Goal: Task Accomplishment & Management: Use online tool/utility

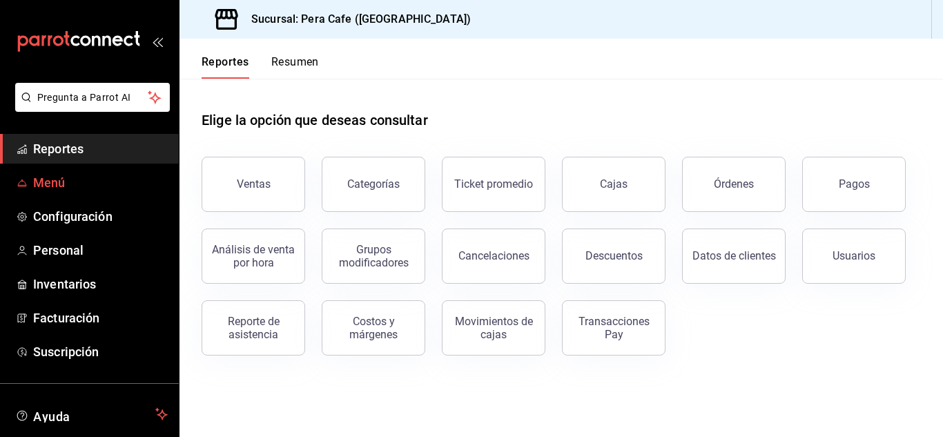
click at [54, 182] on span "Menú" at bounding box center [100, 182] width 135 height 19
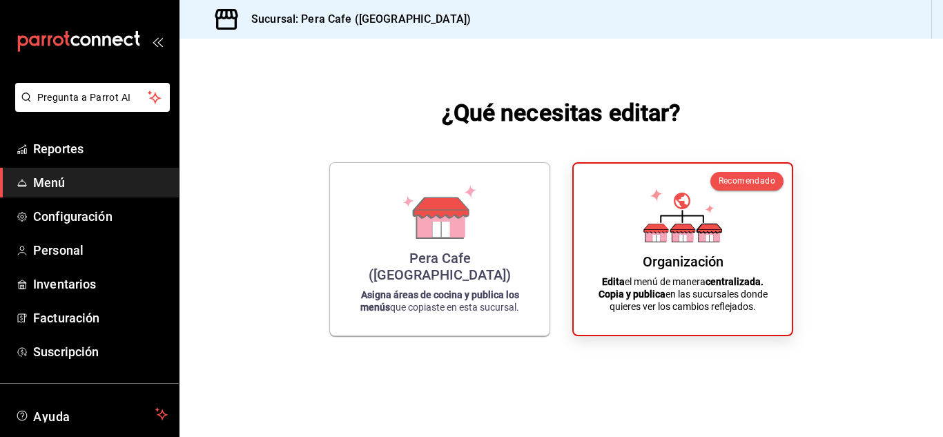
click at [702, 258] on div "Organización" at bounding box center [683, 261] width 81 height 17
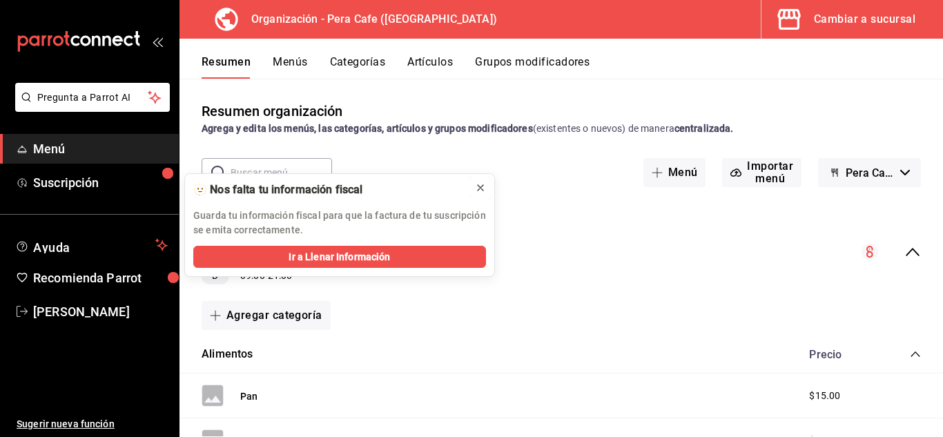
click at [482, 190] on icon at bounding box center [480, 187] width 11 height 11
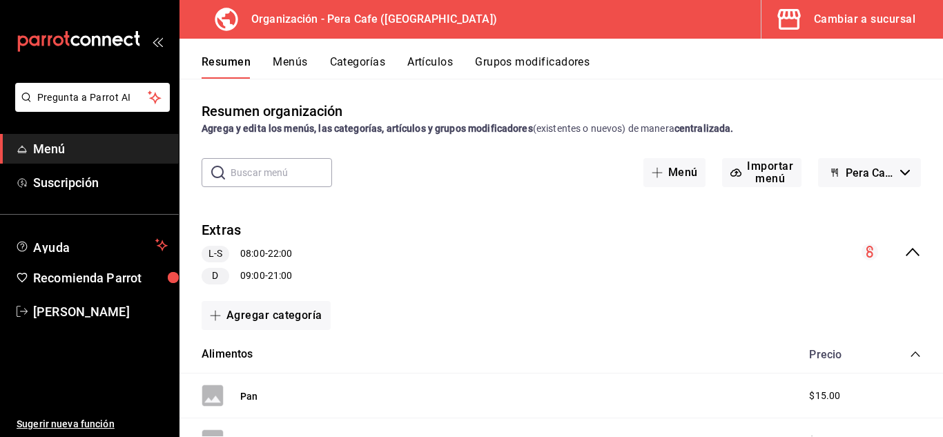
click at [434, 68] on button "Artículos" at bounding box center [430, 66] width 46 height 23
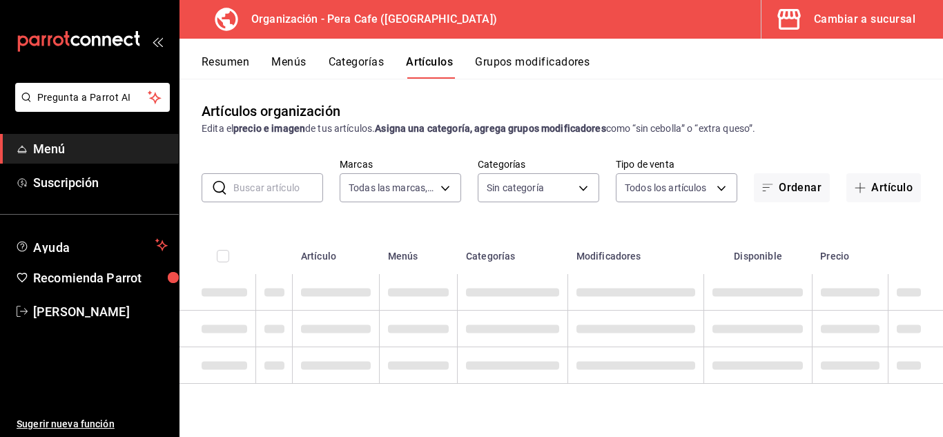
type input "ada2079d-fc08-43d5-b941-5b394cdf255a"
click at [861, 23] on div "Cambiar a sucursal" at bounding box center [865, 19] width 102 height 19
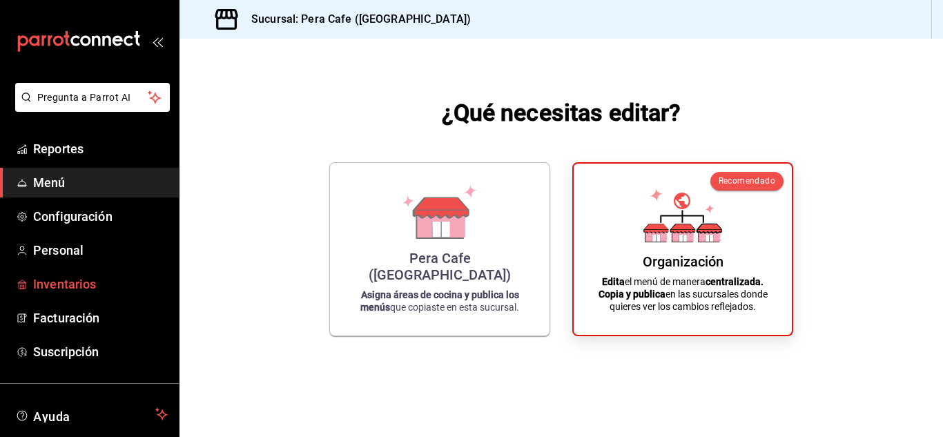
click at [81, 287] on span "Inventarios" at bounding box center [100, 284] width 135 height 19
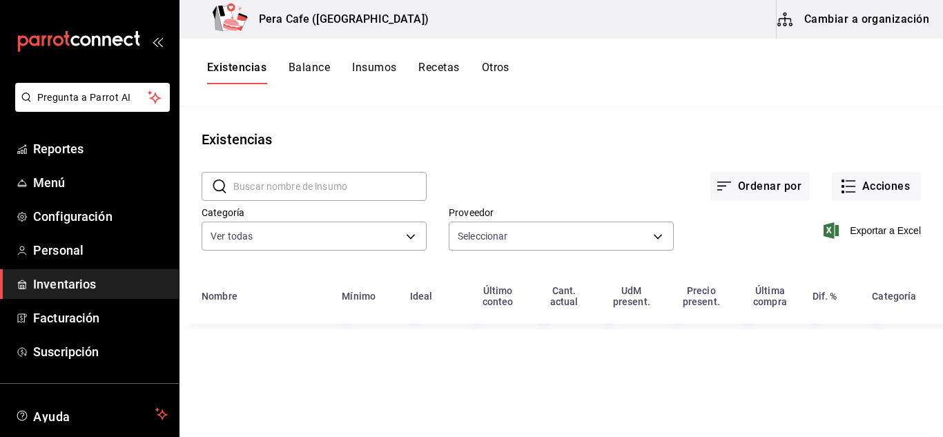
type input "9714be75-a3dc-4f27-9ca6-3d288037e2a6,afc5e1c8-272b-4ea7-a6f9-07554639539d,d12be…"
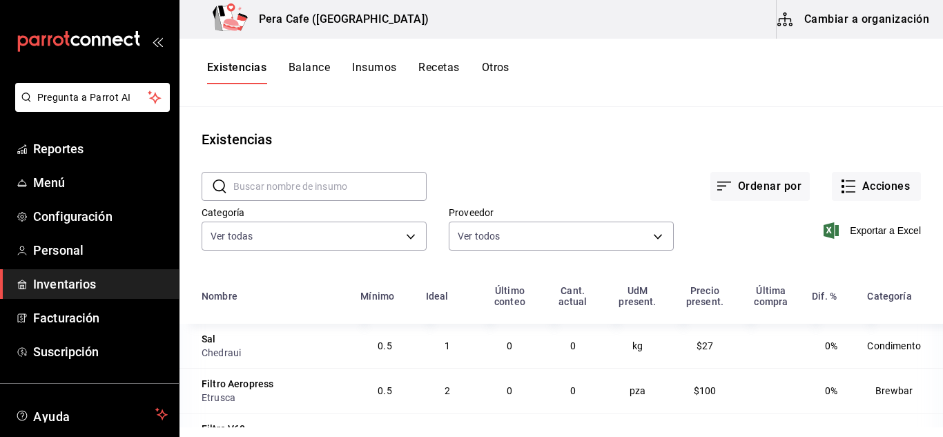
click at [325, 194] on input "text" at bounding box center [329, 187] width 193 height 28
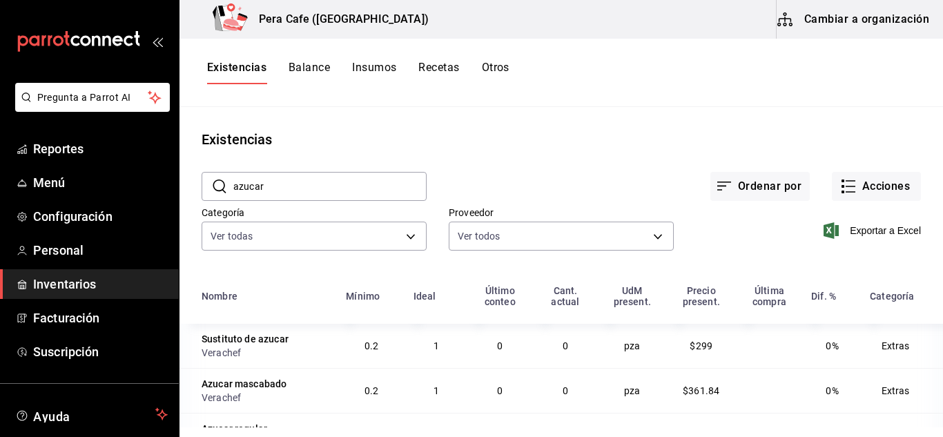
click at [249, 191] on input "azucar" at bounding box center [329, 187] width 193 height 28
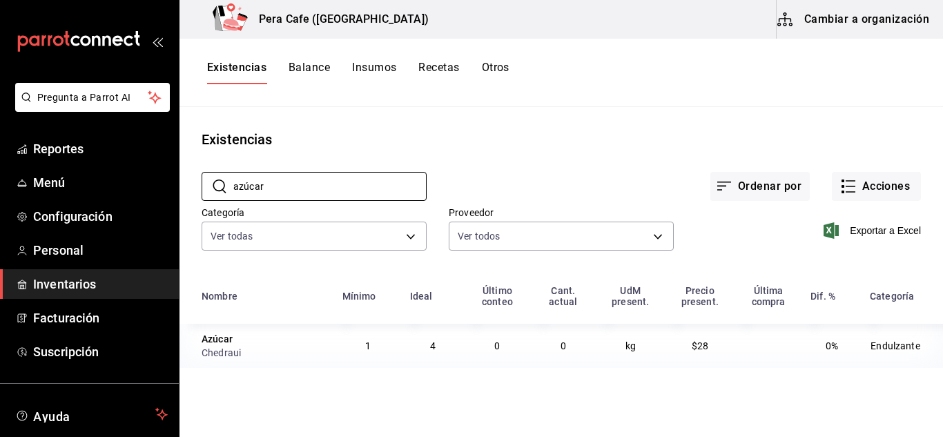
type input "azúcar"
click at [352, 183] on input "azúcar" at bounding box center [329, 187] width 193 height 28
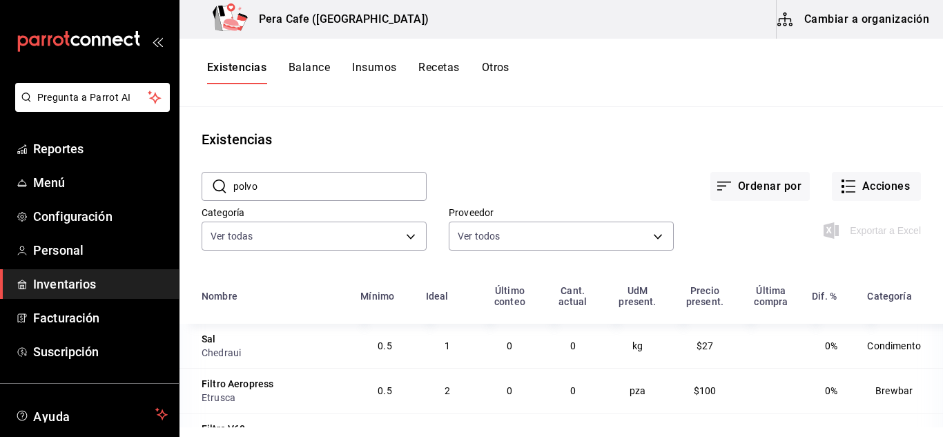
type input "polvo"
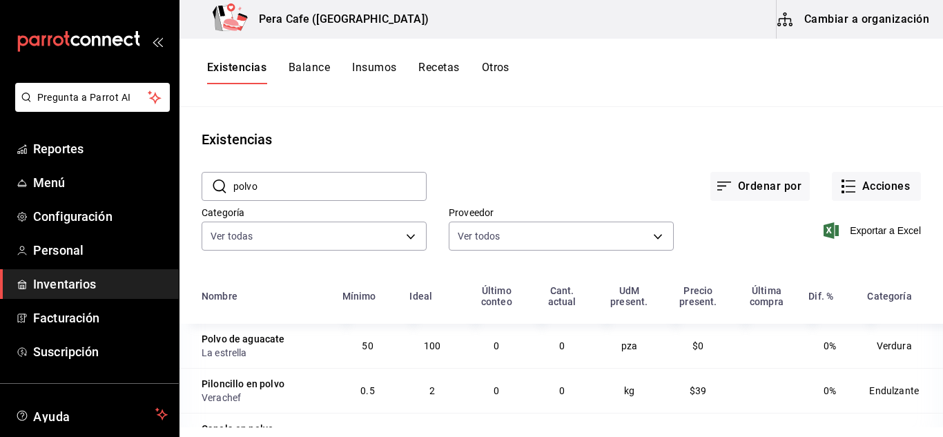
click at [334, 185] on input "polvo" at bounding box center [329, 187] width 193 height 28
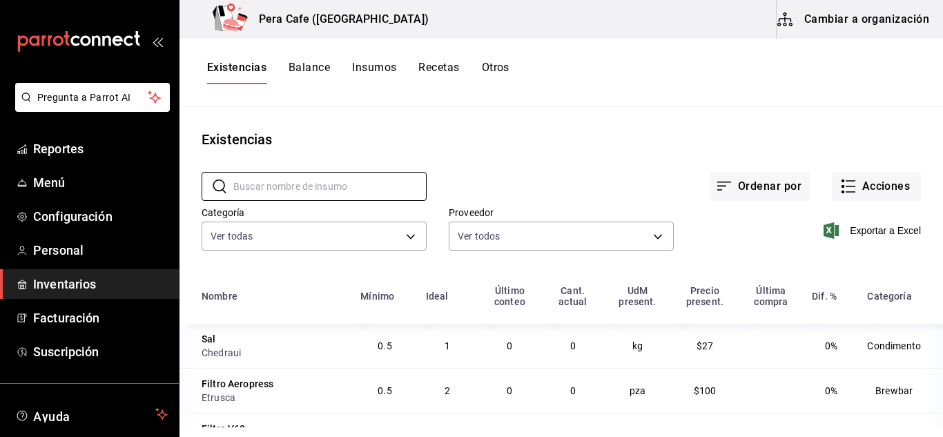
click at [393, 70] on button "Insumos" at bounding box center [374, 72] width 44 height 23
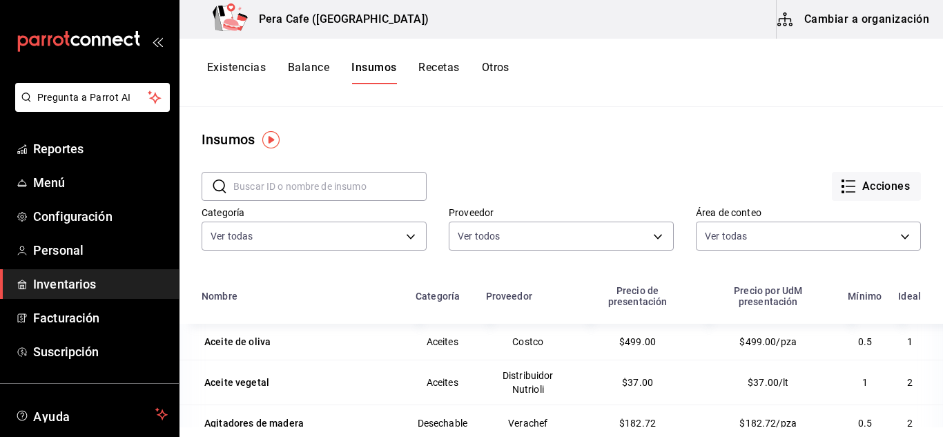
click at [446, 70] on button "Recetas" at bounding box center [439, 72] width 41 height 23
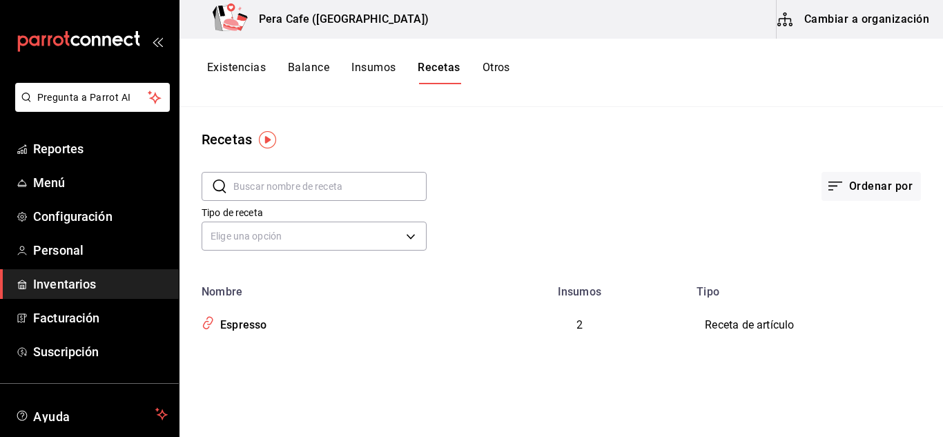
click at [501, 64] on button "Otros" at bounding box center [497, 72] width 28 height 23
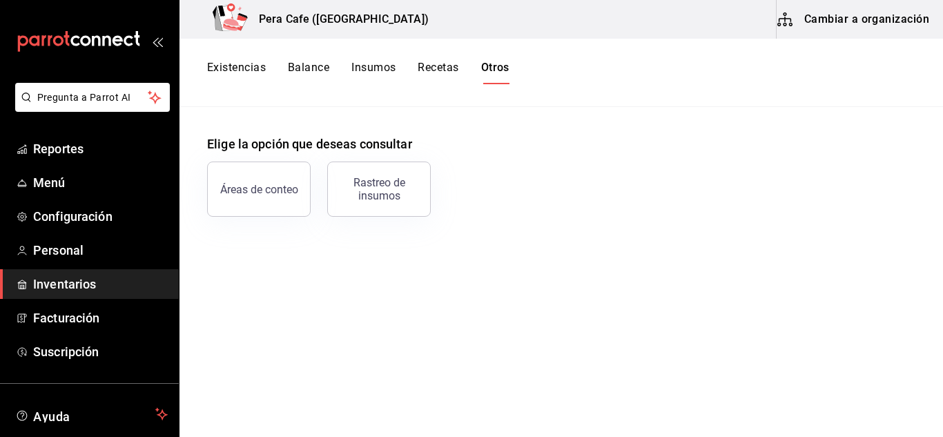
click at [321, 75] on button "Balance" at bounding box center [308, 72] width 41 height 23
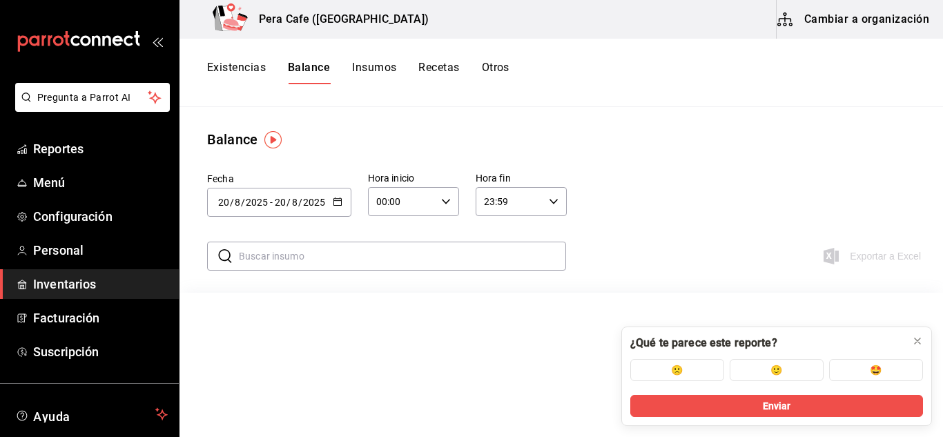
click at [249, 69] on button "Existencias" at bounding box center [236, 72] width 59 height 23
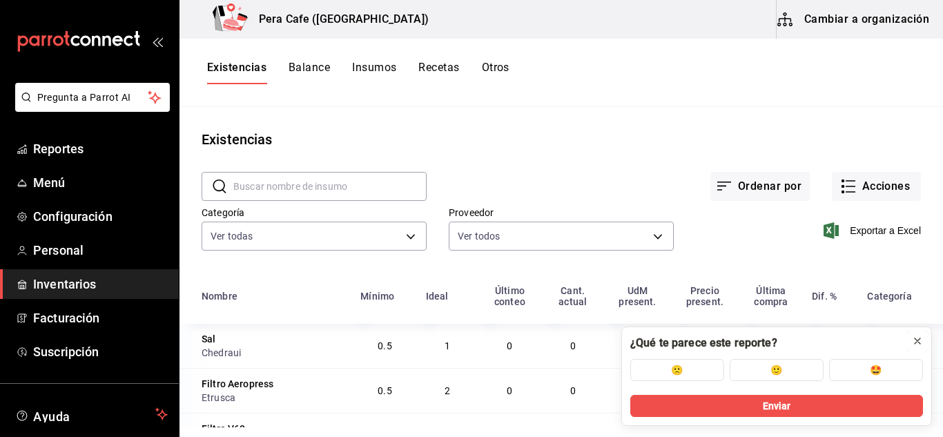
click at [919, 344] on icon at bounding box center [917, 341] width 11 height 11
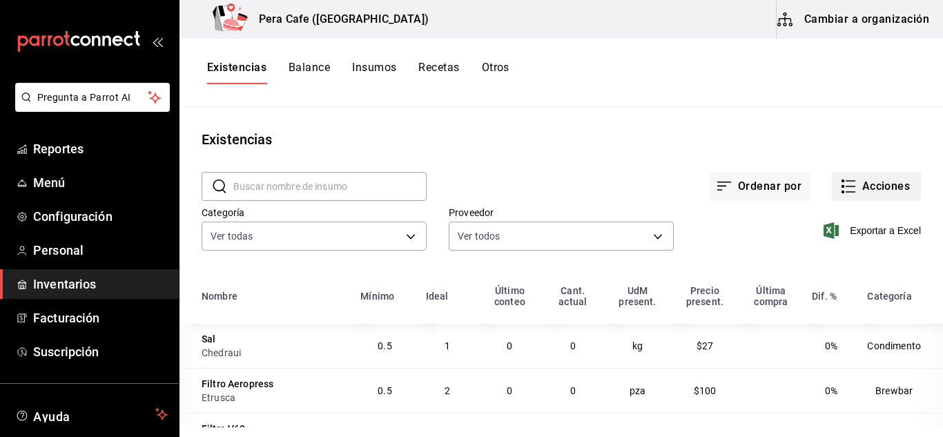
click at [844, 189] on icon "button" at bounding box center [849, 186] width 17 height 17
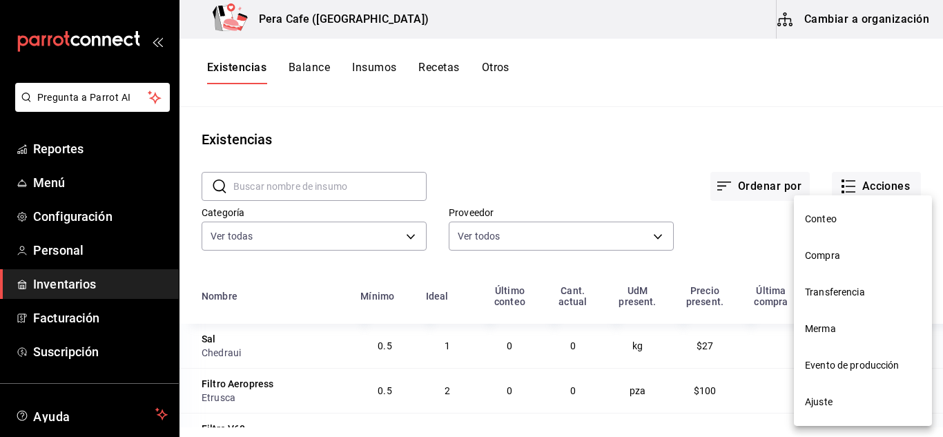
click at [729, 239] on div at bounding box center [471, 218] width 943 height 437
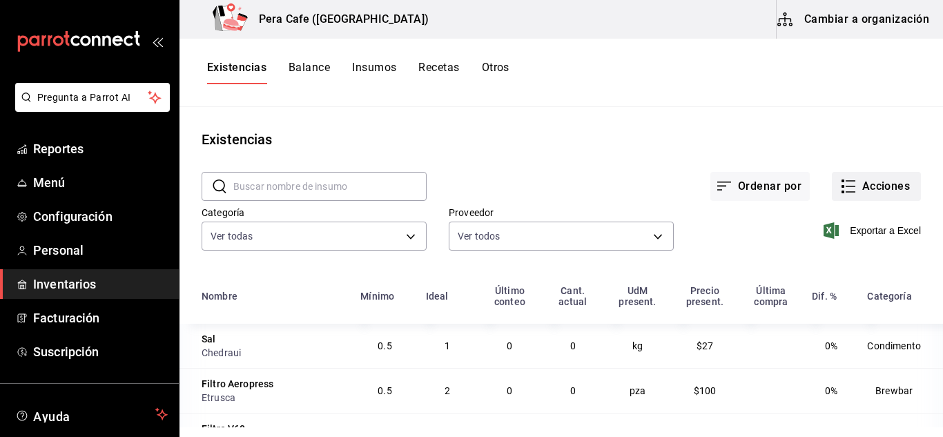
click at [851, 195] on button "Acciones" at bounding box center [876, 186] width 89 height 29
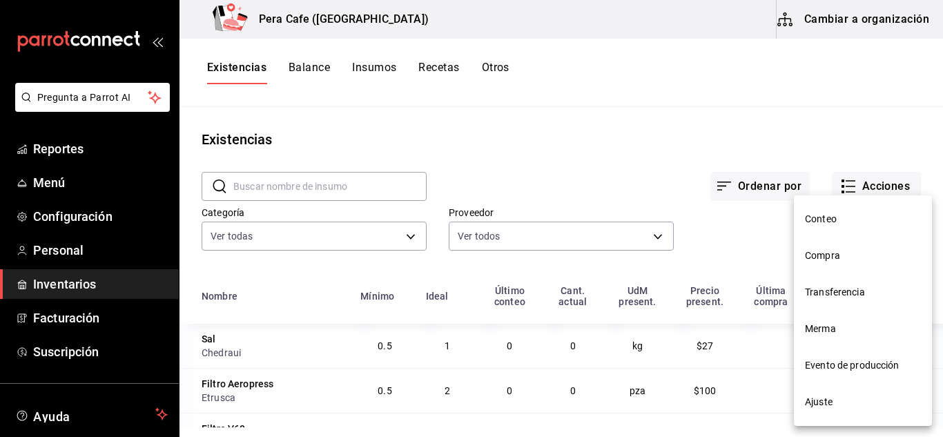
click at [864, 404] on span "Ajuste" at bounding box center [863, 402] width 116 height 15
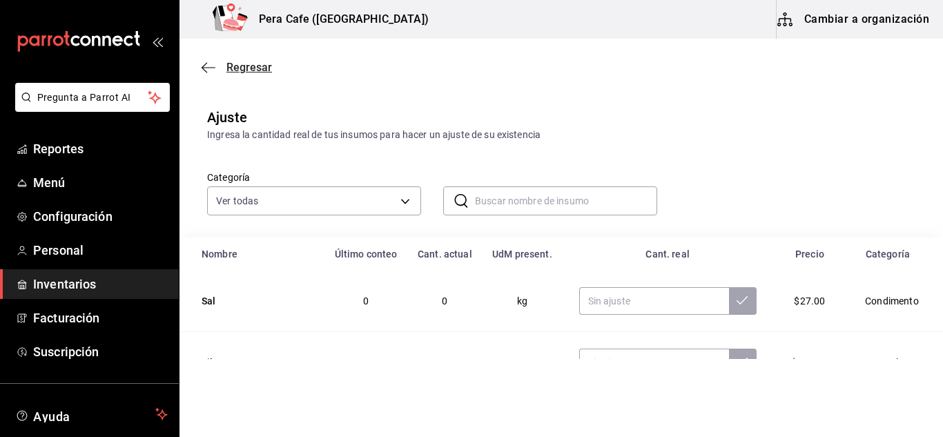
click at [207, 66] on icon "button" at bounding box center [209, 67] width 14 height 12
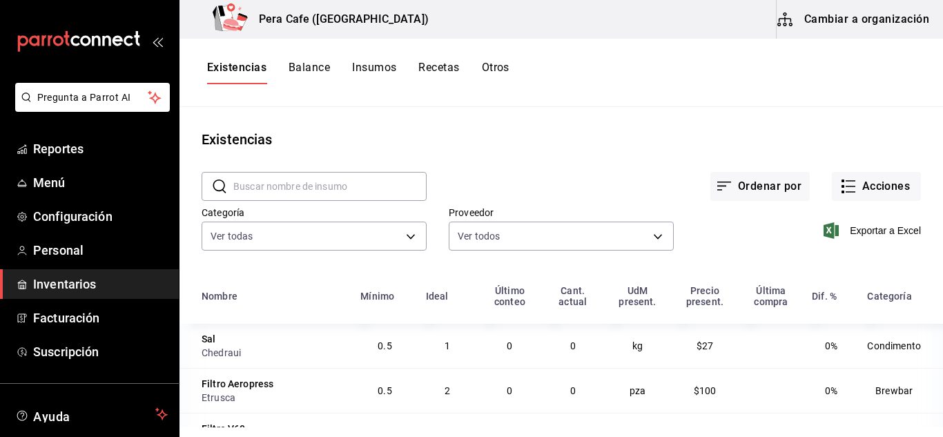
click at [350, 69] on div "Existencias Balance Insumos Recetas Otros" at bounding box center [358, 72] width 303 height 23
click at [355, 69] on button "Insumos" at bounding box center [374, 72] width 44 height 23
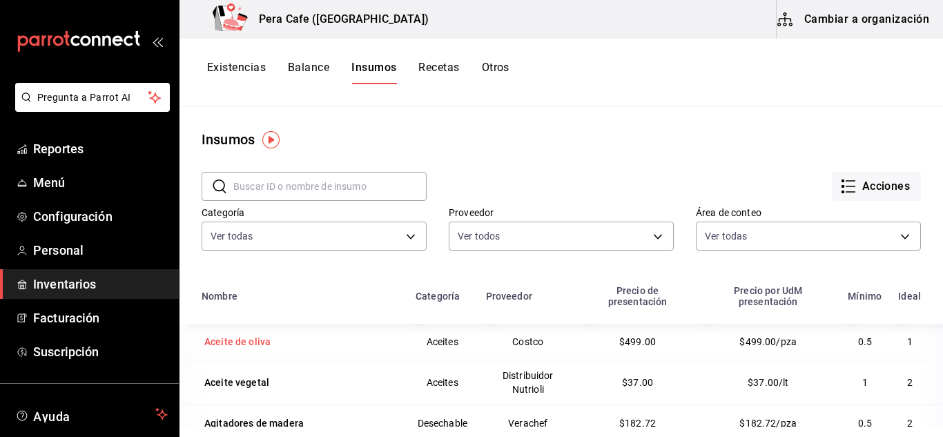
click at [263, 345] on div "Aceite de oliva" at bounding box center [237, 342] width 66 height 14
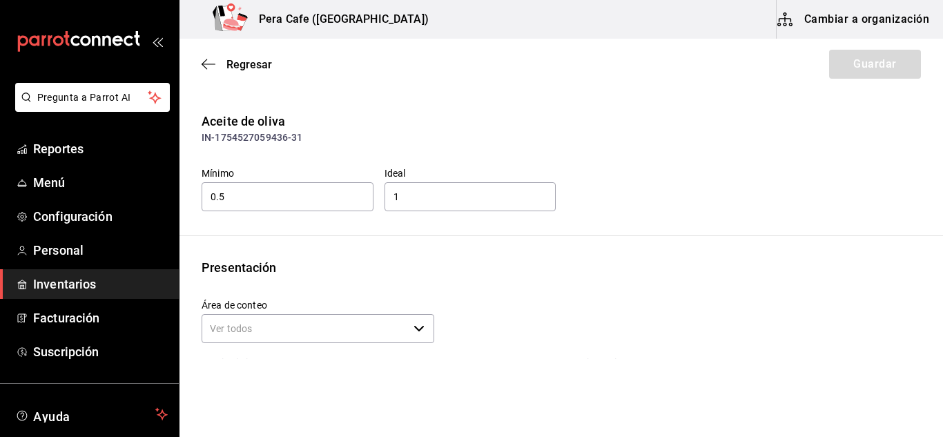
type input "499.00"
click at [207, 66] on icon "button" at bounding box center [209, 64] width 14 height 12
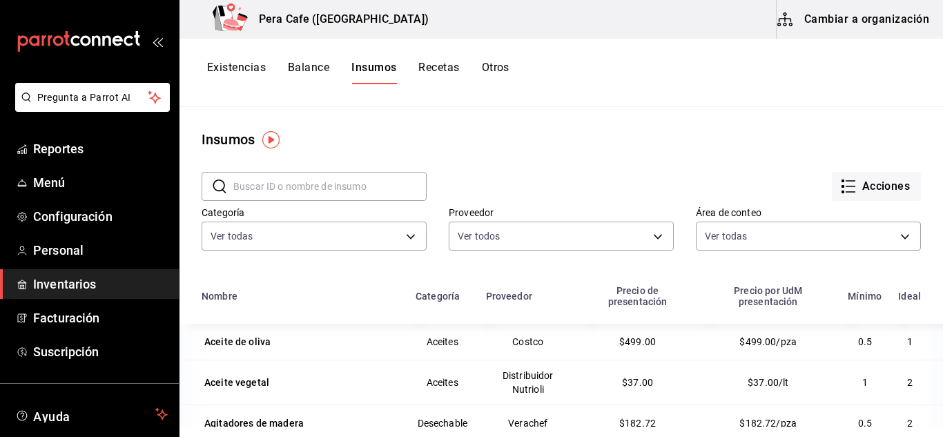
click at [861, 18] on button "Cambiar a organización" at bounding box center [854, 19] width 155 height 39
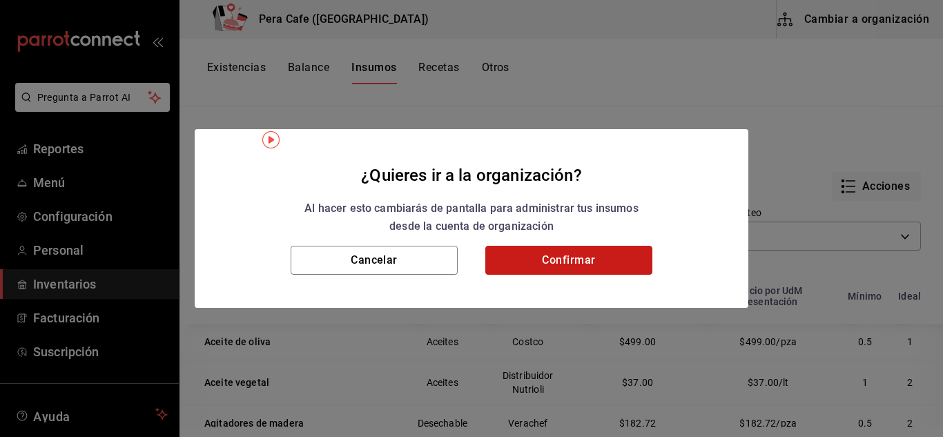
click at [602, 272] on button "Confirmar" at bounding box center [569, 260] width 167 height 29
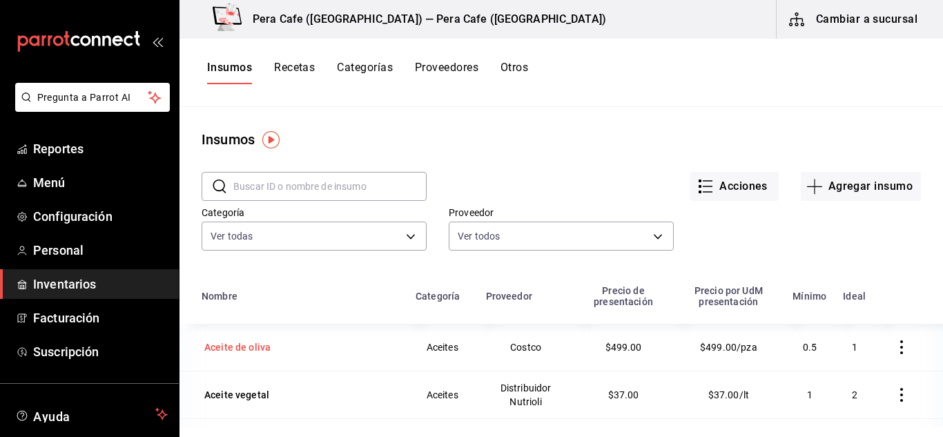
click at [264, 352] on div "Aceite de oliva" at bounding box center [237, 347] width 66 height 14
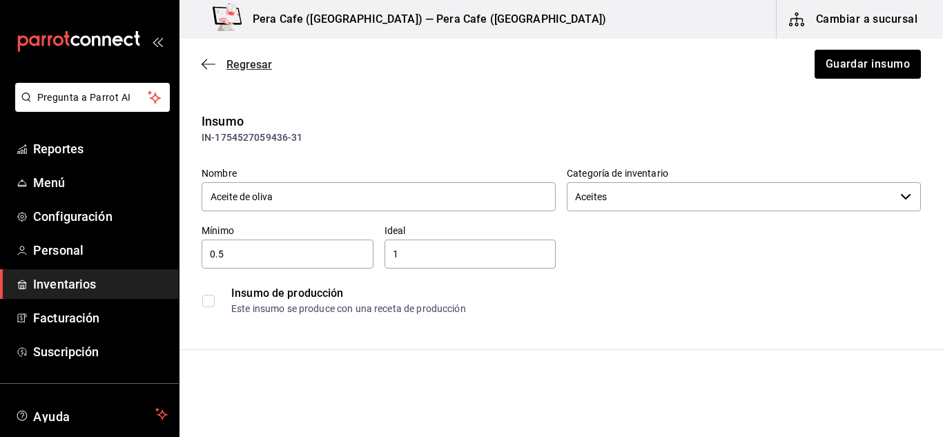
click at [210, 64] on icon "button" at bounding box center [209, 64] width 14 height 12
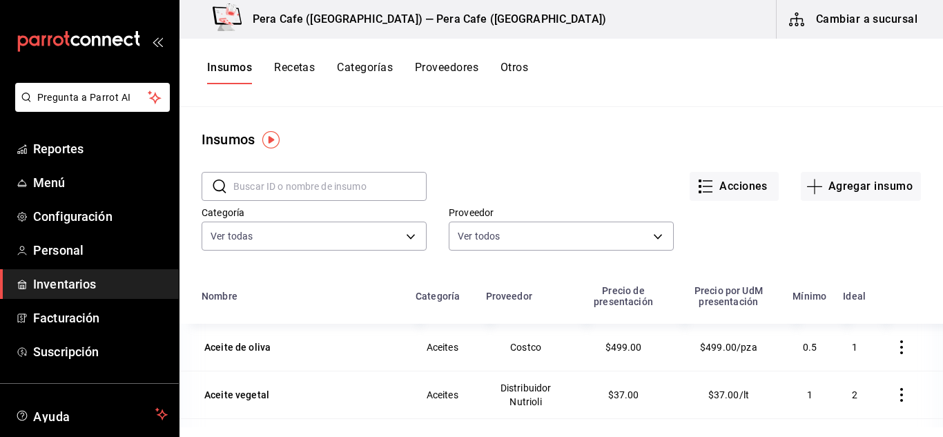
click at [324, 182] on input "text" at bounding box center [329, 187] width 193 height 28
click at [374, 180] on input "text" at bounding box center [329, 187] width 193 height 28
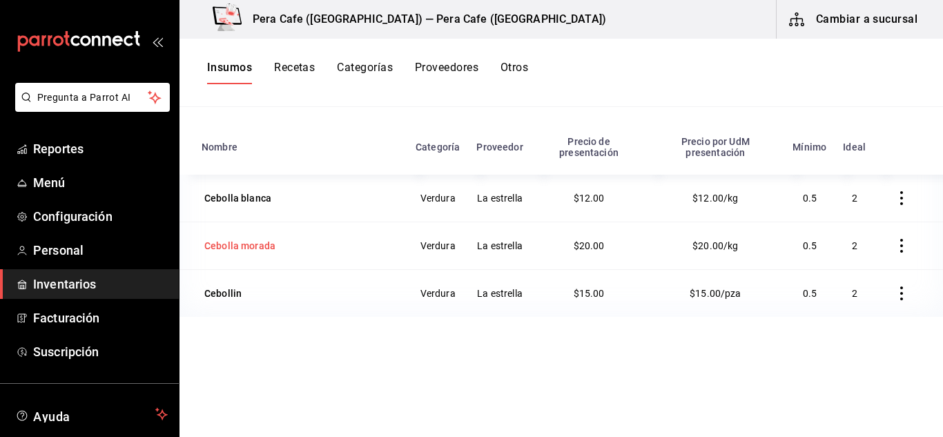
scroll to position [151, 0]
type input "cebo"
click at [232, 303] on td "Cebollin" at bounding box center [294, 291] width 228 height 48
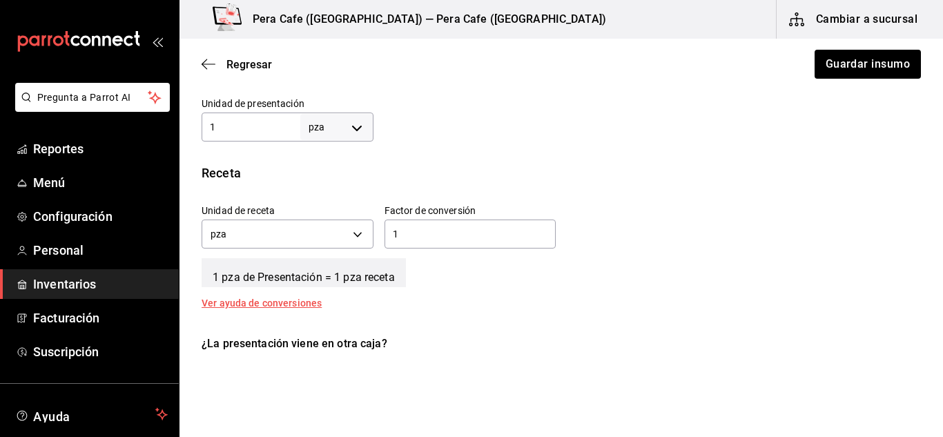
scroll to position [433, 0]
click at [430, 233] on input "1" at bounding box center [471, 233] width 172 height 17
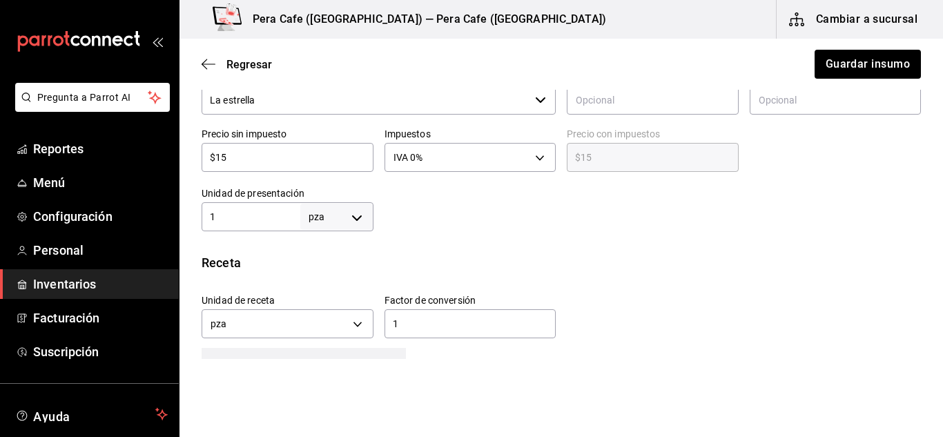
scroll to position [342, 0]
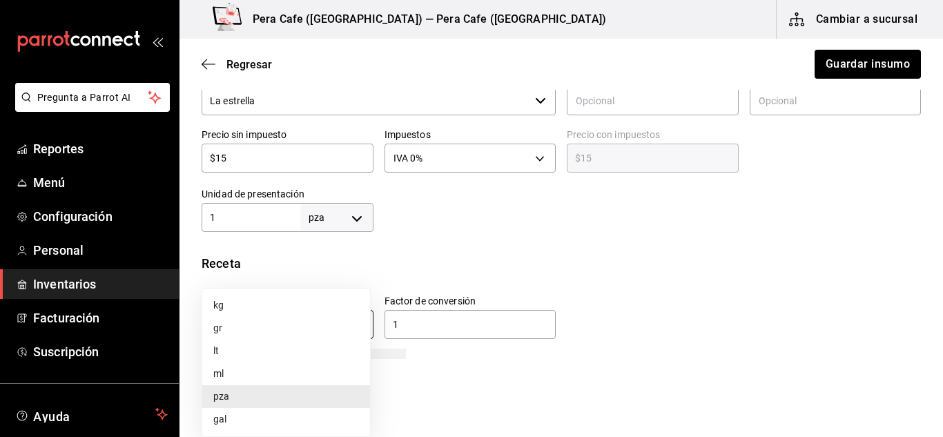
click at [356, 323] on body "Pregunta a Parrot AI Reportes Menú Configuración Personal Inventarios Facturaci…" at bounding box center [471, 179] width 943 height 359
click at [231, 333] on li "gr" at bounding box center [286, 328] width 168 height 23
type input "GRAM"
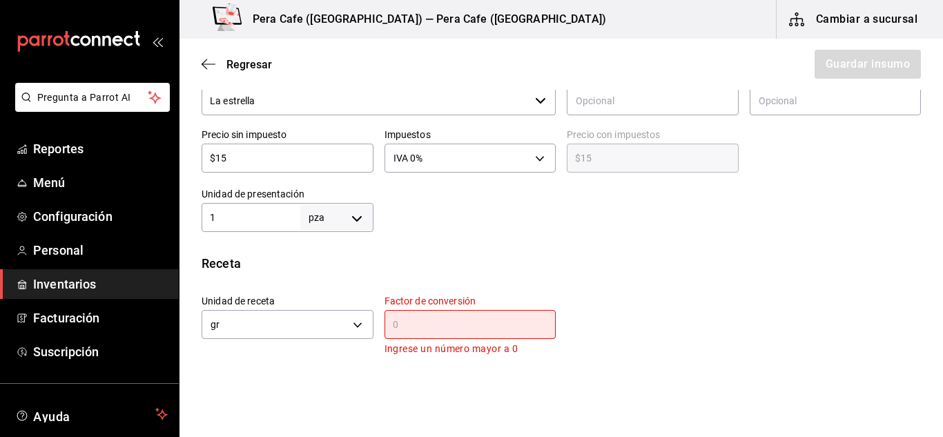
click at [459, 332] on input "text" at bounding box center [471, 324] width 172 height 17
drag, startPoint x: 707, startPoint y: 311, endPoint x: 794, endPoint y: 333, distance: 89.8
click at [794, 333] on div "Unidad de receta gr GRAM Factor de conversión ​ Ingrese un número mayor a 0" at bounding box center [556, 320] width 731 height 73
click at [489, 319] on input "text" at bounding box center [471, 324] width 172 height 17
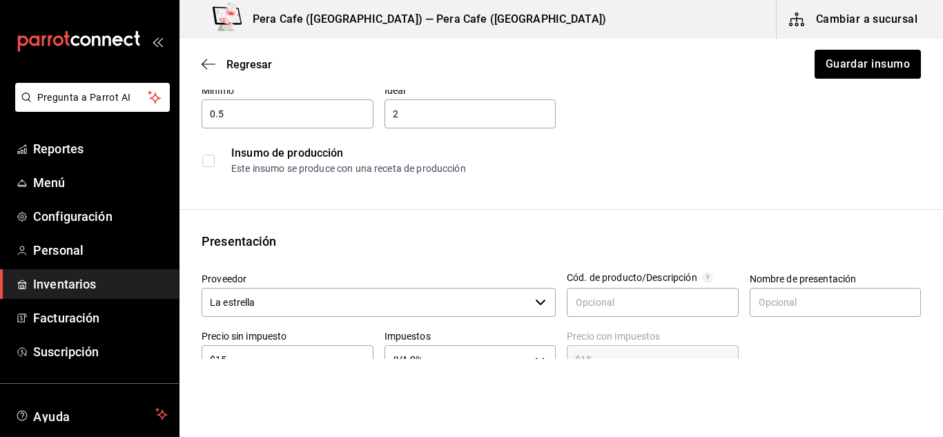
scroll to position [0, 0]
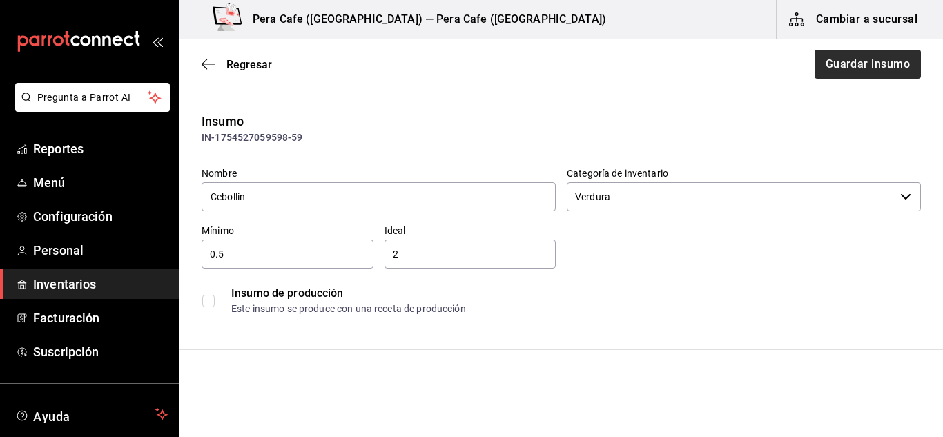
type input "400"
click at [852, 62] on button "Guardar insumo" at bounding box center [868, 64] width 108 height 29
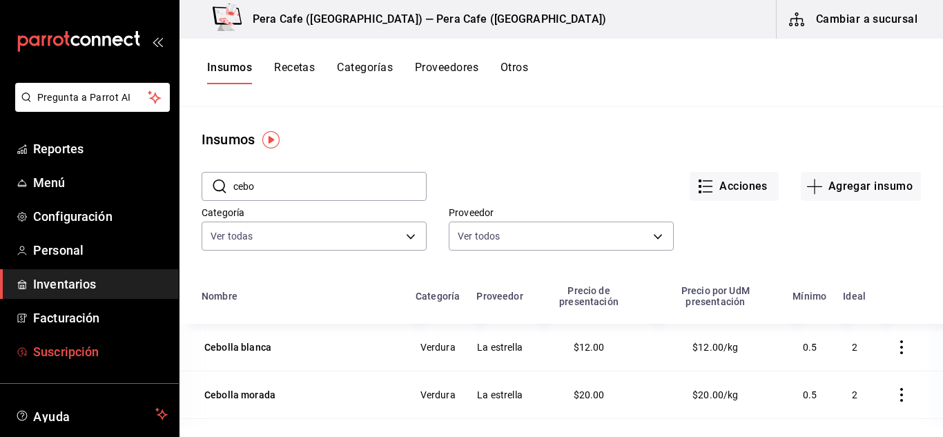
scroll to position [84, 0]
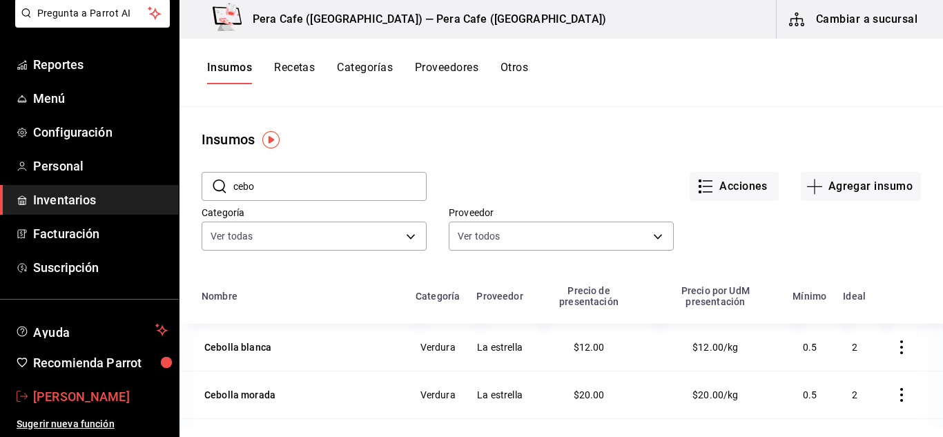
click at [78, 396] on span "[PERSON_NAME]" at bounding box center [100, 396] width 135 height 19
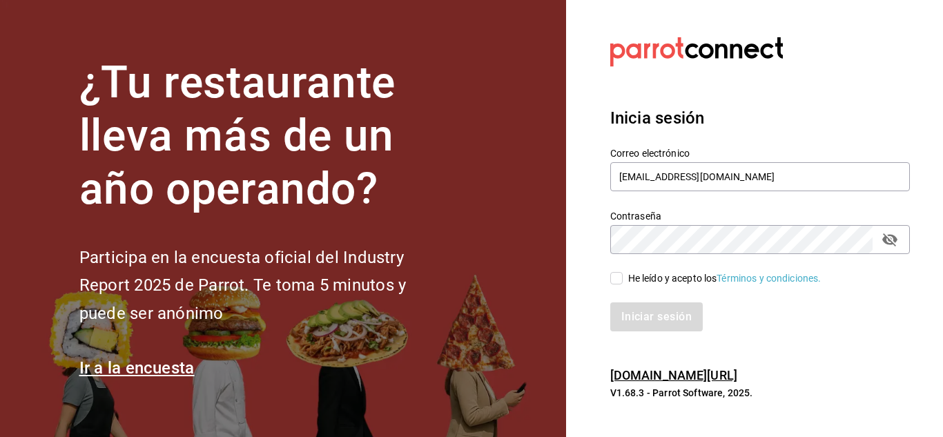
click at [614, 274] on input "He leído y acepto los Términos y condiciones." at bounding box center [617, 278] width 12 height 12
checkbox input "true"
click at [649, 330] on button "Iniciar sesión" at bounding box center [658, 317] width 94 height 29
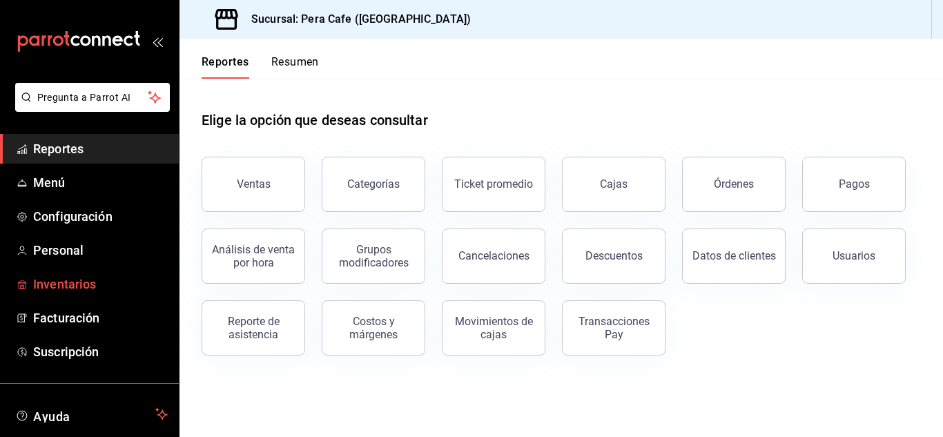
click at [75, 291] on span "Inventarios" at bounding box center [100, 284] width 135 height 19
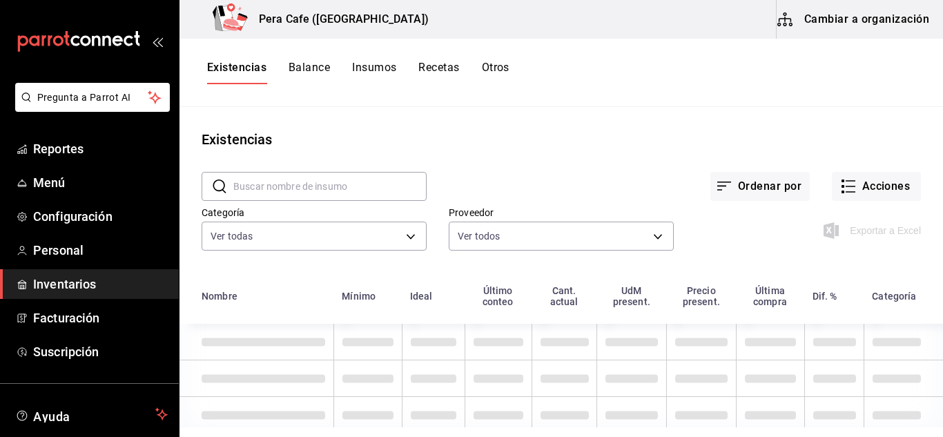
click at [836, 34] on button "Cambiar a organización" at bounding box center [854, 19] width 155 height 39
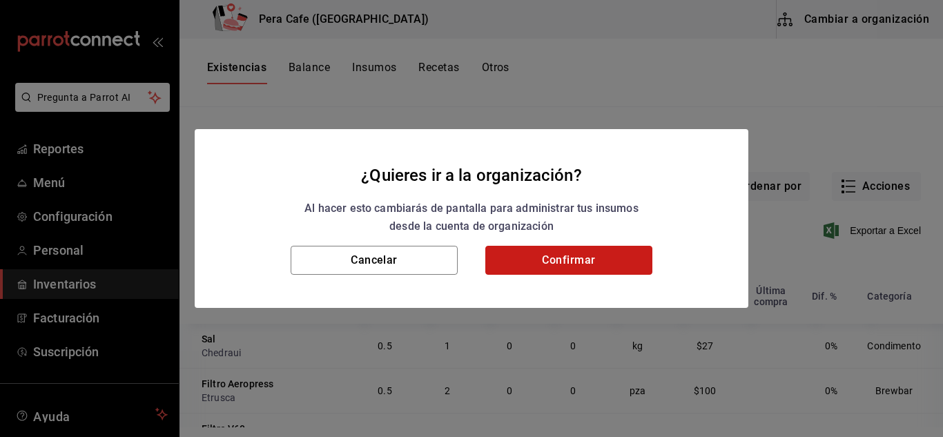
click at [555, 250] on button "Confirmar" at bounding box center [569, 260] width 167 height 29
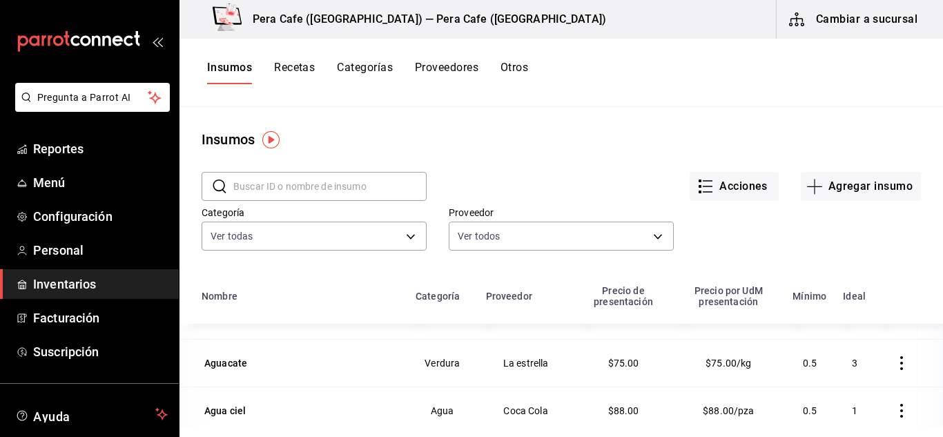
scroll to position [128, 0]
click at [337, 190] on input "text" at bounding box center [329, 187] width 193 height 28
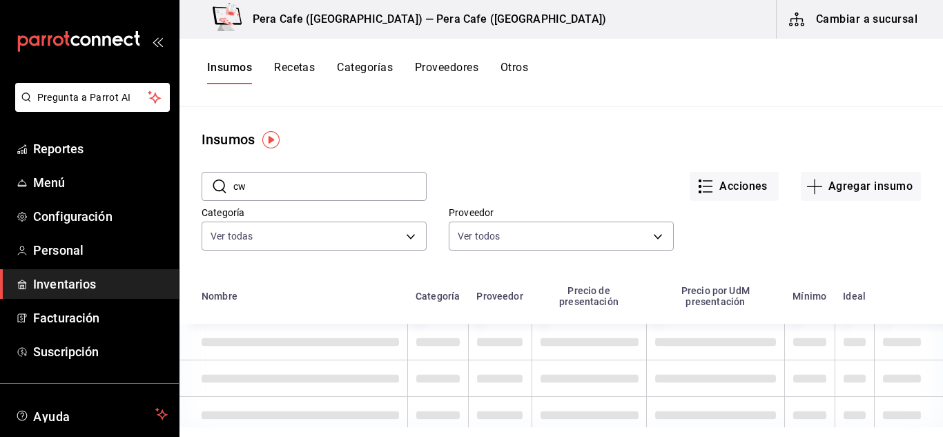
scroll to position [0, 0]
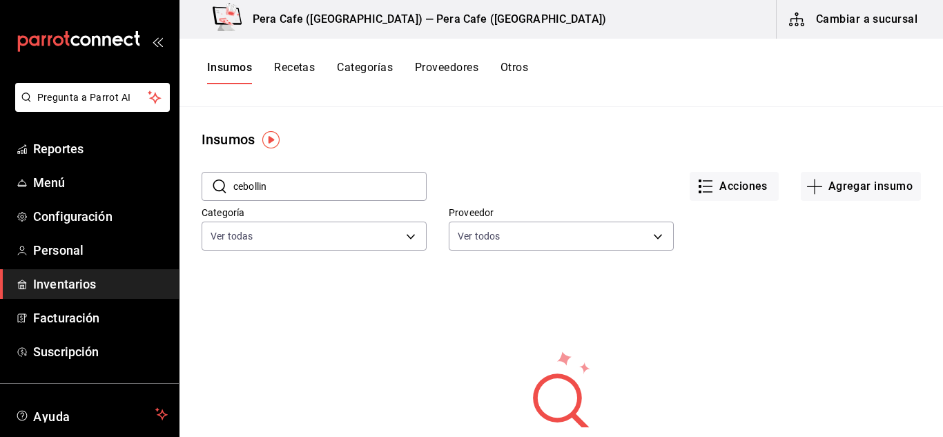
type input "cebollin"
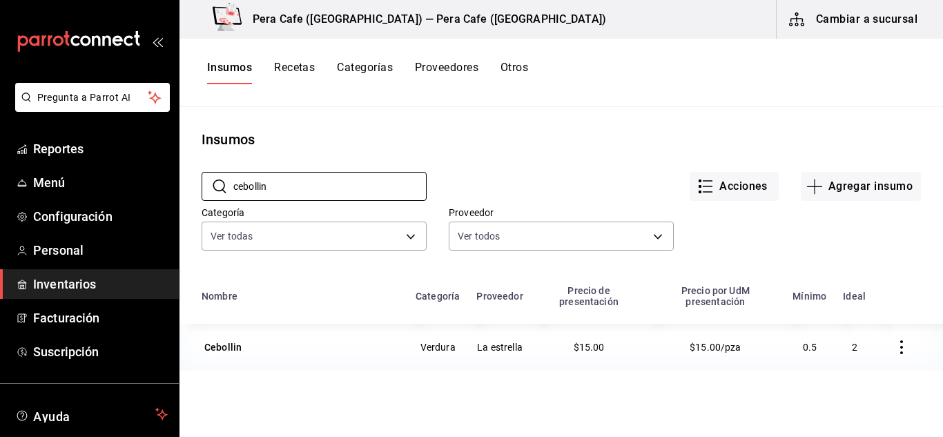
scroll to position [50, 0]
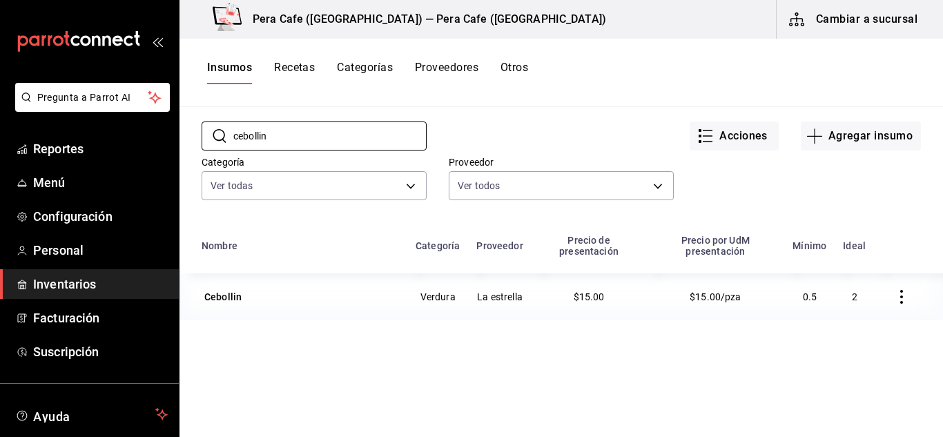
click at [895, 296] on icon "button" at bounding box center [902, 297] width 14 height 14
click at [788, 347] on div at bounding box center [471, 218] width 943 height 437
click at [294, 68] on button "Recetas" at bounding box center [294, 72] width 41 height 23
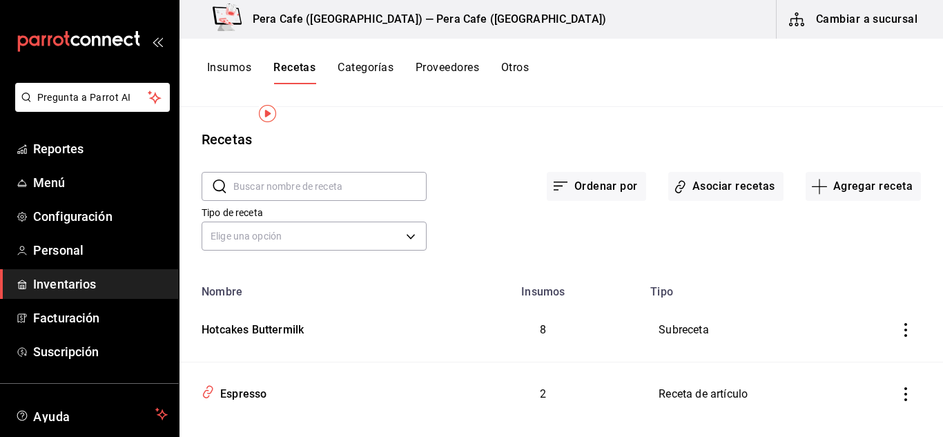
scroll to position [26, 0]
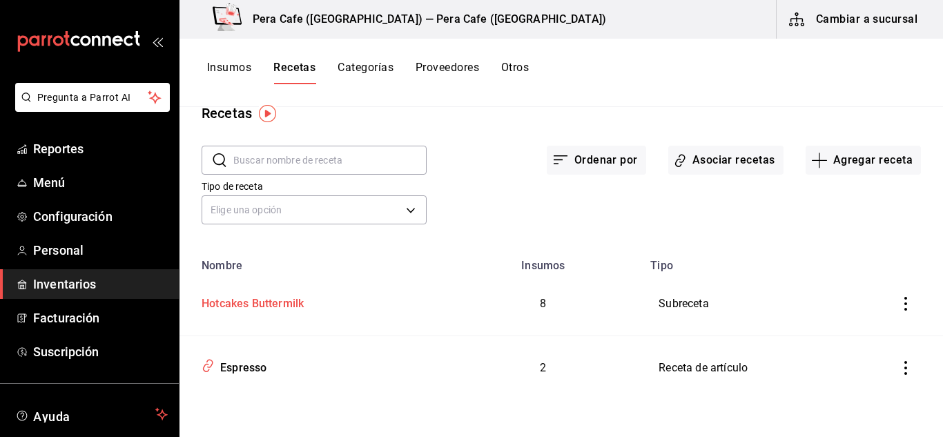
click at [287, 305] on div "Hotcakes Buttermilk" at bounding box center [250, 301] width 108 height 21
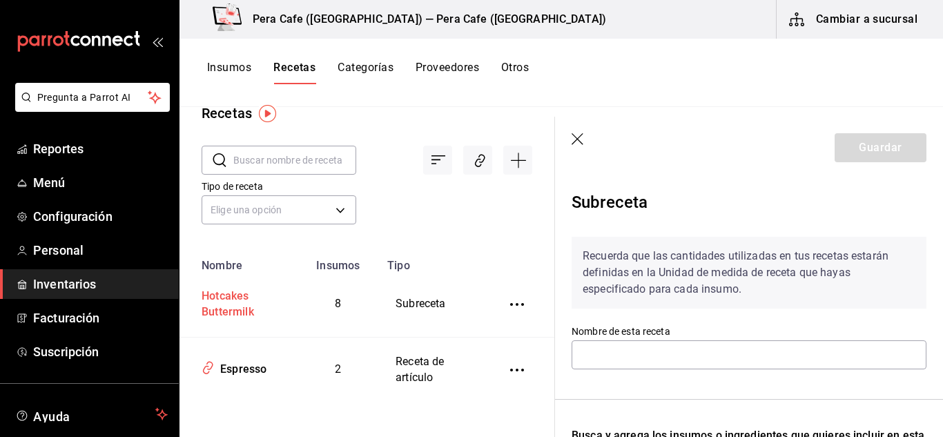
type input "Hotcakes Buttermilk"
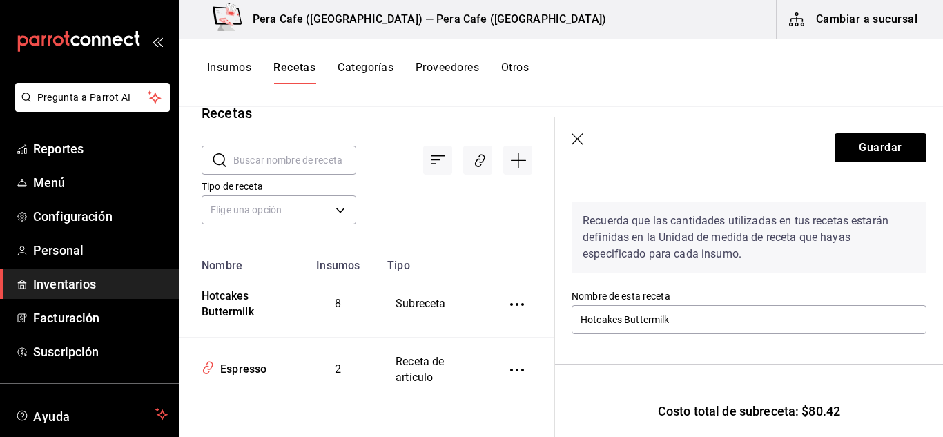
scroll to position [34, 0]
click at [582, 140] on icon "button" at bounding box center [579, 140] width 14 height 14
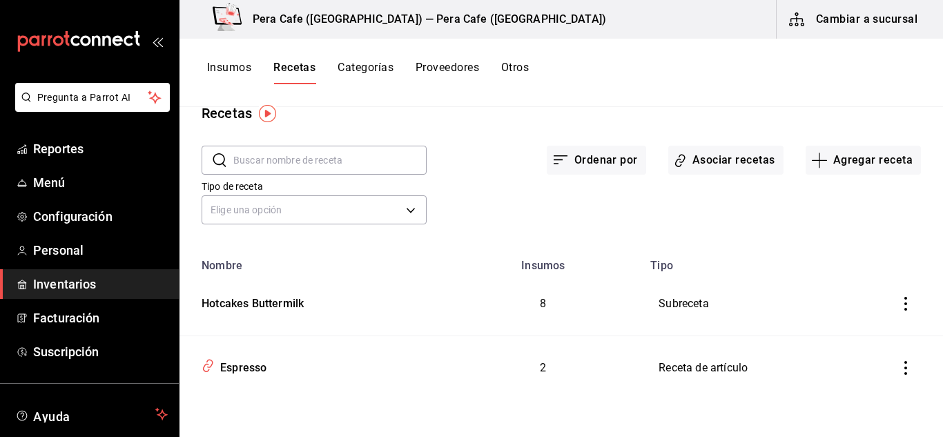
click at [358, 70] on button "Categorías" at bounding box center [366, 72] width 56 height 23
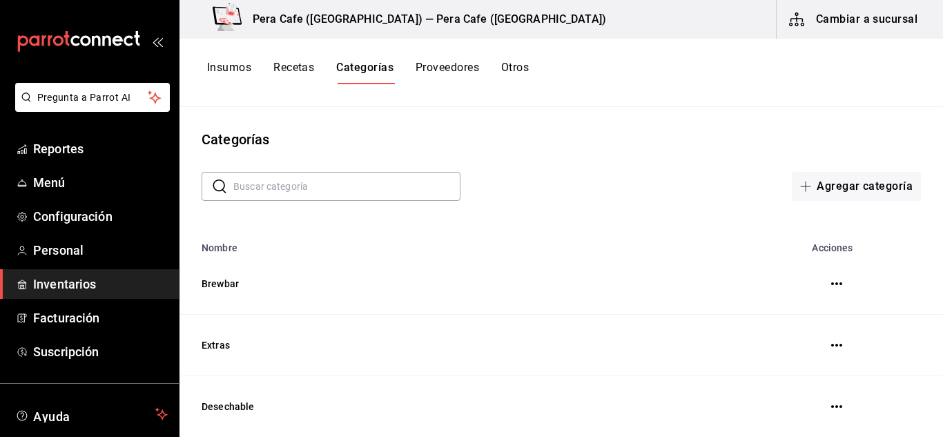
click at [347, 189] on input "text" at bounding box center [346, 187] width 227 height 28
click at [238, 71] on button "Insumos" at bounding box center [229, 72] width 44 height 23
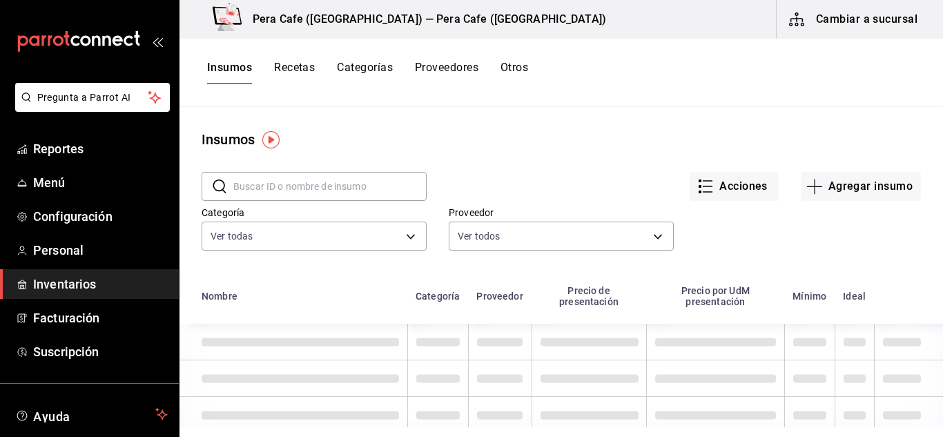
click at [355, 198] on input "text" at bounding box center [329, 187] width 193 height 28
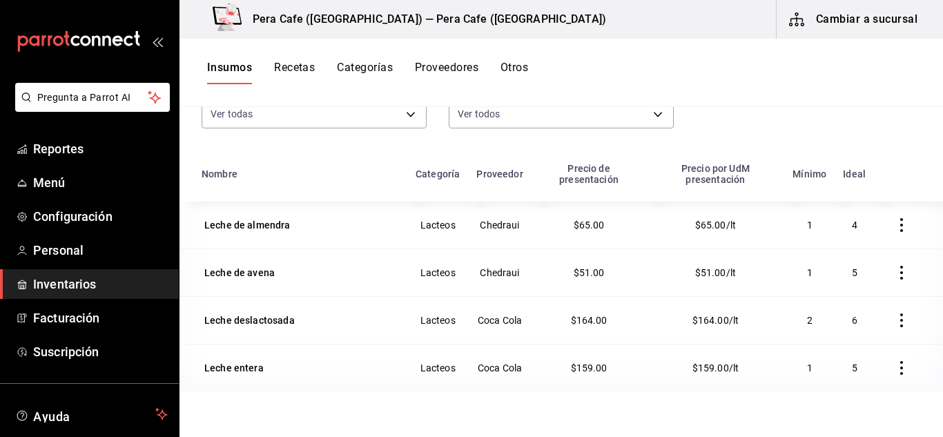
scroll to position [170, 0]
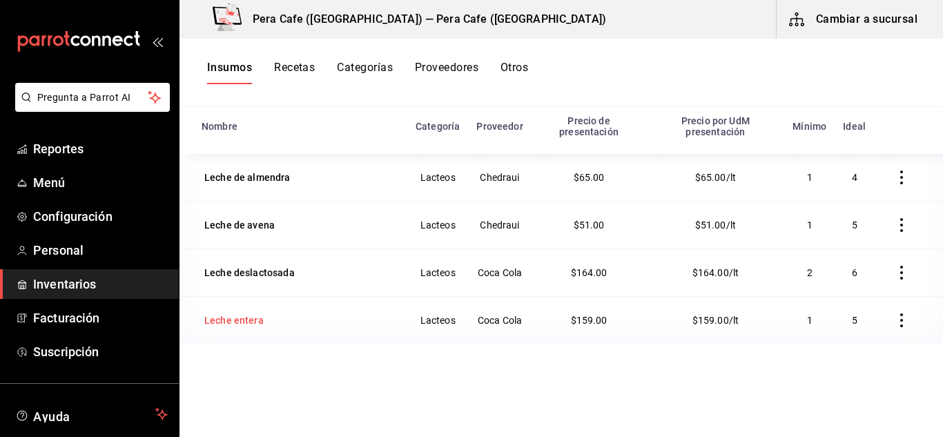
type input "leche"
click at [225, 320] on div "Leche entera" at bounding box center [233, 321] width 59 height 14
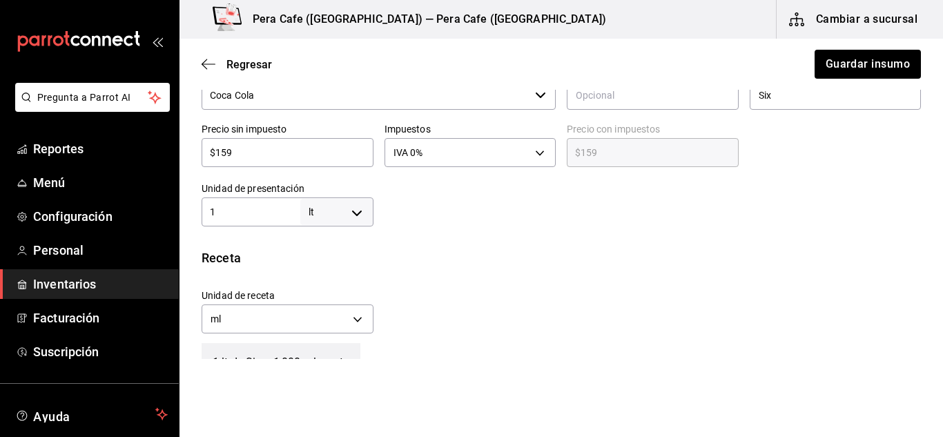
scroll to position [345, 0]
click at [223, 215] on input "1" at bounding box center [251, 214] width 99 height 17
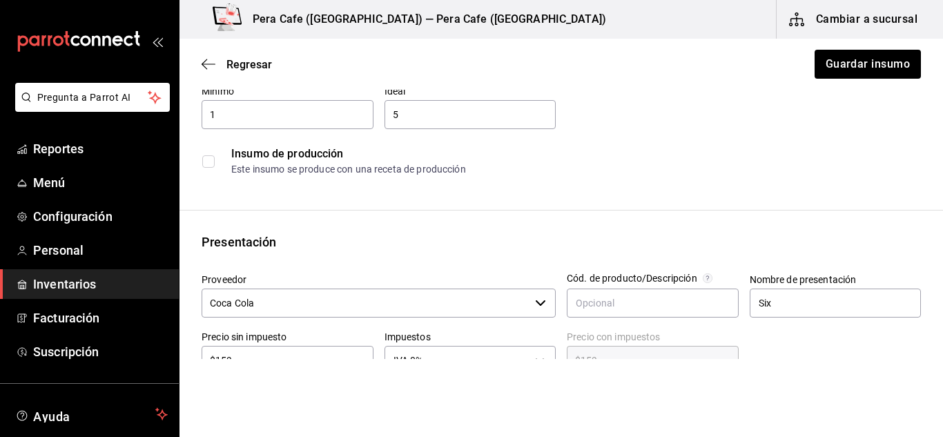
scroll to position [131, 0]
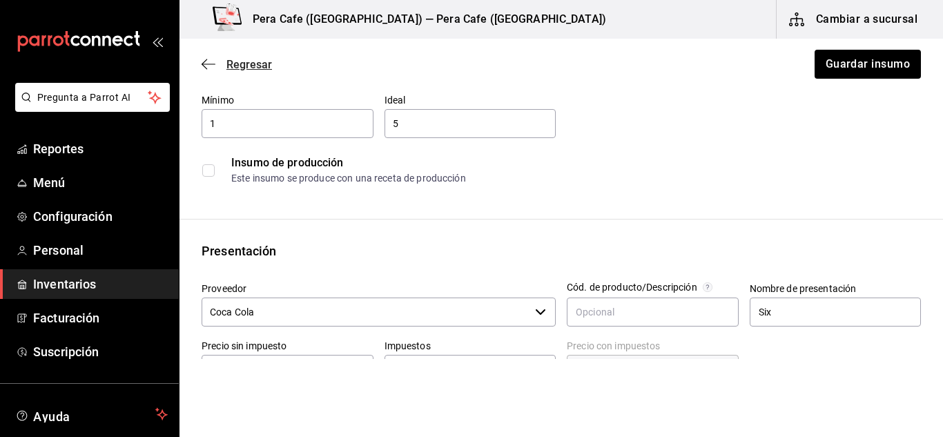
click at [204, 66] on icon "button" at bounding box center [209, 64] width 14 height 12
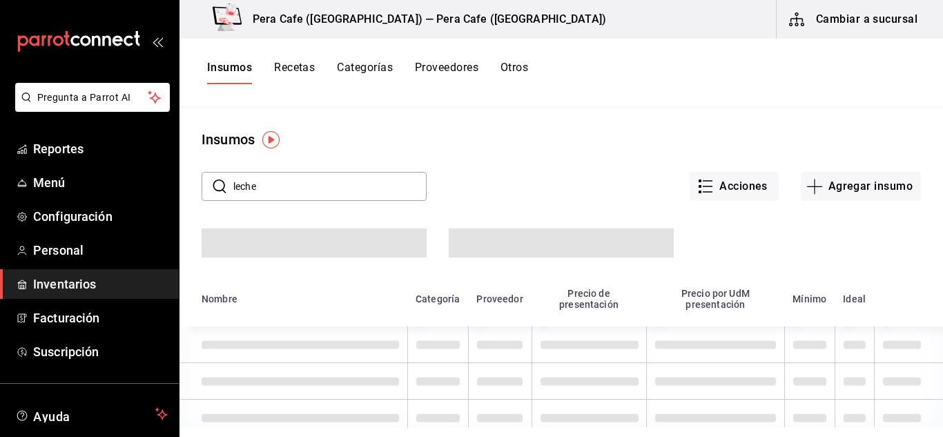
click at [300, 65] on button "Recetas" at bounding box center [294, 72] width 41 height 23
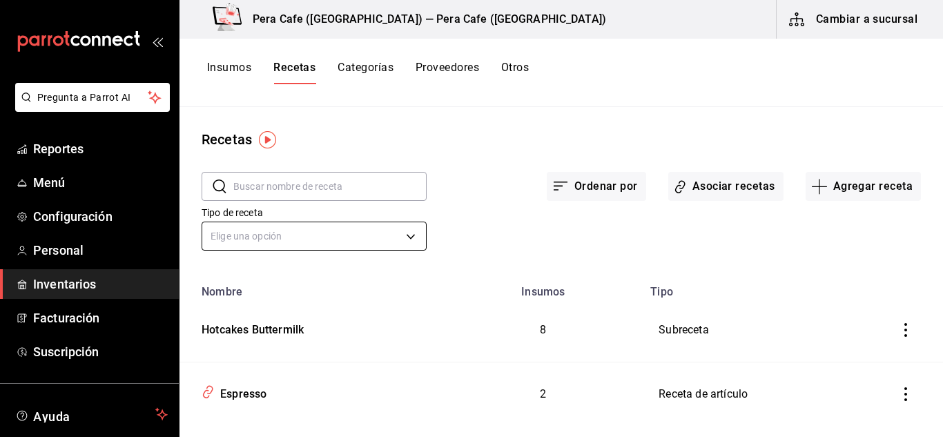
scroll to position [26, 0]
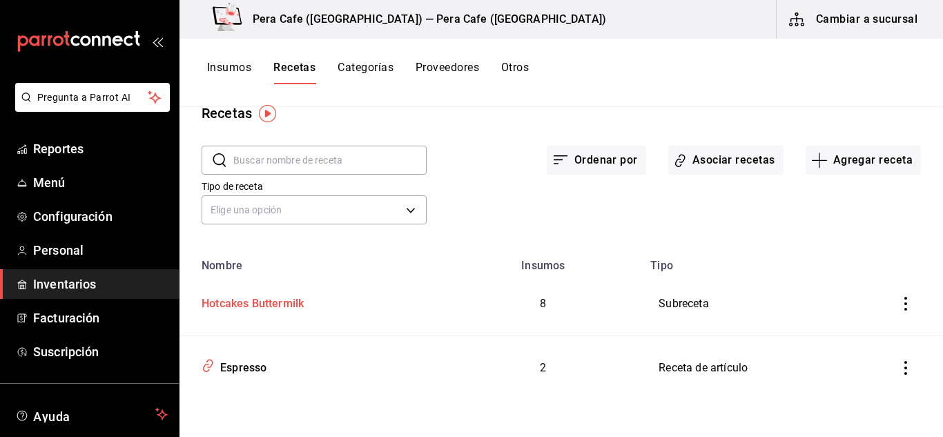
click at [256, 300] on div "Hotcakes Buttermilk" at bounding box center [250, 301] width 108 height 21
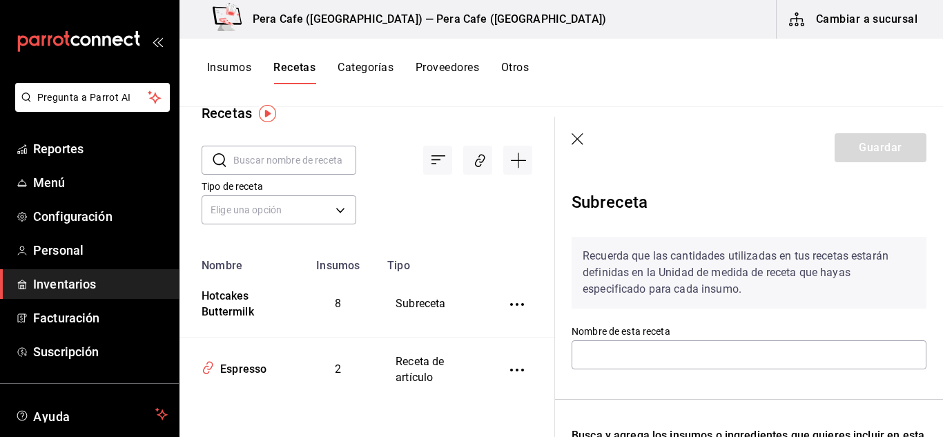
type input "Hotcakes Buttermilk"
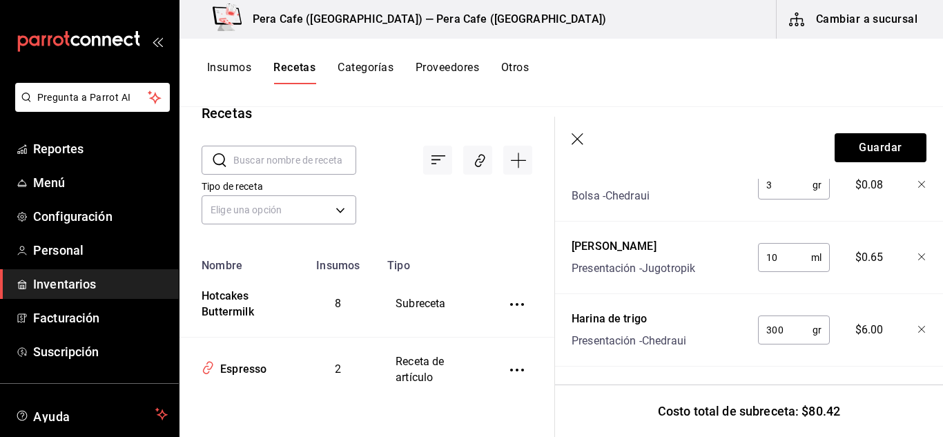
scroll to position [788, 0]
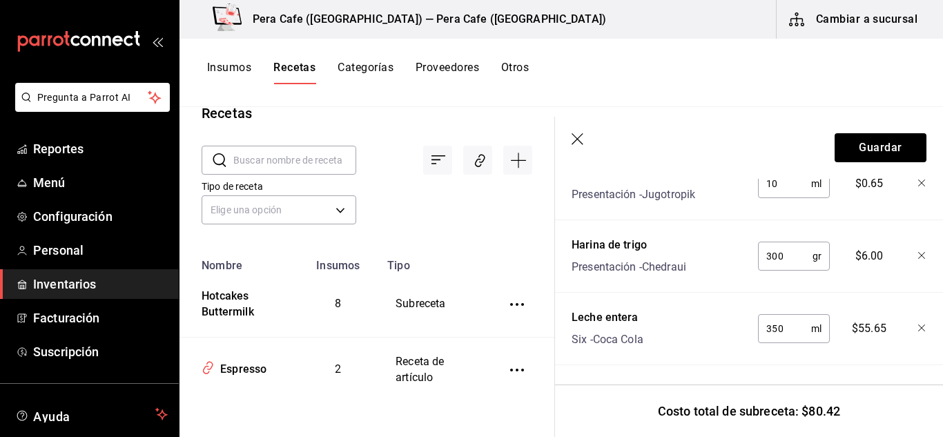
click at [783, 321] on input "350" at bounding box center [784, 329] width 53 height 28
click at [835, 349] on div "Nombre Cant. Requerida Costo Mantequilla Presentación - Costco 50 gr ​ $9.92 Az…" at bounding box center [749, 62] width 355 height 608
click at [774, 323] on input "0.350" at bounding box center [784, 329] width 53 height 28
click at [768, 322] on input "035.0" at bounding box center [784, 329] width 53 height 28
type input "3"
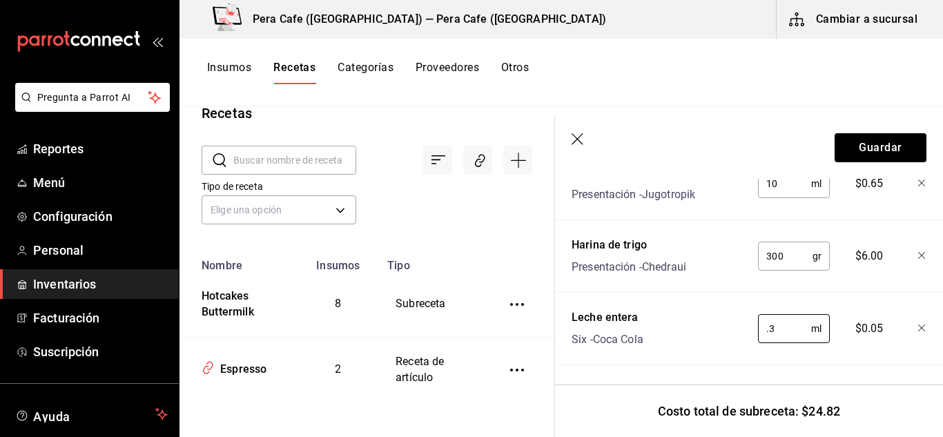
type input "."
click at [773, 351] on div "Nombre Cant. Requerida Costo Mantequilla Presentación - Costco 50 gr ​ $9.92 Az…" at bounding box center [749, 62] width 355 height 608
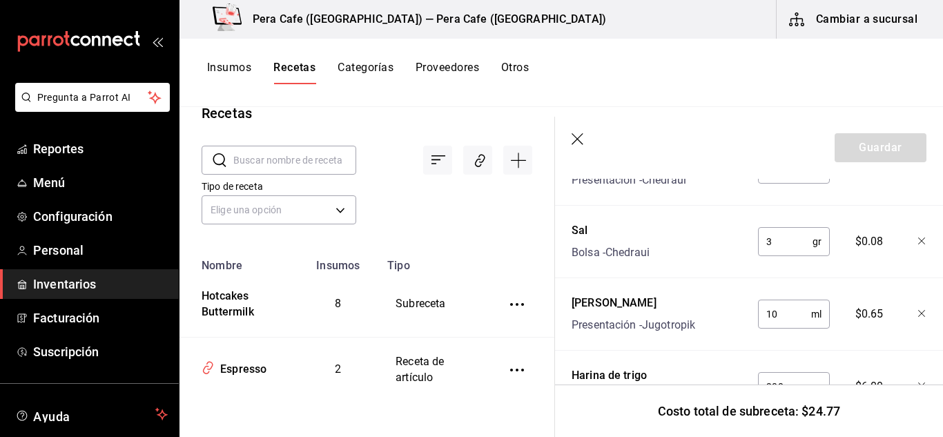
scroll to position [646, 0]
click at [578, 140] on icon "button" at bounding box center [579, 140] width 14 height 14
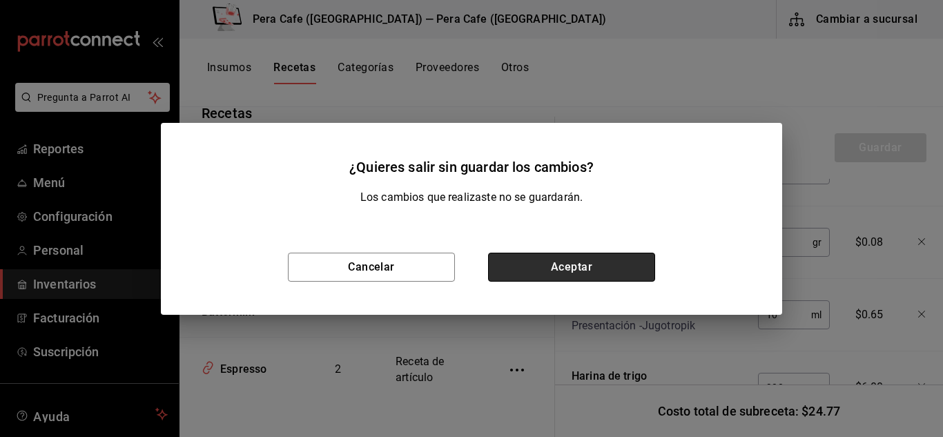
click at [528, 267] on button "Aceptar" at bounding box center [571, 267] width 167 height 29
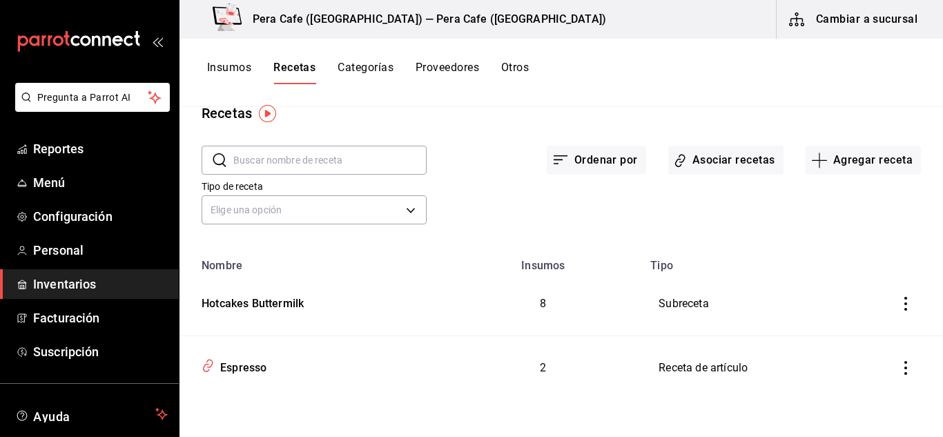
click at [234, 72] on button "Insumos" at bounding box center [229, 72] width 44 height 23
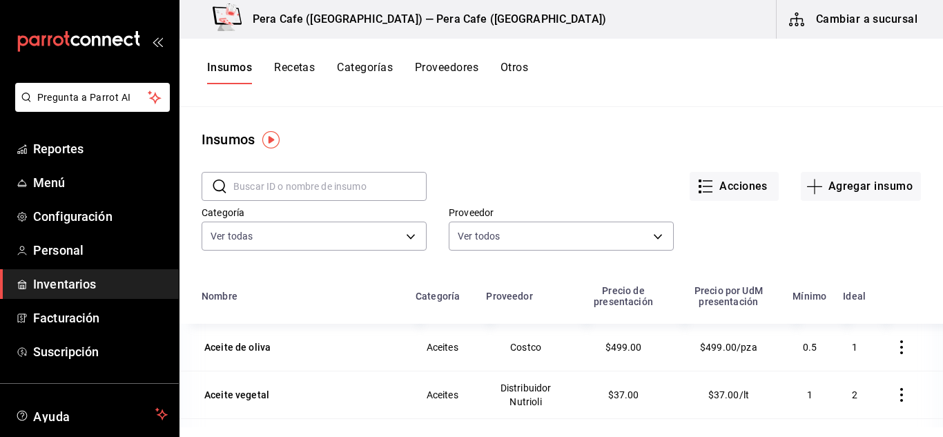
click at [383, 196] on input "text" at bounding box center [329, 187] width 193 height 28
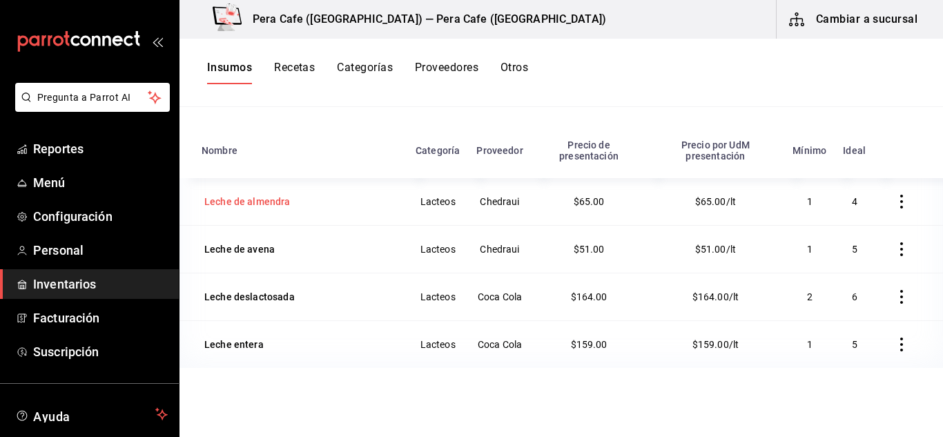
scroll to position [170, 0]
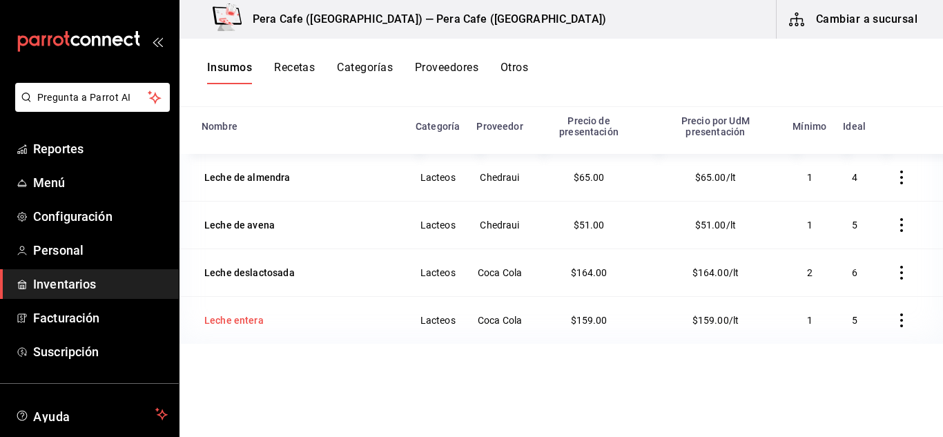
type input "leche"
click at [251, 324] on div "Leche entera" at bounding box center [233, 321] width 59 height 14
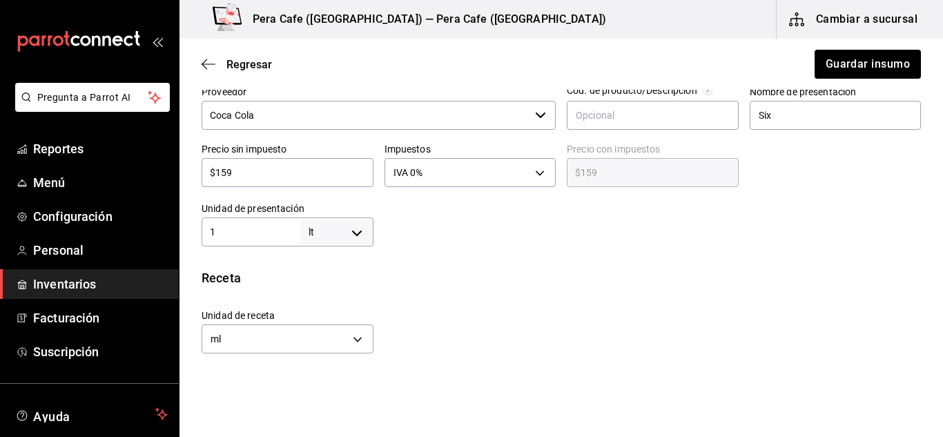
scroll to position [326, 0]
click at [267, 176] on input "$159" at bounding box center [288, 174] width 172 height 17
type input "$2"
type input "$2.00"
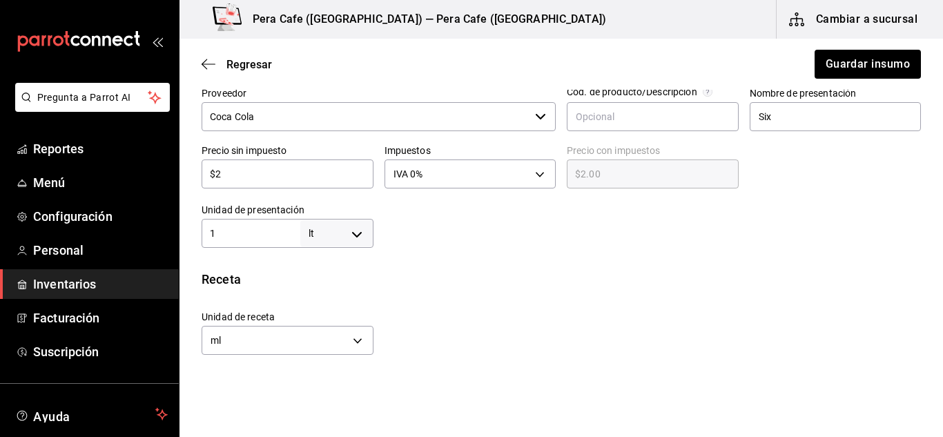
type input "$26"
type input "$26.00"
type input "$26.5"
type input "$26.50"
type input "$26.5"
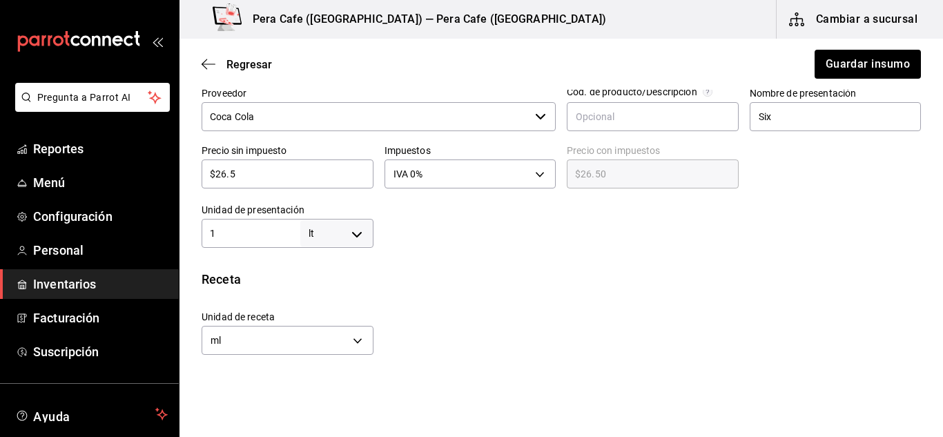
click at [411, 287] on div "Receta" at bounding box center [562, 279] width 720 height 19
click at [883, 60] on button "Guardar insumo" at bounding box center [868, 64] width 108 height 29
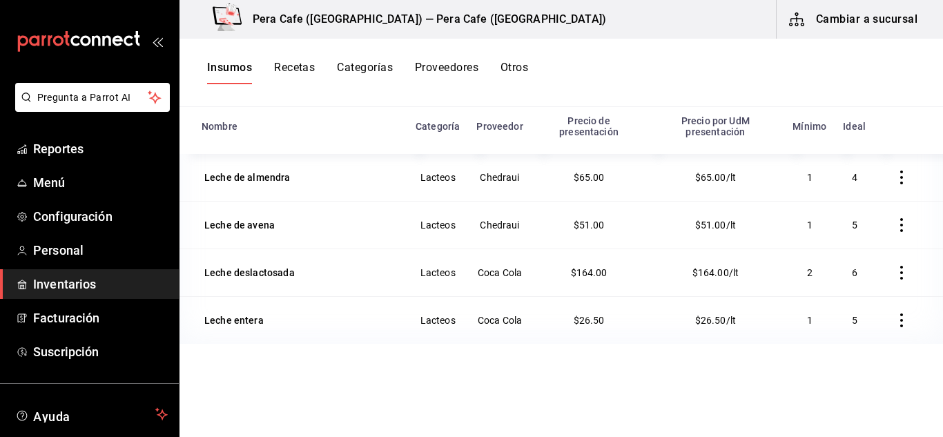
scroll to position [84, 0]
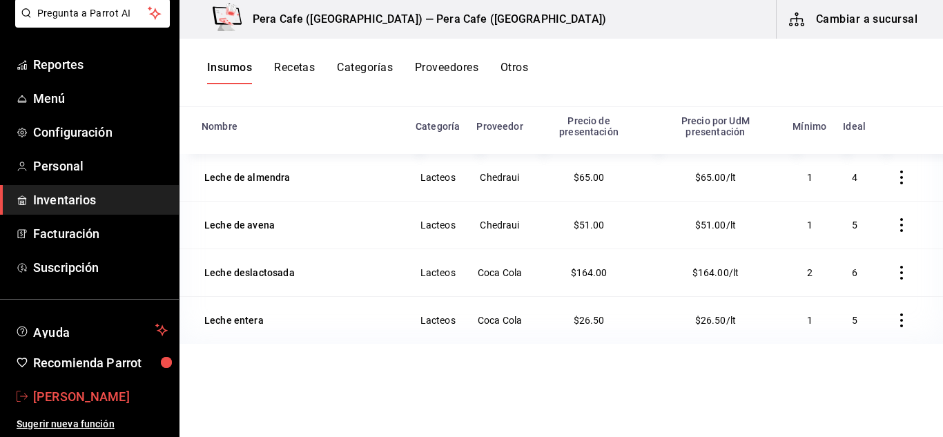
click at [73, 401] on span "[PERSON_NAME]" at bounding box center [100, 396] width 135 height 19
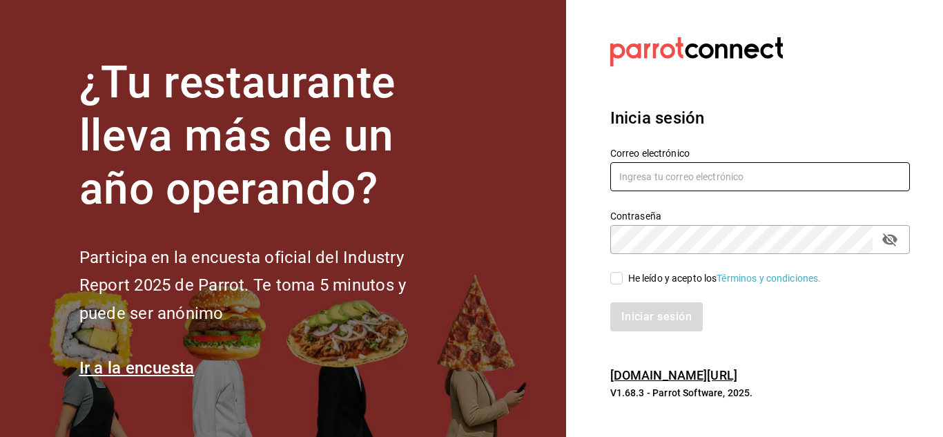
type input "[EMAIL_ADDRESS][DOMAIN_NAME]"
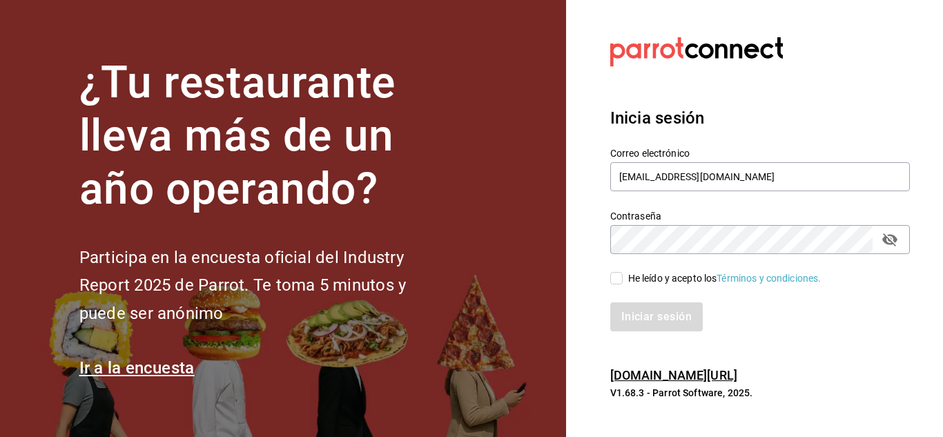
click at [614, 274] on input "He leído y acepto los Términos y condiciones." at bounding box center [617, 278] width 12 height 12
checkbox input "true"
click at [647, 324] on button "Iniciar sesión" at bounding box center [658, 317] width 94 height 29
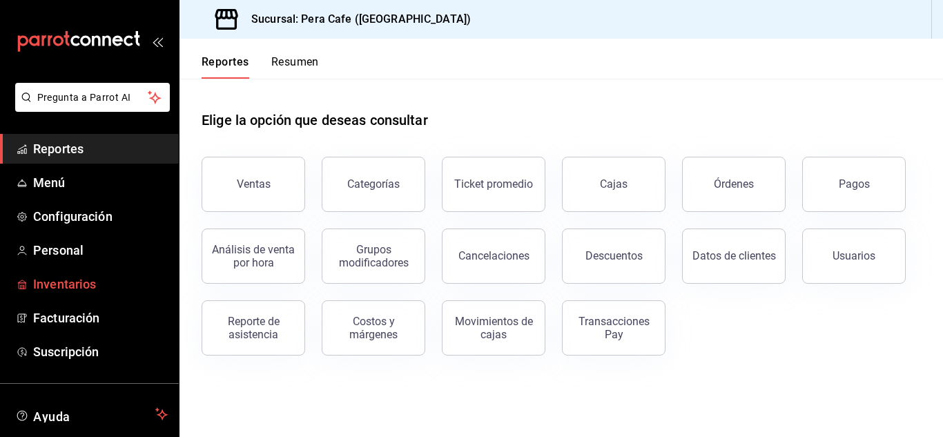
click at [69, 286] on span "Inventarios" at bounding box center [100, 284] width 135 height 19
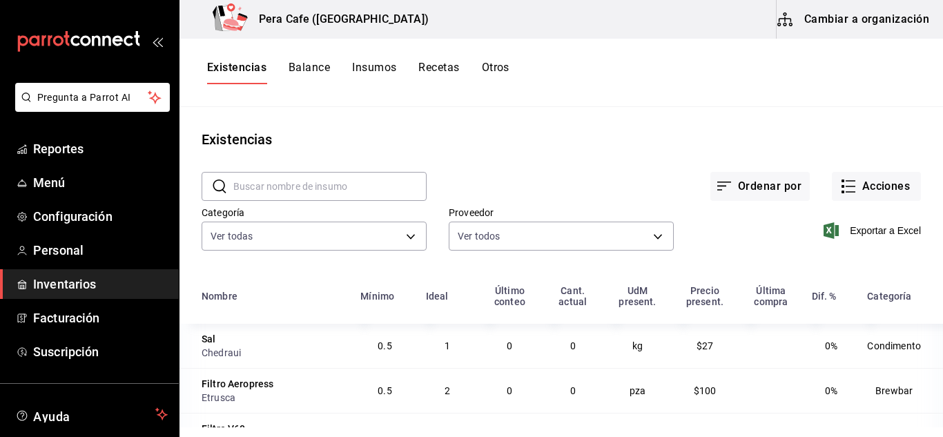
click at [374, 68] on button "Insumos" at bounding box center [374, 72] width 44 height 23
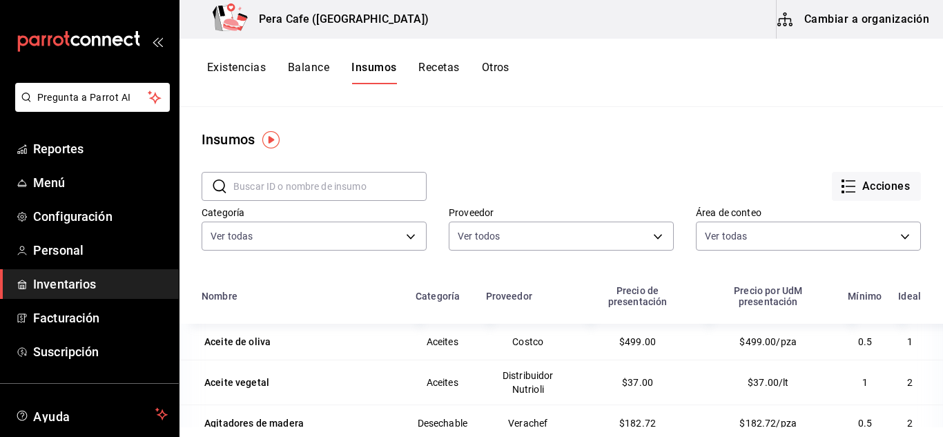
click at [865, 24] on button "Cambiar a organización" at bounding box center [854, 19] width 155 height 39
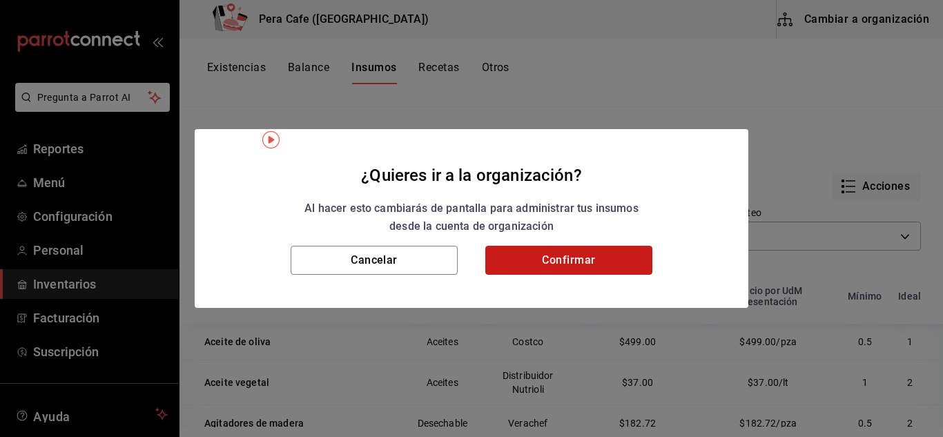
click at [582, 258] on button "Confirmar" at bounding box center [569, 260] width 167 height 29
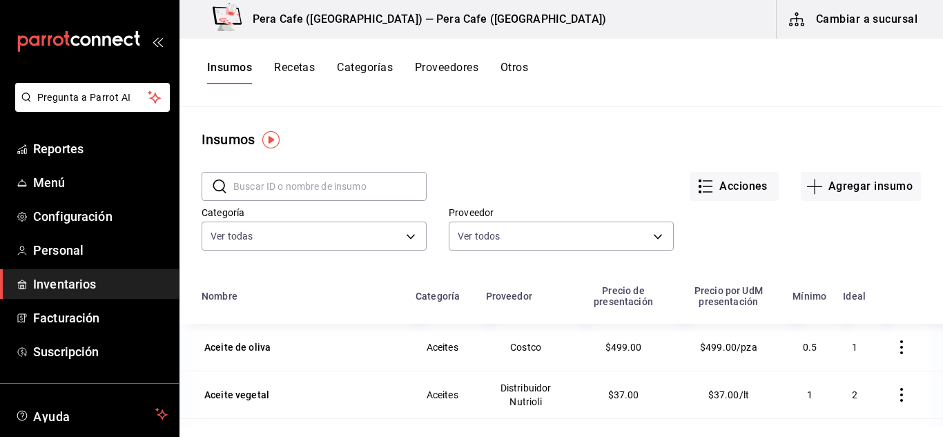
scroll to position [32, 0]
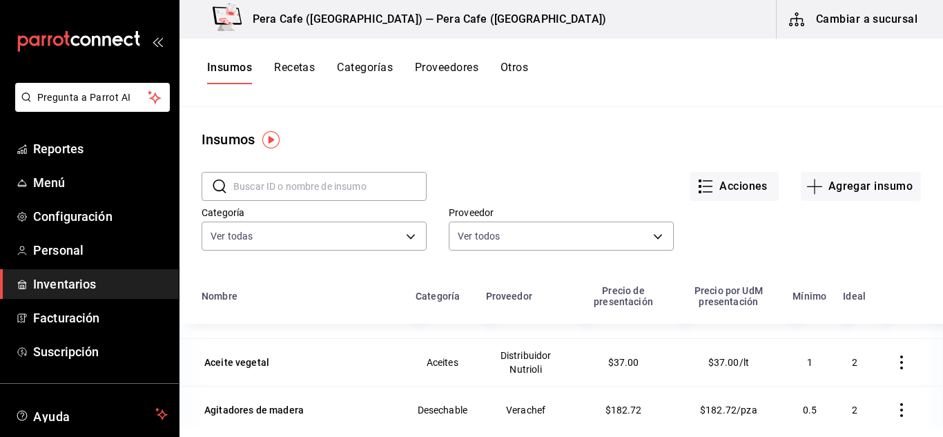
click at [294, 69] on button "Recetas" at bounding box center [294, 72] width 41 height 23
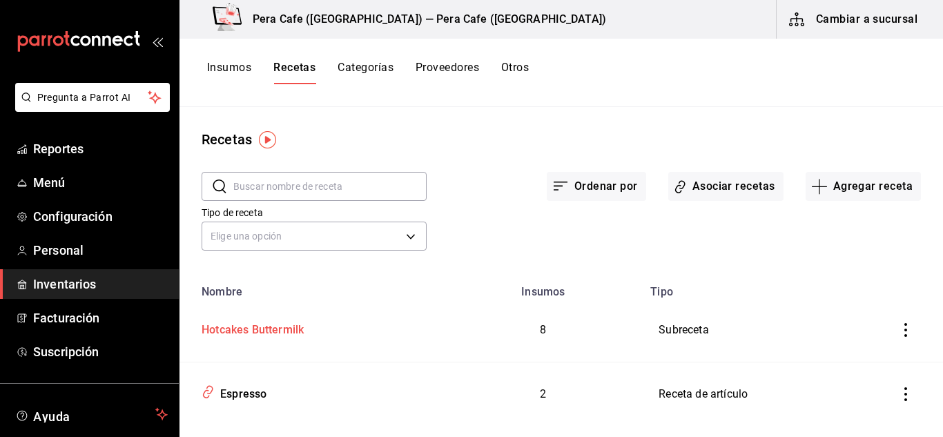
drag, startPoint x: 290, startPoint y: 353, endPoint x: 290, endPoint y: 345, distance: 7.6
click at [290, 345] on td "Hotcakes Buttermilk" at bounding box center [312, 330] width 265 height 64
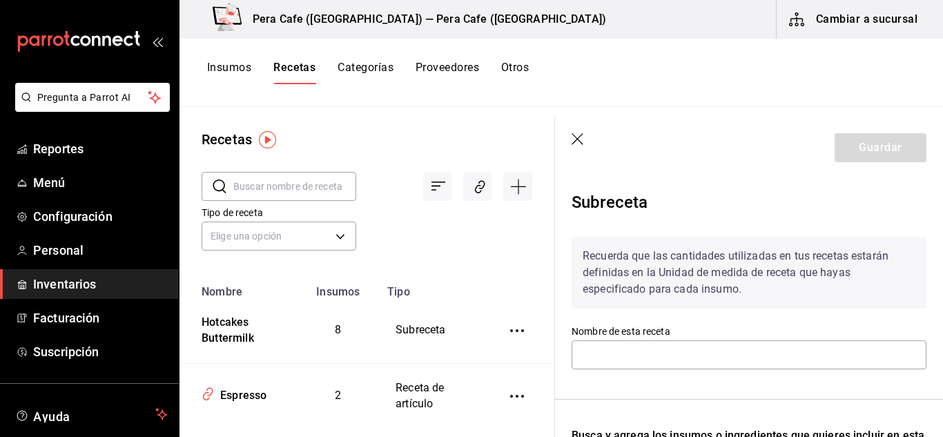
type input "Hotcakes Buttermilk"
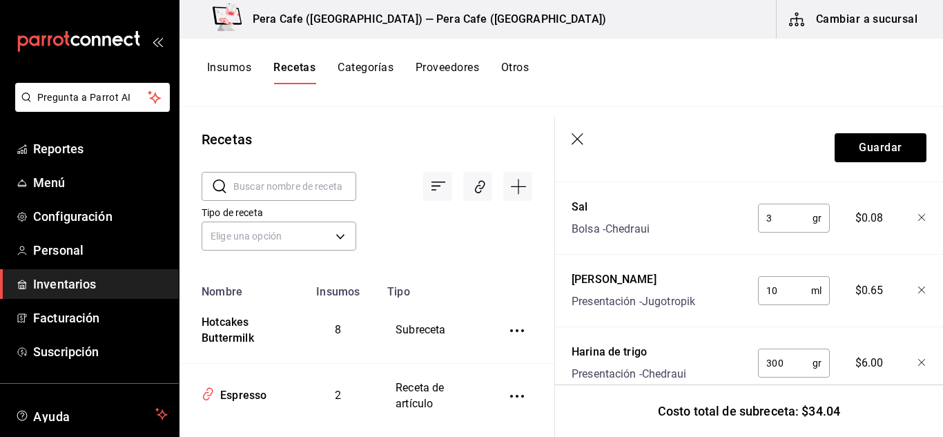
scroll to position [788, 0]
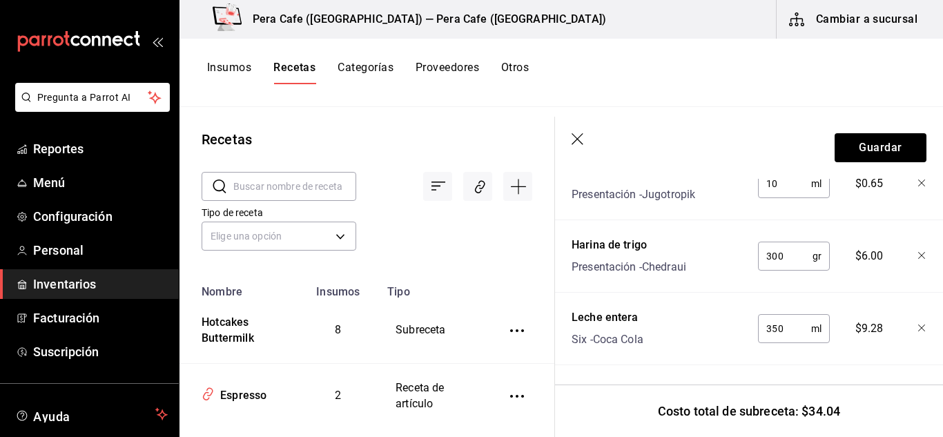
click at [580, 142] on icon "button" at bounding box center [579, 140] width 14 height 14
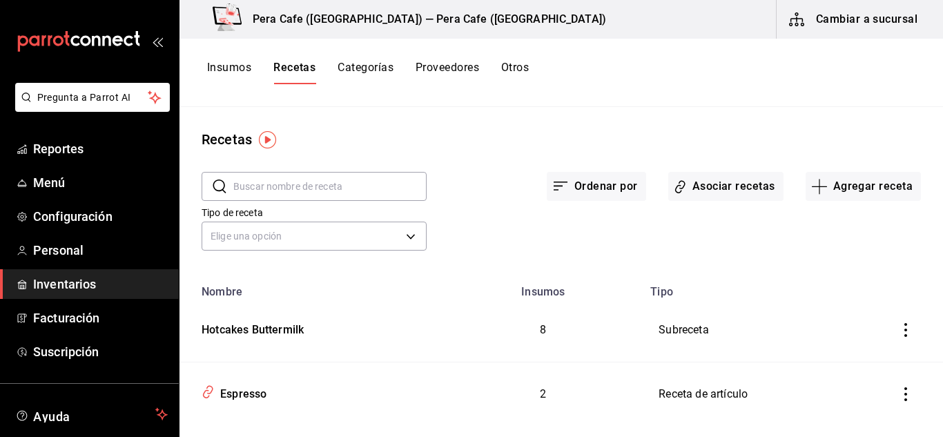
scroll to position [26, 0]
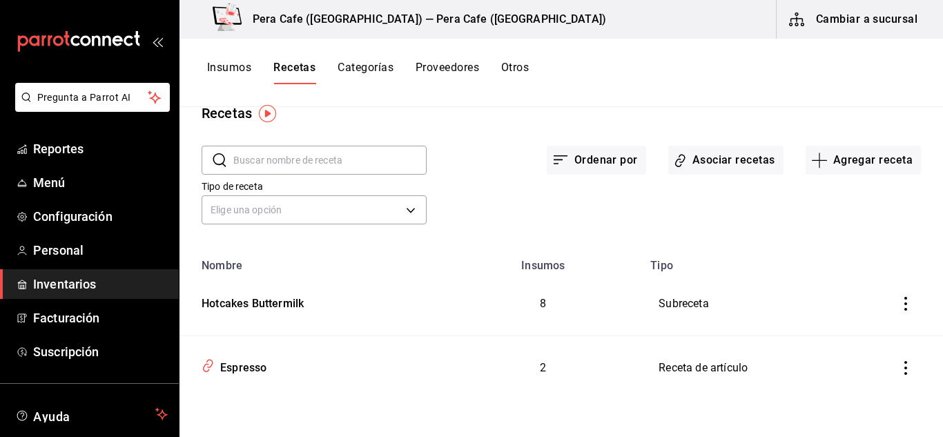
click at [236, 68] on button "Insumos" at bounding box center [229, 72] width 44 height 23
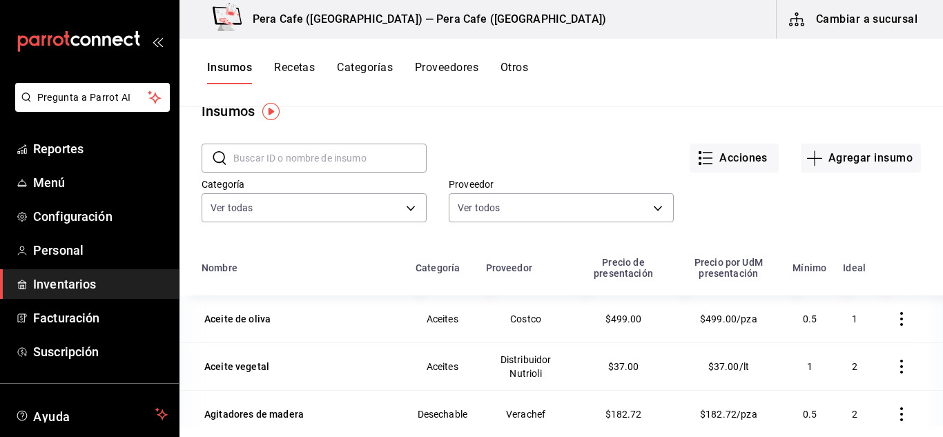
scroll to position [32, 0]
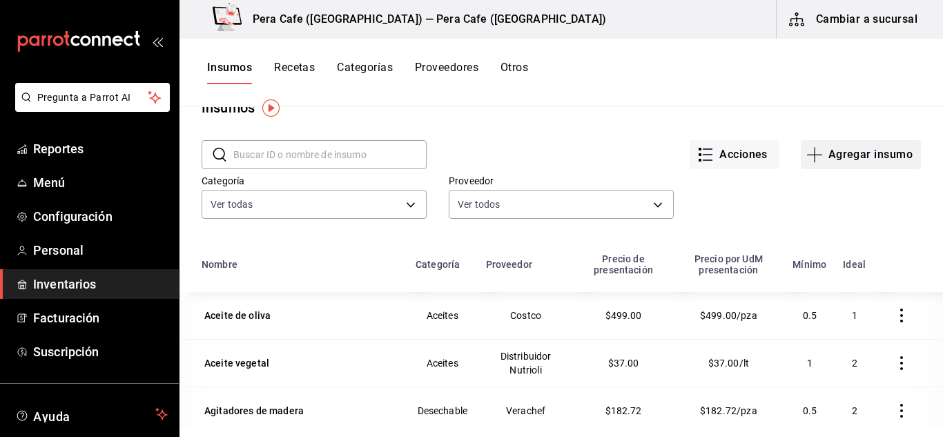
click at [812, 155] on icon "button" at bounding box center [815, 154] width 17 height 17
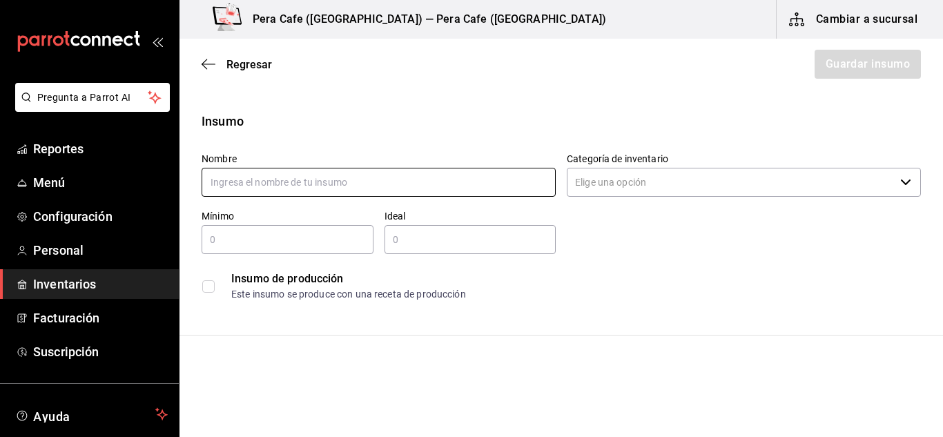
click at [347, 191] on input "text" at bounding box center [379, 182] width 354 height 29
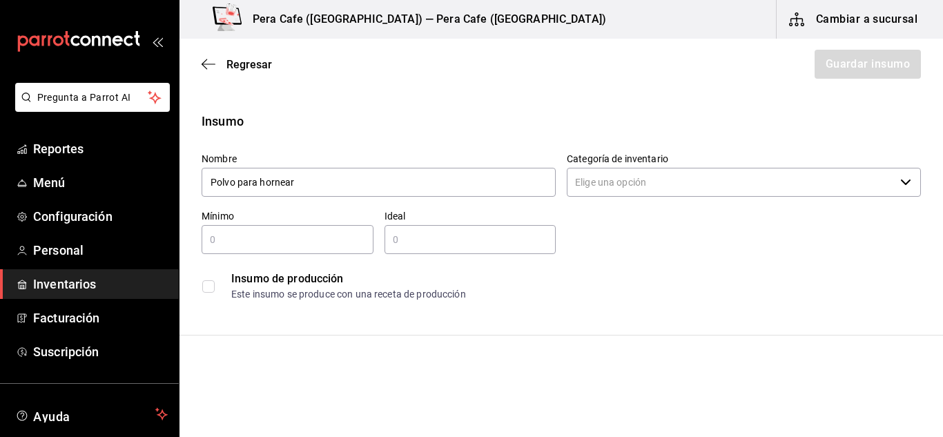
click at [890, 189] on div "​" at bounding box center [744, 182] width 354 height 29
type input "Polvo para hornear"
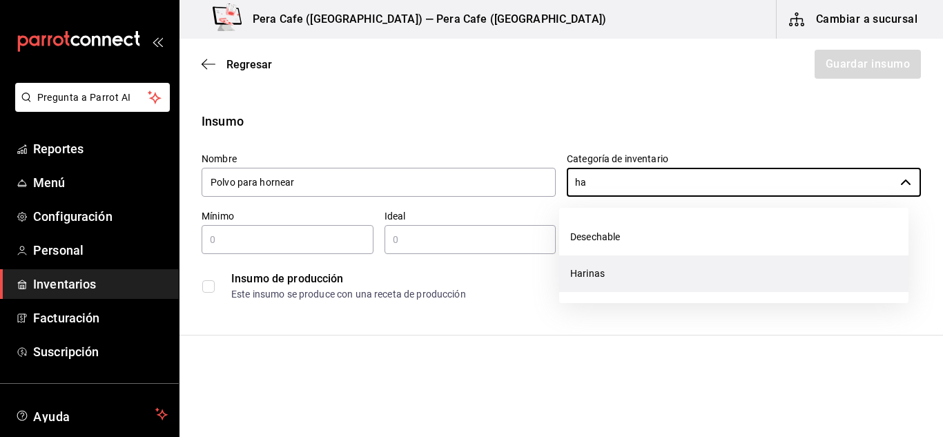
click at [600, 287] on li "Harinas" at bounding box center [733, 274] width 349 height 37
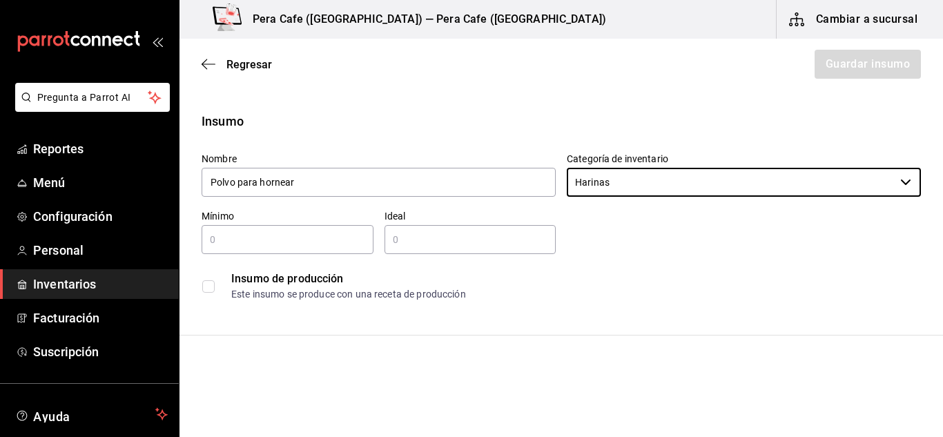
type input "Harinas"
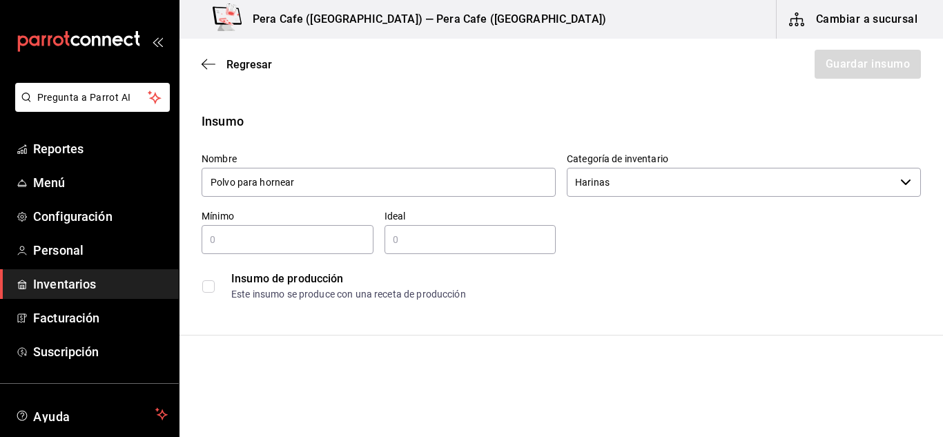
click at [275, 244] on input "text" at bounding box center [288, 239] width 172 height 17
type input "0"
click at [435, 229] on div "​" at bounding box center [471, 239] width 172 height 29
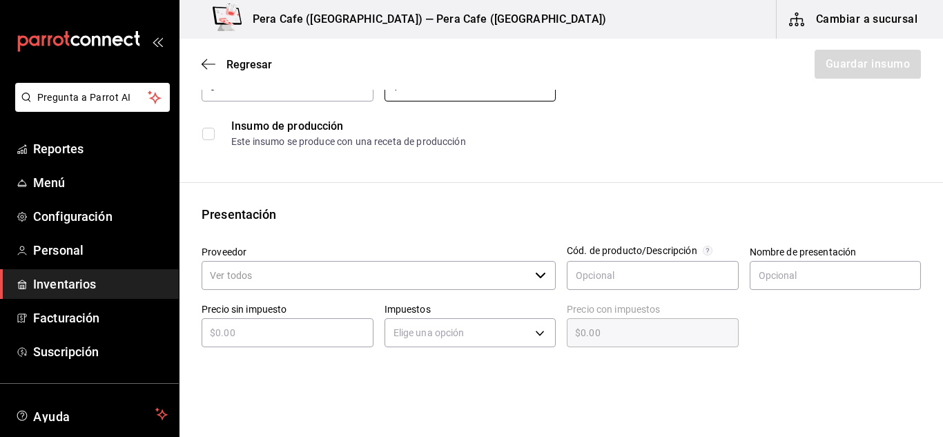
scroll to position [218, 0]
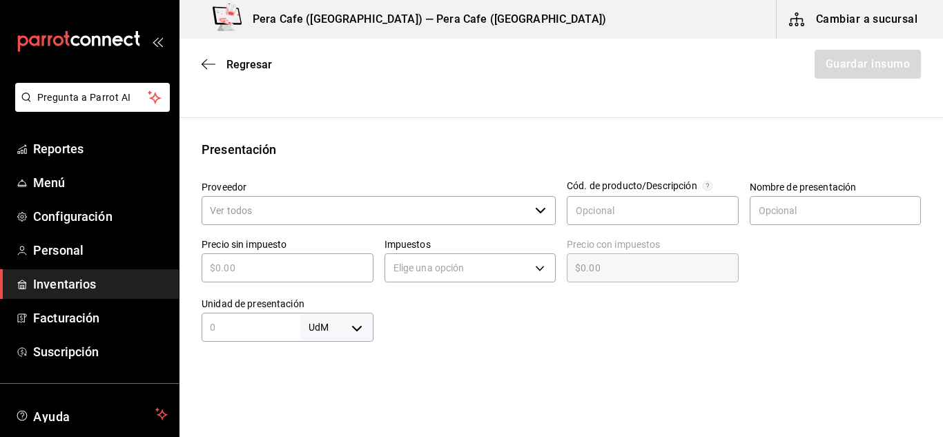
click at [528, 217] on div "​" at bounding box center [379, 210] width 354 height 29
type input "1"
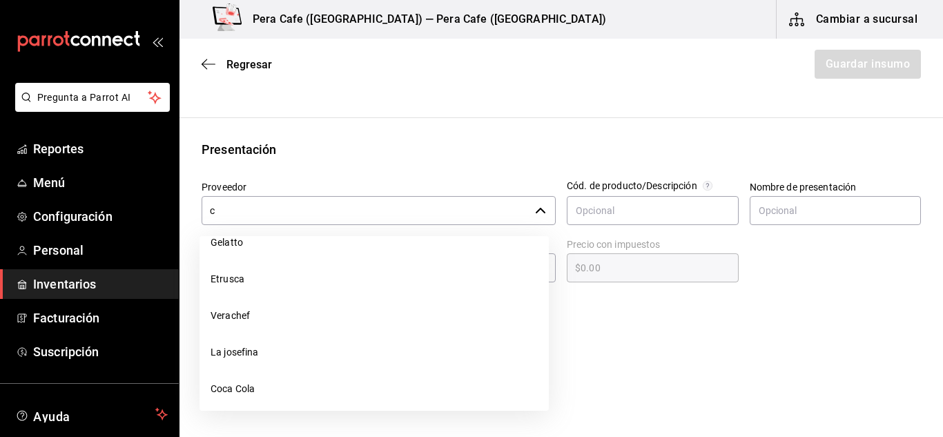
scroll to position [0, 0]
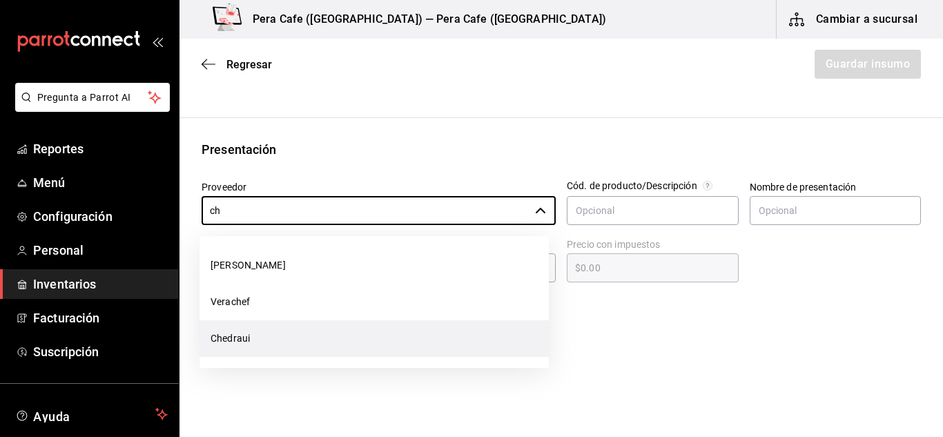
click at [238, 339] on li "Chedraui" at bounding box center [374, 338] width 349 height 37
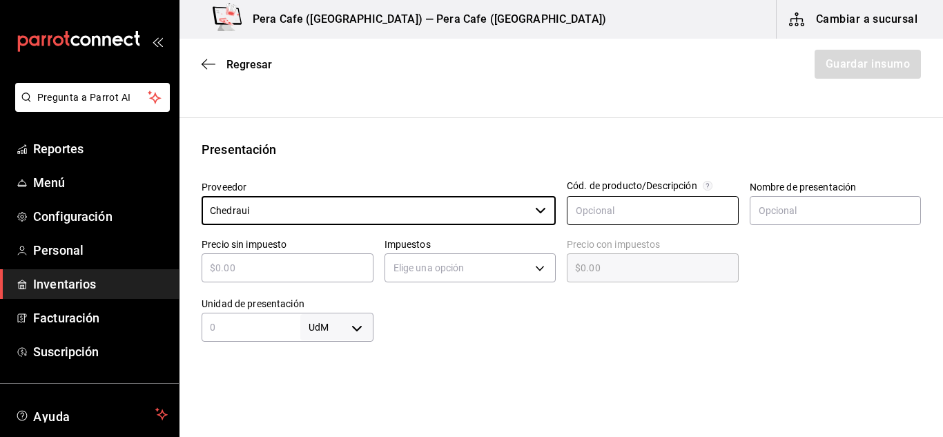
type input "Chedraui"
click at [622, 213] on input "text" at bounding box center [653, 210] width 172 height 29
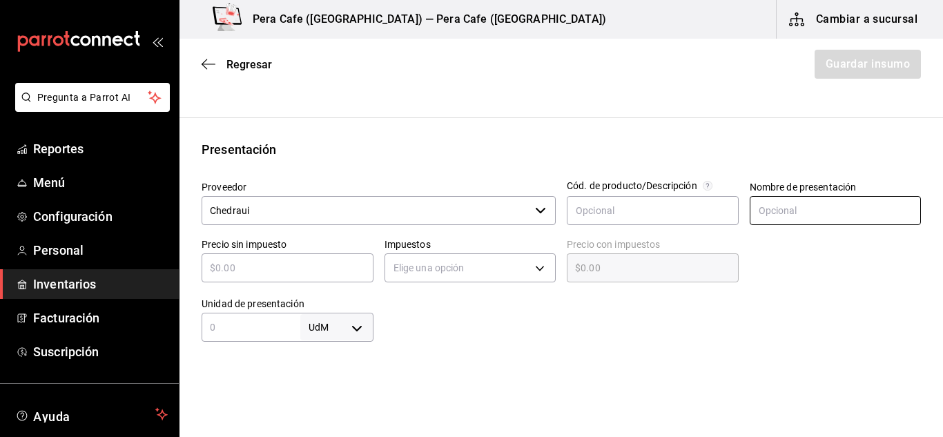
click at [841, 217] on input "text" at bounding box center [836, 210] width 172 height 29
type input "Bote"
click at [309, 264] on input "text" at bounding box center [288, 268] width 172 height 17
type input "$3"
type input "$3.00"
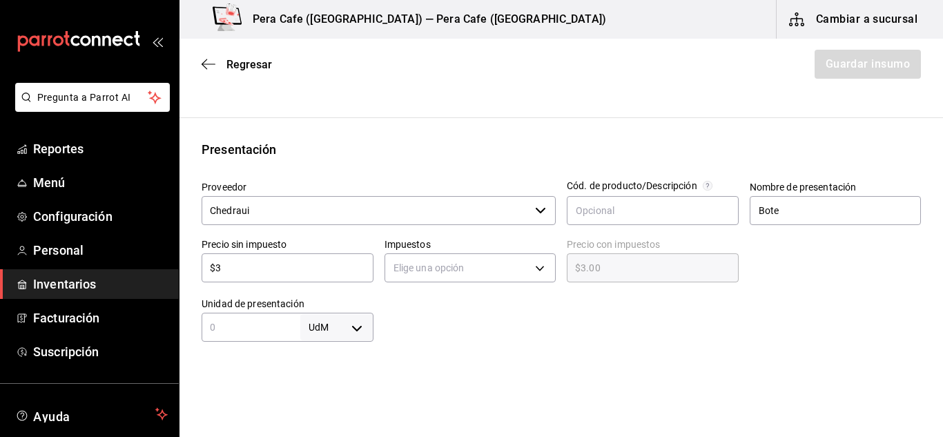
type input "$31"
type input "$31.00"
type input "$31"
click at [356, 328] on body "Pregunta a Parrot AI Reportes Menú Configuración Personal Inventarios Facturaci…" at bounding box center [471, 179] width 943 height 359
click at [324, 396] on li "pza" at bounding box center [334, 396] width 72 height 23
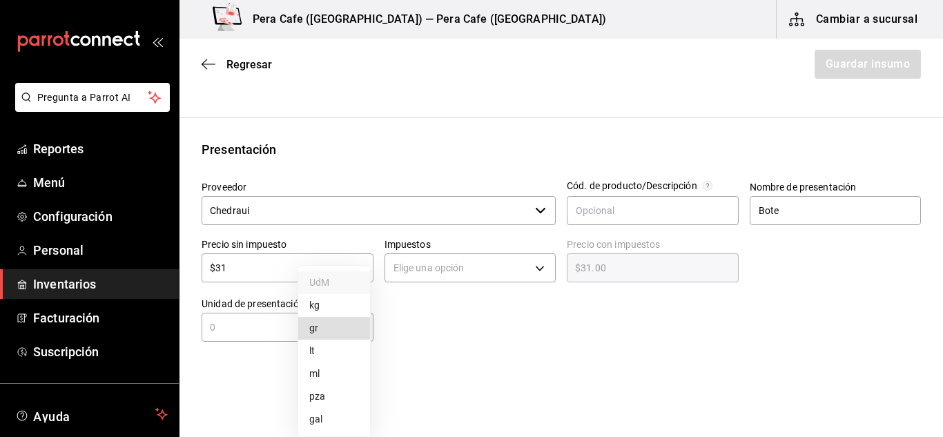
type input "UNIT"
click at [324, 396] on li "pza" at bounding box center [334, 396] width 72 height 23
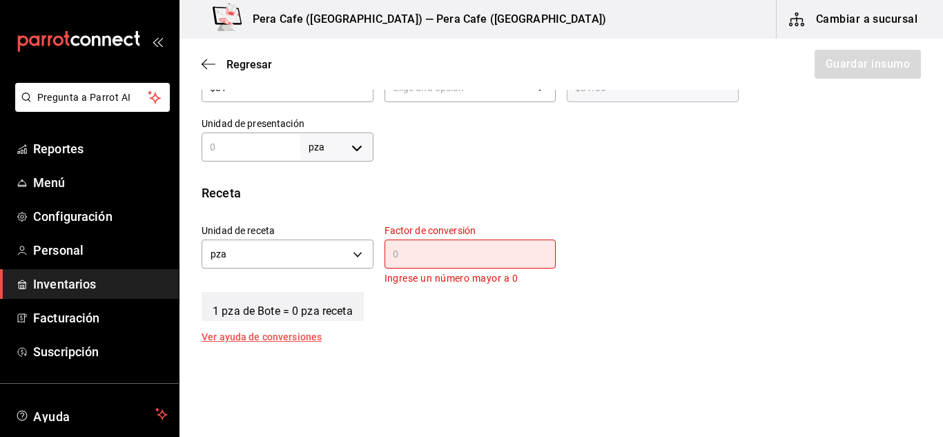
scroll to position [399, 0]
click at [356, 254] on body "Pregunta a Parrot AI Reportes Menú Configuración Personal Inventarios Facturaci…" at bounding box center [471, 179] width 943 height 359
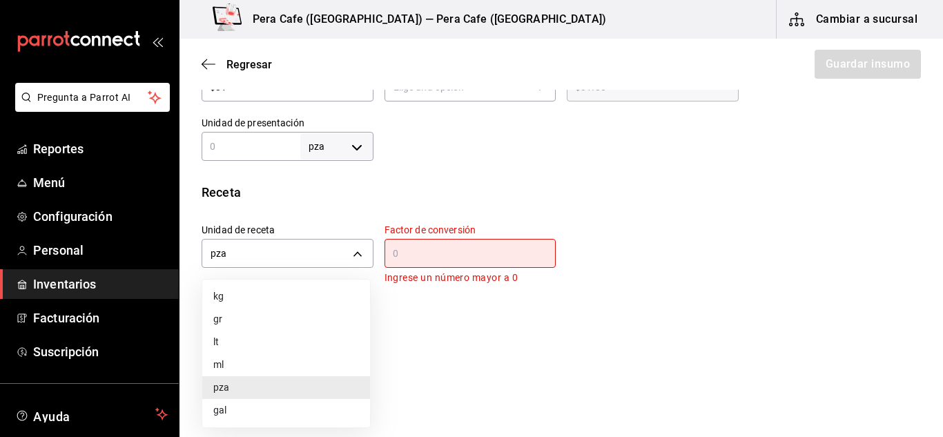
click at [224, 319] on li "gr" at bounding box center [286, 319] width 168 height 23
type input "GRAM"
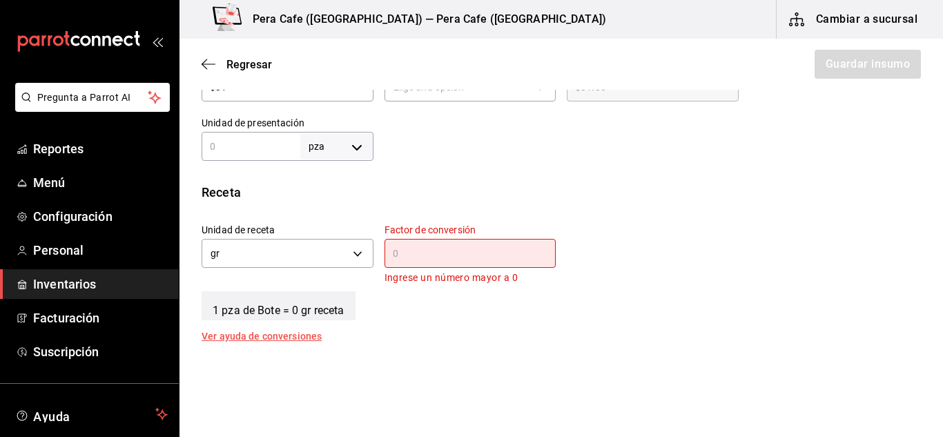
click at [465, 264] on div "​" at bounding box center [471, 253] width 172 height 29
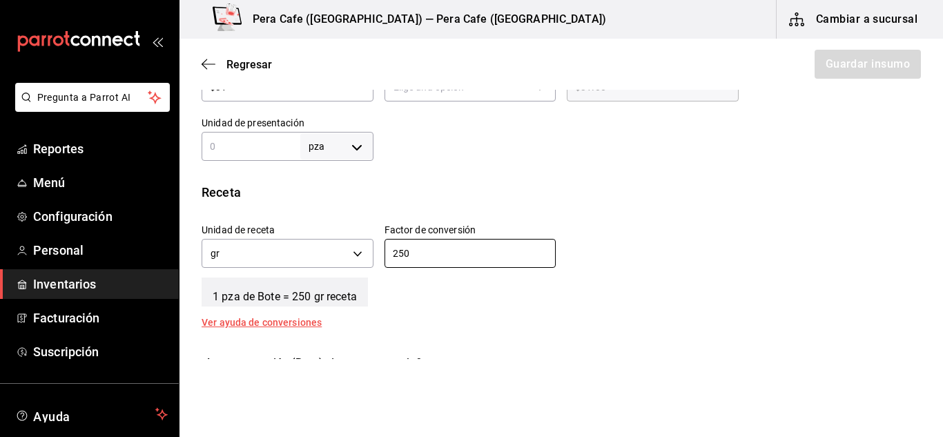
type input "250"
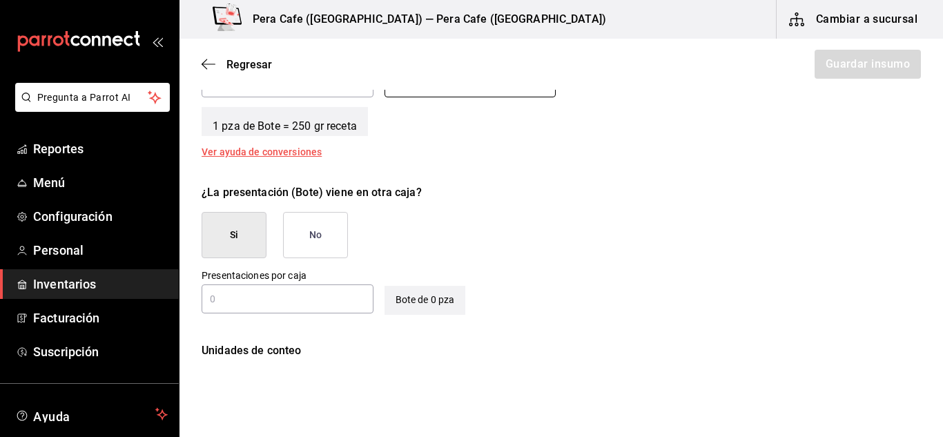
scroll to position [601, 0]
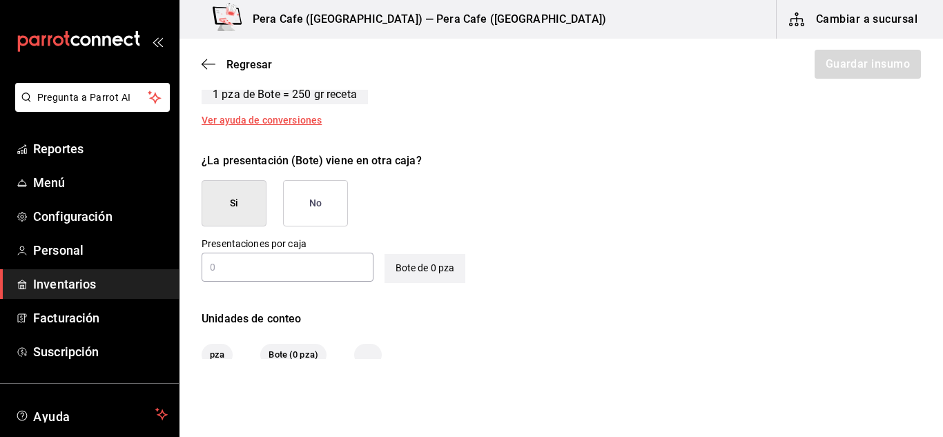
drag, startPoint x: 482, startPoint y: 296, endPoint x: 403, endPoint y: 186, distance: 134.6
click at [403, 186] on div "¿La presentación (Bote) viene en otra caja? Si No" at bounding box center [556, 184] width 731 height 85
click at [323, 208] on button "No" at bounding box center [315, 203] width 65 height 46
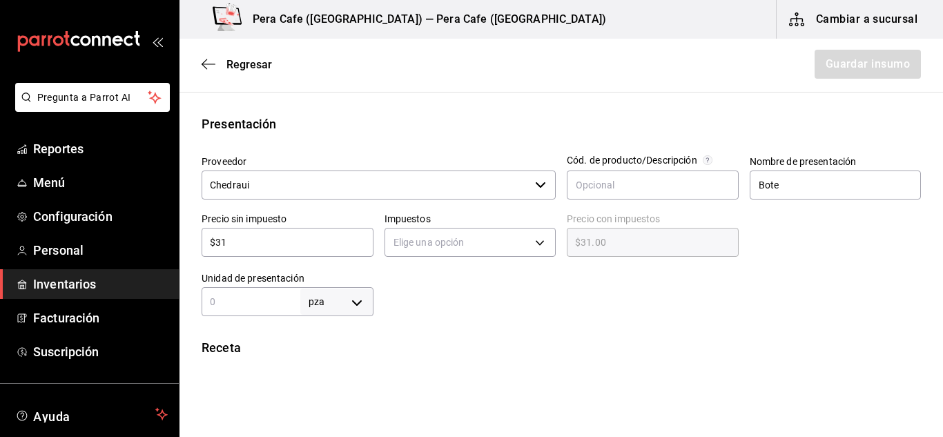
scroll to position [249, 0]
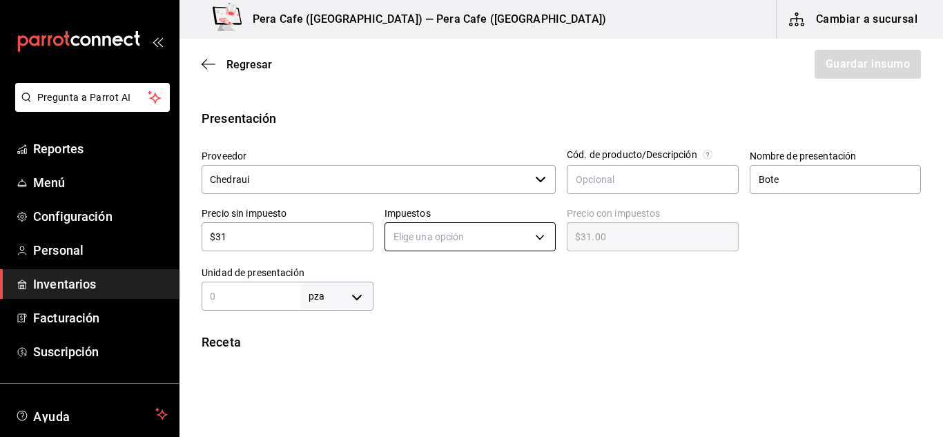
click at [539, 238] on body "Pregunta a Parrot AI Reportes Menú Configuración Personal Inventarios Facturaci…" at bounding box center [471, 179] width 943 height 359
click at [410, 285] on li "IVA 0%" at bounding box center [467, 280] width 168 height 23
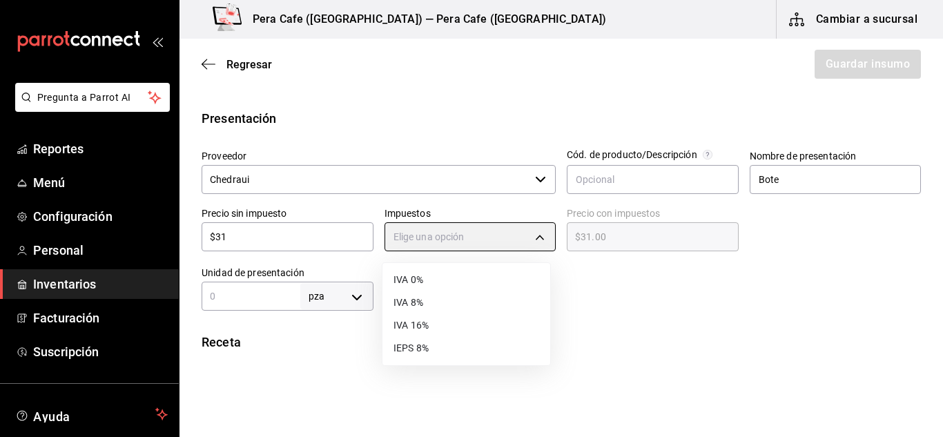
type input "IVA_0"
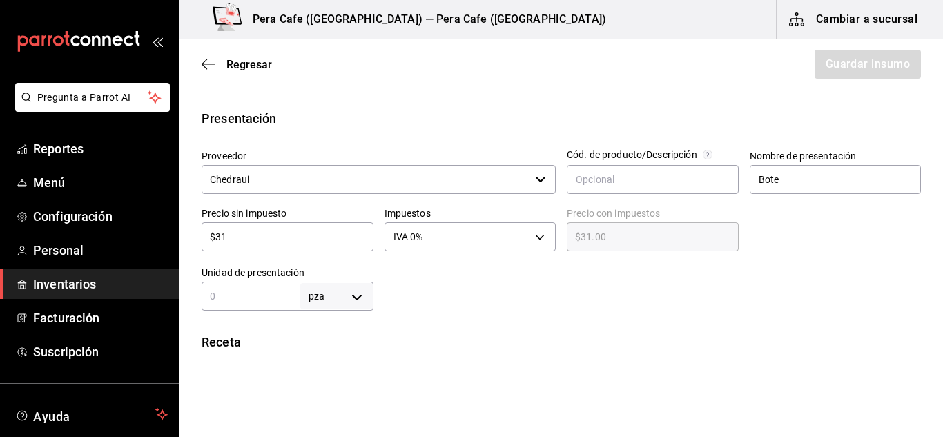
click at [704, 331] on div "Insumo Nombre Polvo para hornear Categoría de inventario Harinas ​ Mínimo 0 ​ I…" at bounding box center [562, 262] width 764 height 798
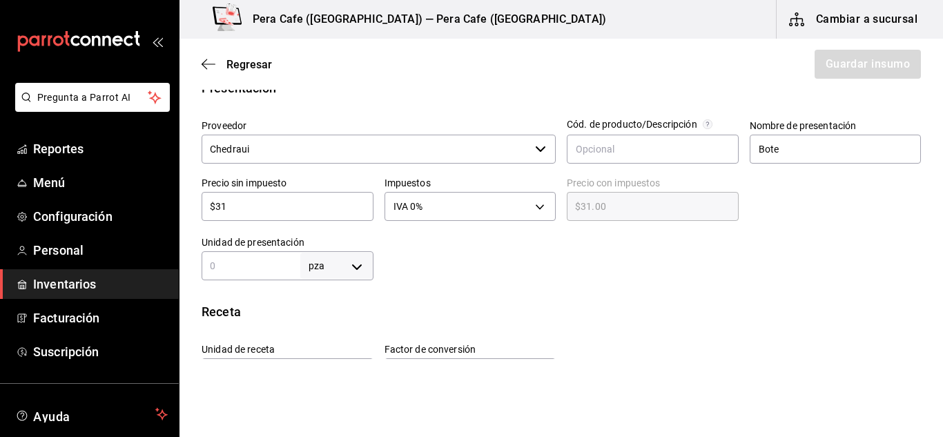
scroll to position [285, 0]
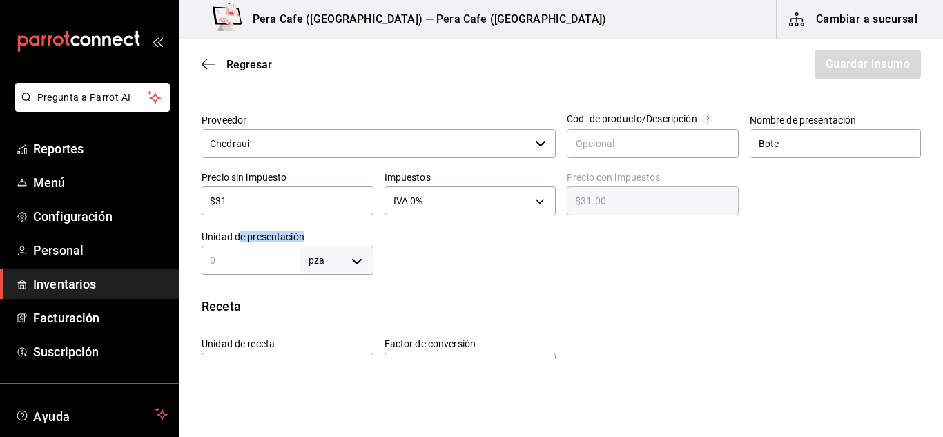
click at [238, 246] on div "Unidad de presentación pza UNIT ​" at bounding box center [288, 253] width 172 height 44
click at [278, 269] on div "pza UNIT ​" at bounding box center [288, 260] width 172 height 29
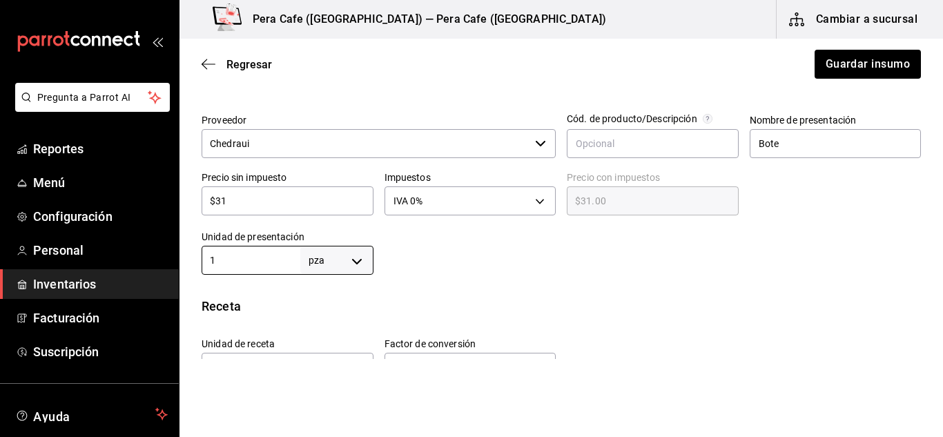
type input "1"
click at [552, 282] on div "Insumo Nombre Polvo para hornear Categoría de inventario Harinas ​ Mínimo 0 ​ I…" at bounding box center [562, 226] width 764 height 798
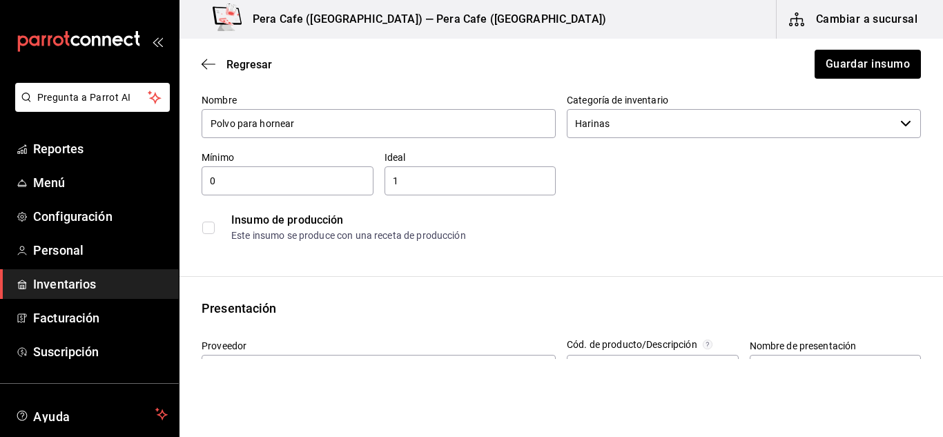
scroll to position [0, 0]
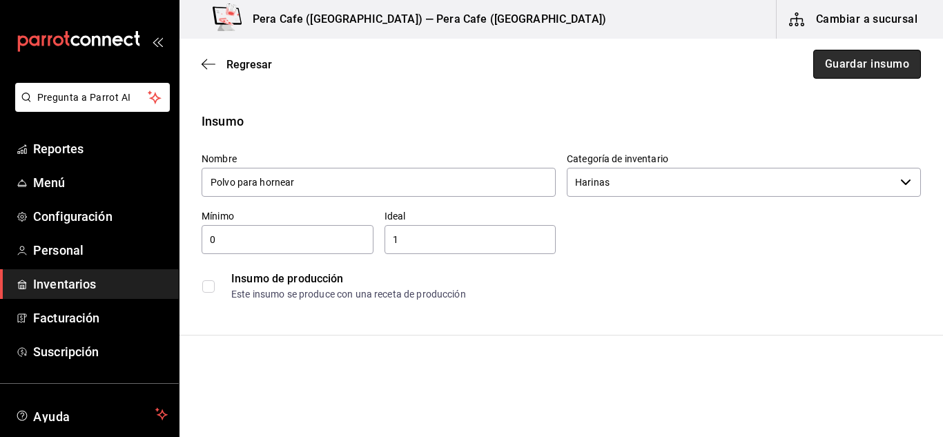
click at [879, 66] on button "Guardar insumo" at bounding box center [868, 64] width 108 height 29
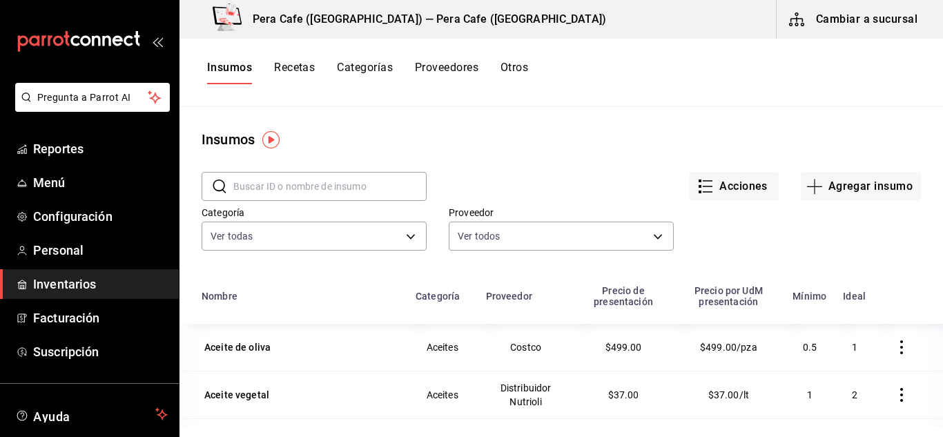
click at [341, 193] on input "text" at bounding box center [329, 187] width 193 height 28
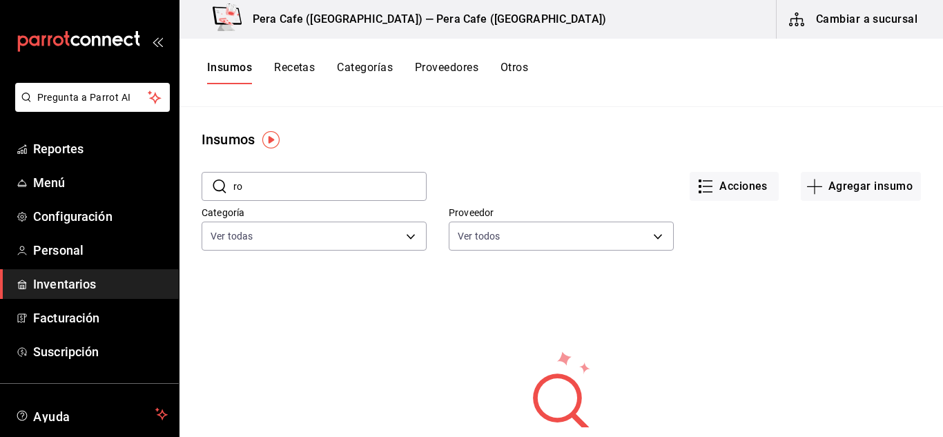
type input "r"
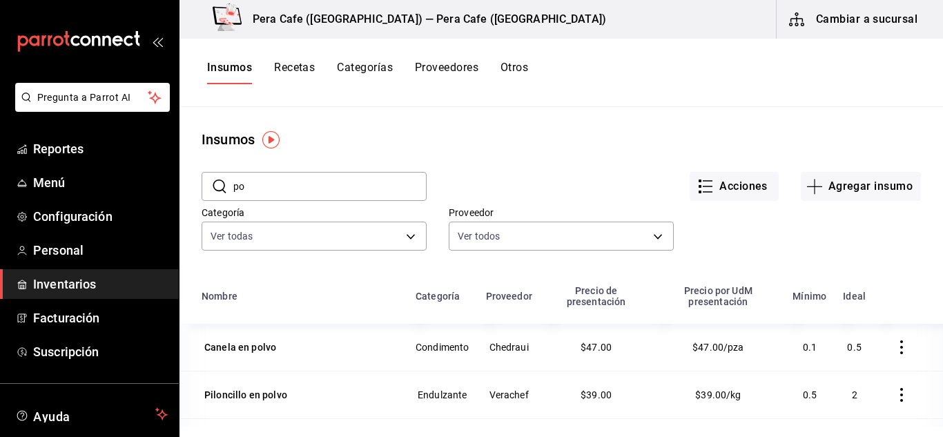
type input "p"
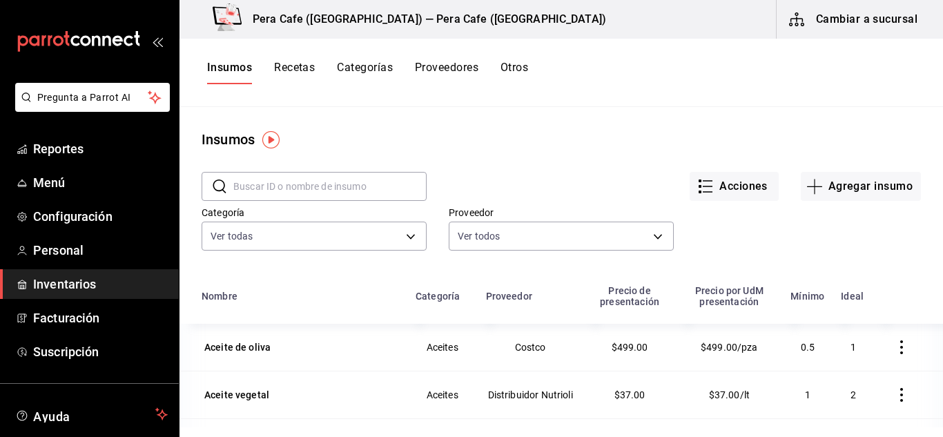
click at [355, 180] on input "text" at bounding box center [329, 187] width 193 height 28
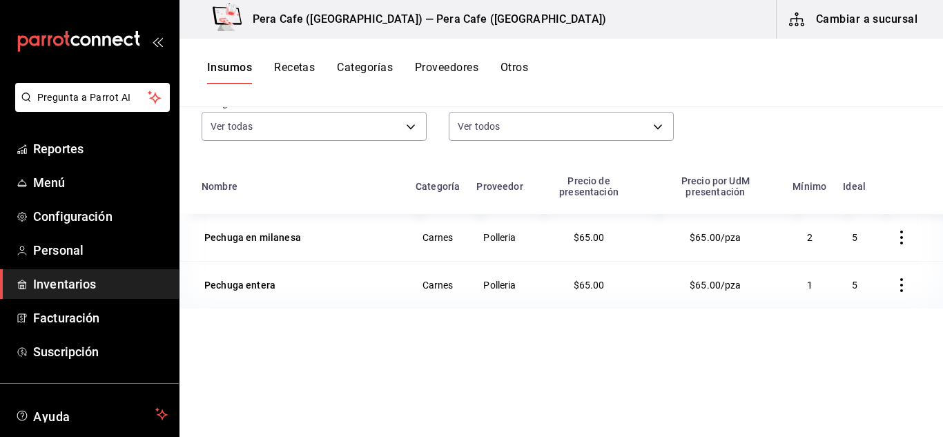
scroll to position [110, 0]
type input "pech"
click at [287, 241] on div "Pechuga en milanesa" at bounding box center [252, 238] width 97 height 14
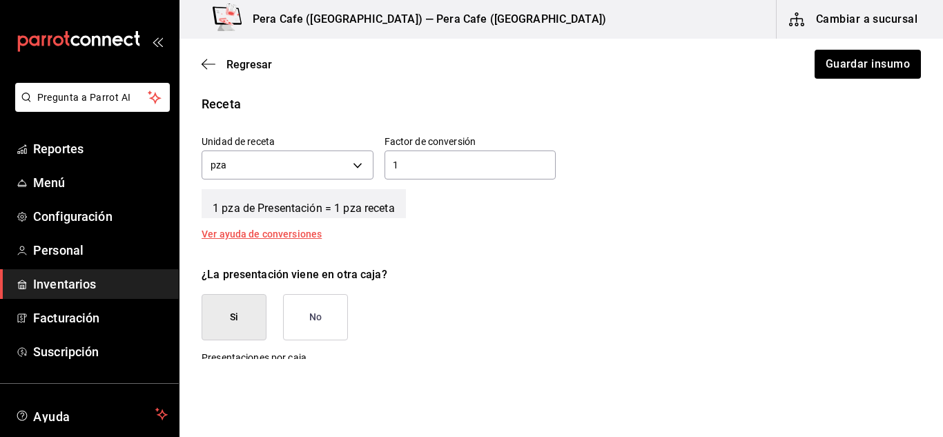
scroll to position [508, 0]
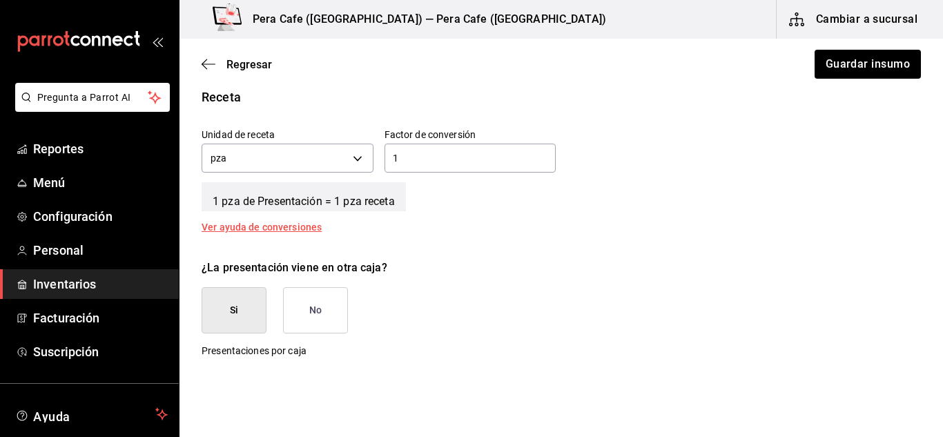
click at [434, 156] on input "1" at bounding box center [471, 158] width 172 height 17
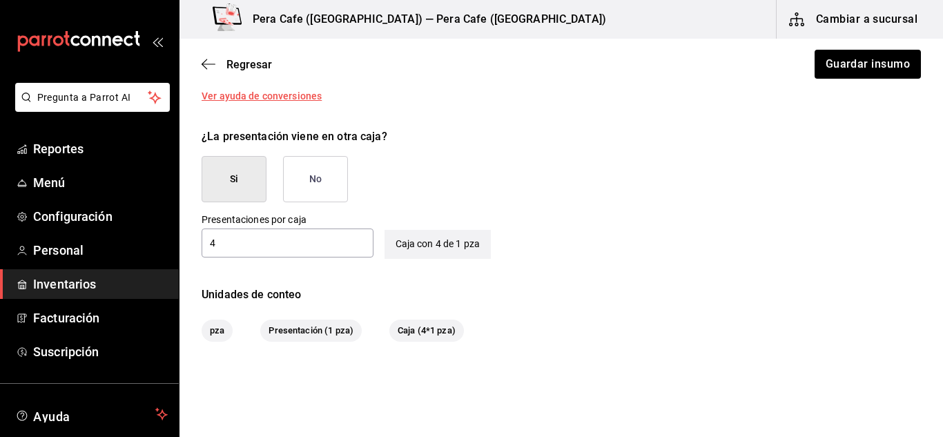
scroll to position [637, 0]
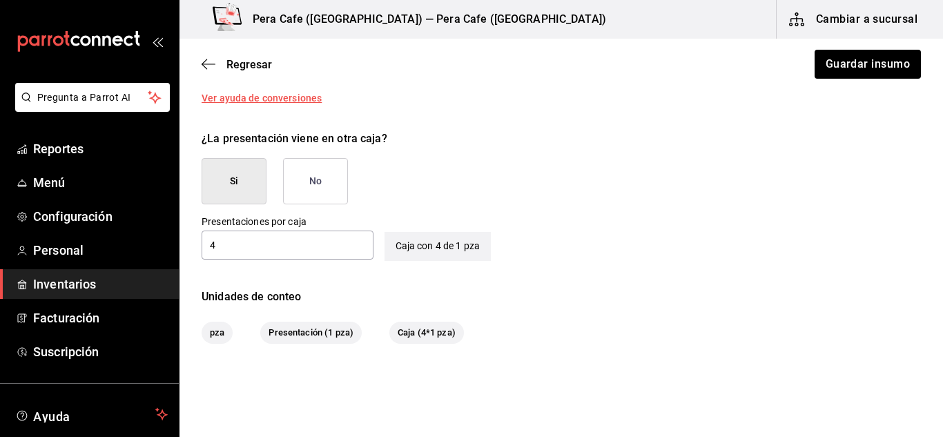
type input "5"
click at [334, 187] on button "No" at bounding box center [315, 181] width 65 height 46
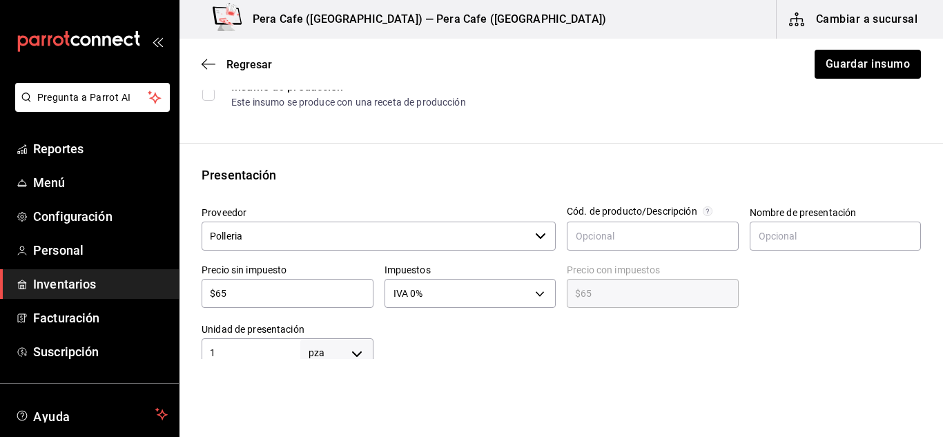
scroll to position [0, 0]
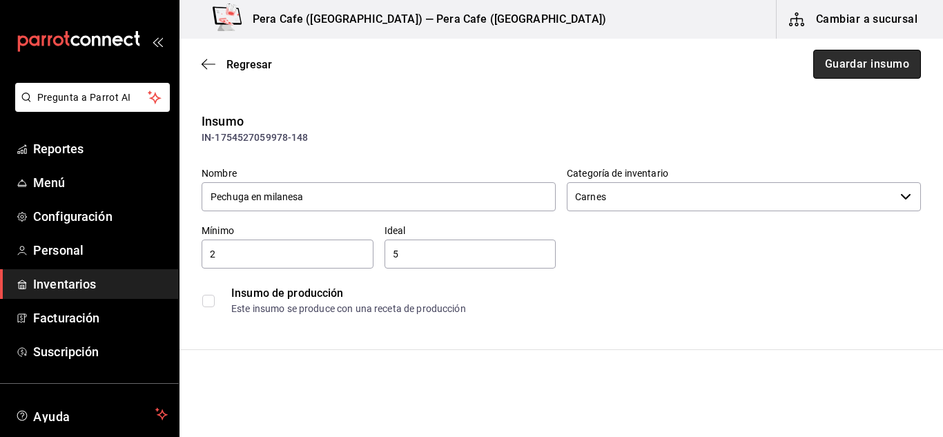
click at [835, 60] on button "Guardar insumo" at bounding box center [868, 64] width 108 height 29
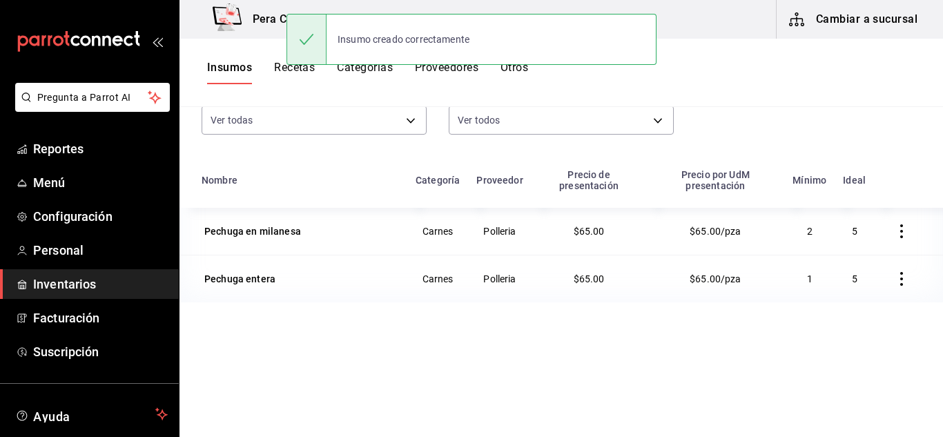
scroll to position [122, 0]
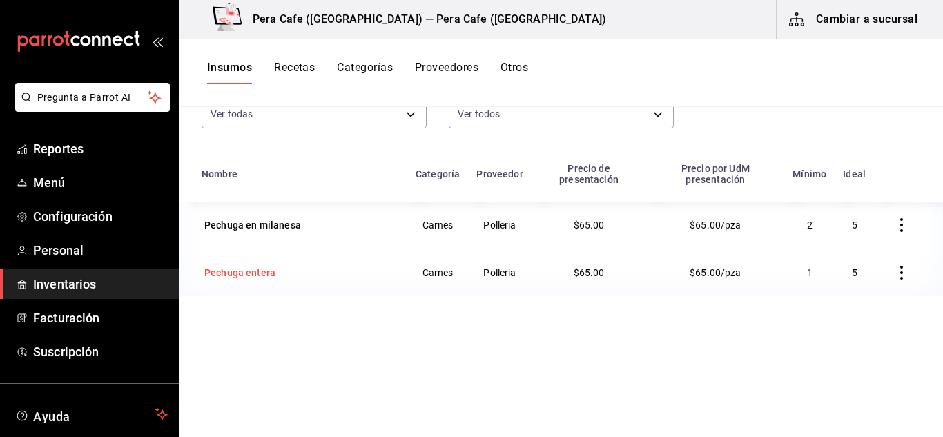
click at [244, 276] on div "Pechuga entera" at bounding box center [239, 273] width 71 height 14
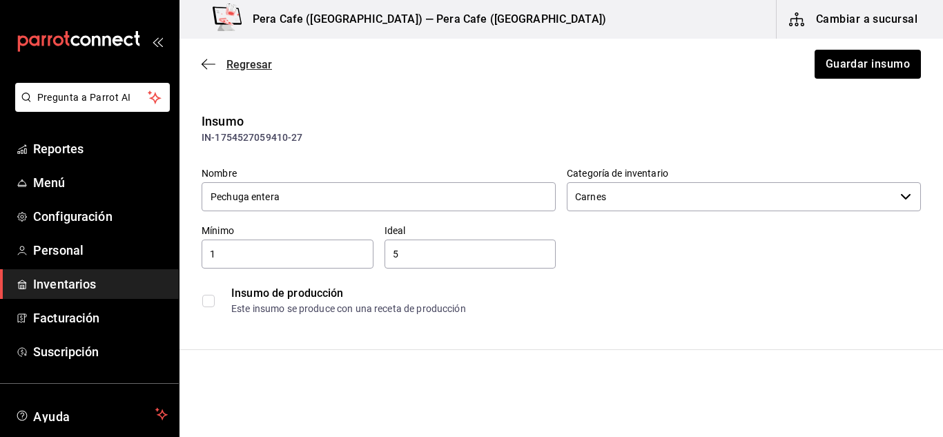
drag, startPoint x: 195, startPoint y: 67, endPoint x: 204, endPoint y: 62, distance: 10.2
click at [204, 62] on div "Regresar Guardar insumo" at bounding box center [562, 64] width 764 height 51
click at [204, 62] on icon "button" at bounding box center [205, 64] width 6 height 10
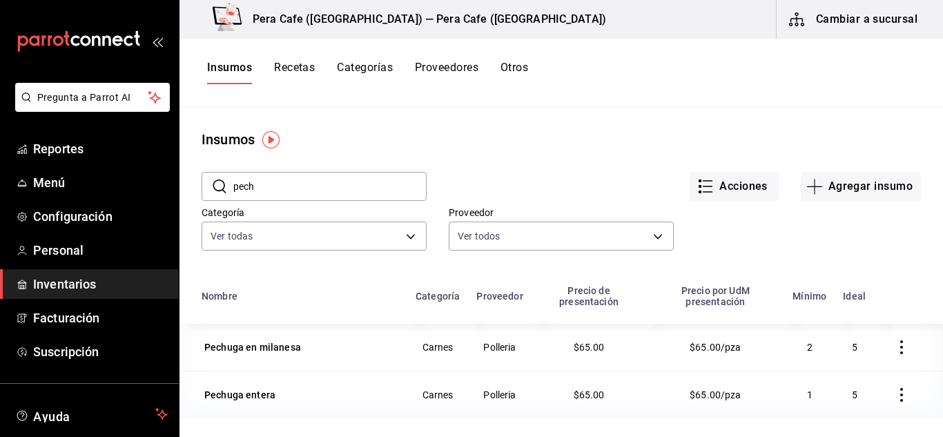
click at [322, 186] on input "pech" at bounding box center [329, 187] width 193 height 28
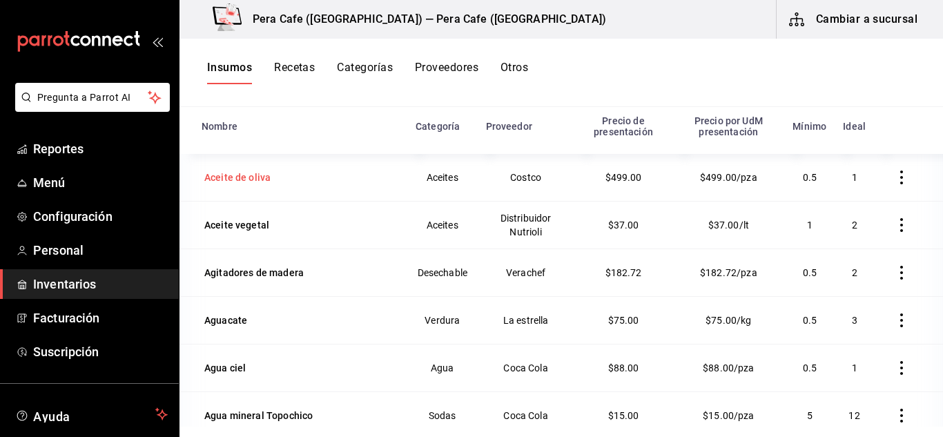
click at [256, 180] on div "Aceite de oliva" at bounding box center [237, 178] width 66 height 14
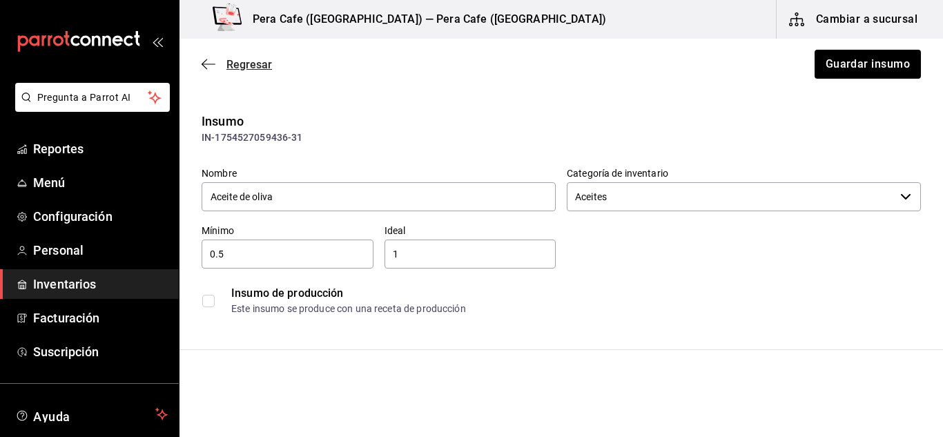
click at [211, 66] on icon "button" at bounding box center [209, 64] width 14 height 12
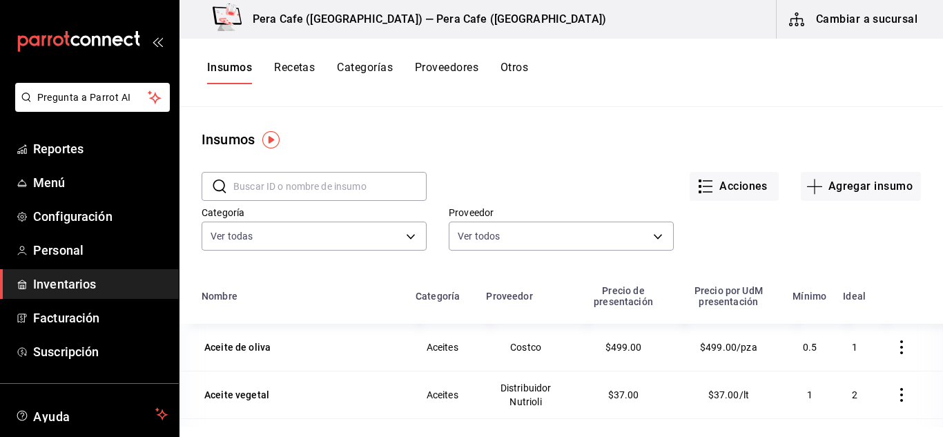
click at [329, 196] on input "text" at bounding box center [329, 187] width 193 height 28
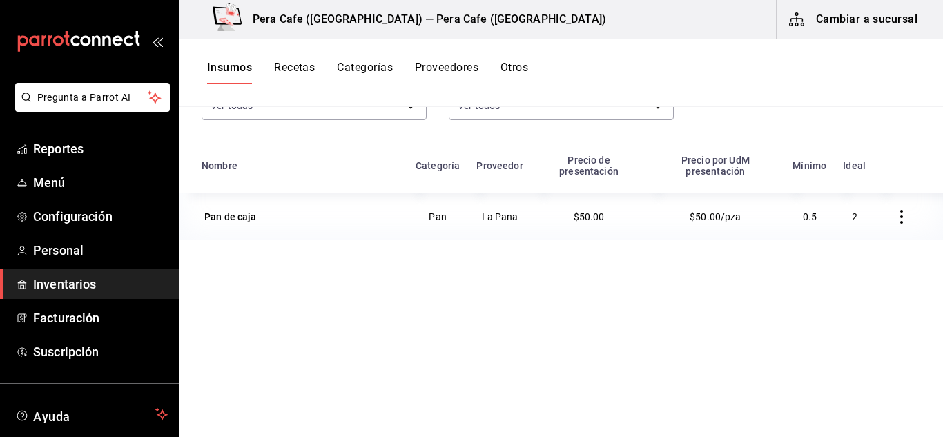
scroll to position [131, 0]
type input "pan"
click at [231, 219] on div "Pan de caja" at bounding box center [230, 216] width 52 height 14
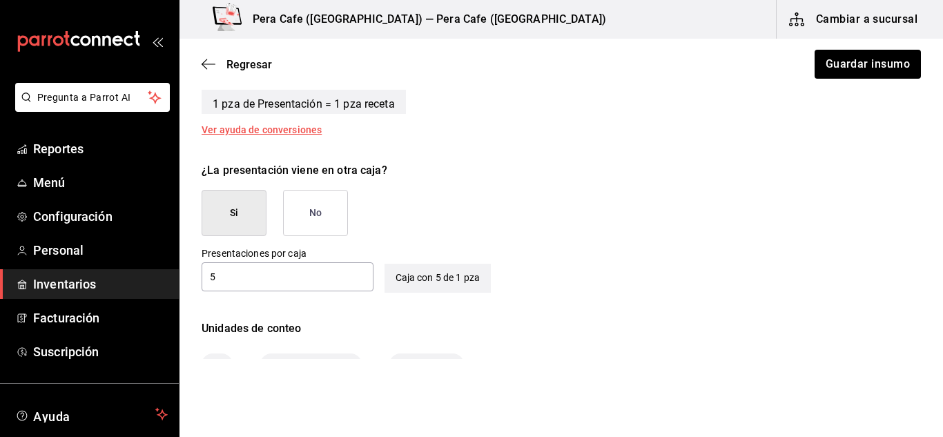
scroll to position [607, 0]
click at [339, 220] on button "No" at bounding box center [315, 212] width 65 height 46
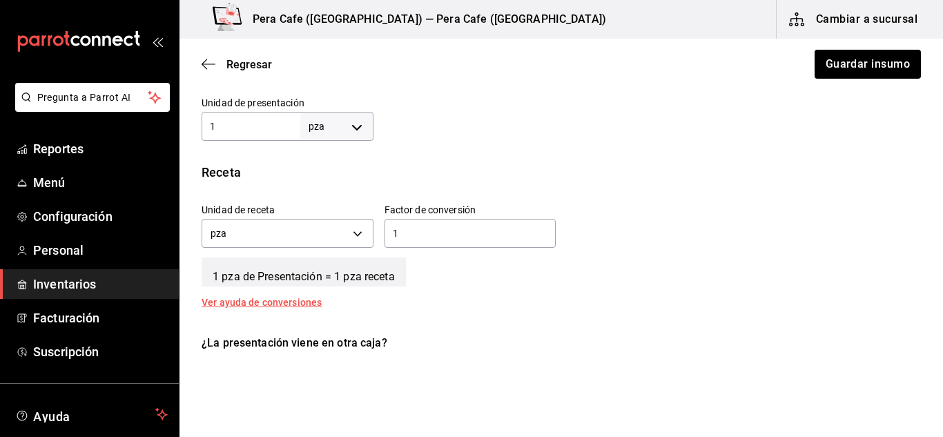
scroll to position [432, 0]
click at [449, 233] on input "1" at bounding box center [471, 234] width 172 height 17
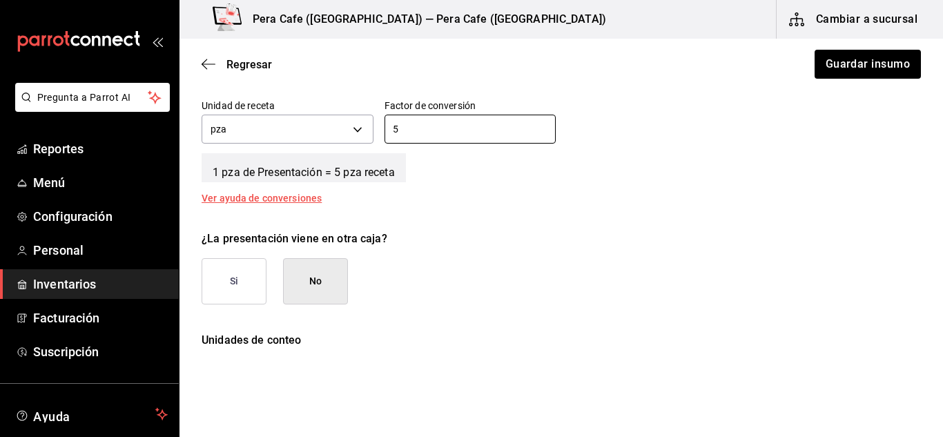
scroll to position [646, 0]
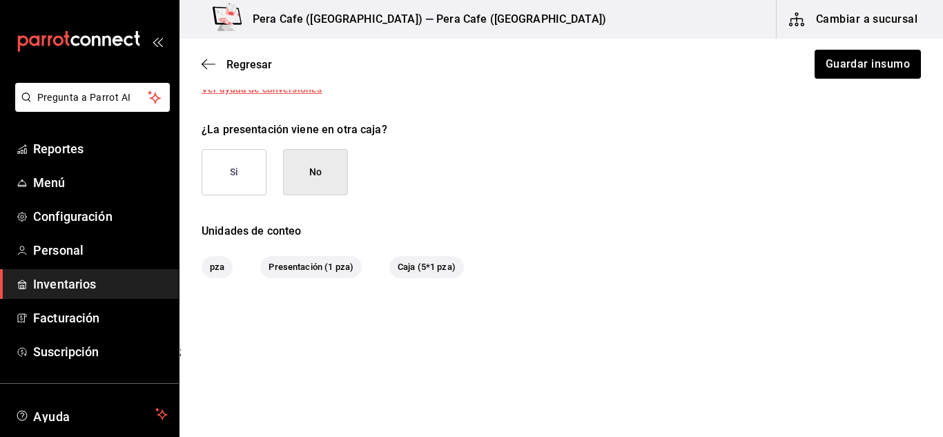
type input "5"
click at [865, 79] on div "Regresar Guardar insumo" at bounding box center [562, 64] width 764 height 51
click at [868, 59] on button "Guardar insumo" at bounding box center [868, 64] width 108 height 29
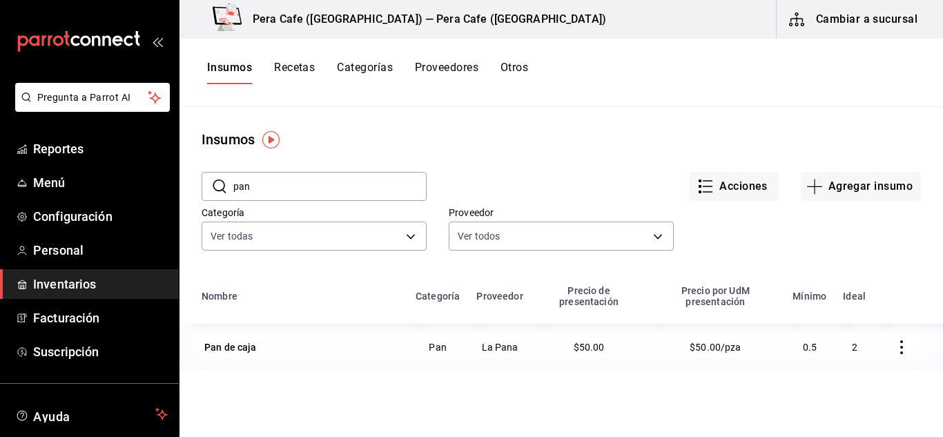
click at [341, 182] on input "pan" at bounding box center [329, 187] width 193 height 28
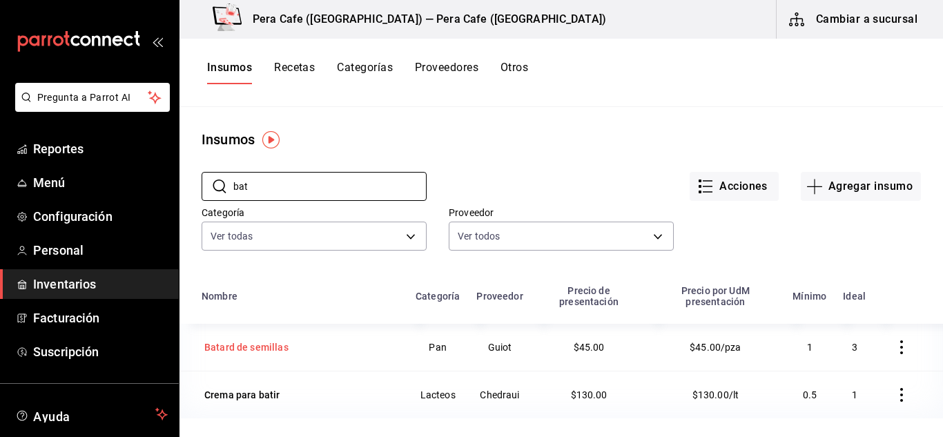
type input "bat"
click at [262, 340] on div "Batard de semillas" at bounding box center [247, 347] width 90 height 19
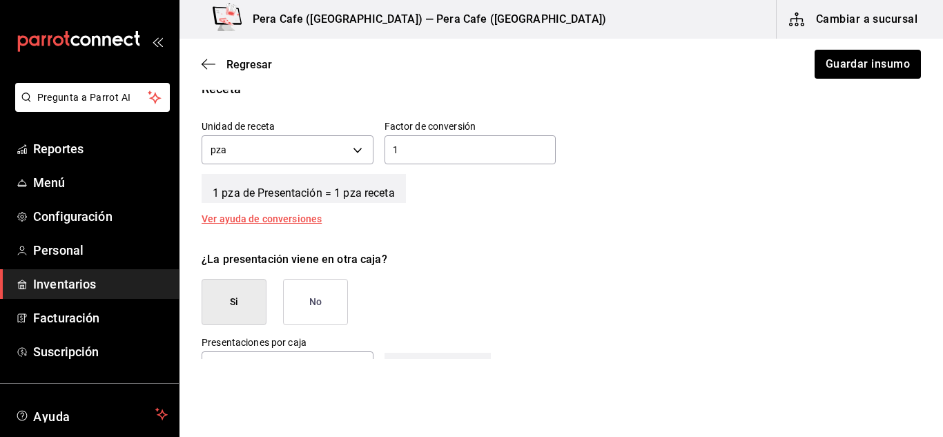
scroll to position [517, 0]
click at [323, 296] on button "No" at bounding box center [315, 301] width 65 height 46
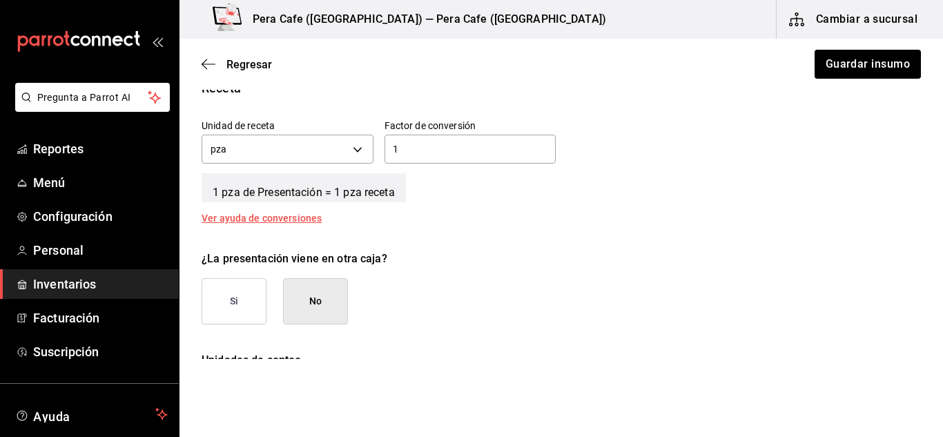
click at [421, 154] on input "1" at bounding box center [471, 149] width 172 height 17
click at [204, 69] on icon "button" at bounding box center [209, 64] width 14 height 12
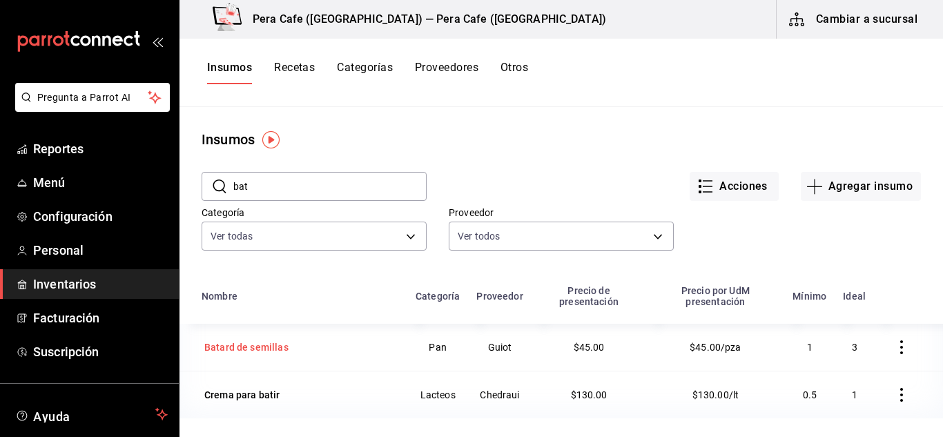
click at [270, 345] on div "Batard de semillas" at bounding box center [246, 347] width 84 height 14
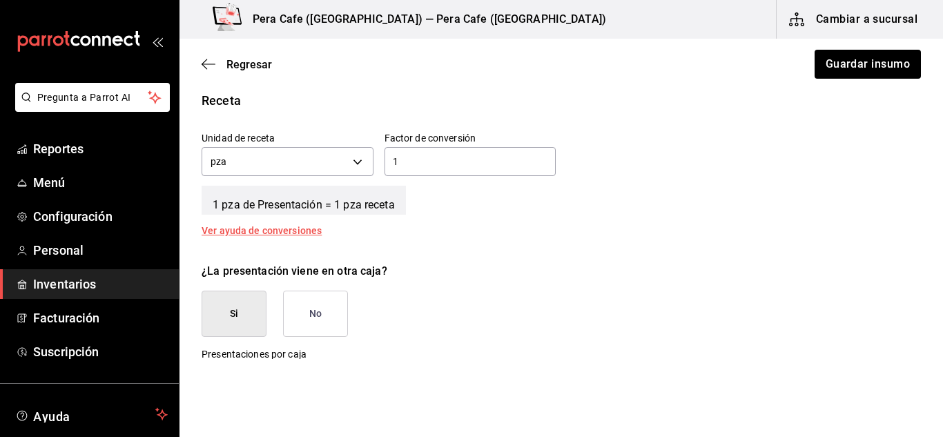
scroll to position [499, 0]
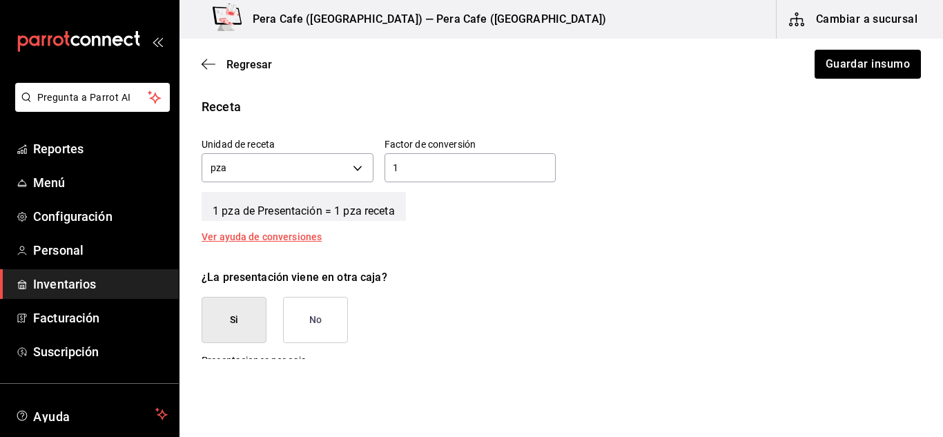
click at [457, 160] on div "1 ​" at bounding box center [471, 167] width 172 height 29
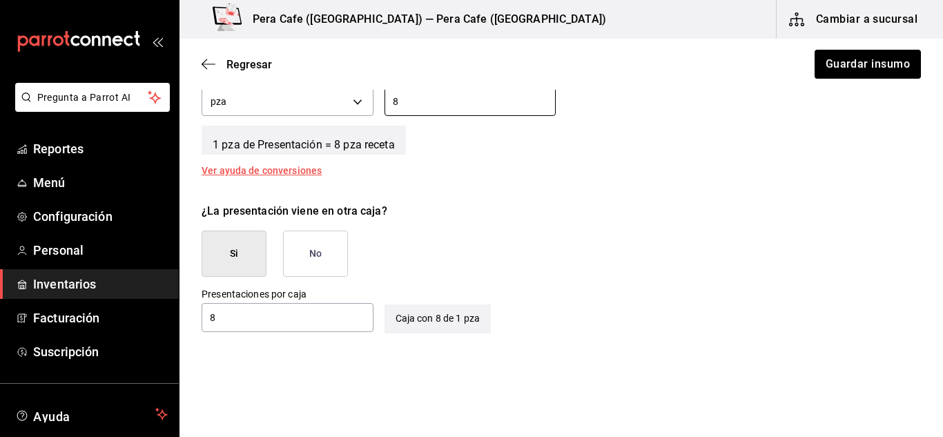
type input "8"
click at [318, 244] on button "No" at bounding box center [315, 254] width 65 height 46
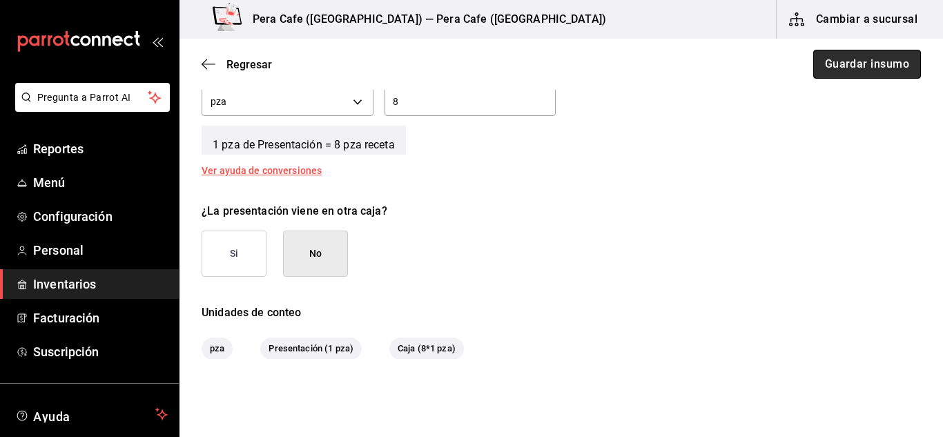
click at [814, 66] on button "Guardar insumo" at bounding box center [868, 64] width 108 height 29
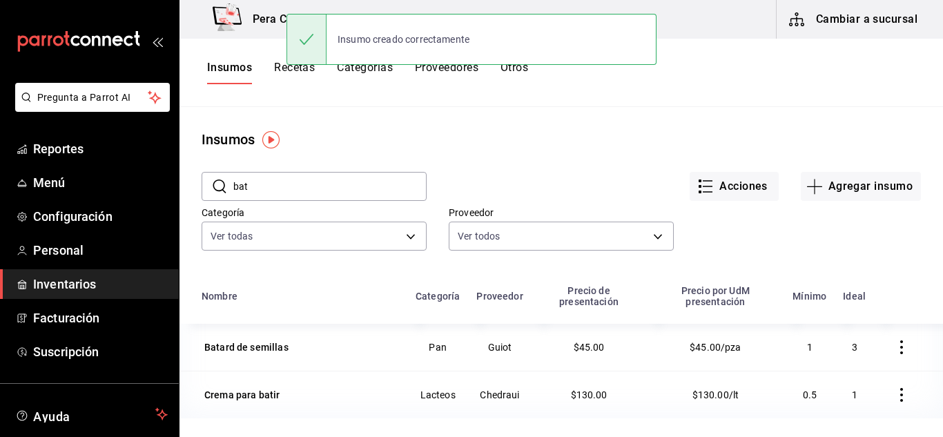
click at [335, 203] on div "Categoría Ver todas 667fd146-9d88-4423-b69c-22ecff82e164,98289b33-d3aa-47cf-811…" at bounding box center [303, 219] width 247 height 70
click at [338, 198] on div "​ bat ​ Acciones Agregar insumo Categoría Ver todas 667fd146-9d88-4423-b69c-22e…" at bounding box center [562, 213] width 764 height 127
click at [338, 198] on input "bat" at bounding box center [329, 187] width 193 height 28
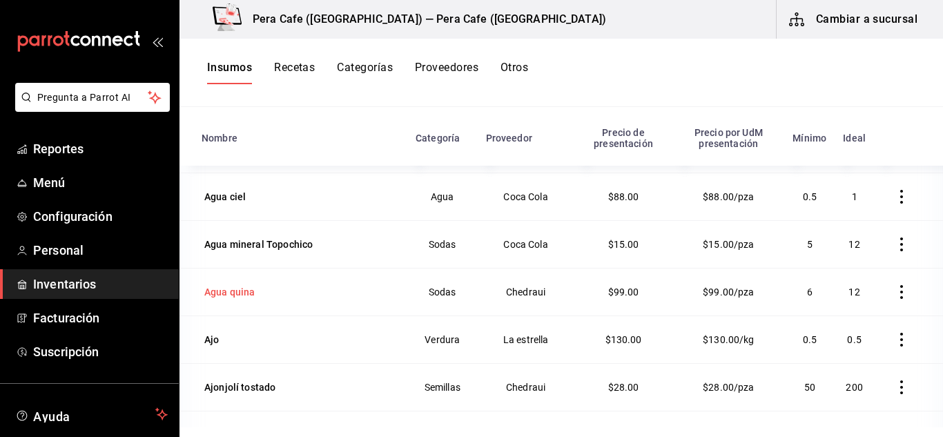
scroll to position [187, 0]
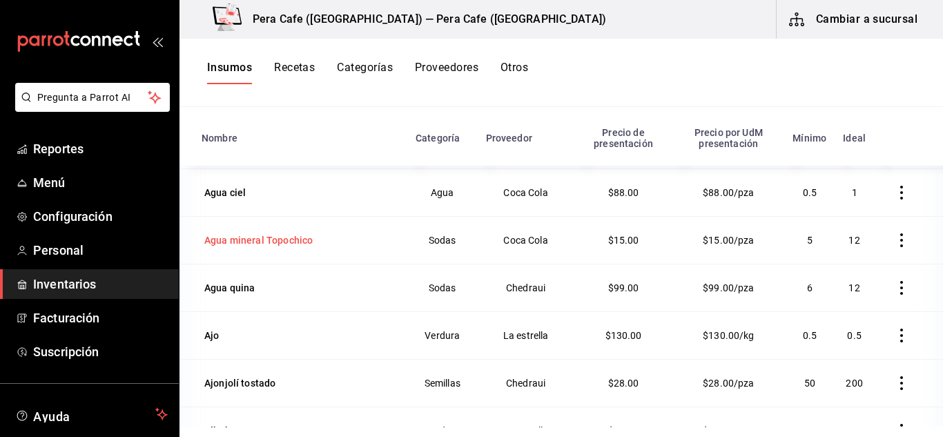
click at [271, 241] on div "Agua mineral Topochico" at bounding box center [258, 240] width 108 height 14
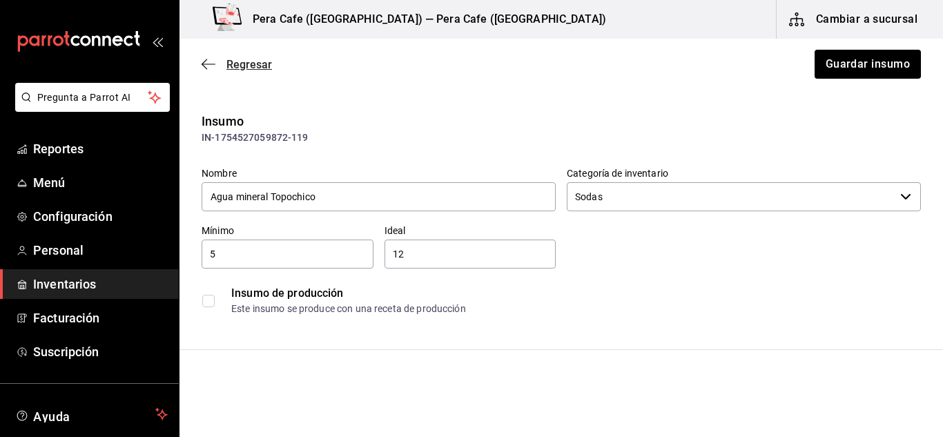
click at [206, 68] on icon "button" at bounding box center [205, 64] width 6 height 10
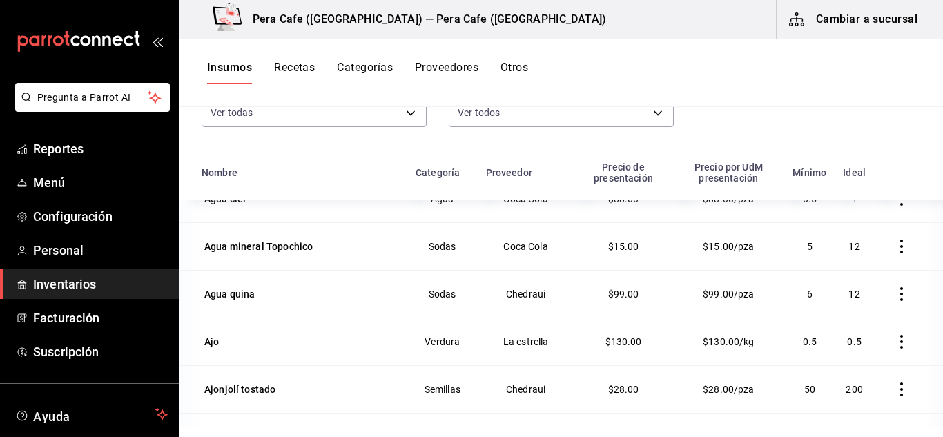
scroll to position [135, 0]
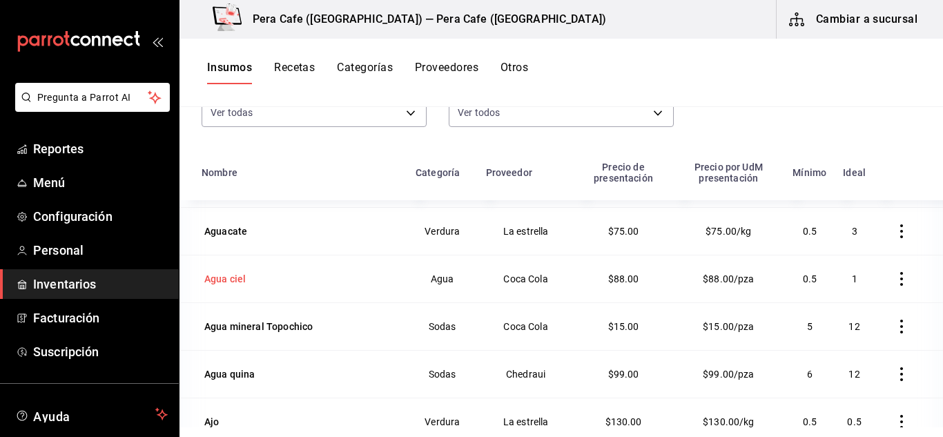
click at [242, 282] on div "Agua ciel" at bounding box center [224, 279] width 41 height 14
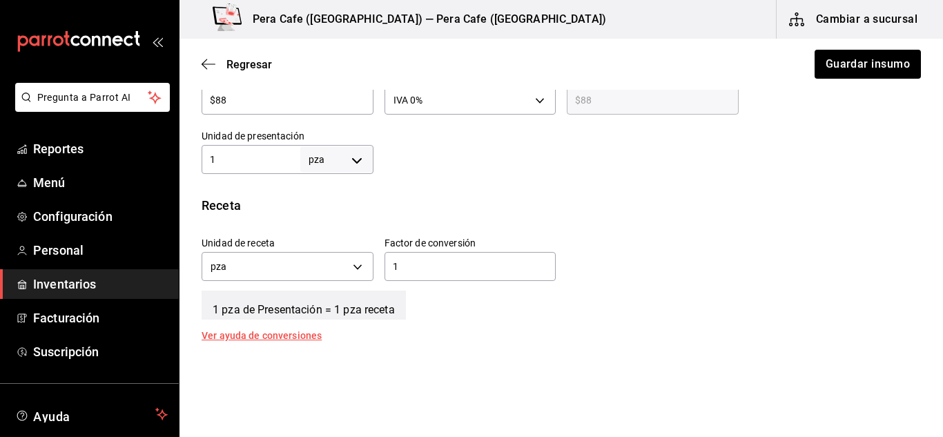
scroll to position [403, 0]
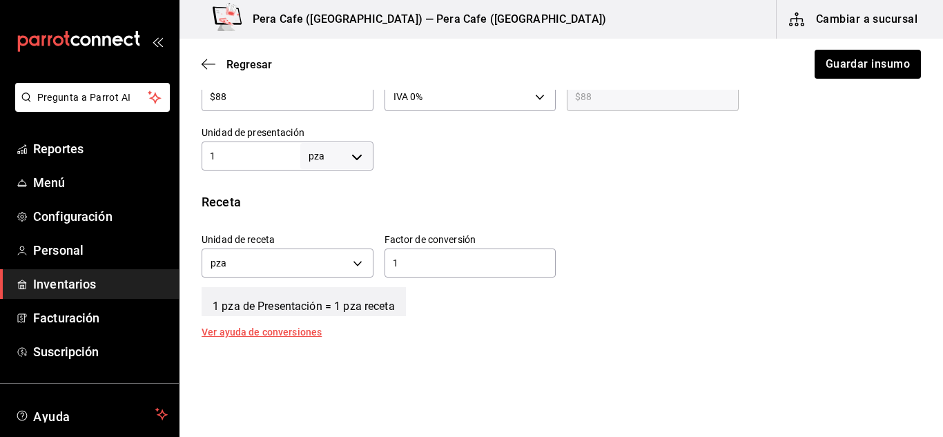
click at [476, 273] on div "1 ​" at bounding box center [471, 263] width 172 height 29
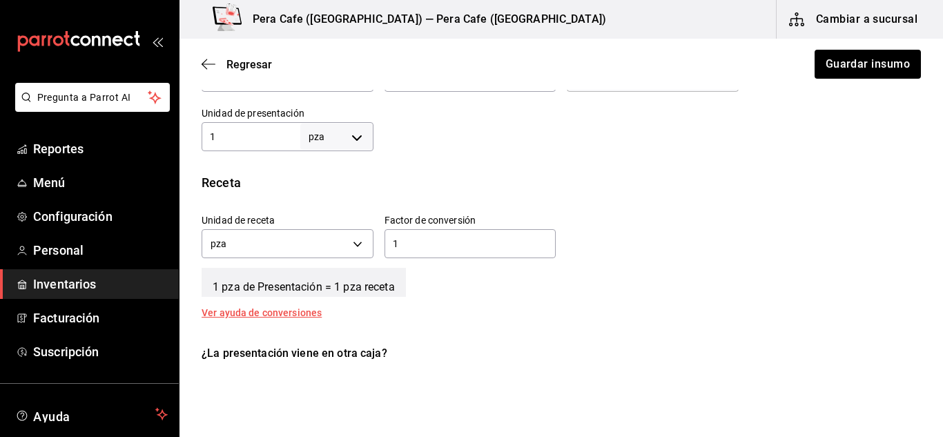
scroll to position [421, 0]
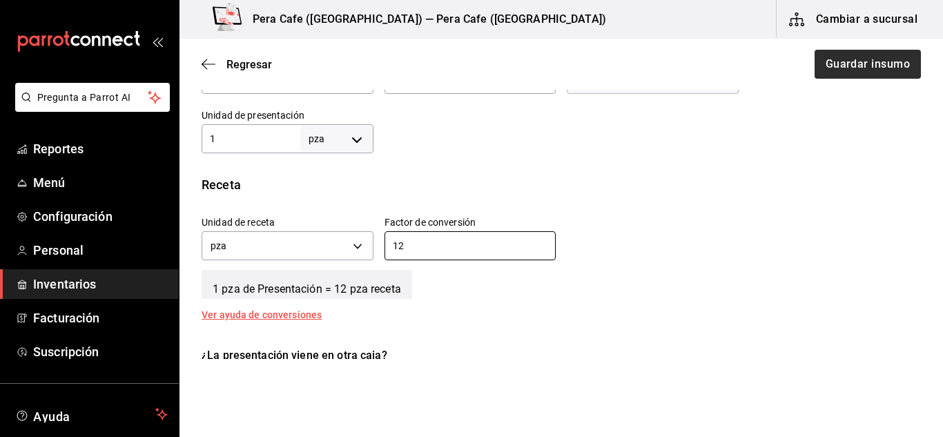
type input "12"
click at [864, 54] on button "Guardar insumo" at bounding box center [868, 64] width 108 height 29
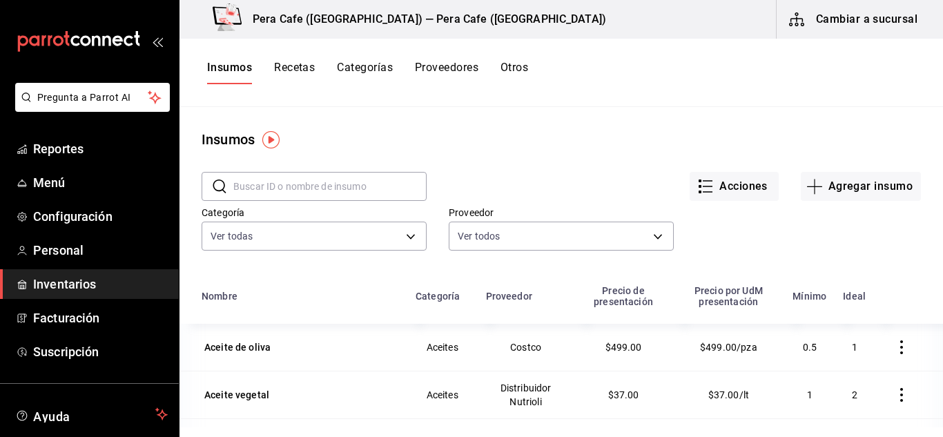
click at [285, 70] on button "Recetas" at bounding box center [294, 72] width 41 height 23
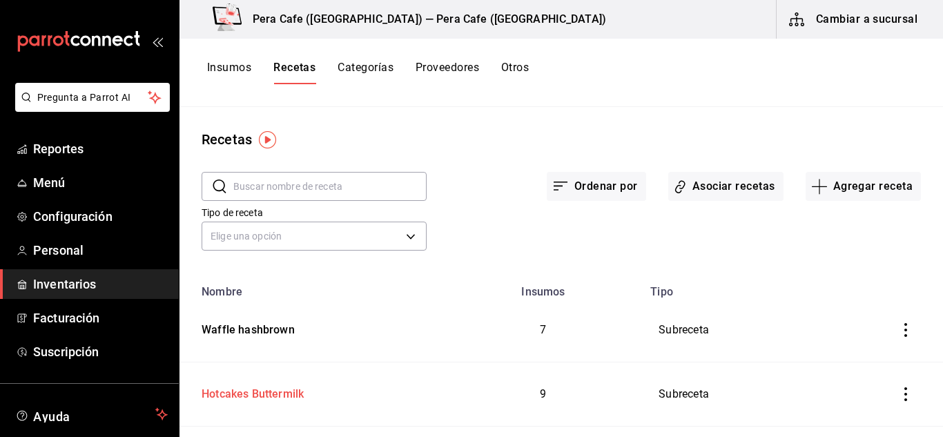
scroll to position [90, 0]
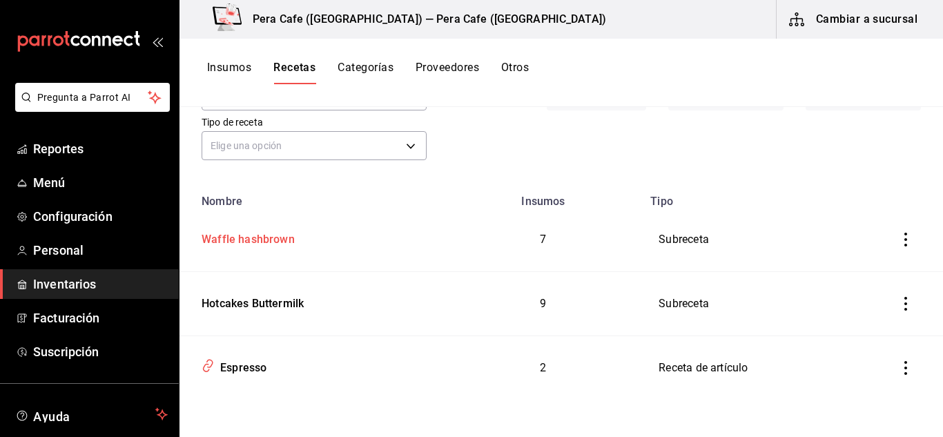
click at [264, 247] on div "Waffle hashbrown" at bounding box center [245, 237] width 99 height 21
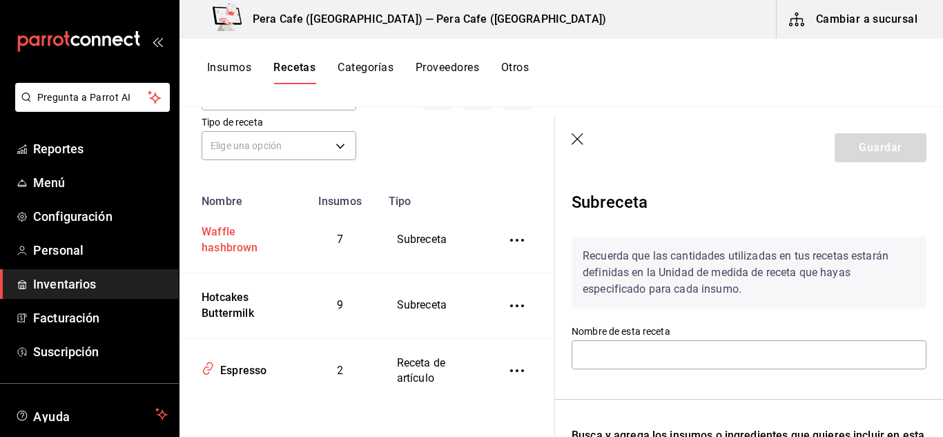
type input "Waffle hashbrown"
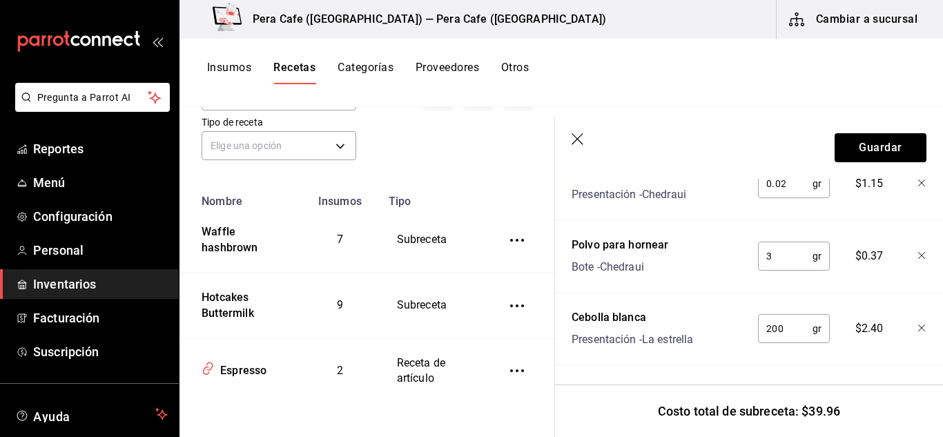
scroll to position [716, 0]
click at [579, 133] on header "Guardar" at bounding box center [749, 148] width 388 height 62
click at [577, 142] on icon "button" at bounding box center [579, 140] width 14 height 14
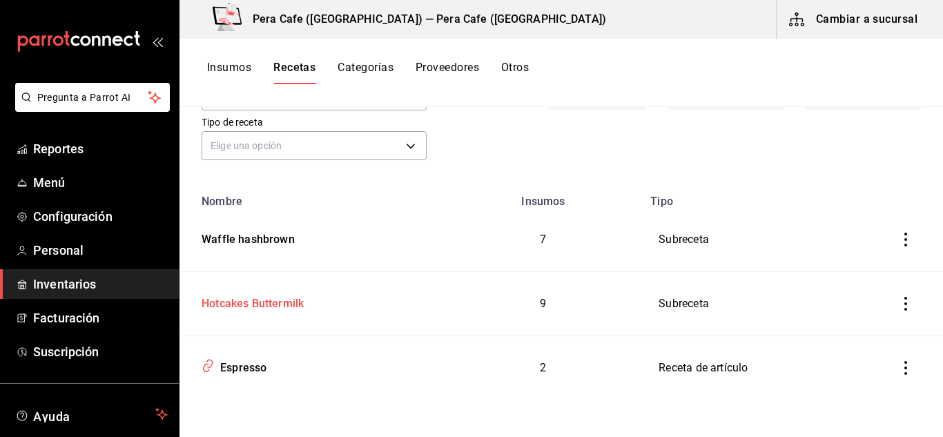
click at [252, 303] on div "Hotcakes Buttermilk" at bounding box center [250, 301] width 108 height 21
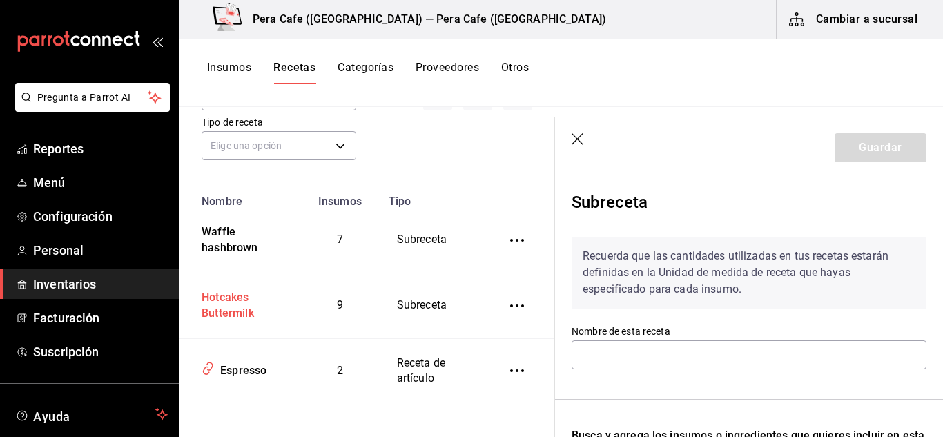
type input "Hotcakes Buttermilk"
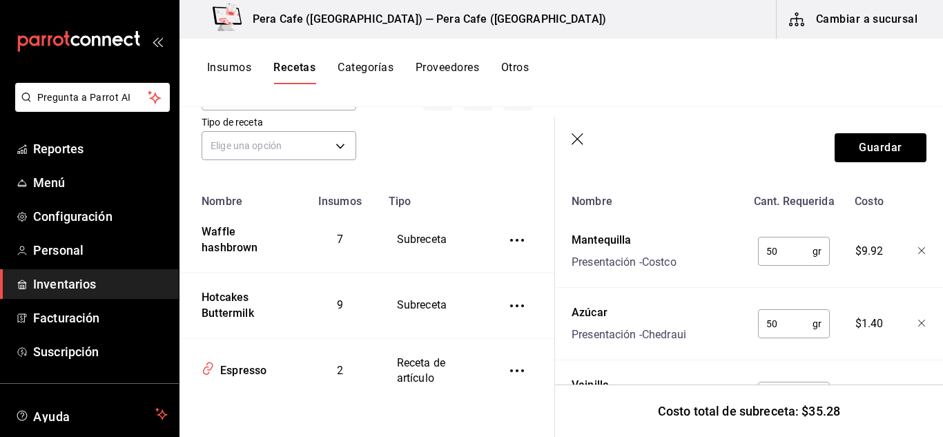
scroll to position [347, 0]
click at [580, 141] on icon "button" at bounding box center [579, 140] width 14 height 14
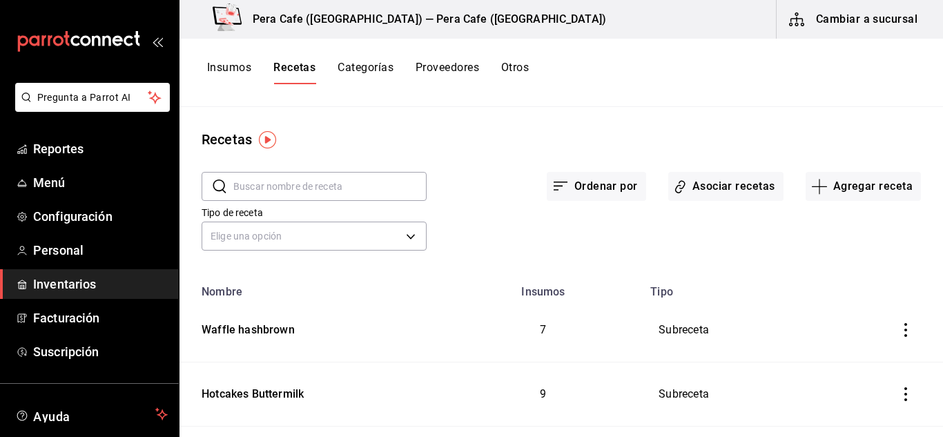
click at [329, 184] on input "text" at bounding box center [329, 187] width 193 height 28
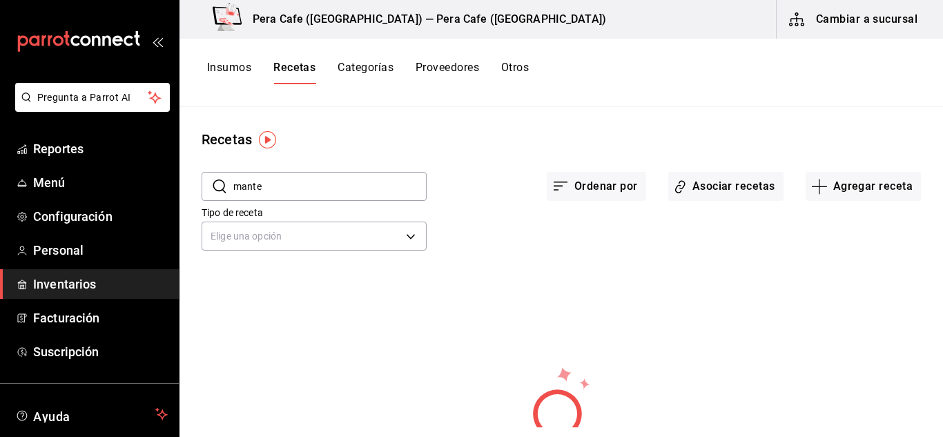
click at [331, 186] on input "mante" at bounding box center [329, 187] width 193 height 28
type input "mante"
click at [232, 61] on button "Insumos" at bounding box center [229, 72] width 44 height 23
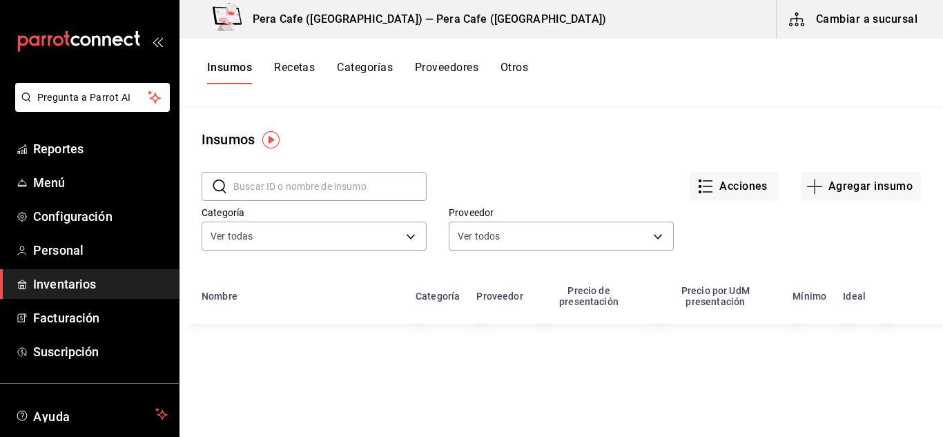
click at [309, 184] on input "text" at bounding box center [329, 187] width 193 height 28
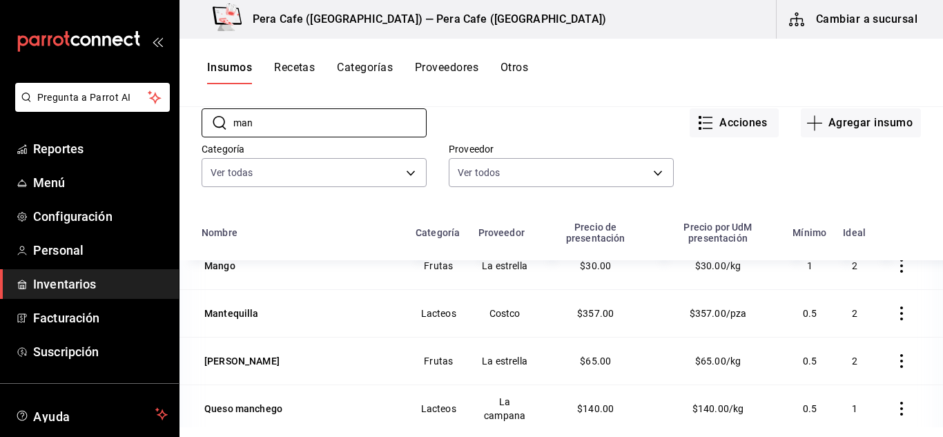
scroll to position [65, 0]
type input "man"
click at [240, 320] on div "Mantequilla" at bounding box center [232, 312] width 60 height 19
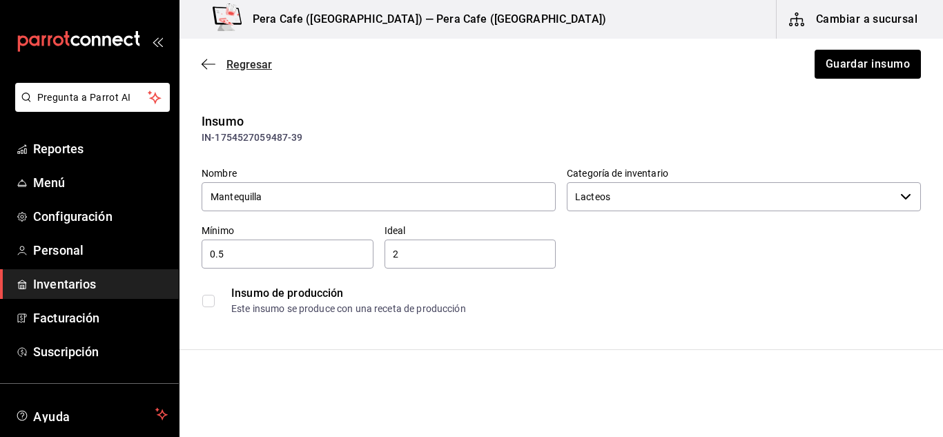
click at [207, 62] on icon "button" at bounding box center [209, 64] width 14 height 12
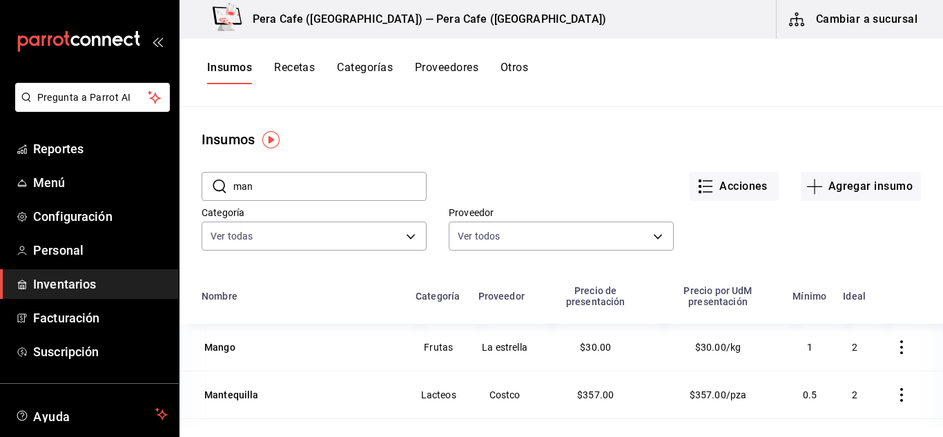
click at [351, 194] on input "man" at bounding box center [329, 187] width 193 height 28
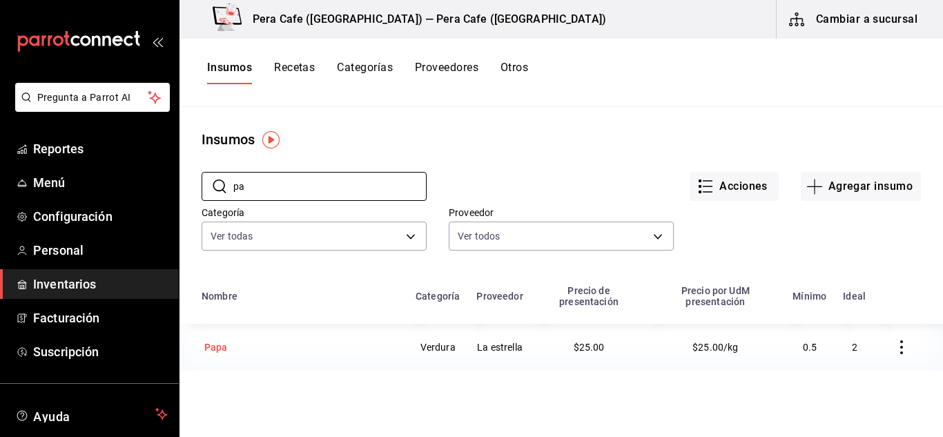
type input "p"
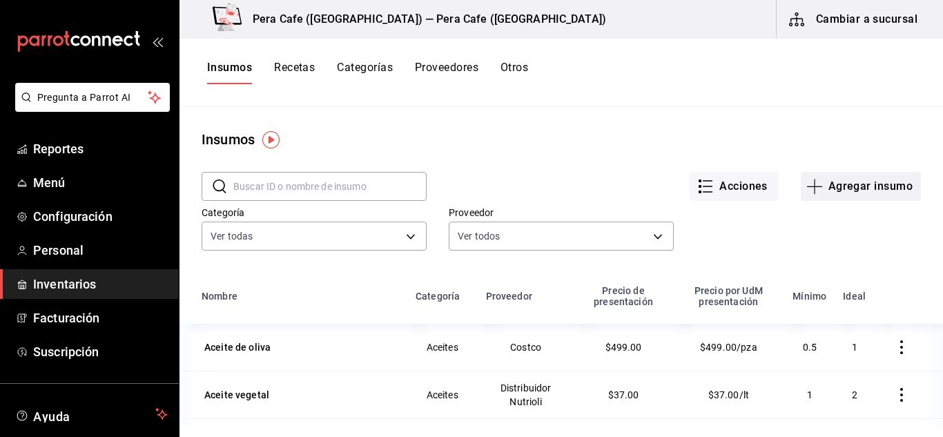
click at [807, 191] on icon "button" at bounding box center [815, 186] width 17 height 17
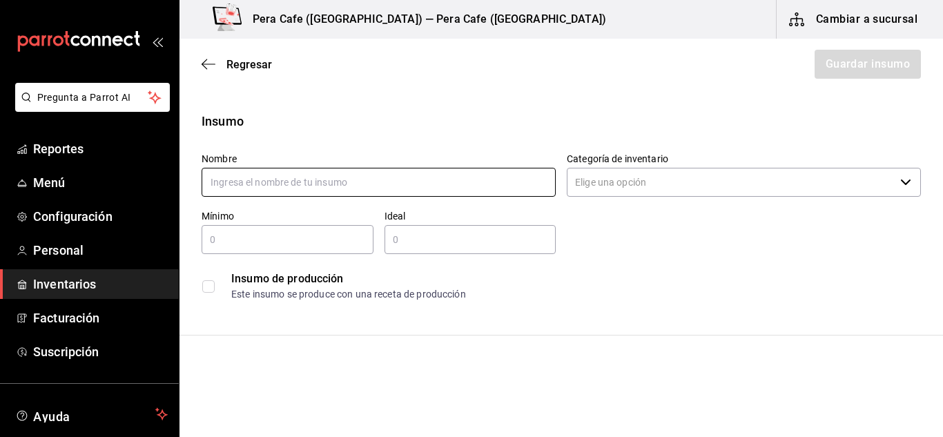
click at [479, 186] on input "text" at bounding box center [379, 182] width 354 height 29
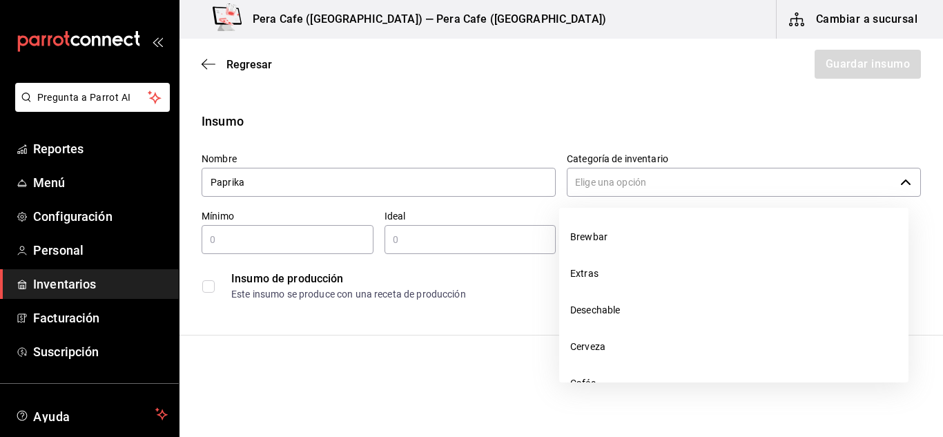
click at [901, 182] on icon "button" at bounding box center [906, 183] width 10 height 6
type input "Paprika"
click at [675, 191] on input "Categoría de inventario" at bounding box center [731, 182] width 328 height 29
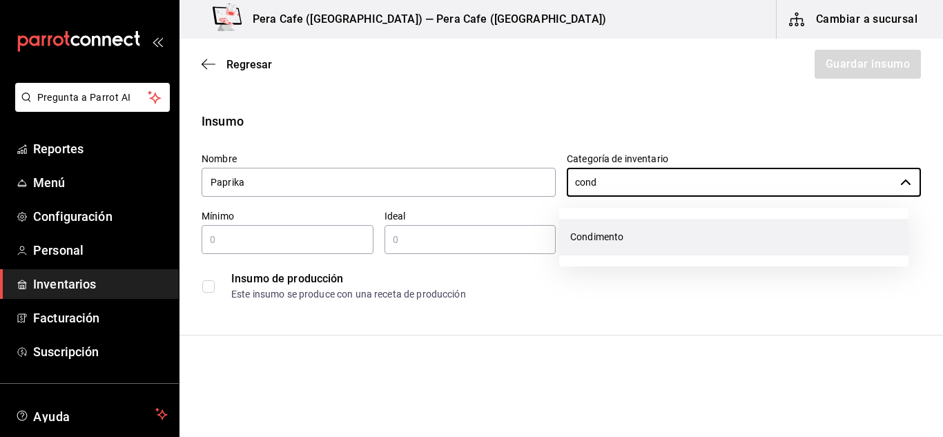
click at [606, 235] on li "Condimento" at bounding box center [733, 237] width 349 height 37
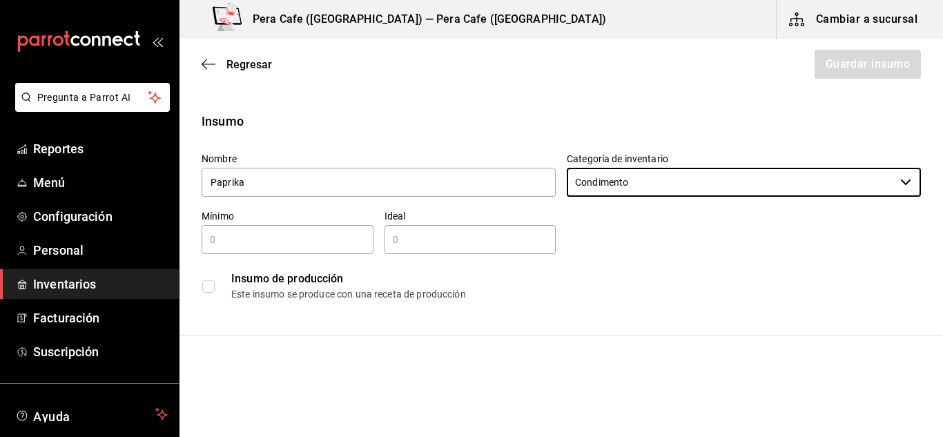
type input "Condimento"
click at [307, 249] on div "​" at bounding box center [288, 239] width 172 height 29
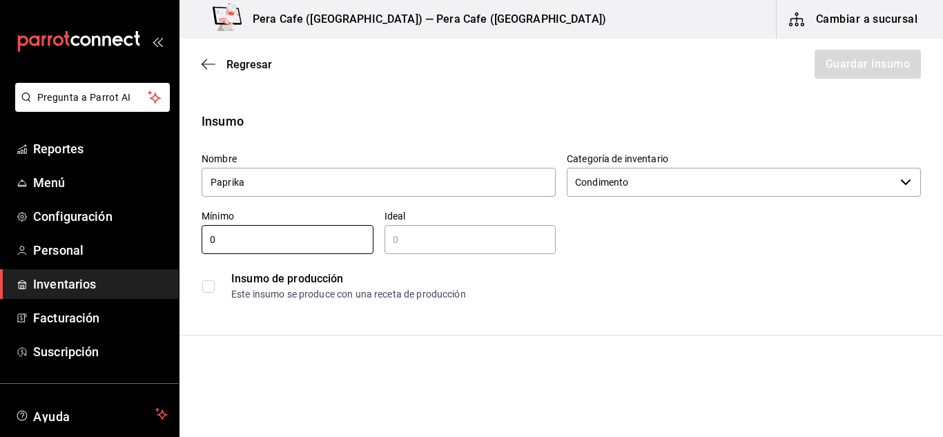
type input "0"
click at [493, 248] on div "​" at bounding box center [471, 239] width 172 height 29
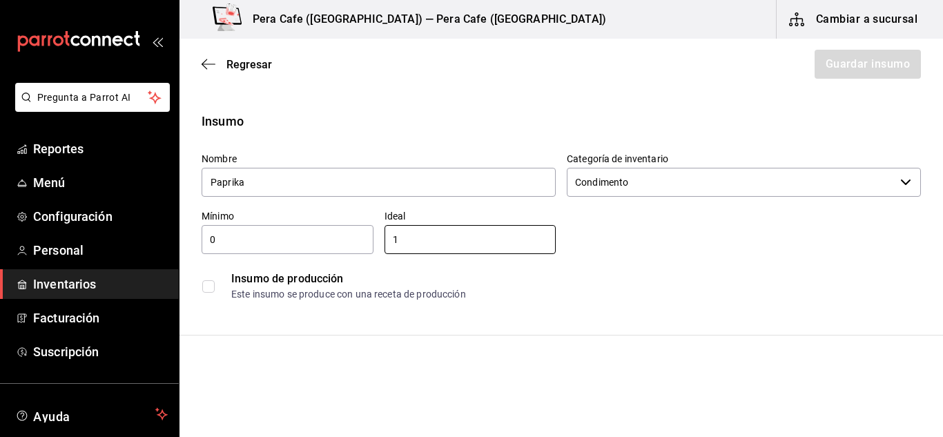
type input "1"
click at [399, 359] on html "Pregunta a Parrot AI Reportes Menú Configuración Personal Inventarios Facturaci…" at bounding box center [471, 179] width 943 height 359
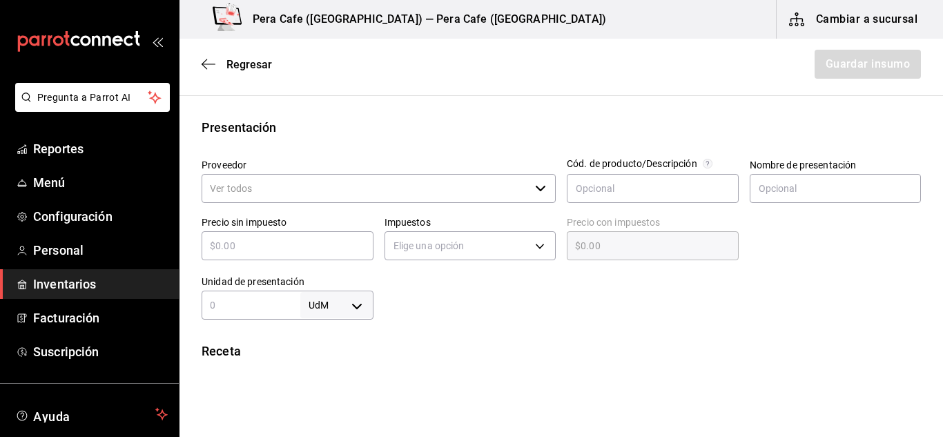
scroll to position [240, 0]
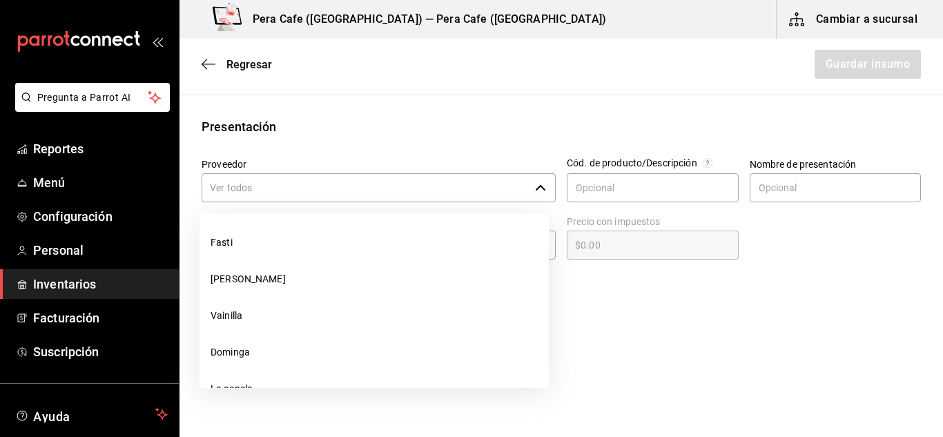
click at [541, 188] on icon "button" at bounding box center [540, 187] width 11 height 11
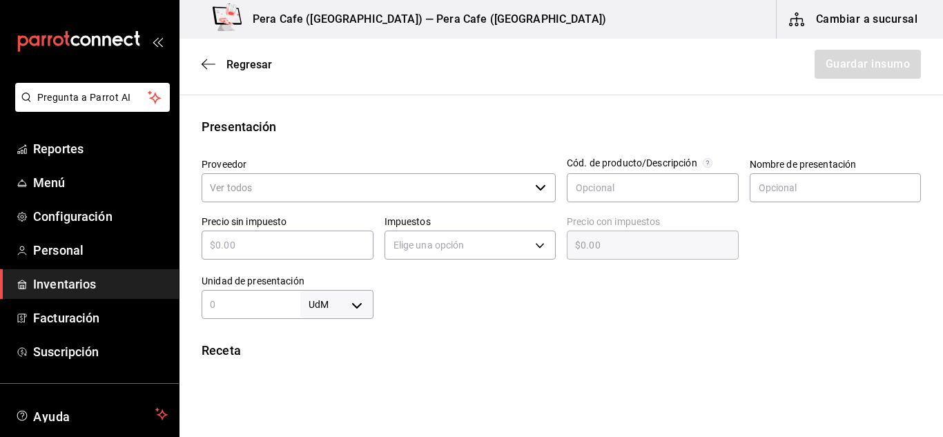
click at [483, 182] on input "Proveedor" at bounding box center [366, 187] width 328 height 29
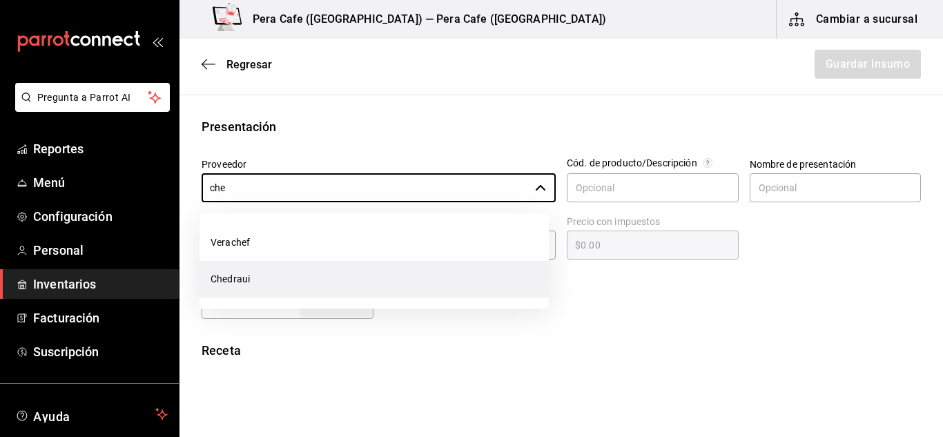
click at [262, 283] on li "Chedraui" at bounding box center [374, 279] width 349 height 37
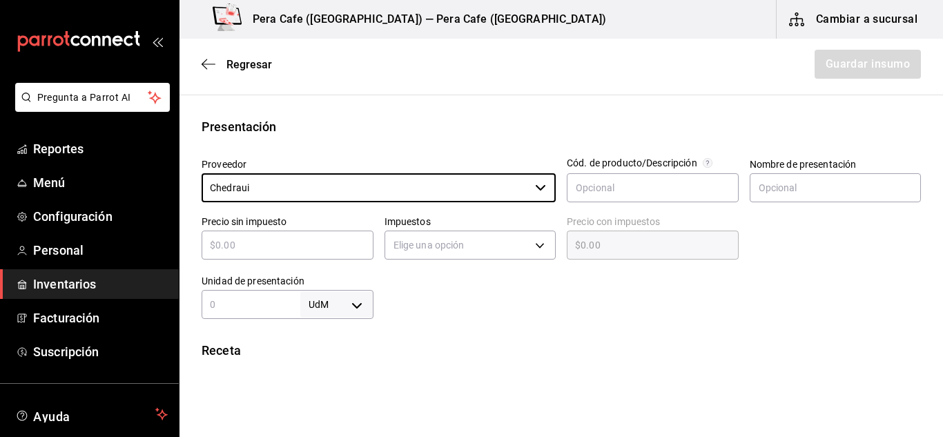
type input "Chedraui"
click at [305, 251] on input "text" at bounding box center [288, 245] width 172 height 17
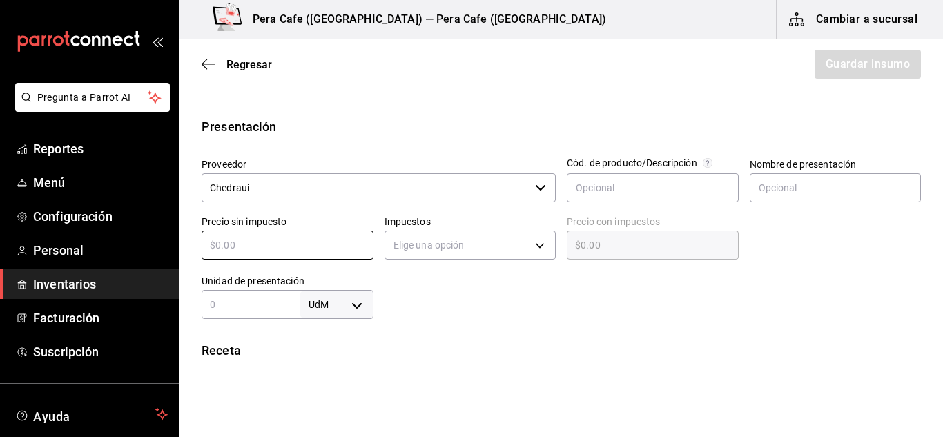
type input "$2"
type input "$2.00"
type input "$29"
type input "$29.00"
type input "$2"
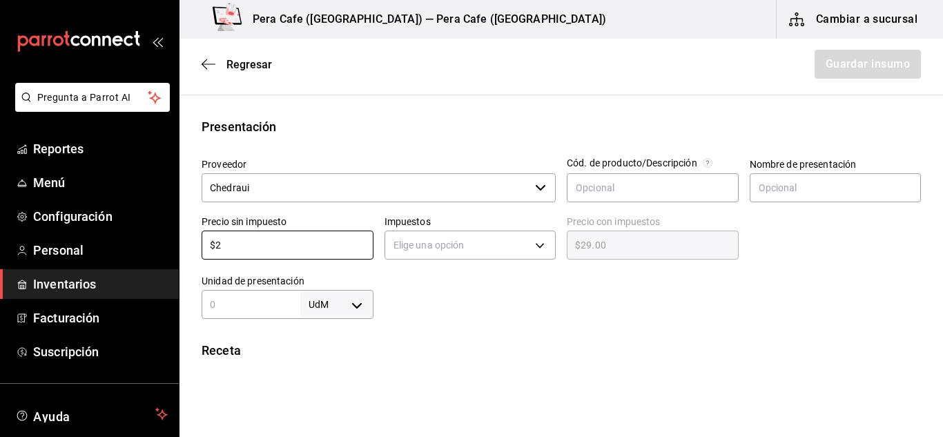
type input "$2.00"
type input "$28"
type input "$28.00"
type input "$28.5"
type input "$28.50"
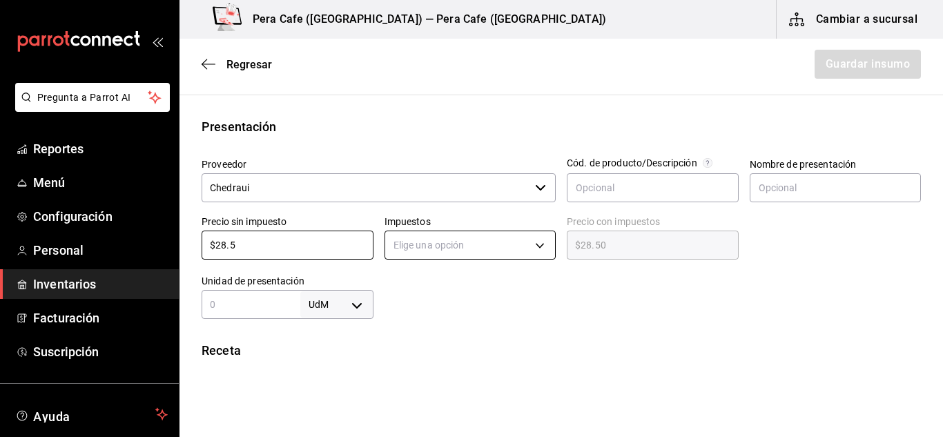
type input "$28.5"
click at [546, 239] on body "Pregunta a Parrot AI Reportes Menú Configuración Personal Inventarios Facturaci…" at bounding box center [471, 179] width 943 height 359
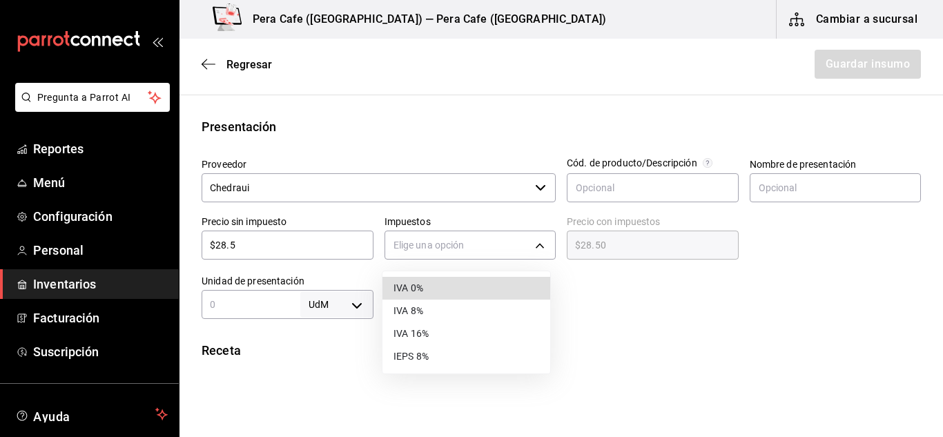
click at [436, 281] on li "IVA 0%" at bounding box center [467, 288] width 168 height 23
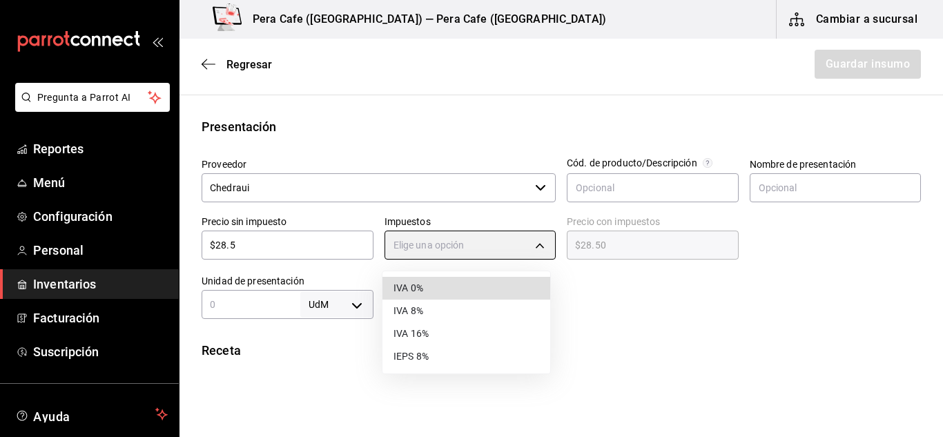
type input "IVA_0"
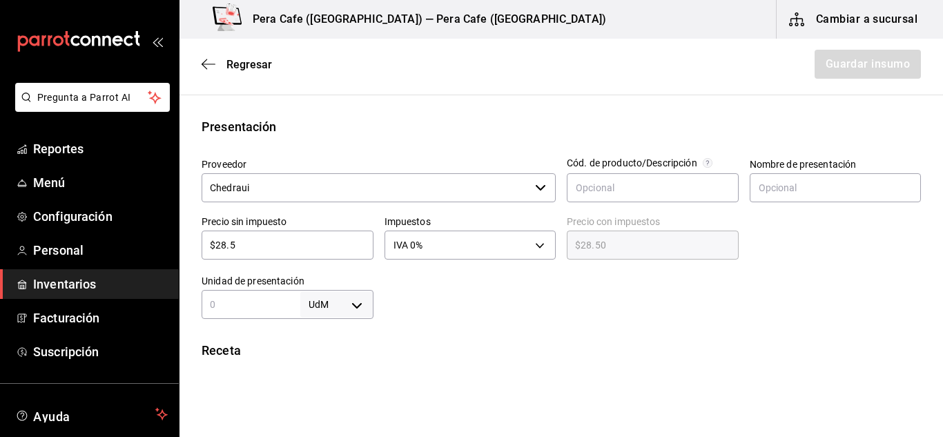
click at [269, 301] on input "text" at bounding box center [251, 304] width 99 height 17
type input "1"
click at [354, 307] on body "Pregunta a Parrot AI Reportes Menú Configuración Personal Inventarios Facturaci…" at bounding box center [471, 179] width 943 height 359
click at [325, 396] on li "pza" at bounding box center [334, 396] width 72 height 23
type input "UNIT"
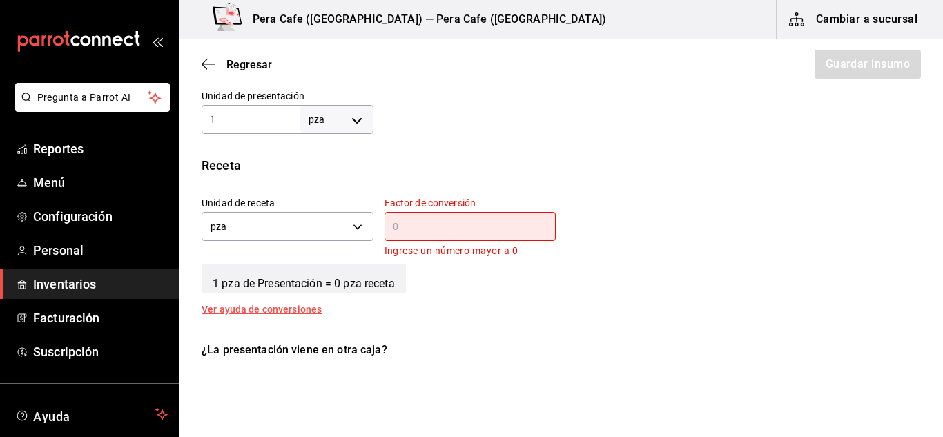
scroll to position [425, 0]
click at [354, 227] on body "Pregunta a Parrot AI Reportes Menú Configuración Personal Inventarios Facturaci…" at bounding box center [471, 179] width 943 height 359
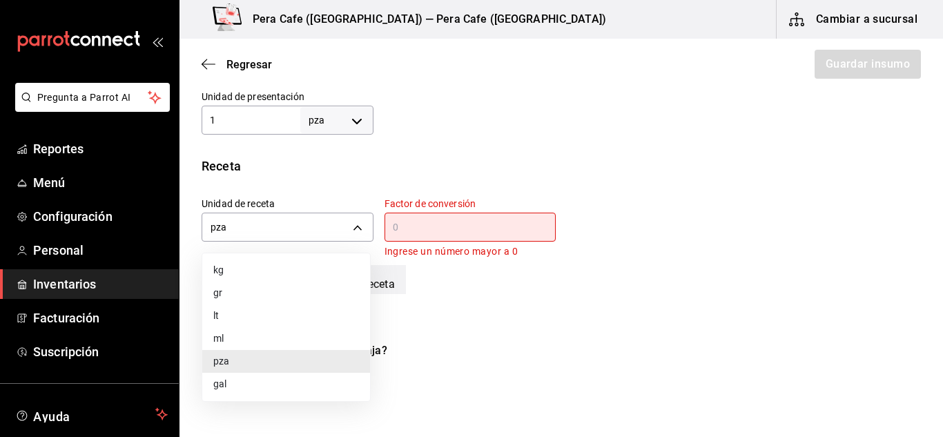
click at [239, 291] on li "gr" at bounding box center [286, 293] width 168 height 23
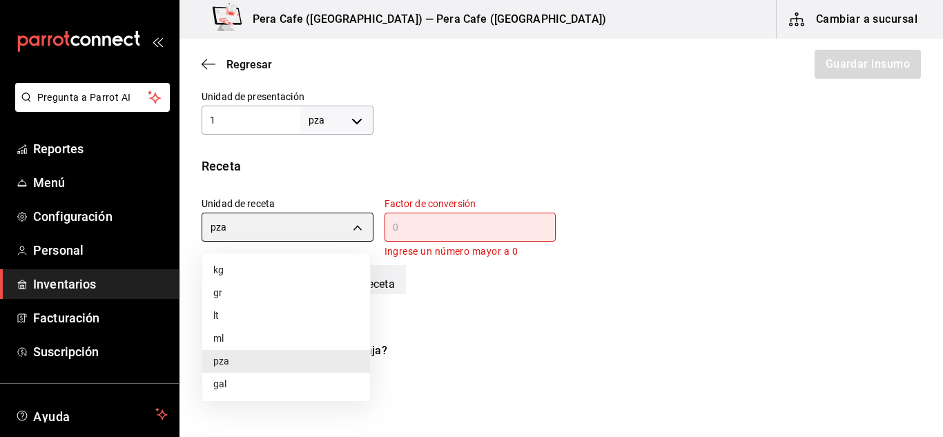
type input "GRAM"
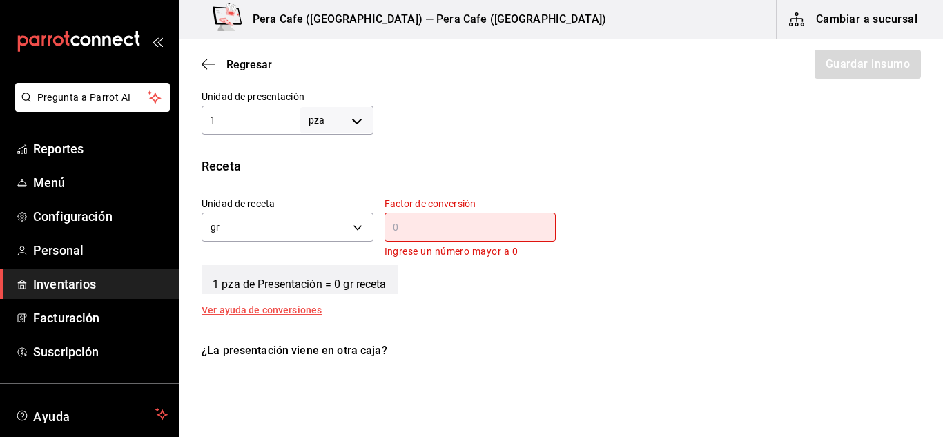
click at [428, 229] on input "text" at bounding box center [471, 227] width 172 height 17
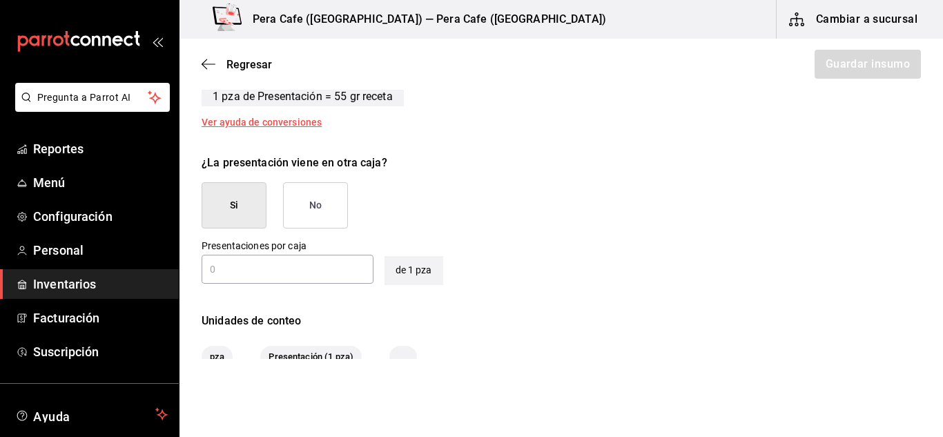
scroll to position [598, 0]
type input "55"
click at [294, 195] on button "No" at bounding box center [315, 206] width 65 height 46
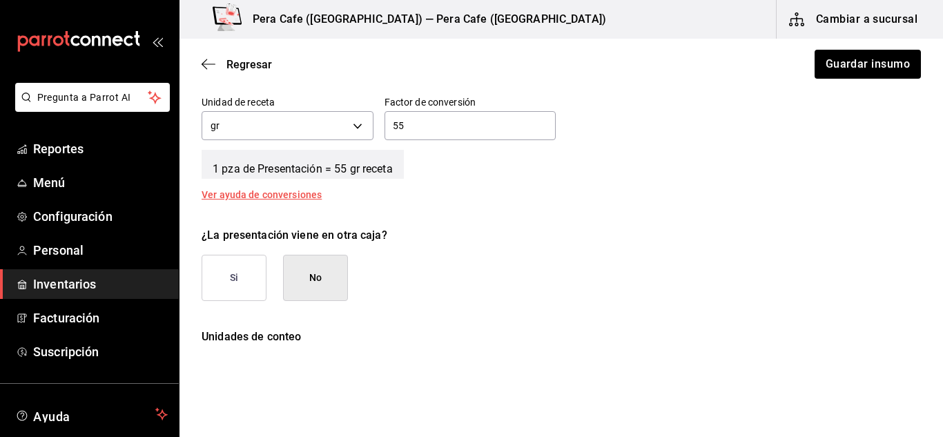
scroll to position [527, 0]
click at [868, 54] on button "Guardar insumo" at bounding box center [868, 64] width 108 height 29
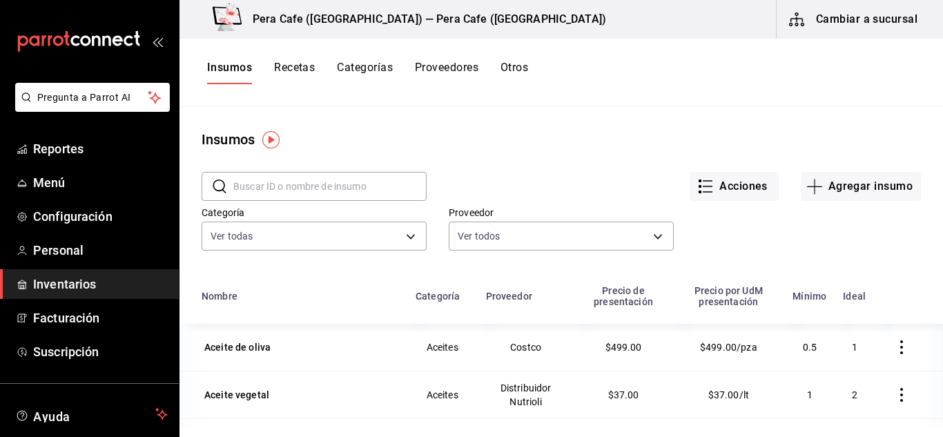
click at [292, 68] on button "Recetas" at bounding box center [294, 72] width 41 height 23
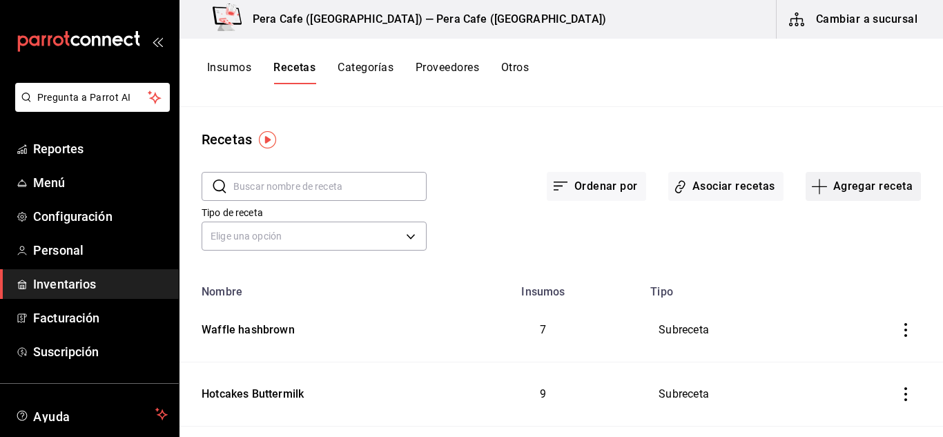
click at [817, 186] on icon "button" at bounding box center [819, 186] width 15 height 1
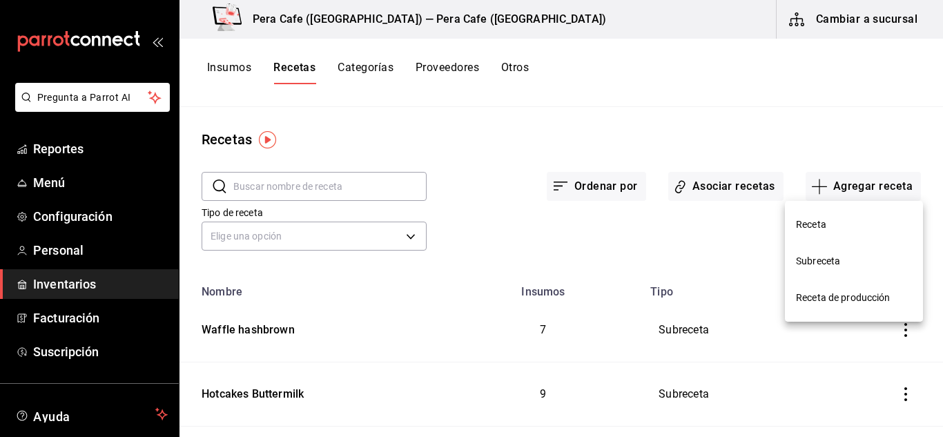
click at [814, 260] on span "Subreceta" at bounding box center [854, 261] width 116 height 15
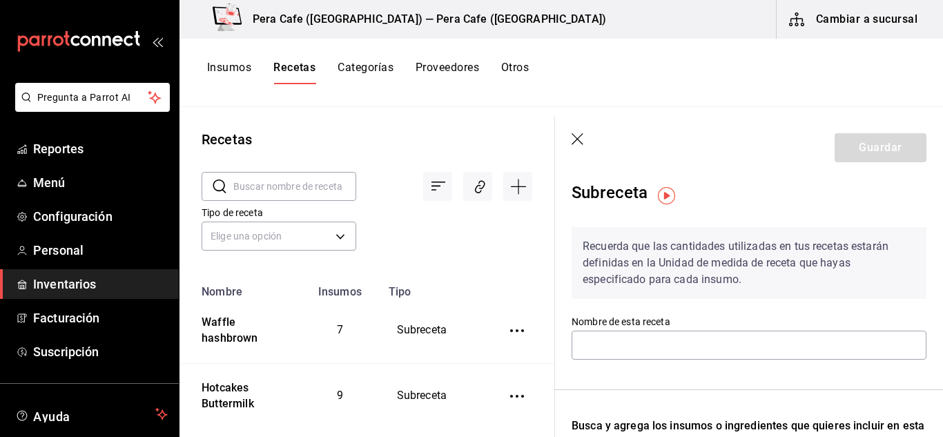
scroll to position [10, 0]
click at [579, 142] on icon "button" at bounding box center [579, 140] width 14 height 14
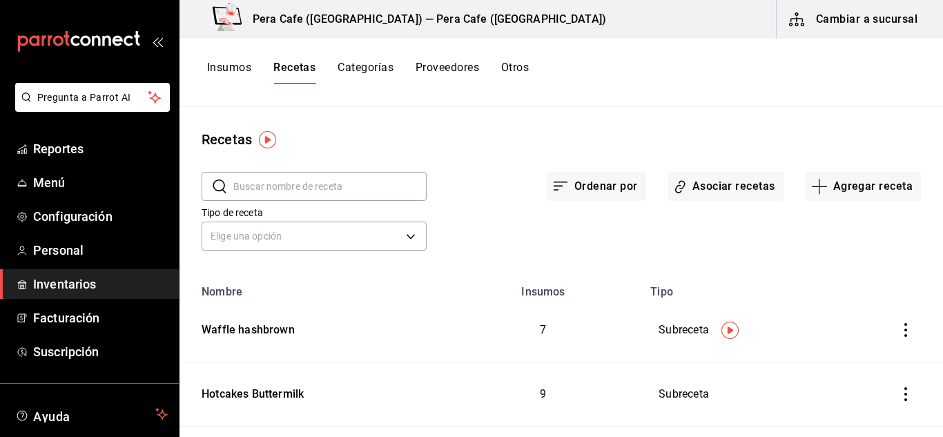
click at [229, 69] on button "Insumos" at bounding box center [229, 72] width 44 height 23
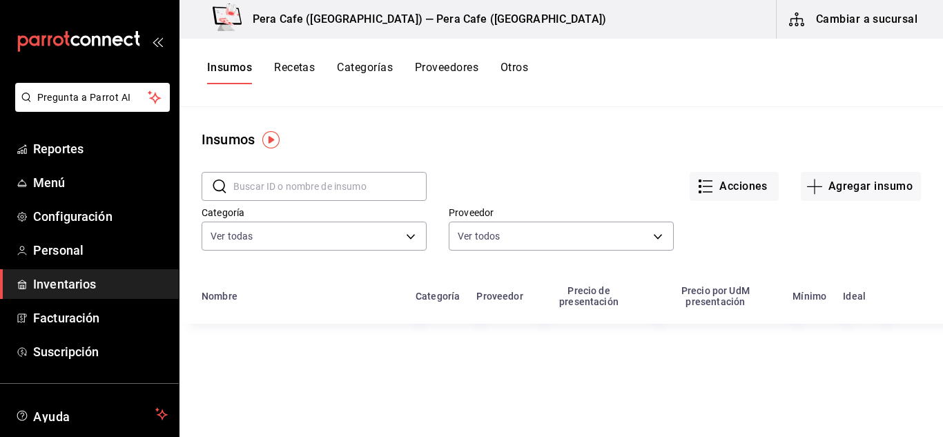
click at [338, 186] on input "text" at bounding box center [329, 187] width 193 height 28
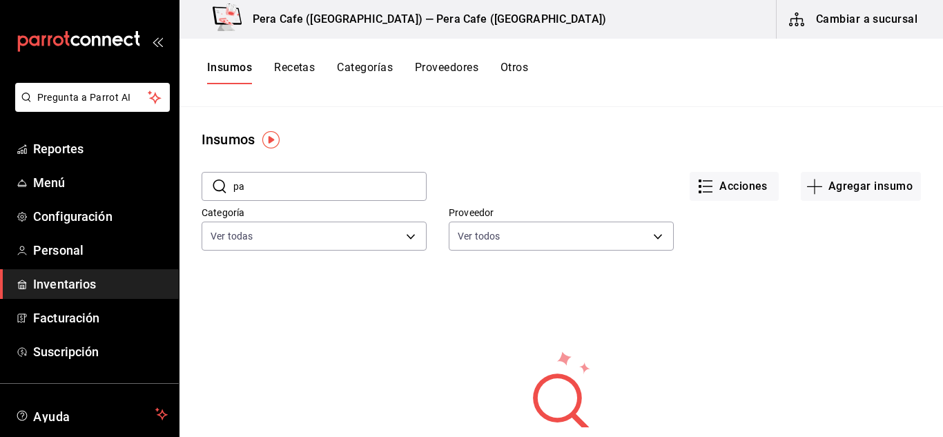
type input "p"
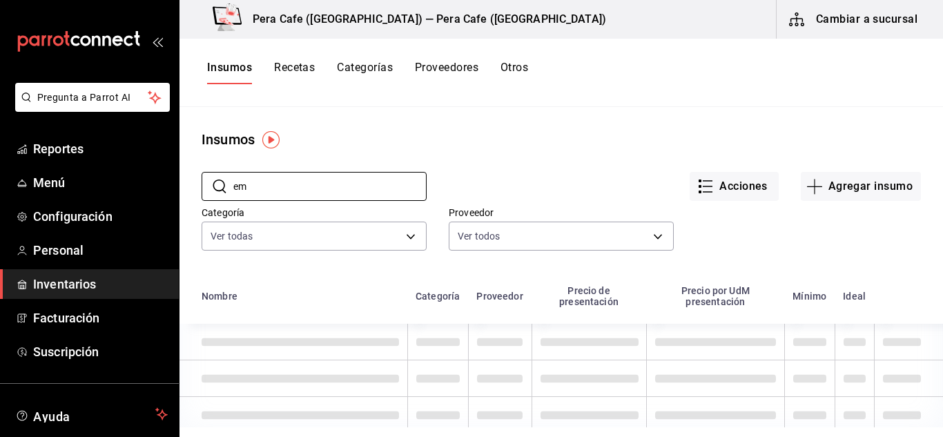
type input "e"
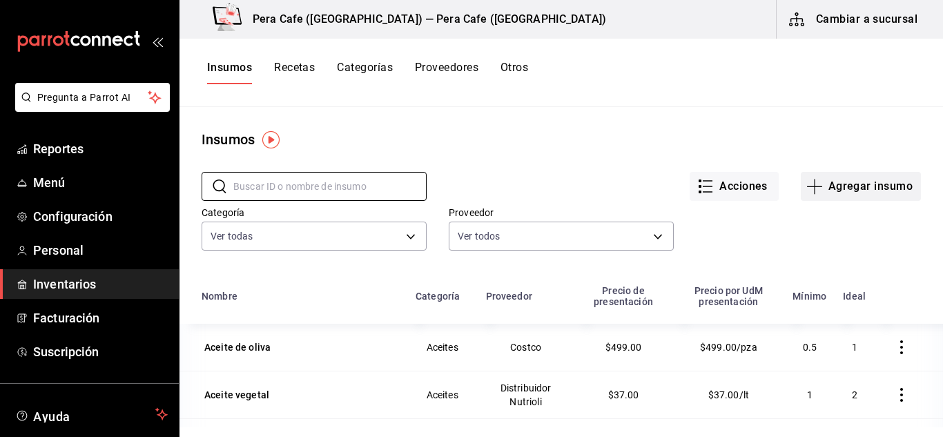
click at [815, 188] on button "Agregar insumo" at bounding box center [861, 186] width 120 height 29
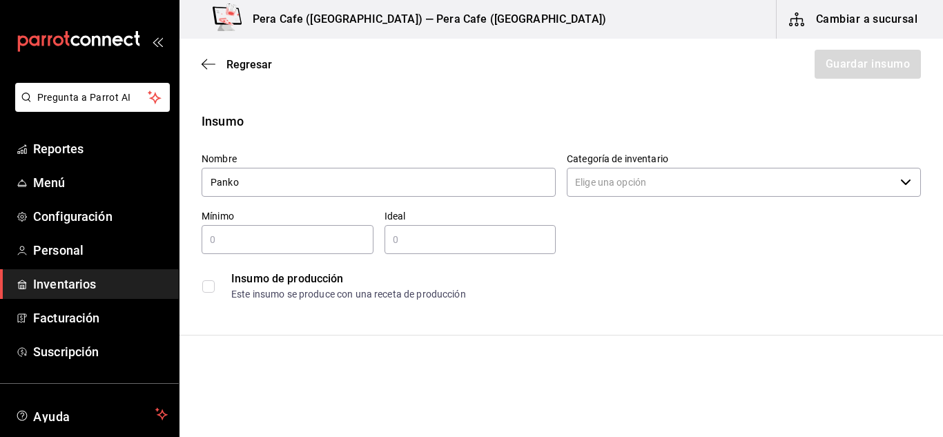
type input "Panko"
click at [321, 245] on input "text" at bounding box center [288, 239] width 172 height 17
type input "1"
click at [436, 241] on input "text" at bounding box center [471, 239] width 172 height 17
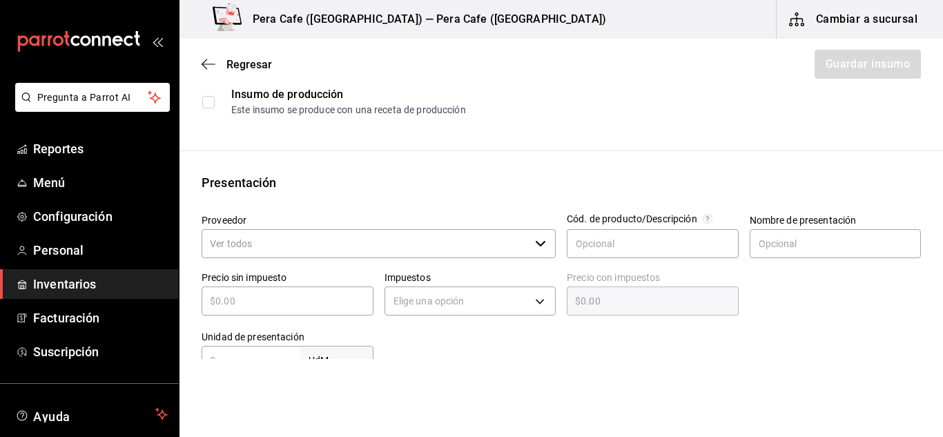
scroll to position [183, 0]
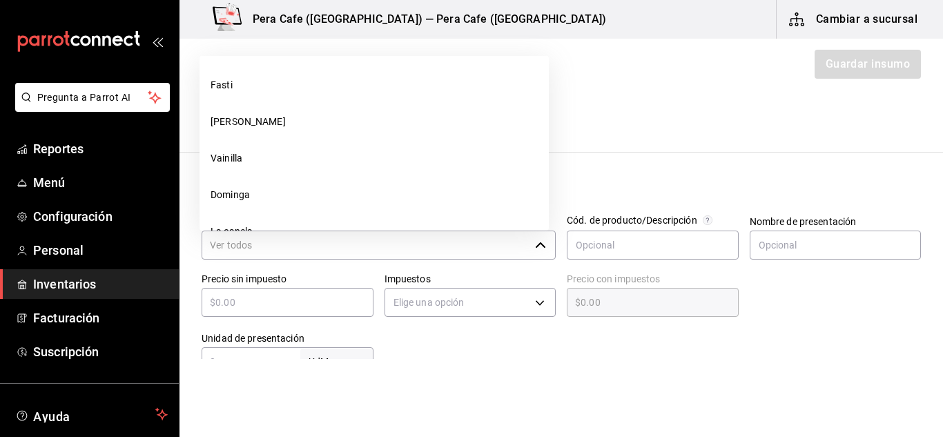
click at [538, 249] on icon "button" at bounding box center [540, 245] width 11 height 11
type input "4"
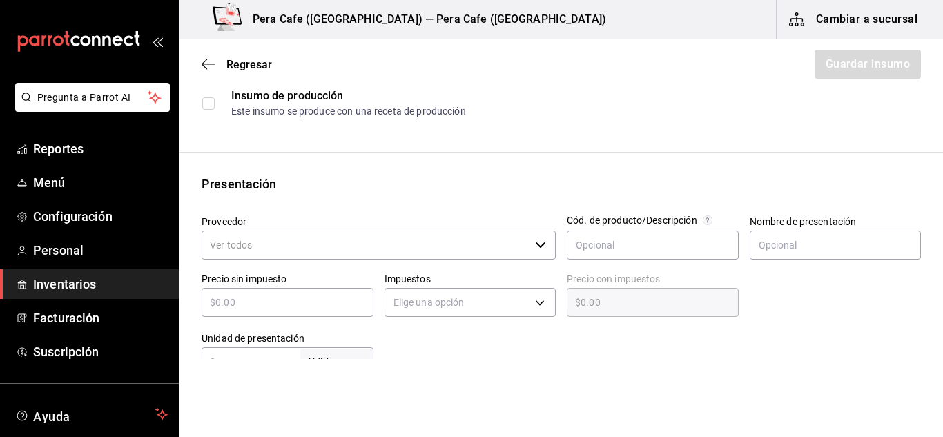
click at [329, 247] on input "Proveedor" at bounding box center [366, 245] width 328 height 29
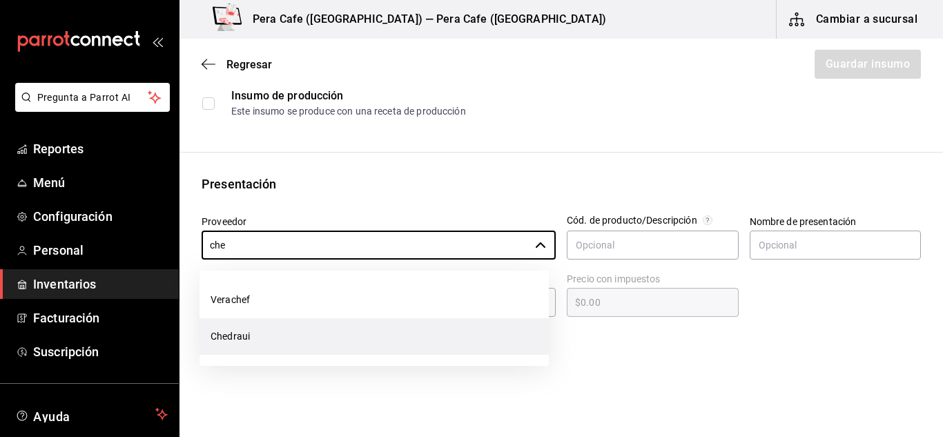
click at [241, 338] on li "Chedraui" at bounding box center [374, 336] width 349 height 37
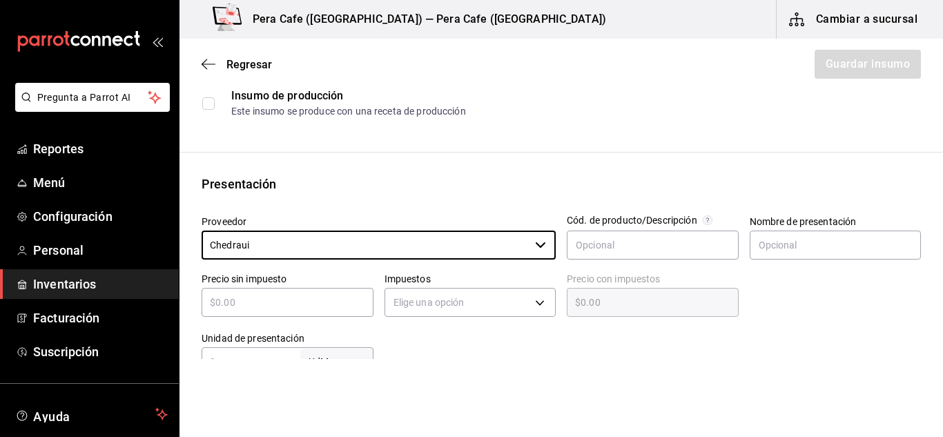
scroll to position [238, 0]
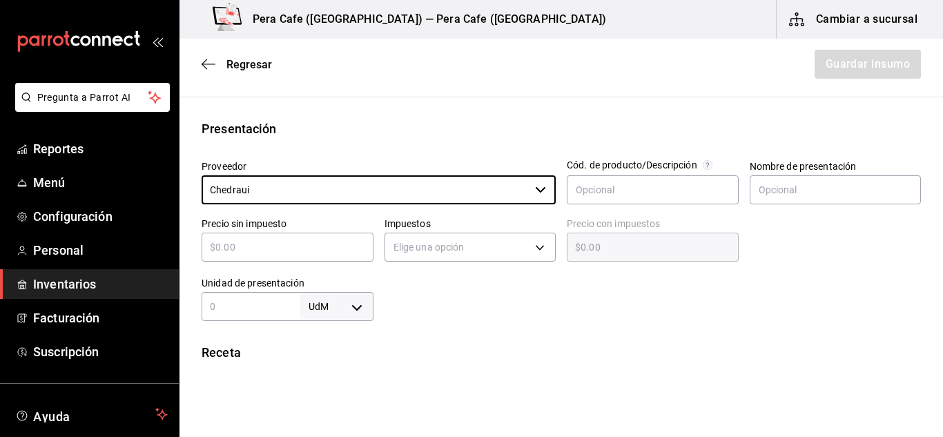
type input "Chedraui"
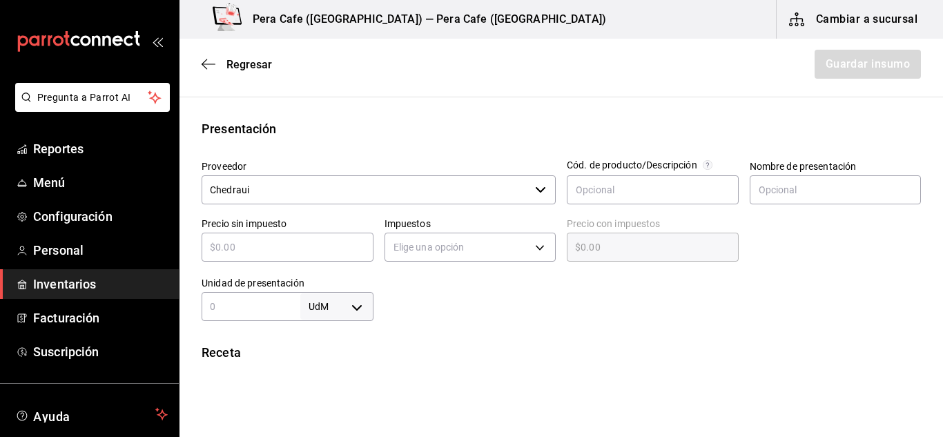
click at [312, 249] on input "text" at bounding box center [288, 247] width 172 height 17
type input "$3"
type input "$3.00"
type input "$35"
type input "$35.00"
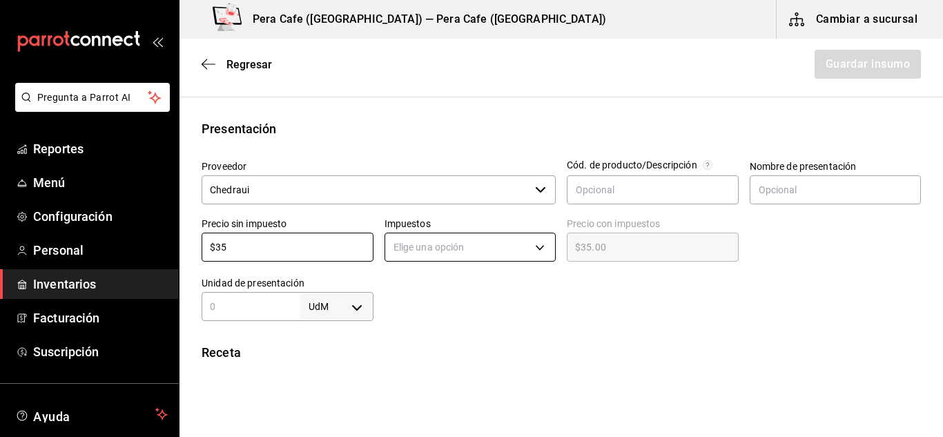
type input "$35"
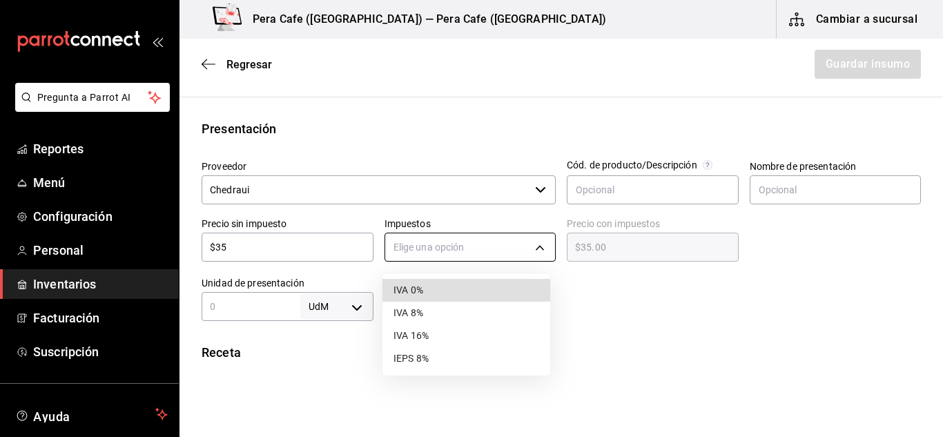
click at [533, 247] on body "Pregunta a Parrot AI Reportes Menú Configuración Personal Inventarios Facturaci…" at bounding box center [471, 179] width 943 height 359
click at [423, 294] on li "IVA 0%" at bounding box center [467, 290] width 168 height 23
type input "IVA_0"
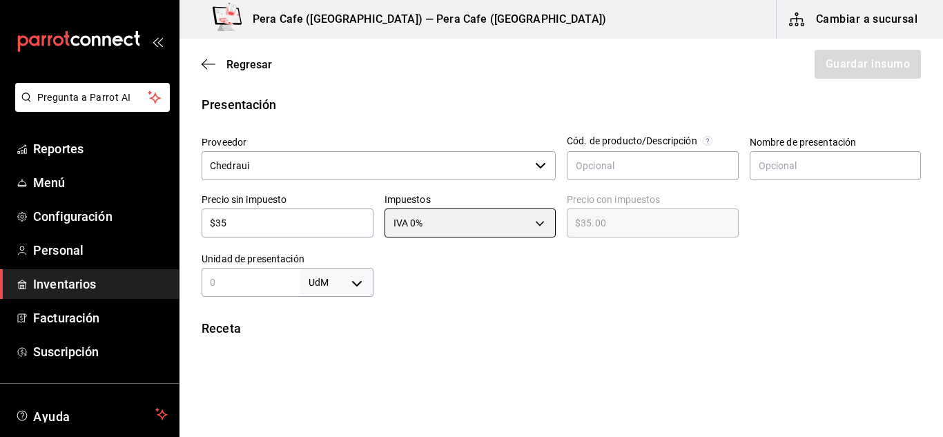
scroll to position [263, 0]
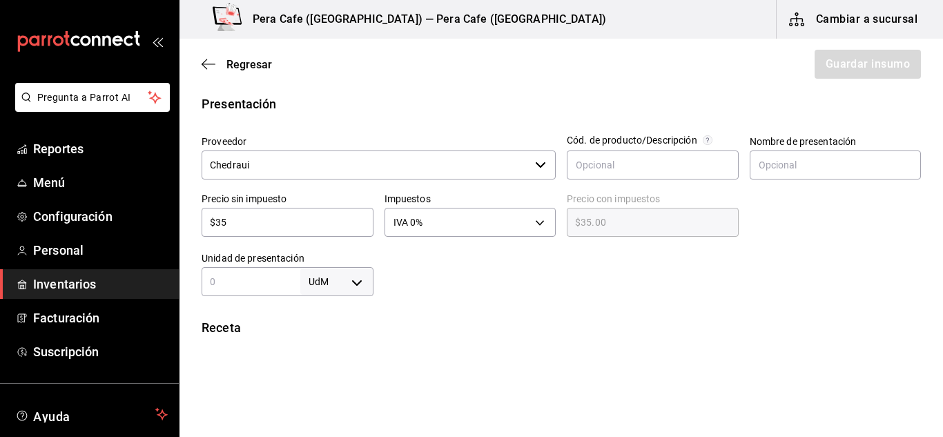
click at [229, 281] on input "text" at bounding box center [251, 282] width 99 height 17
type input "1"
click at [358, 276] on body "Pregunta a Parrot AI Reportes Menú Configuración Personal Inventarios Facturaci…" at bounding box center [471, 179] width 943 height 359
click at [333, 392] on li "pza" at bounding box center [334, 396] width 72 height 23
type input "UNIT"
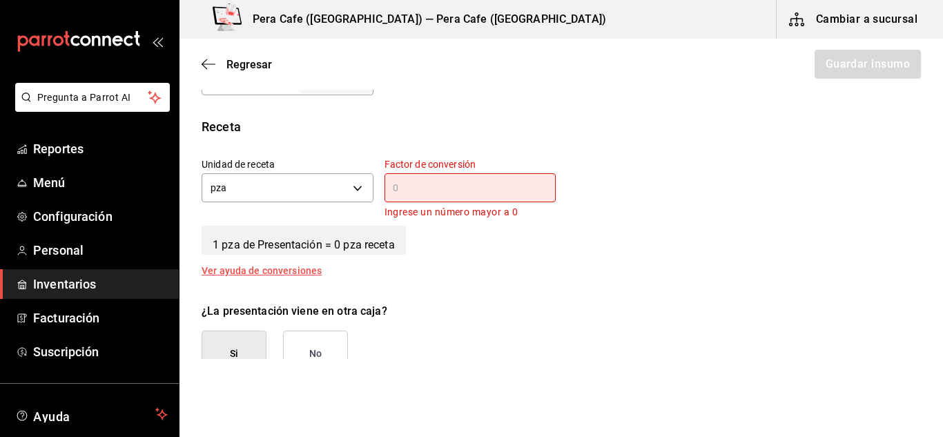
scroll to position [465, 0]
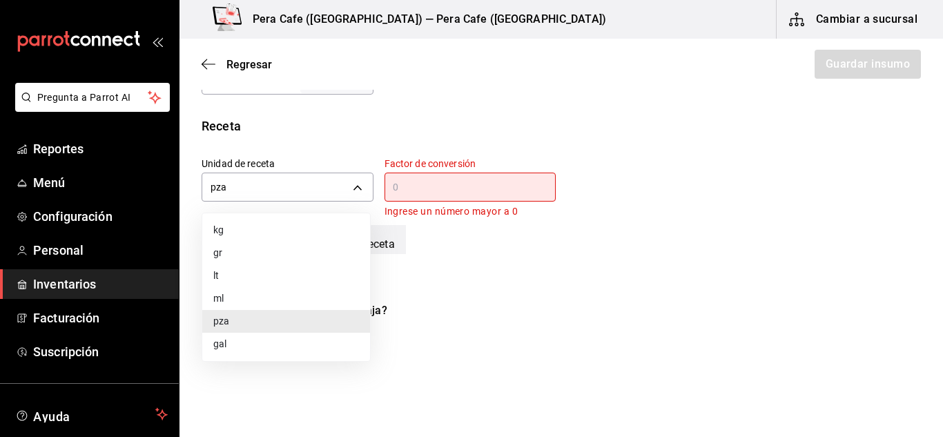
click at [353, 192] on body "Pregunta a Parrot AI Reportes Menú Configuración Personal Inventarios Facturaci…" at bounding box center [471, 179] width 943 height 359
click at [215, 249] on li "gr" at bounding box center [286, 253] width 168 height 23
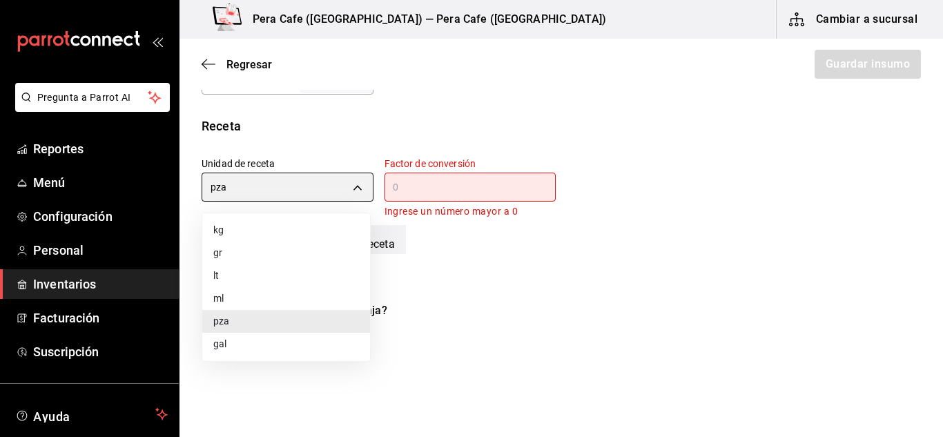
type input "GRAM"
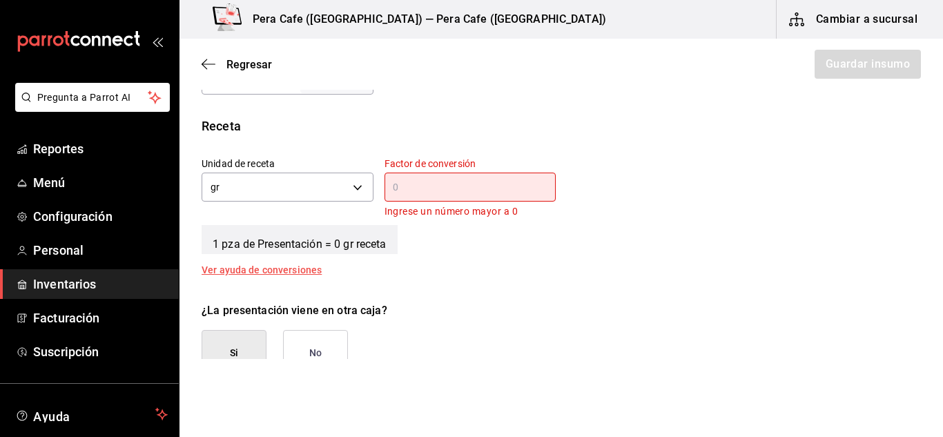
click at [451, 191] on input "text" at bounding box center [471, 187] width 172 height 17
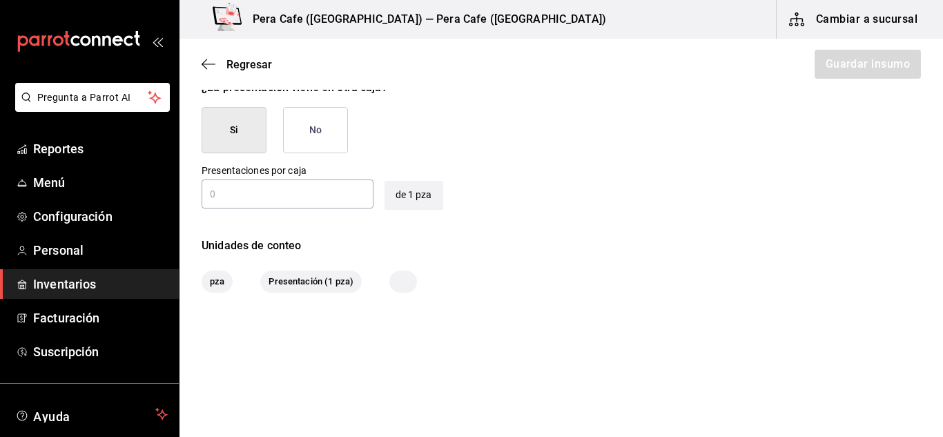
type input "200"
click at [307, 131] on button "No" at bounding box center [315, 130] width 65 height 46
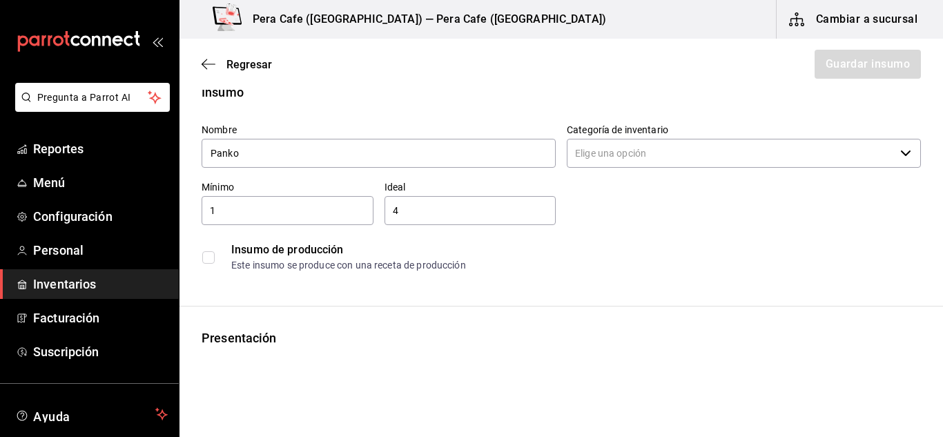
scroll to position [0, 0]
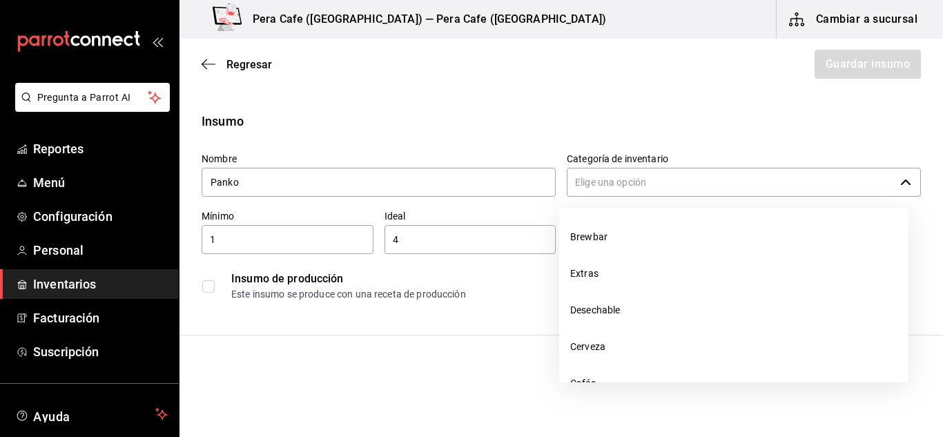
click at [901, 184] on icon "button" at bounding box center [906, 182] width 11 height 11
click at [632, 178] on input "Categoría de inventario" at bounding box center [731, 182] width 328 height 29
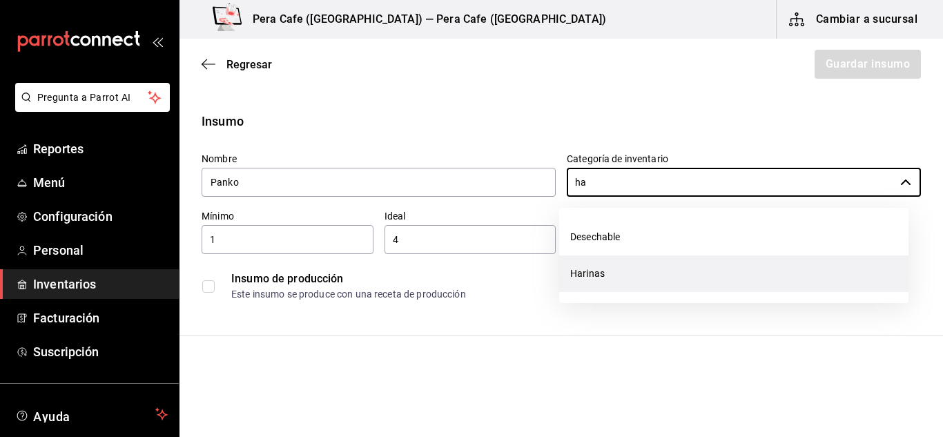
click at [607, 280] on li "Harinas" at bounding box center [733, 274] width 349 height 37
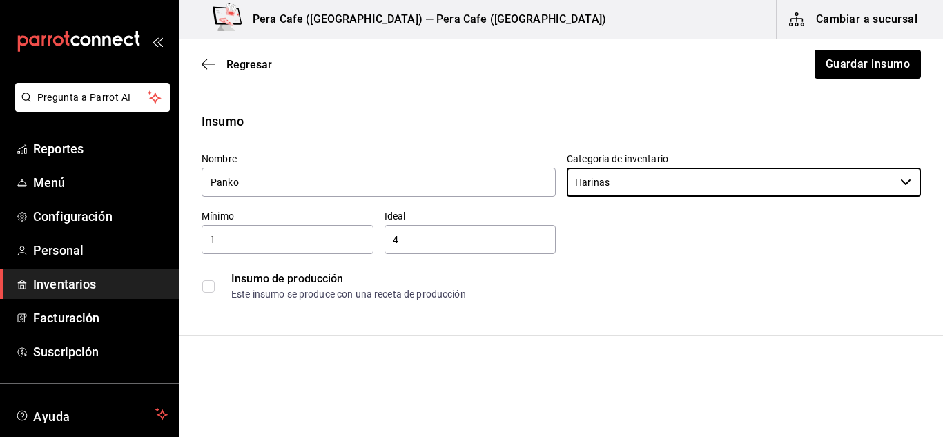
type input "Harinas"
click at [836, 81] on div "Regresar Guardar insumo" at bounding box center [562, 64] width 764 height 51
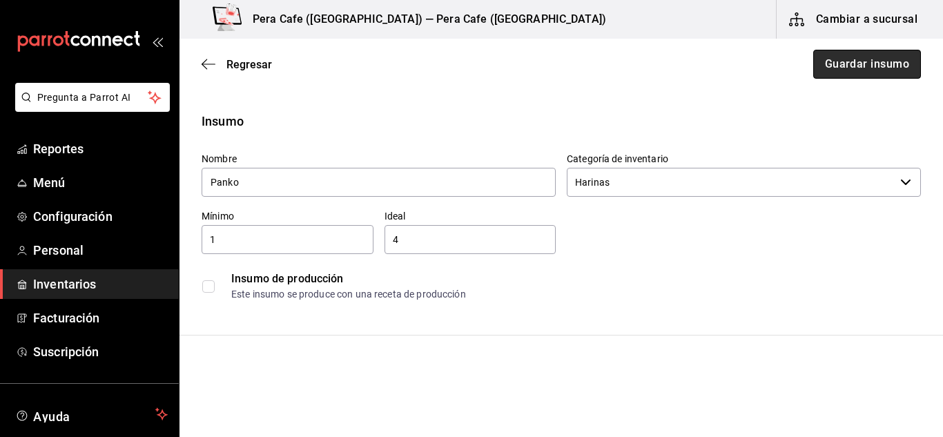
click at [839, 73] on button "Guardar insumo" at bounding box center [868, 64] width 108 height 29
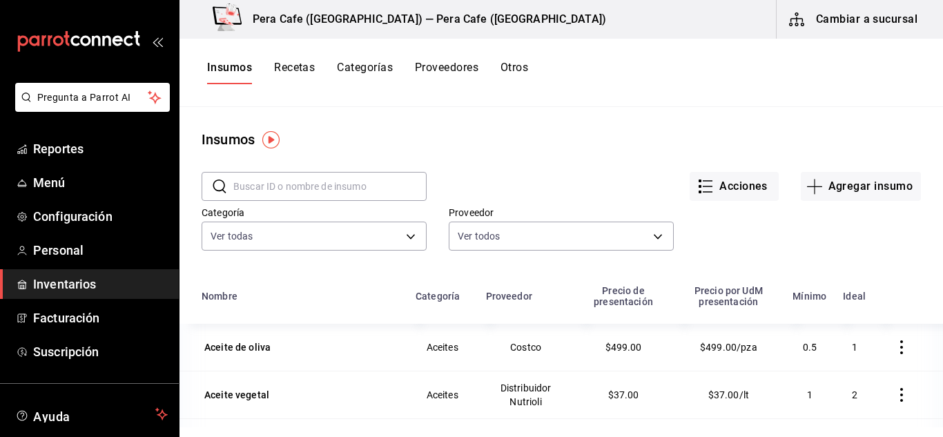
click at [296, 69] on button "Recetas" at bounding box center [294, 72] width 41 height 23
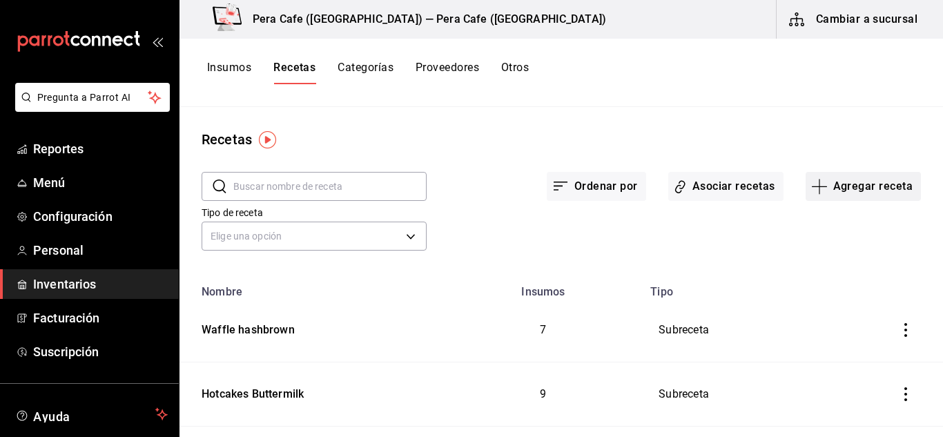
click at [820, 182] on button "Agregar receta" at bounding box center [863, 186] width 115 height 29
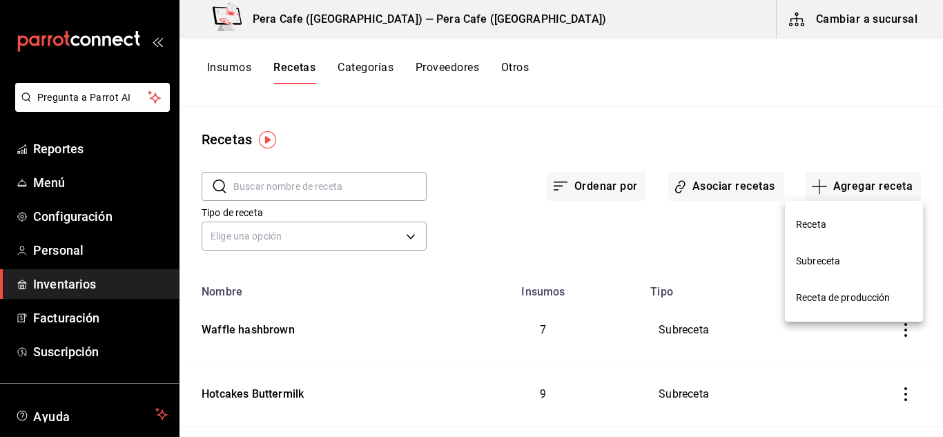
click at [843, 261] on span "Subreceta" at bounding box center [854, 261] width 116 height 15
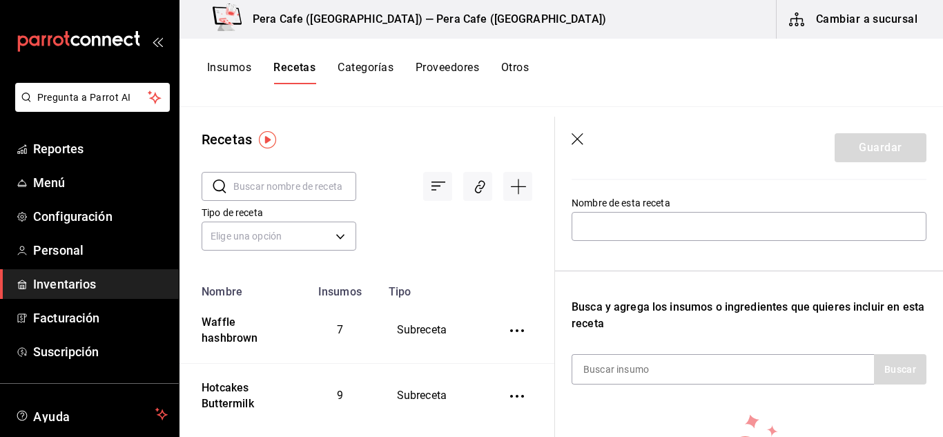
scroll to position [129, 0]
click at [749, 231] on input "text" at bounding box center [749, 225] width 355 height 29
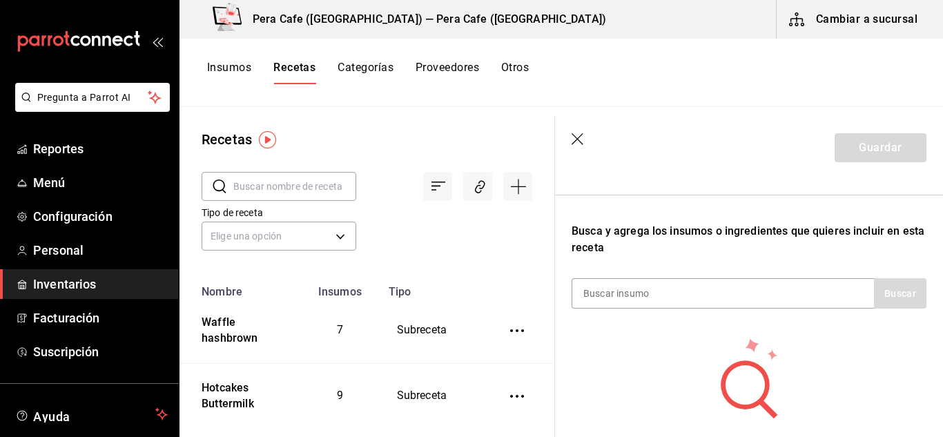
scroll to position [207, 0]
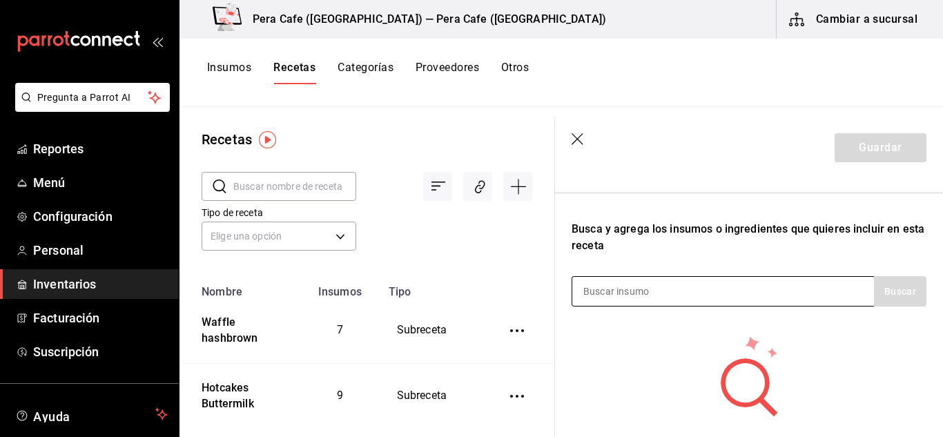
type input "Cebolla encurtida"
click at [736, 298] on div at bounding box center [723, 291] width 303 height 30
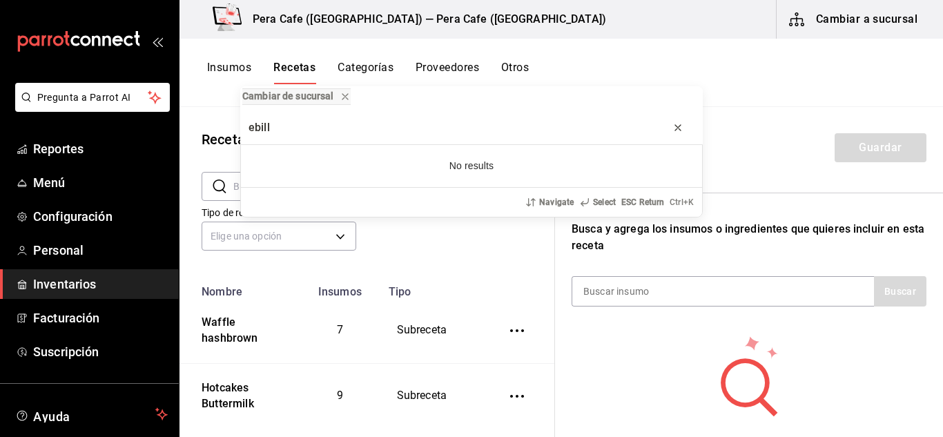
type input "ebill"
click at [677, 131] on icon "progress bar" at bounding box center [678, 127] width 11 height 11
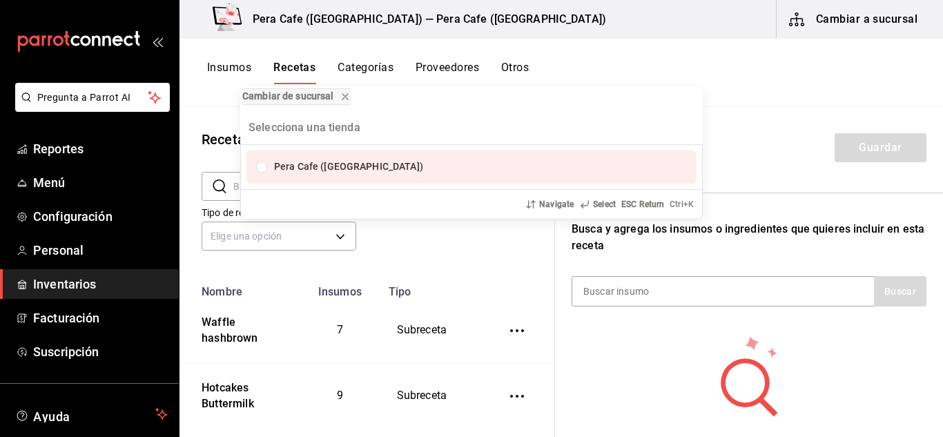
click at [769, 134] on div "Cambiar de sucursal Pera Cafe (Jalapa) Navigate Select ESC Return Ctrl+ K" at bounding box center [471, 218] width 943 height 437
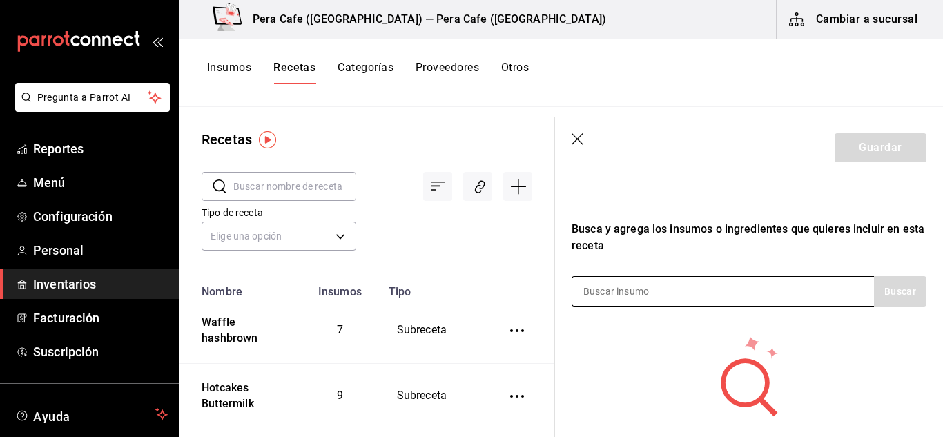
click at [640, 282] on input at bounding box center [642, 291] width 138 height 29
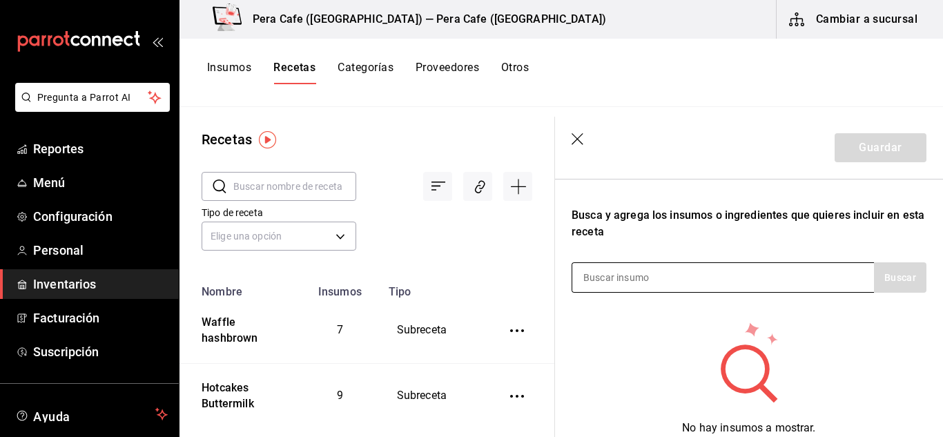
scroll to position [223, 0]
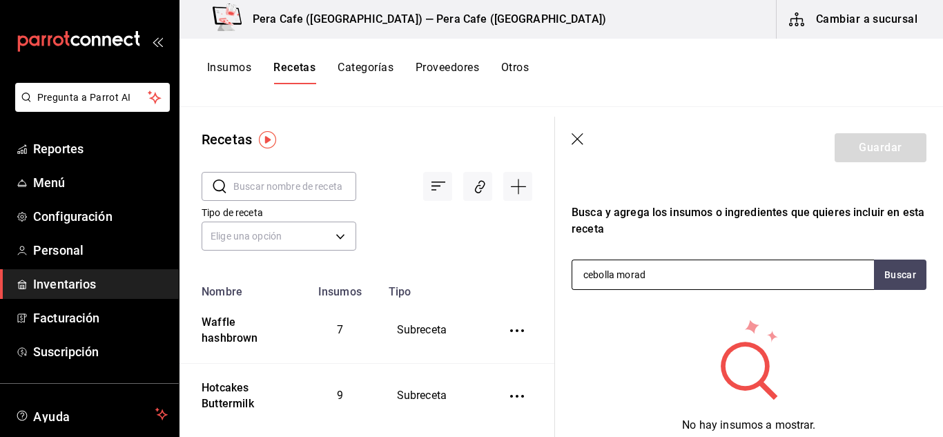
type input "cebolla moradA"
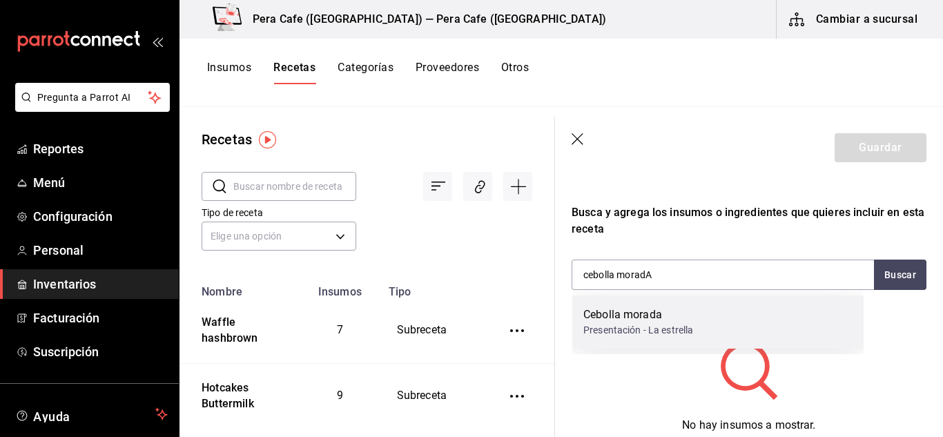
click at [636, 316] on div "Cebolla morada" at bounding box center [639, 315] width 110 height 17
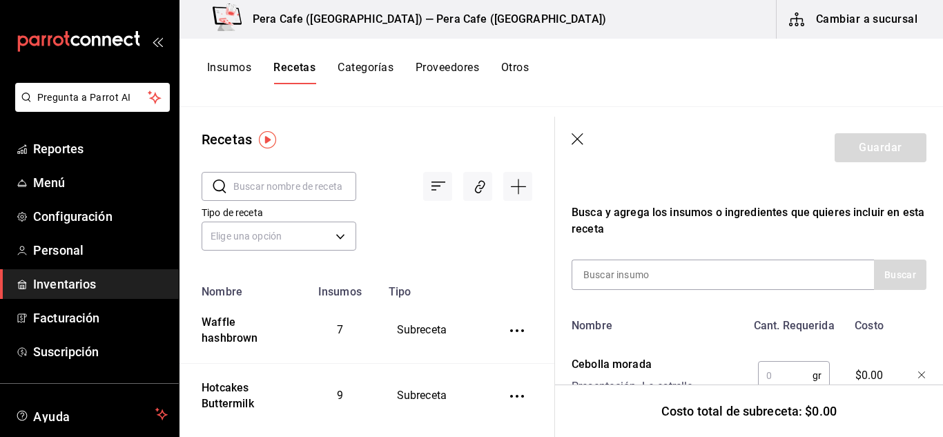
scroll to position [280, 0]
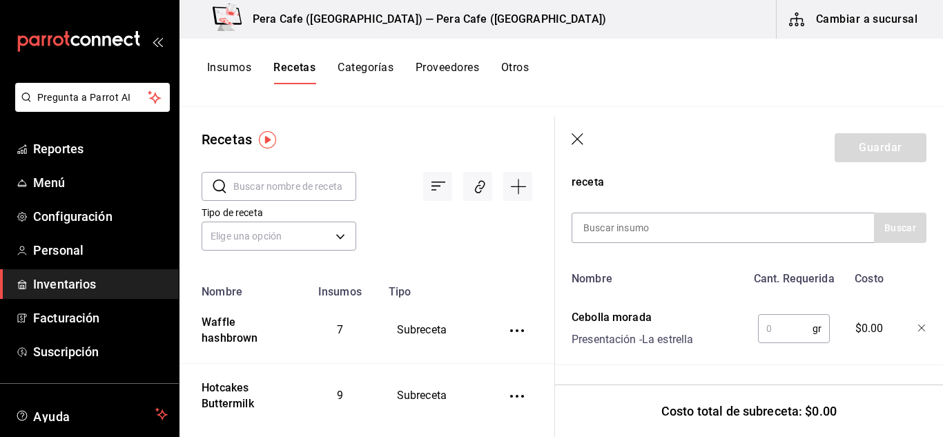
click at [776, 327] on input "text" at bounding box center [785, 329] width 55 height 28
type input "200"
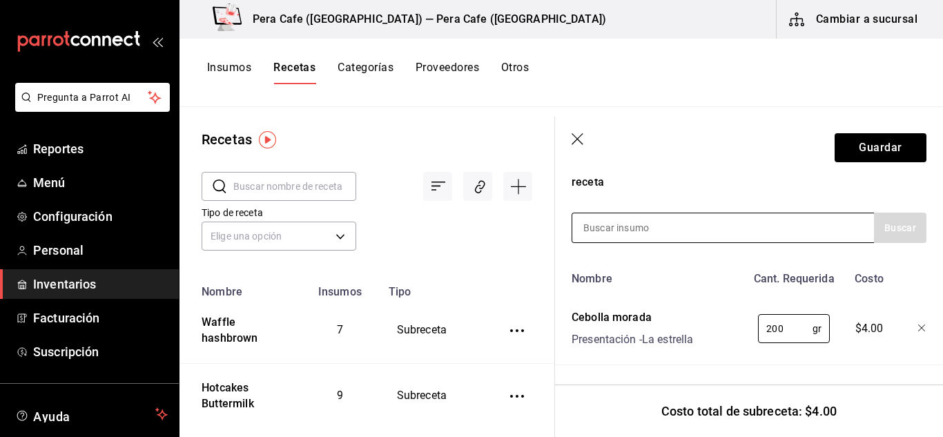
click at [741, 235] on div "Recuerda que las cantidades utilizadas en tus recetas estarán definidas en la U…" at bounding box center [749, 161] width 355 height 410
click at [742, 221] on div at bounding box center [723, 228] width 303 height 30
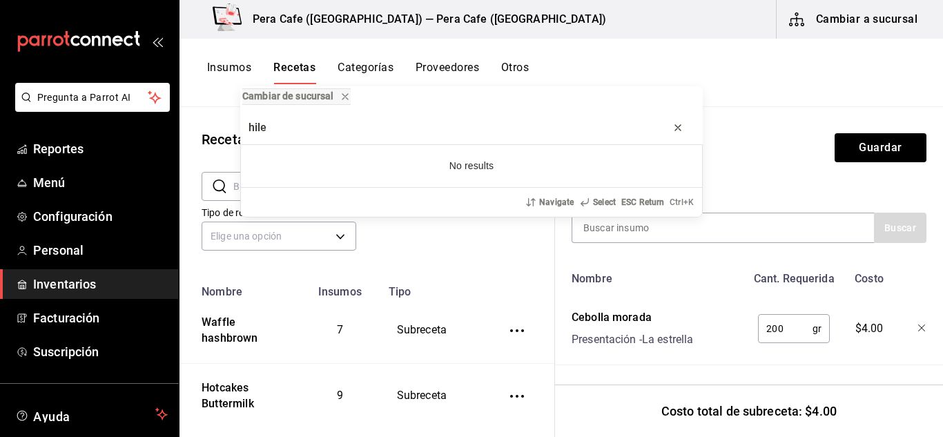
type input "hile"
click at [671, 125] on button "progress bar" at bounding box center [678, 128] width 22 height 22
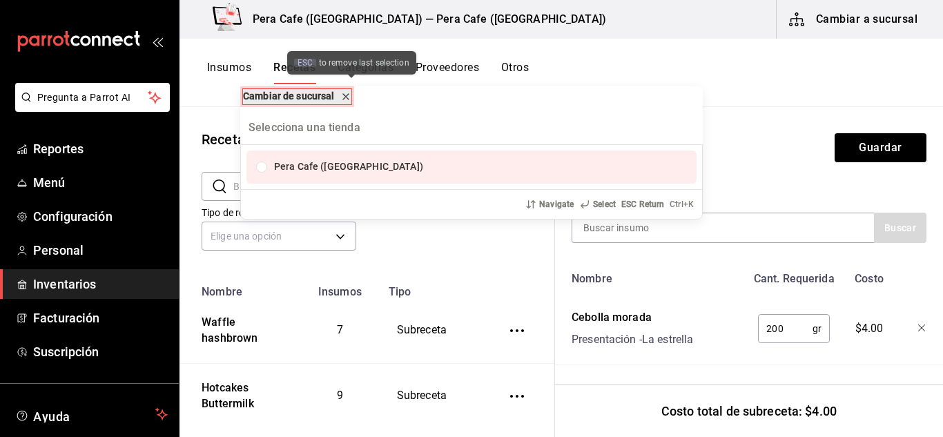
click at [352, 96] on icon "remove-block-cambiar-de sucursal" at bounding box center [345, 96] width 11 height 11
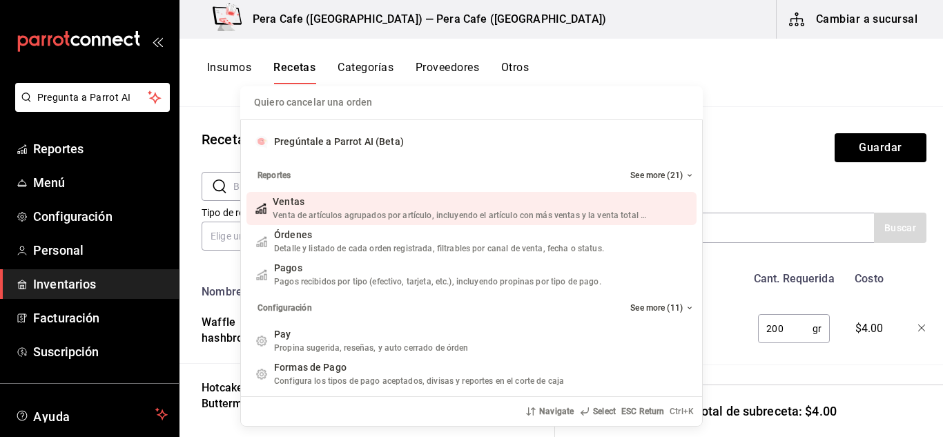
click at [722, 142] on div "Quiero cancelar una orden Pregúntale a Parrot AI (Beta) Reportes See more (21) …" at bounding box center [471, 218] width 943 height 437
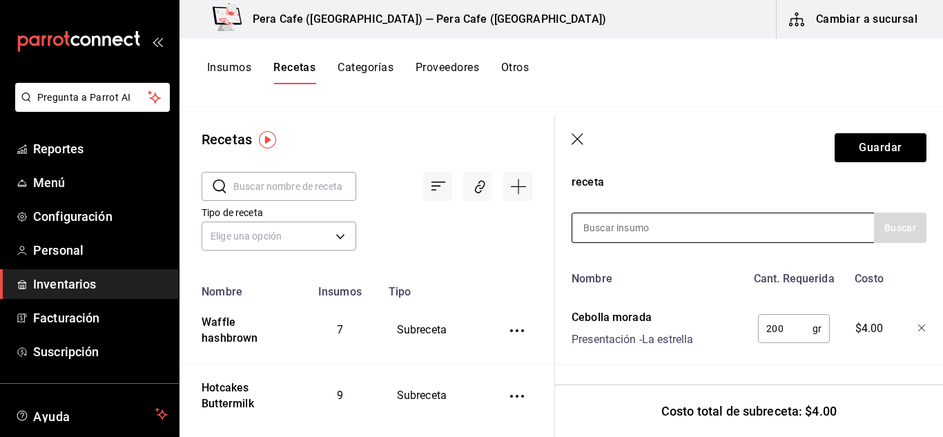
click at [676, 222] on input at bounding box center [642, 227] width 138 height 29
type input "chile serrano"
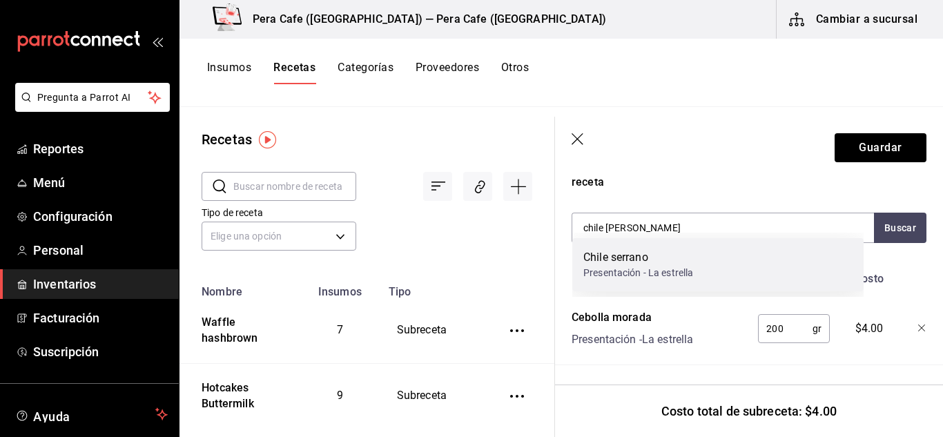
click at [631, 252] on div "Chile serrano" at bounding box center [639, 257] width 110 height 17
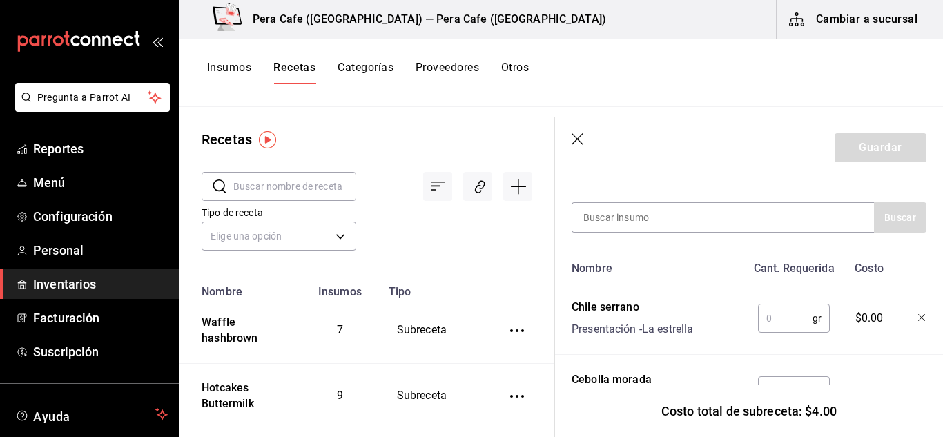
click at [774, 321] on input "text" at bounding box center [785, 319] width 55 height 28
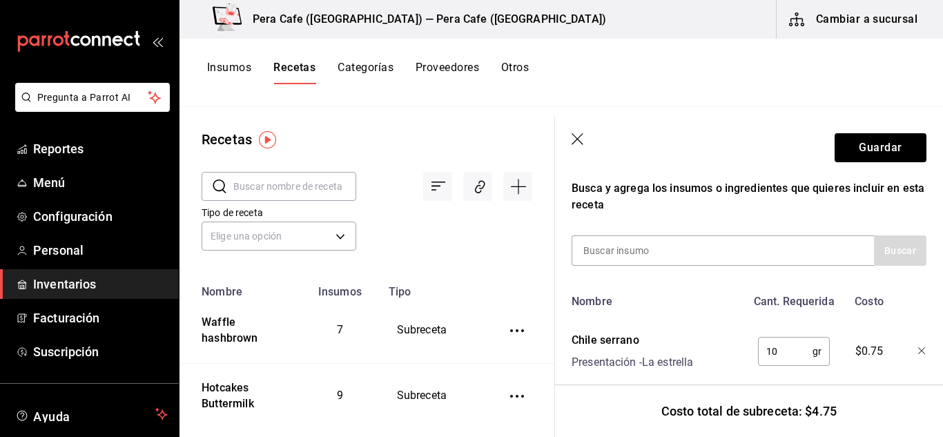
scroll to position [246, 0]
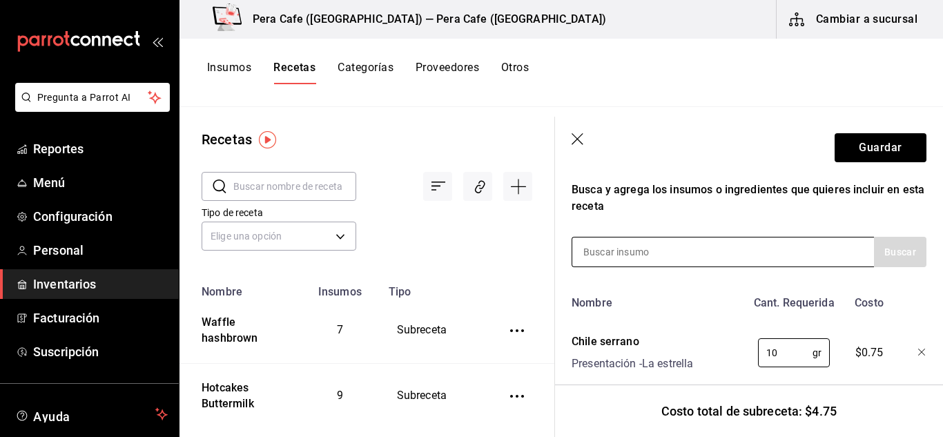
type input "10"
click at [713, 251] on div at bounding box center [723, 252] width 303 height 30
click at [631, 262] on input at bounding box center [642, 252] width 138 height 29
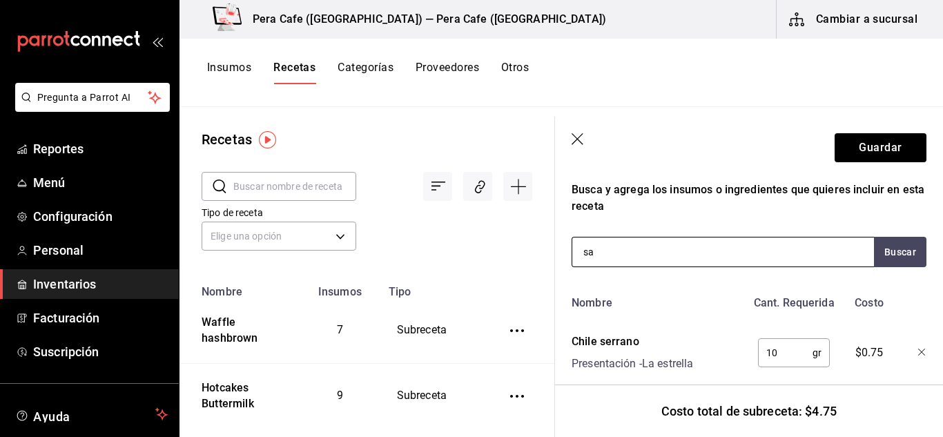
type input "sal"
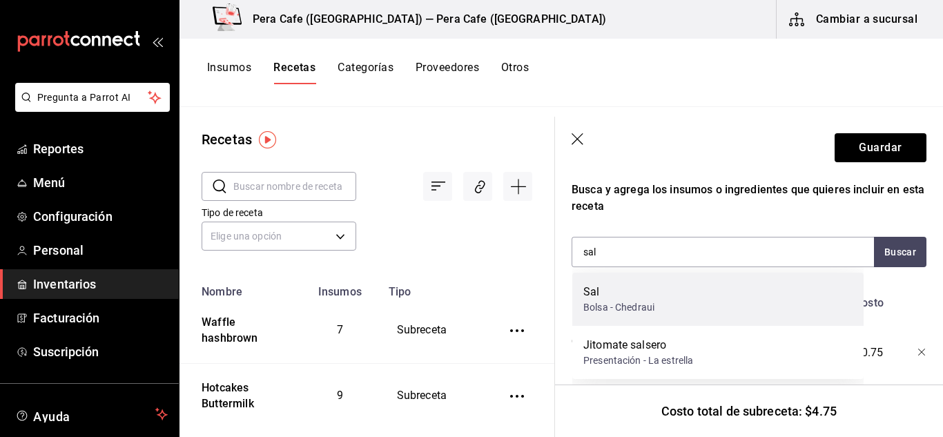
click at [618, 292] on div "Sal" at bounding box center [619, 292] width 71 height 17
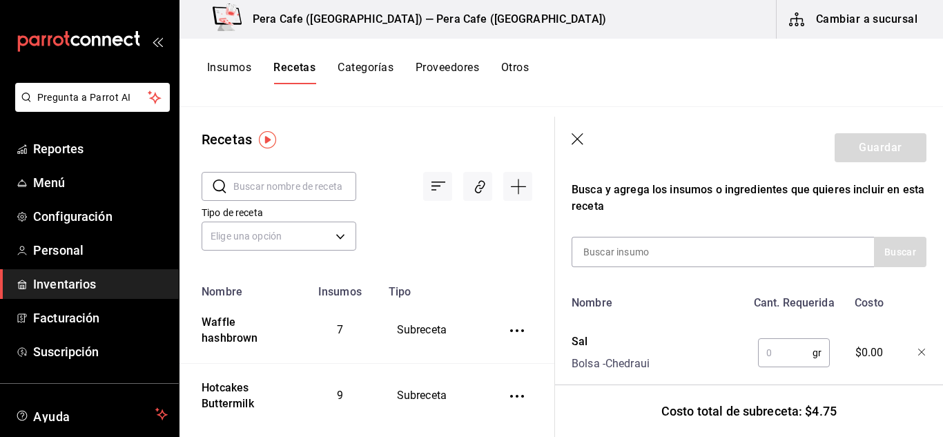
click at [786, 349] on input "text" at bounding box center [785, 353] width 55 height 28
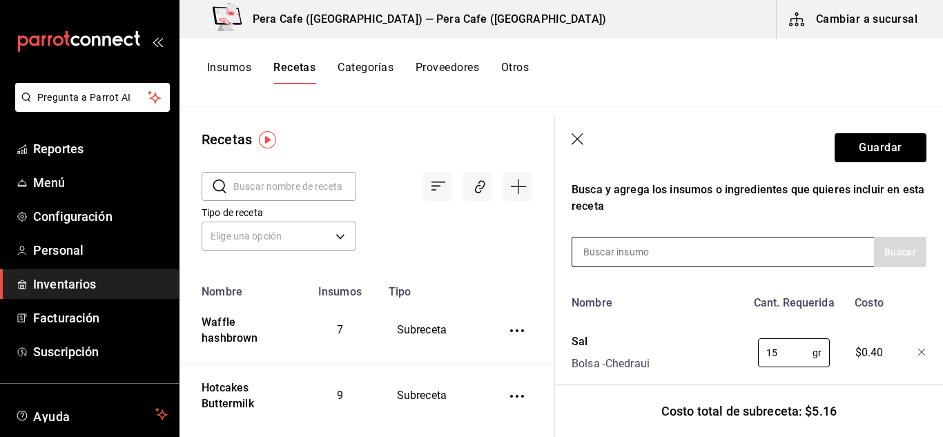
type input "15"
click at [724, 242] on div at bounding box center [723, 252] width 303 height 30
drag, startPoint x: 724, startPoint y: 242, endPoint x: 716, endPoint y: 246, distance: 8.3
click at [720, 244] on div at bounding box center [723, 252] width 303 height 30
click at [715, 239] on div at bounding box center [723, 252] width 303 height 30
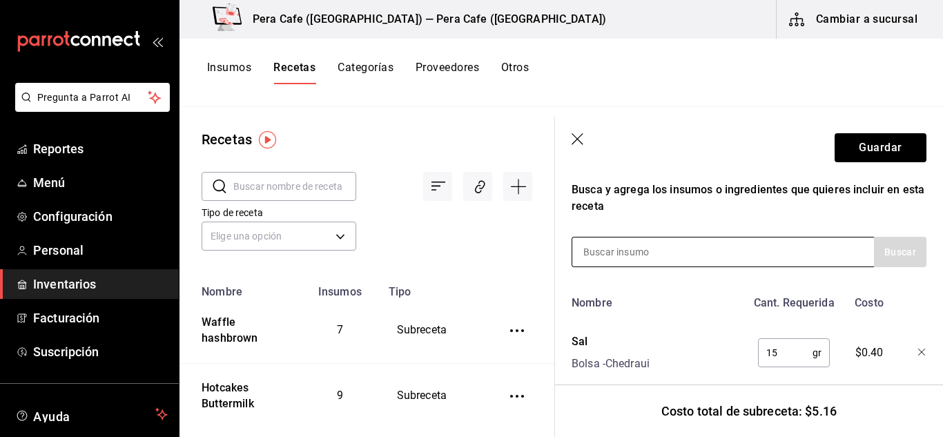
click at [715, 239] on div at bounding box center [723, 252] width 303 height 30
click at [653, 265] on input at bounding box center [642, 252] width 138 height 29
click at [654, 265] on input at bounding box center [642, 252] width 138 height 29
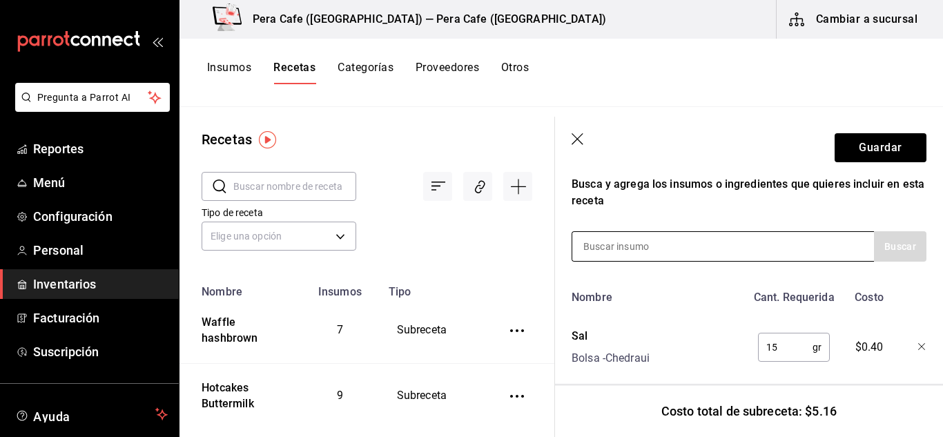
scroll to position [248, 0]
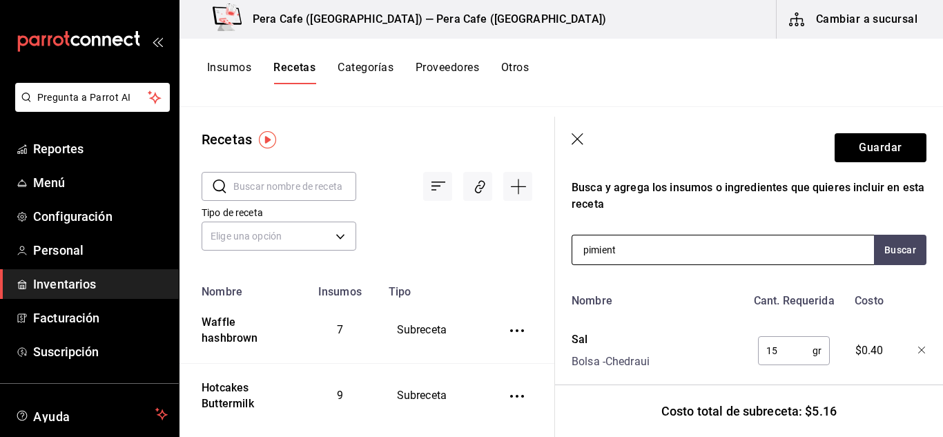
type input "pimienta"
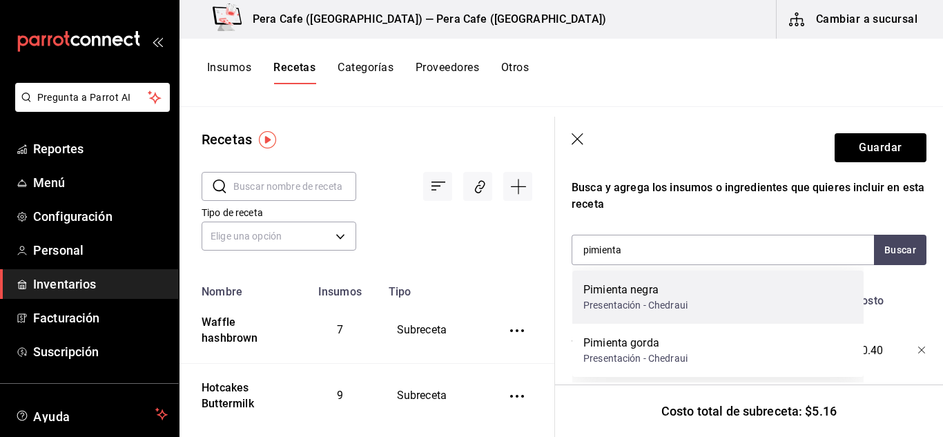
click at [655, 287] on div "Pimienta negra" at bounding box center [636, 290] width 104 height 17
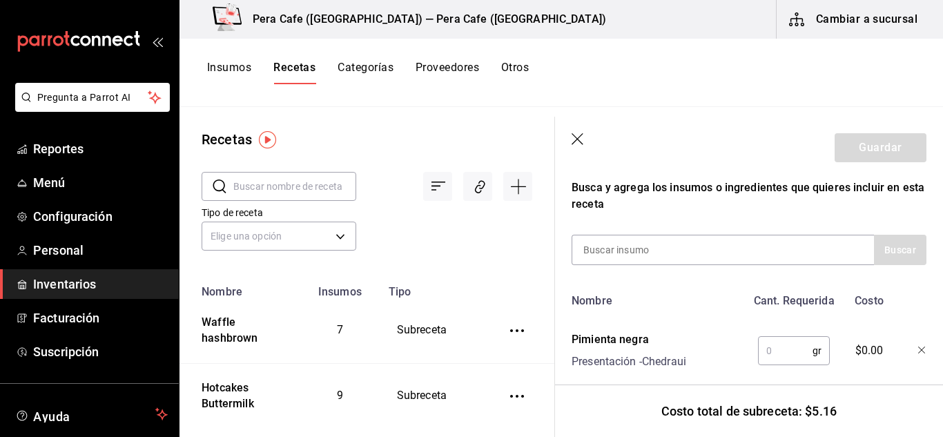
click at [786, 355] on input "text" at bounding box center [785, 351] width 55 height 28
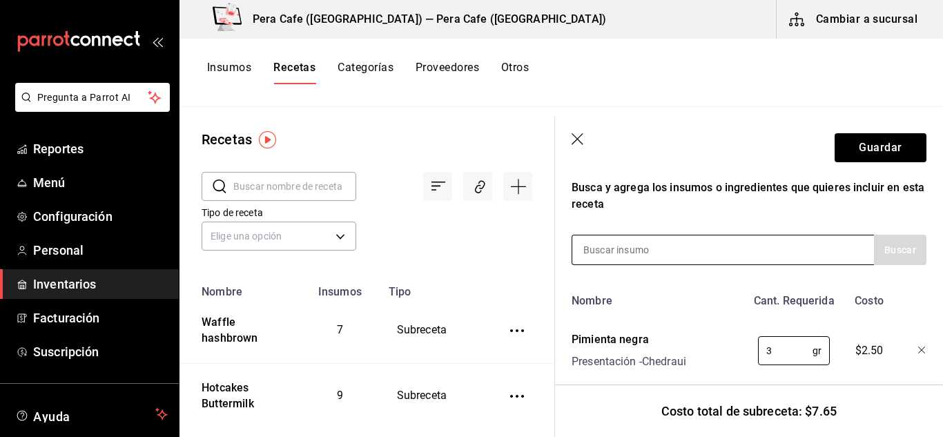
type input "3"
click at [698, 259] on input at bounding box center [642, 250] width 138 height 29
type input "oregano"
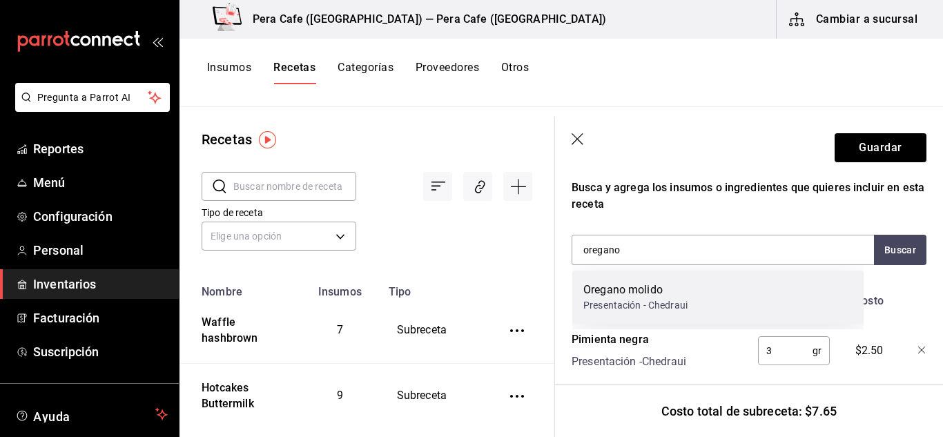
click at [687, 290] on div "Oregano molido" at bounding box center [636, 290] width 104 height 17
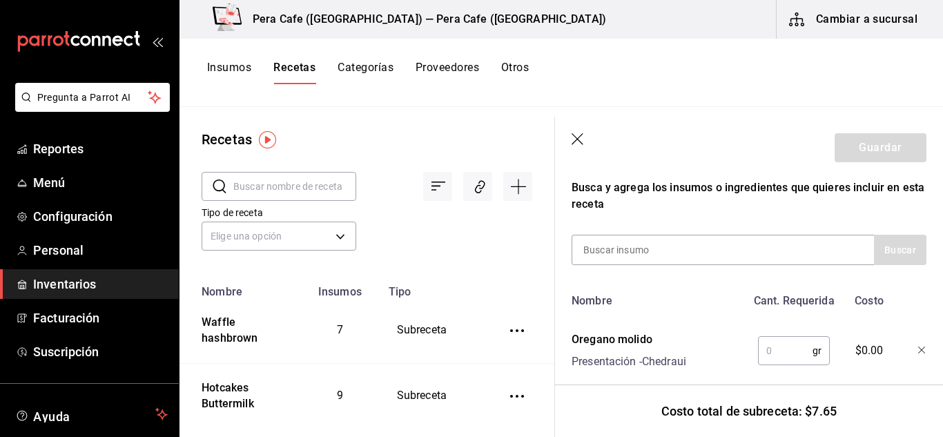
scroll to position [294, 0]
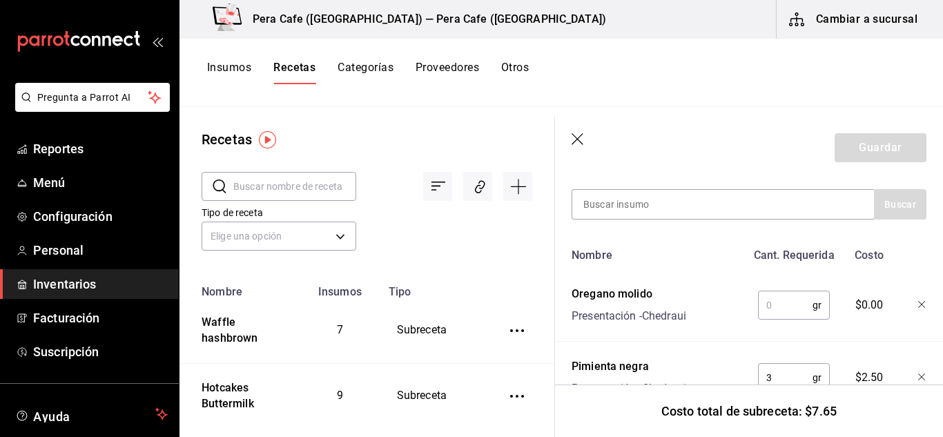
click at [758, 311] on input "text" at bounding box center [785, 305] width 55 height 28
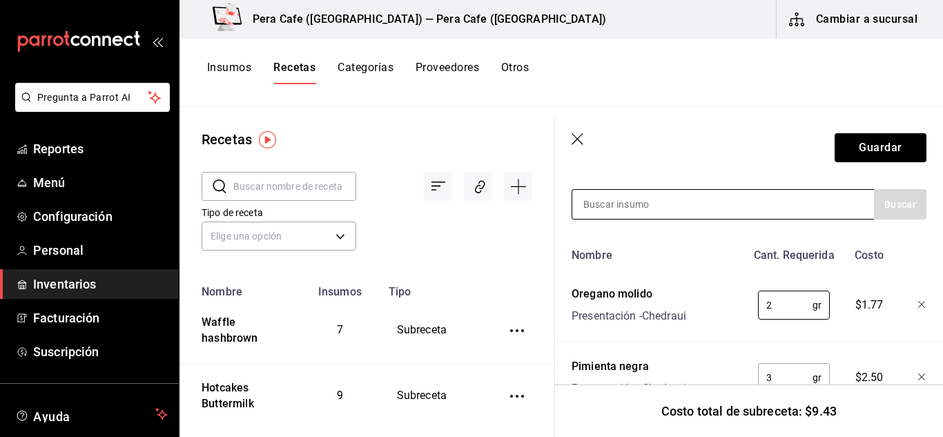
type input "2"
click at [716, 218] on div at bounding box center [723, 204] width 303 height 30
click at [674, 207] on input at bounding box center [642, 204] width 138 height 29
click at [713, 206] on div "limon" at bounding box center [723, 204] width 303 height 30
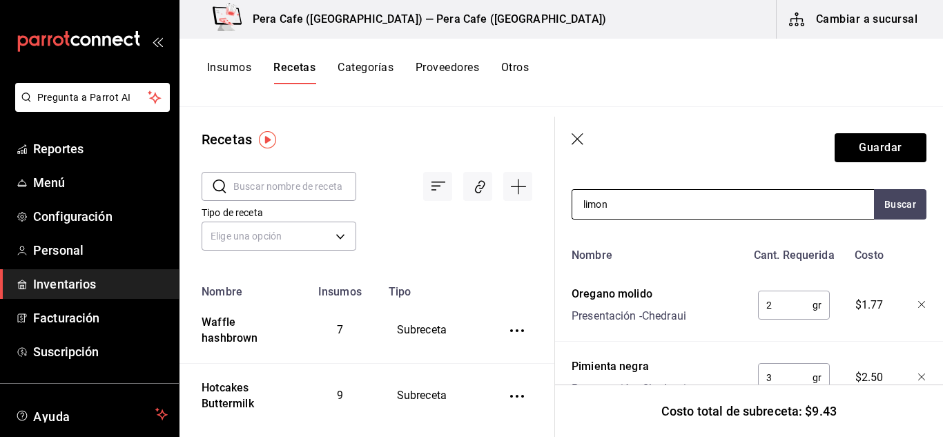
click at [713, 206] on div "limon" at bounding box center [723, 204] width 303 height 30
click at [611, 207] on input "limon" at bounding box center [642, 204] width 138 height 29
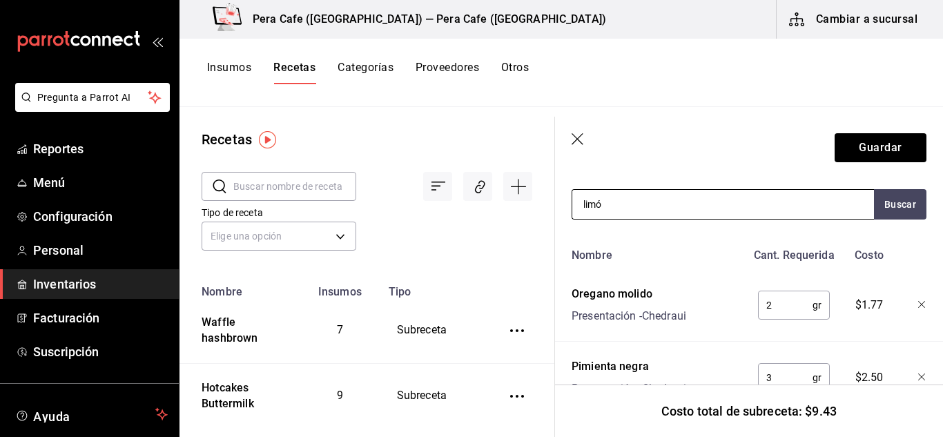
type input "limón"
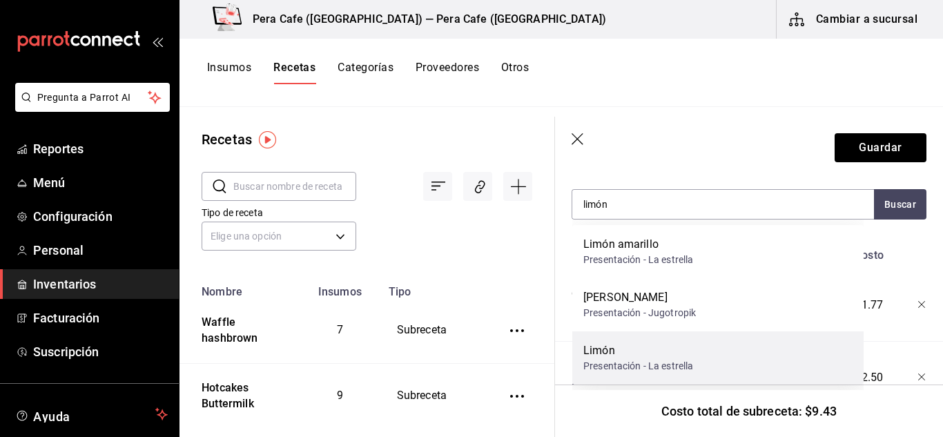
click at [617, 350] on div "Limón" at bounding box center [639, 351] width 110 height 17
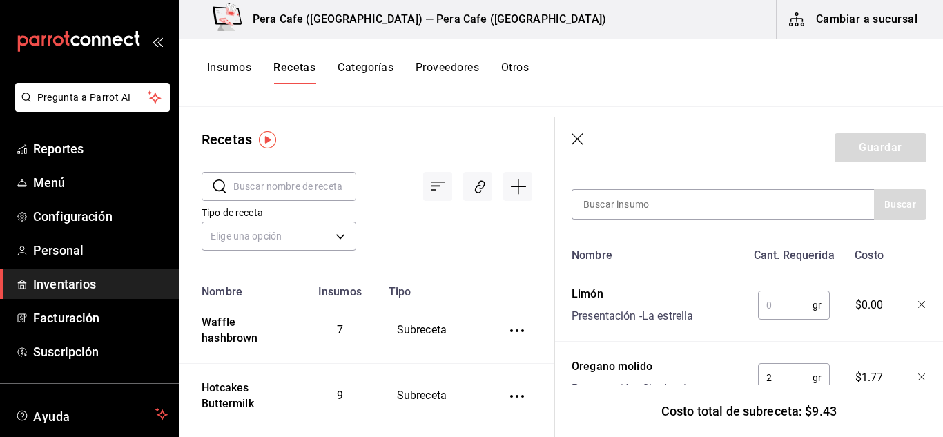
click at [771, 307] on input "text" at bounding box center [785, 305] width 55 height 28
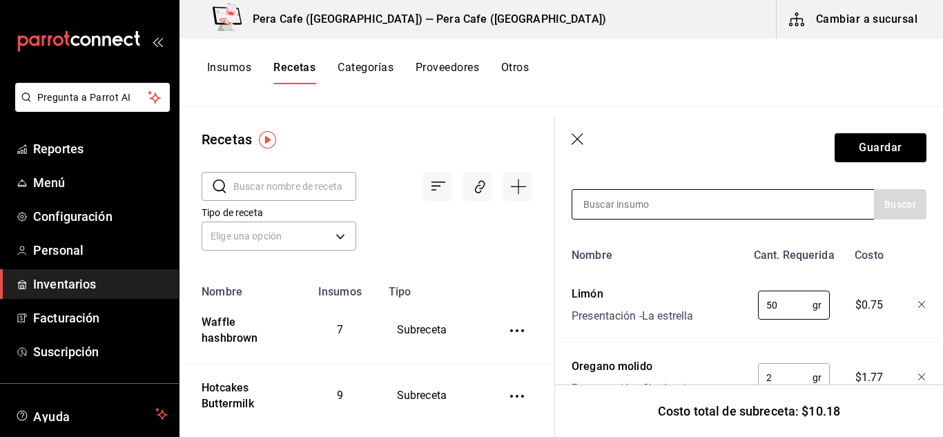
type input "50"
click at [608, 205] on input at bounding box center [642, 204] width 138 height 29
type input "agua"
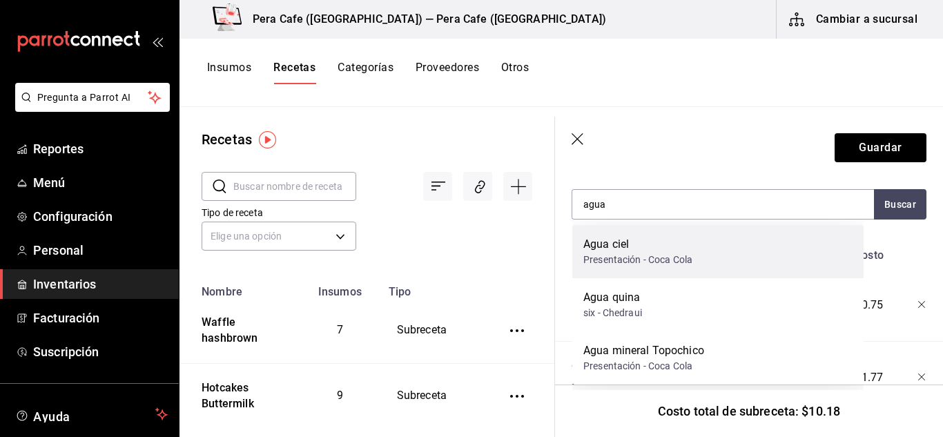
click at [637, 246] on div "Agua ciel" at bounding box center [638, 244] width 109 height 17
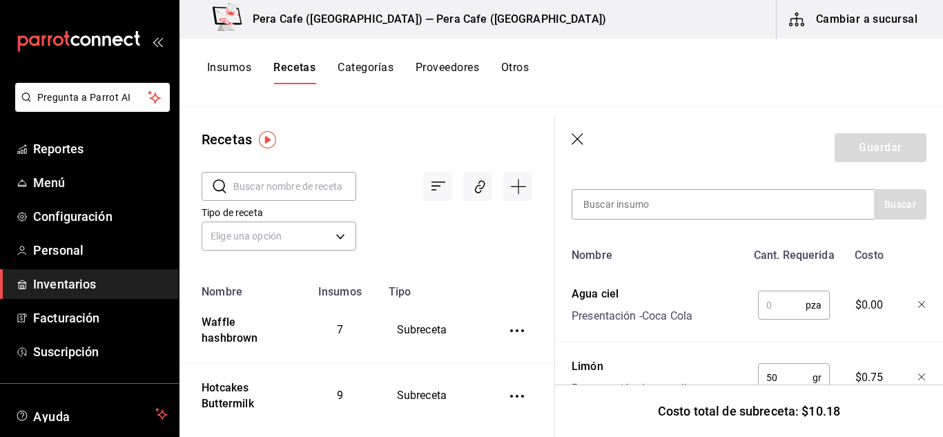
click at [771, 301] on input "text" at bounding box center [782, 305] width 48 height 28
type input "7"
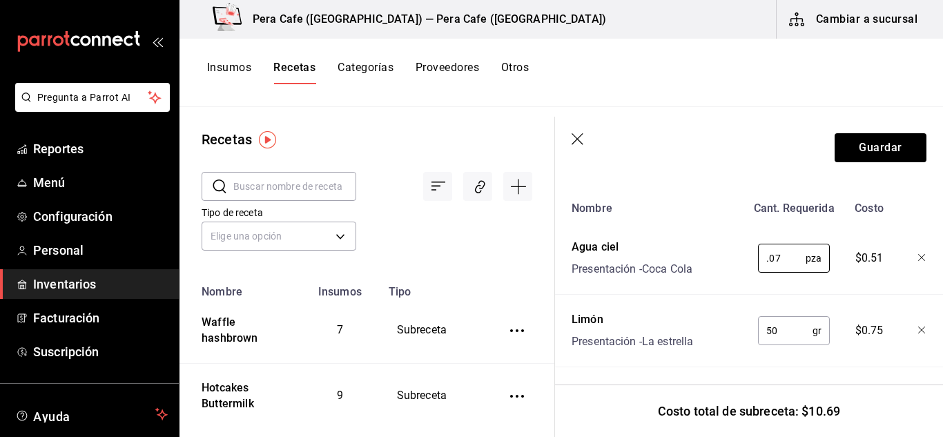
scroll to position [336, 0]
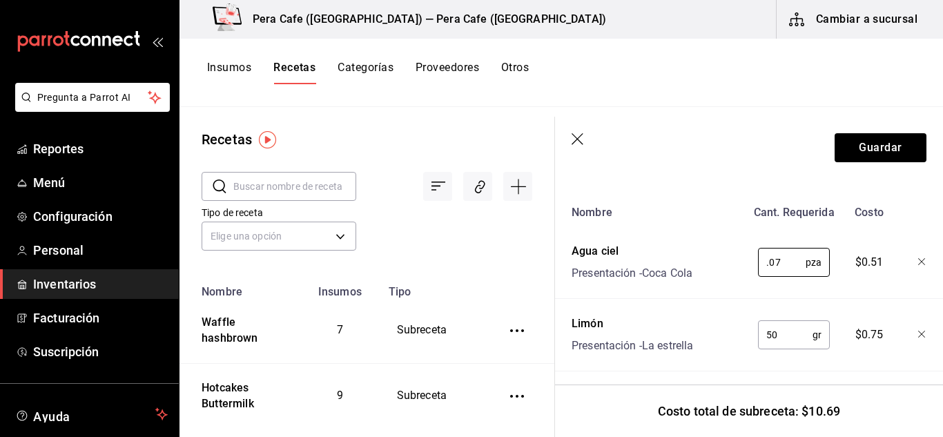
type input "0.07"
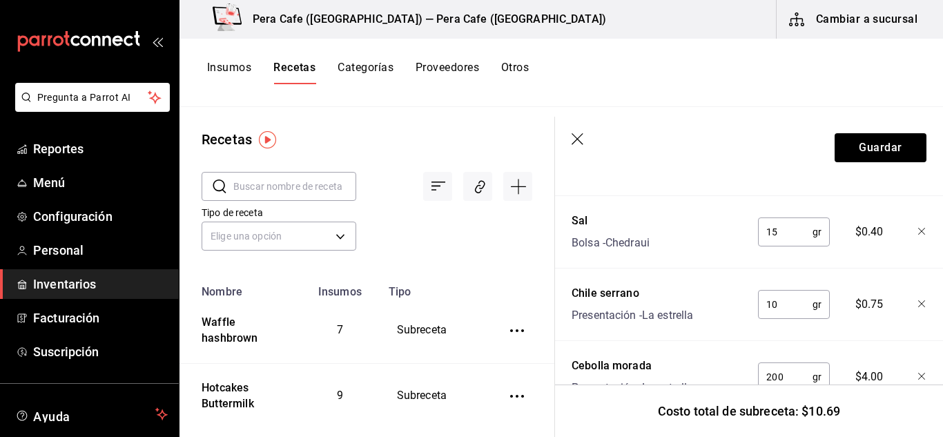
scroll to position [656, 0]
click at [582, 144] on icon "button" at bounding box center [579, 140] width 14 height 14
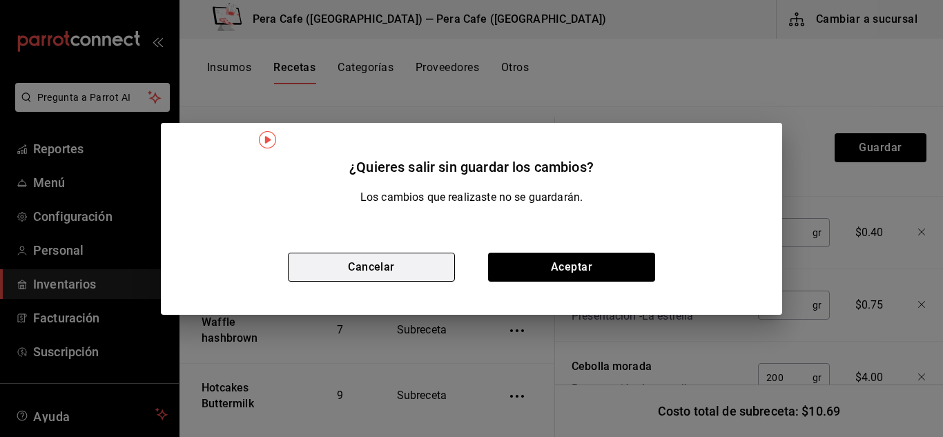
click at [400, 260] on button "Cancelar" at bounding box center [371, 267] width 167 height 29
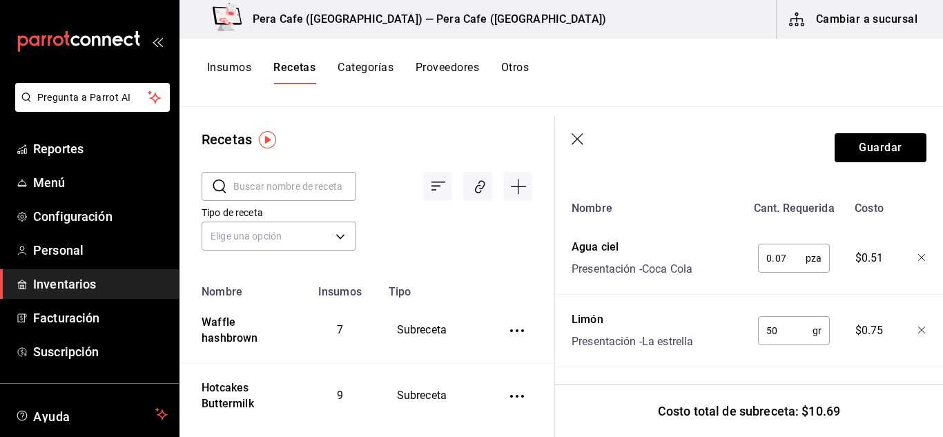
scroll to position [294, 0]
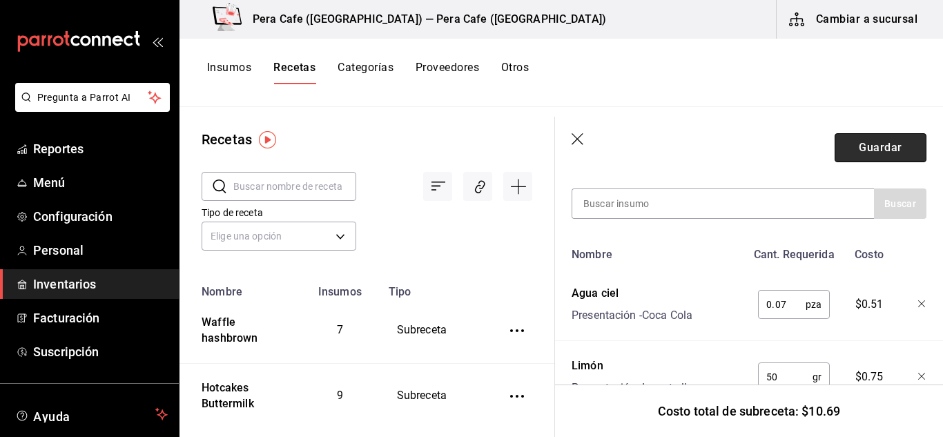
click at [889, 148] on button "Guardar" at bounding box center [881, 147] width 92 height 29
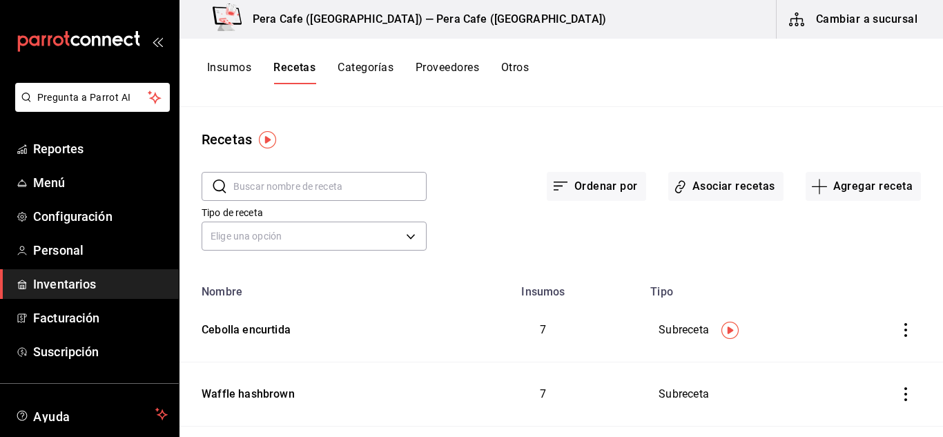
click at [240, 64] on button "Insumos" at bounding box center [229, 72] width 44 height 23
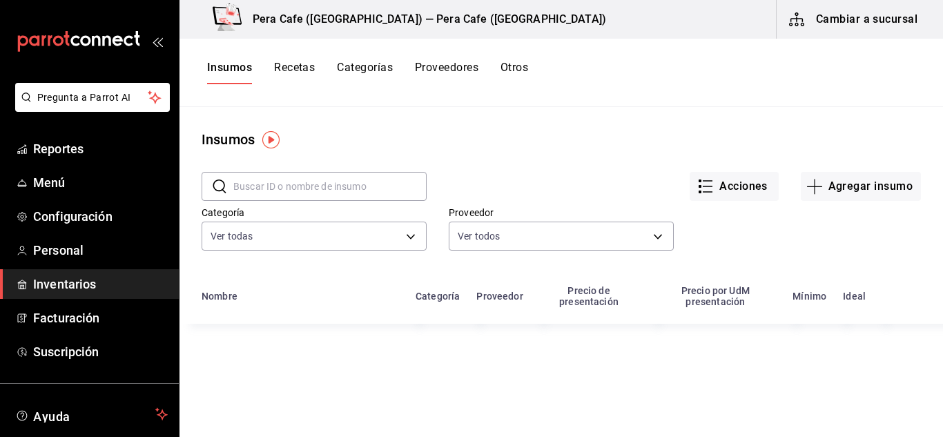
click at [327, 187] on input "text" at bounding box center [329, 187] width 193 height 28
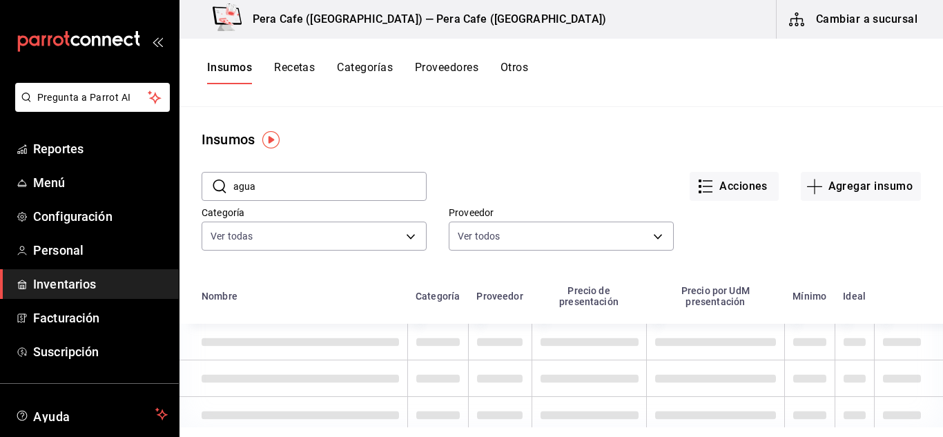
type input "agua"
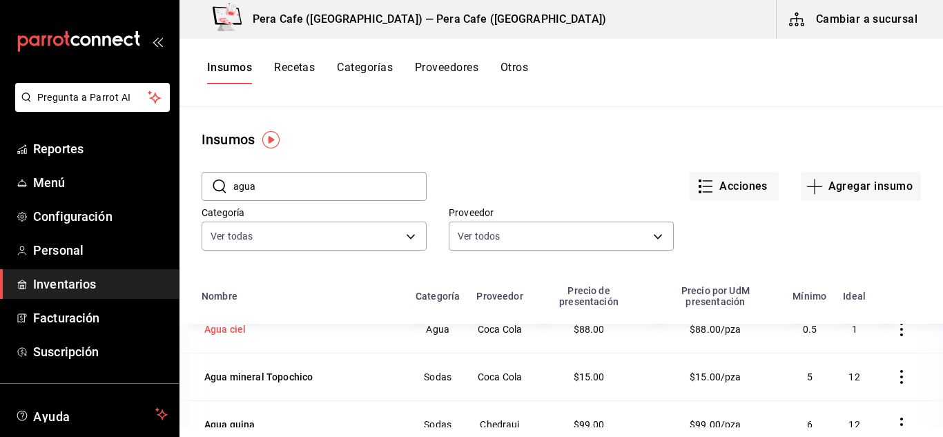
click at [233, 329] on div "Agua ciel" at bounding box center [224, 330] width 41 height 14
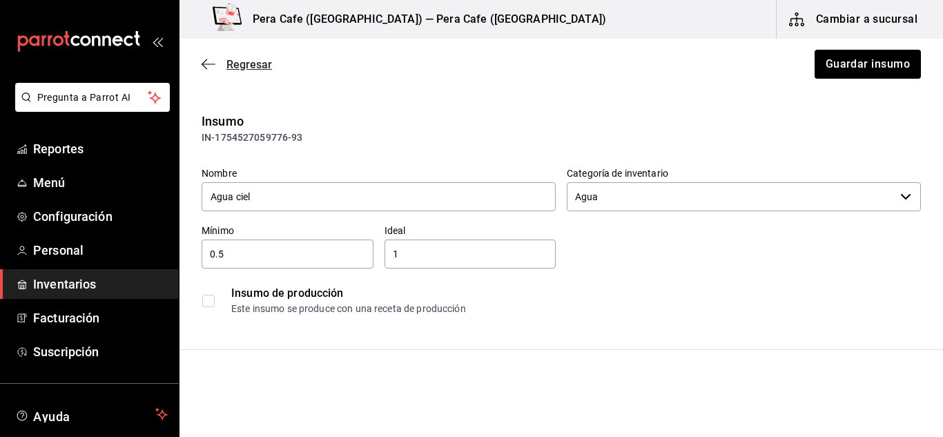
click at [207, 63] on icon "button" at bounding box center [209, 64] width 14 height 12
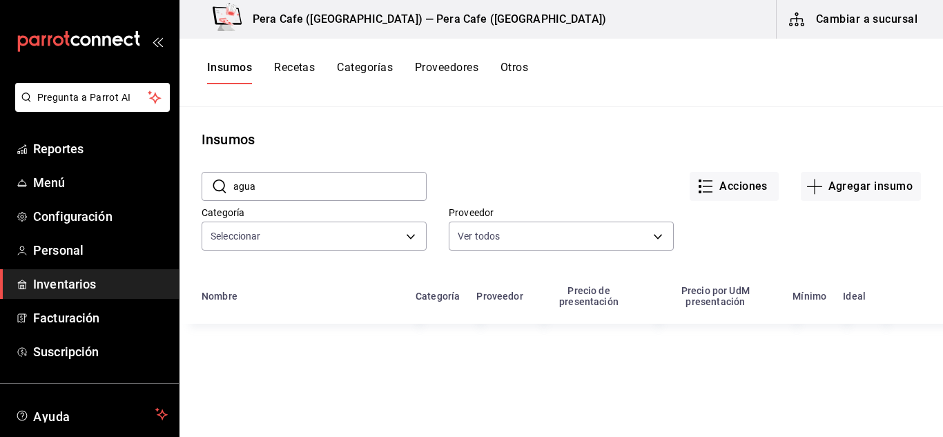
scroll to position [106, 0]
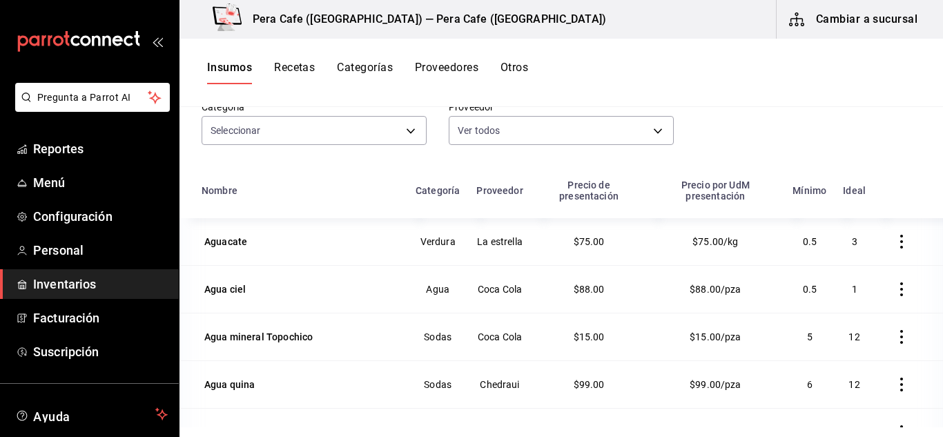
click at [297, 79] on button "Recetas" at bounding box center [294, 72] width 41 height 23
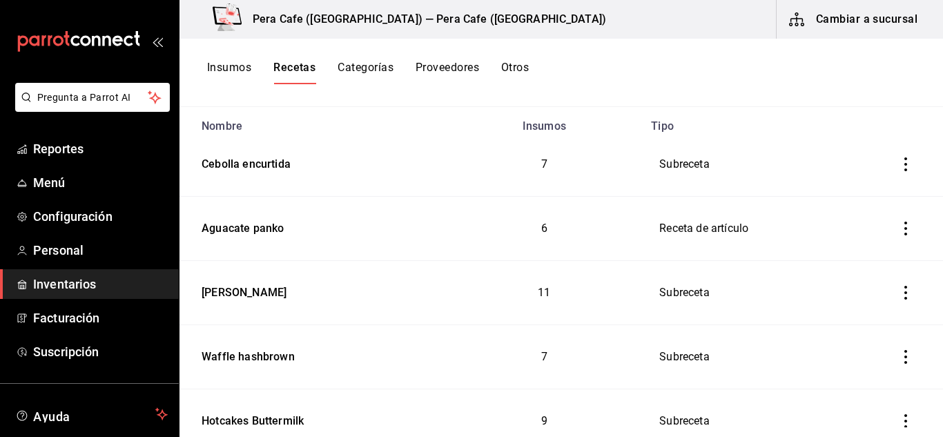
scroll to position [106, 0]
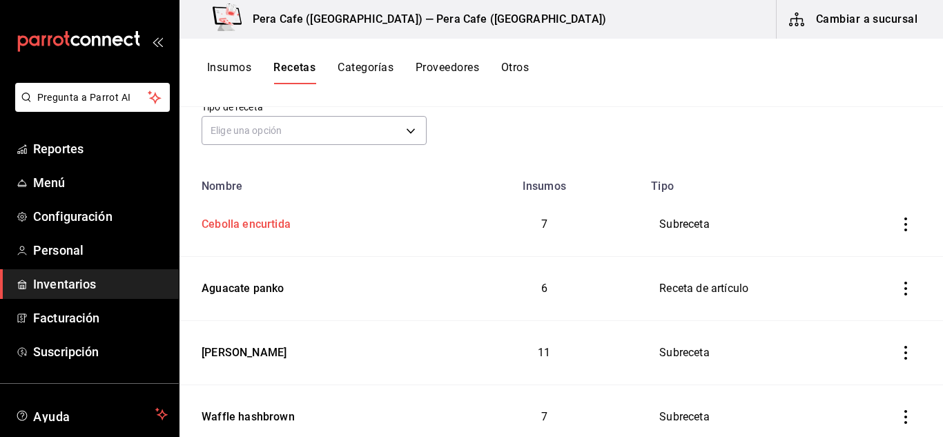
click at [279, 230] on div "Cebolla encurtida" at bounding box center [243, 221] width 95 height 21
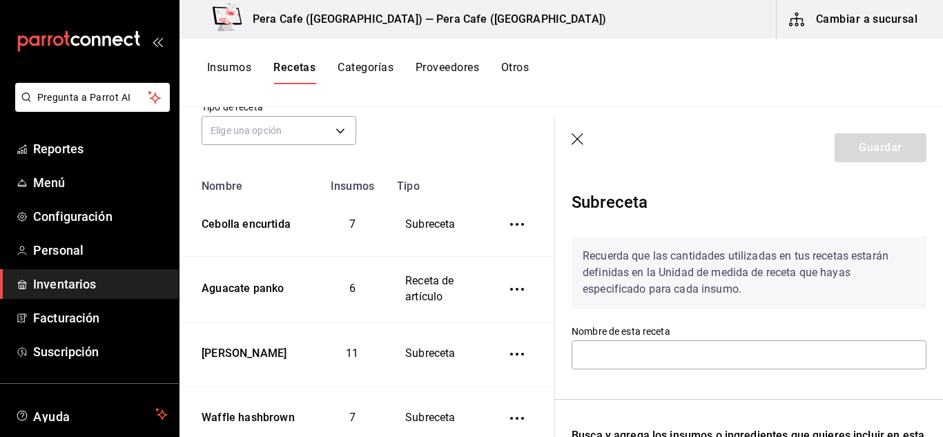
type input "Cebolla encurtida"
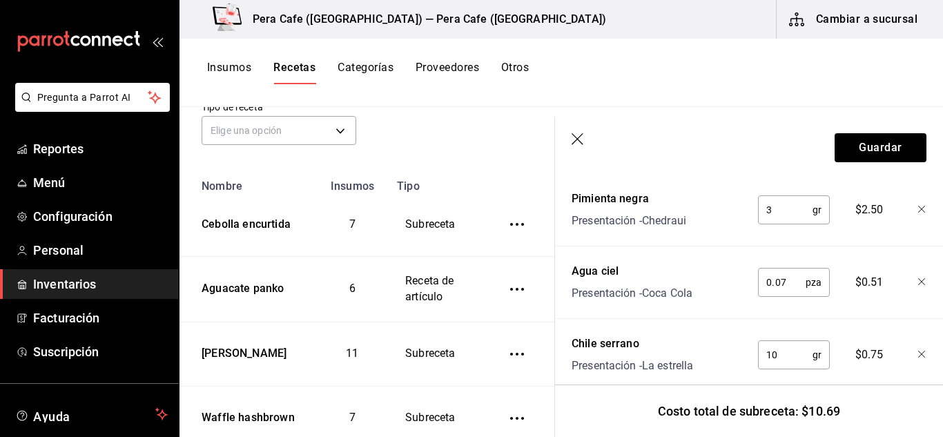
scroll to position [391, 0]
click at [610, 273] on div "Agua ciel" at bounding box center [632, 269] width 121 height 17
click at [919, 280] on icon "button" at bounding box center [923, 280] width 8 height 8
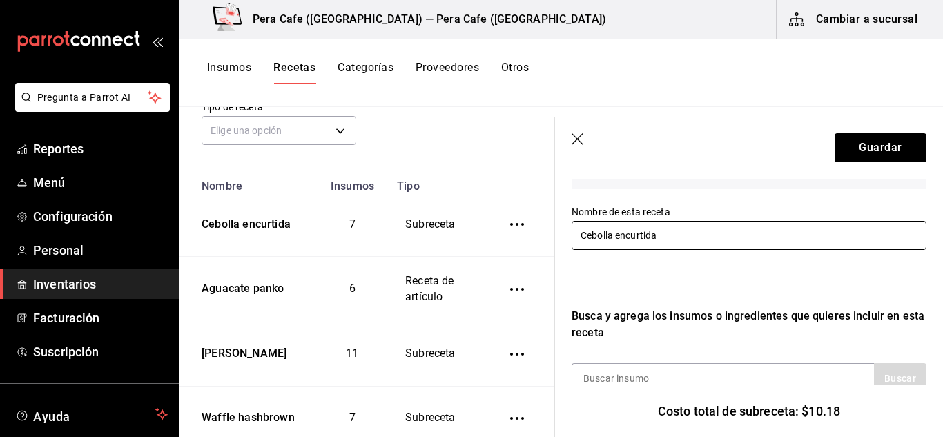
scroll to position [0, 0]
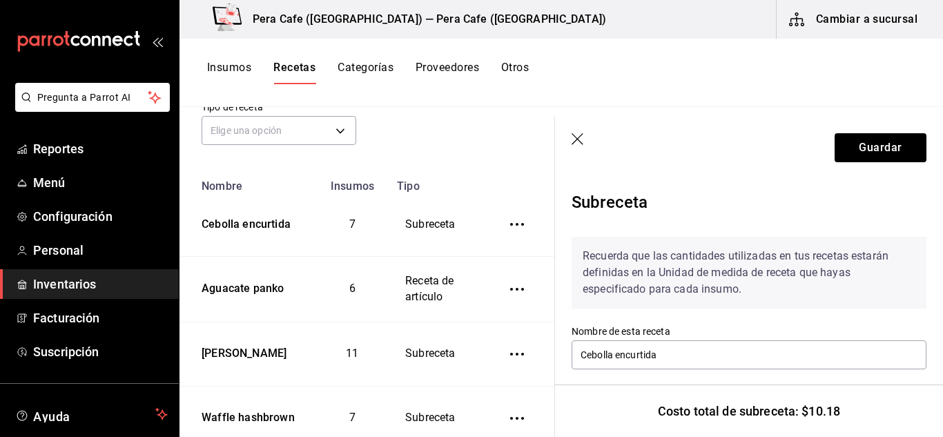
click at [573, 141] on icon "button" at bounding box center [579, 140] width 14 height 14
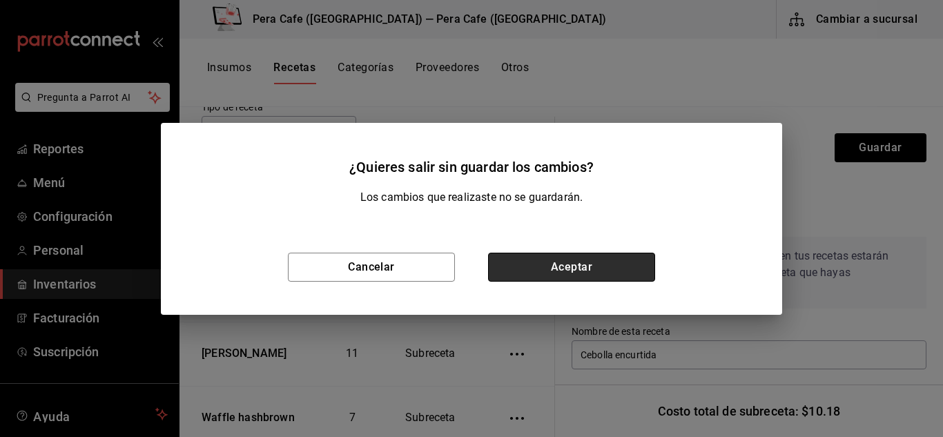
click at [521, 278] on button "Aceptar" at bounding box center [571, 267] width 167 height 29
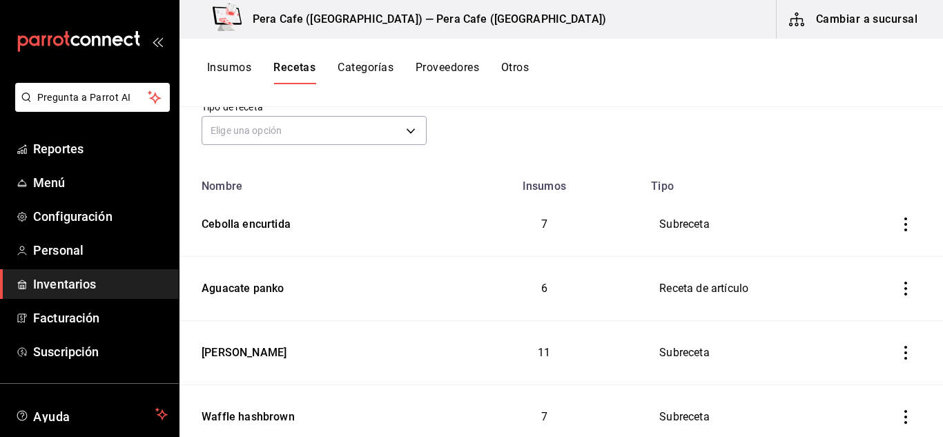
click at [224, 73] on button "Insumos" at bounding box center [229, 72] width 44 height 23
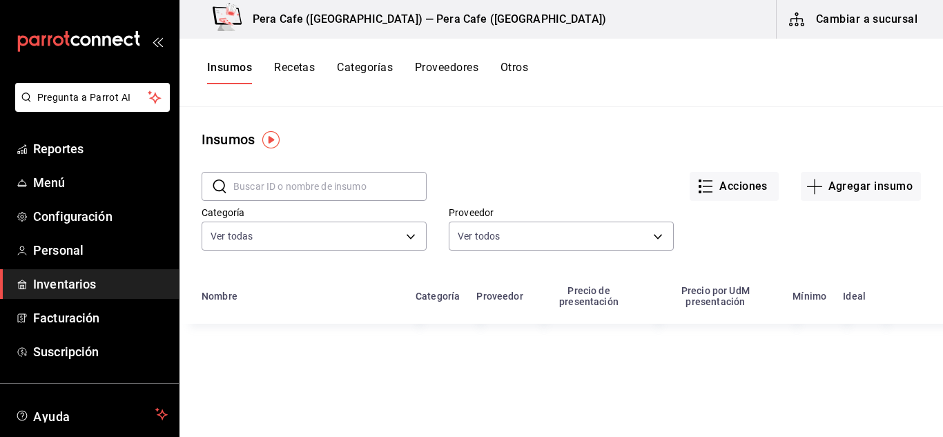
click at [327, 179] on input "text" at bounding box center [329, 187] width 193 height 28
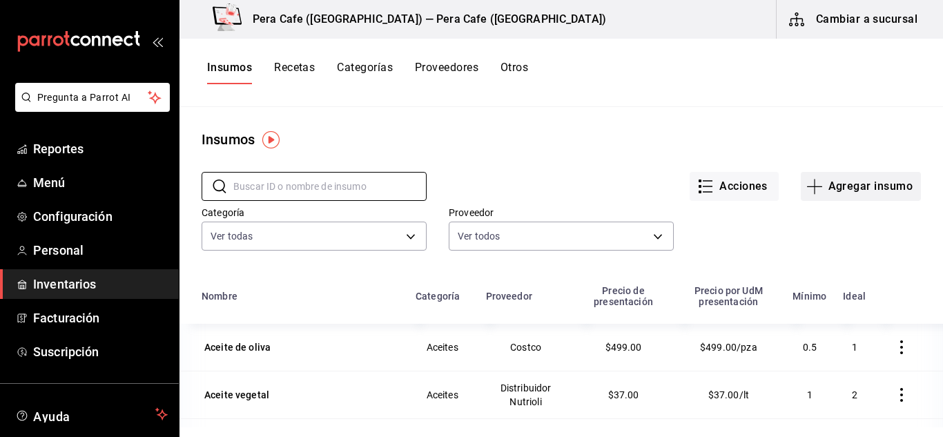
click at [840, 187] on button "Agregar insumo" at bounding box center [861, 186] width 120 height 29
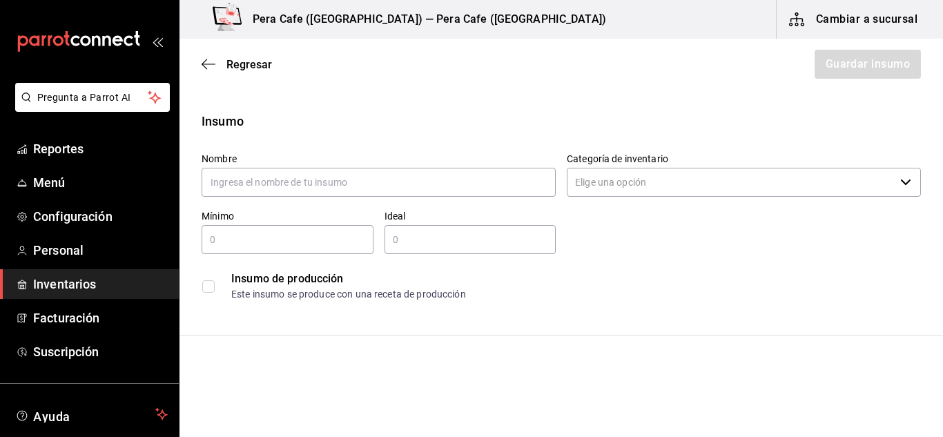
type input "c"
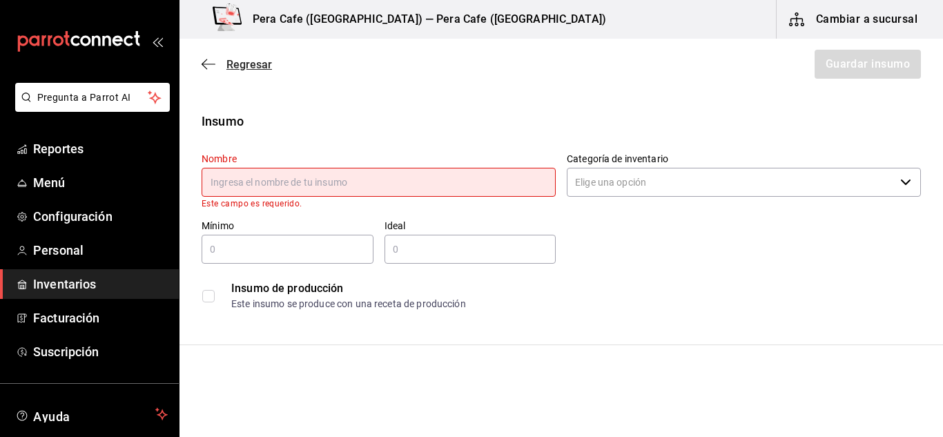
click at [209, 61] on icon "button" at bounding box center [209, 64] width 14 height 12
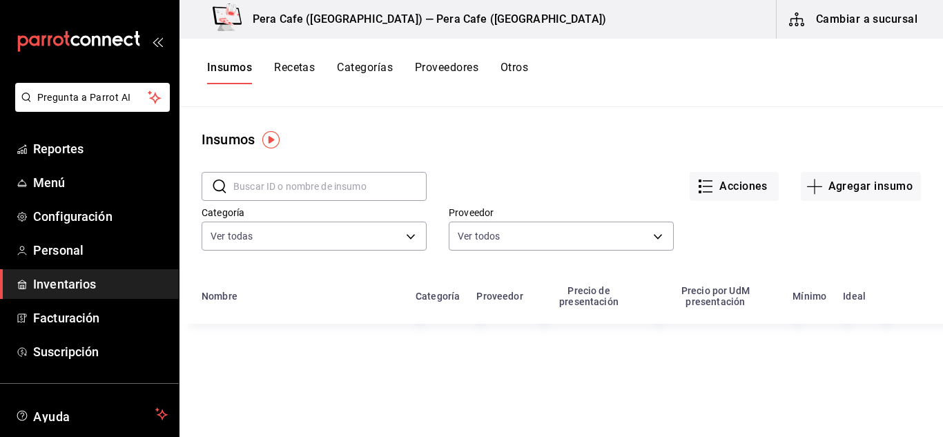
click at [286, 178] on input "text" at bounding box center [329, 187] width 193 height 28
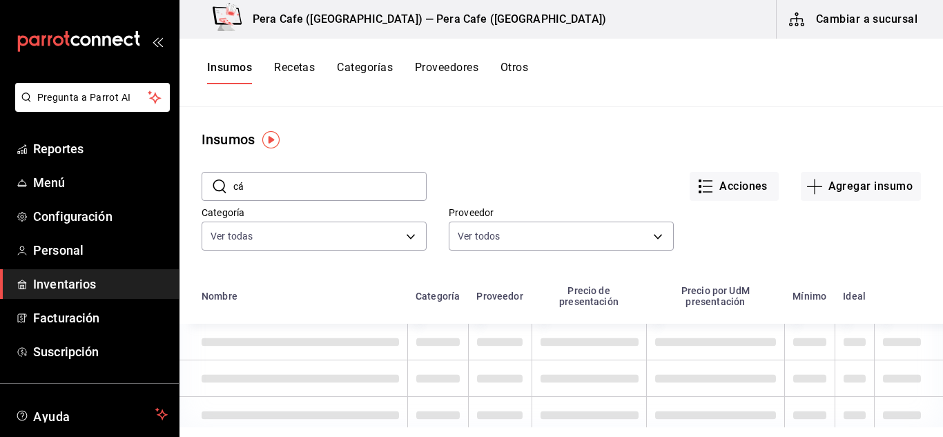
type input "c"
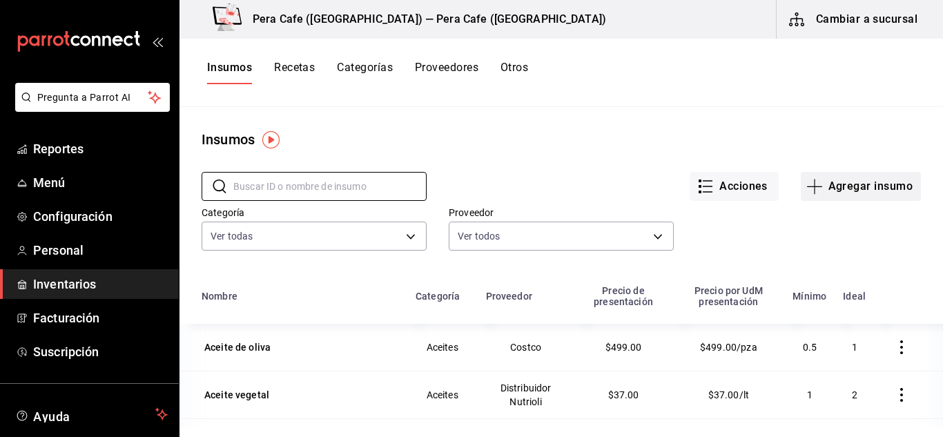
click at [825, 182] on button "Agregar insumo" at bounding box center [861, 186] width 120 height 29
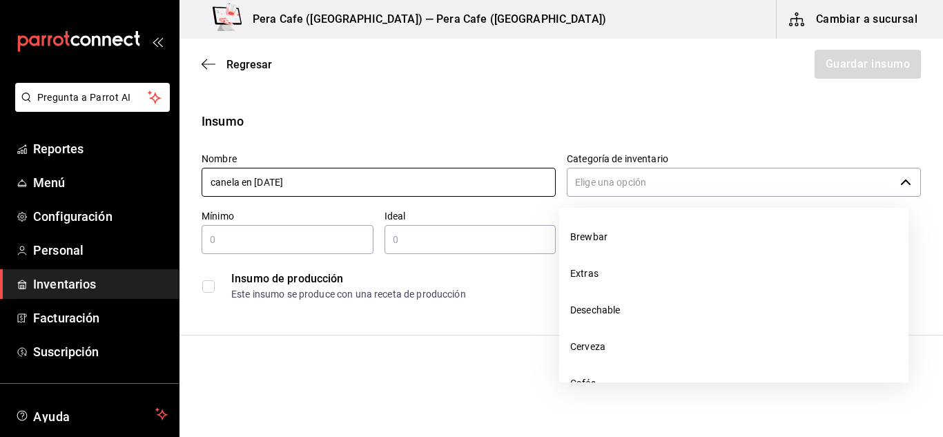
click at [897, 188] on div "​" at bounding box center [744, 182] width 354 height 29
type input "canela en raja"
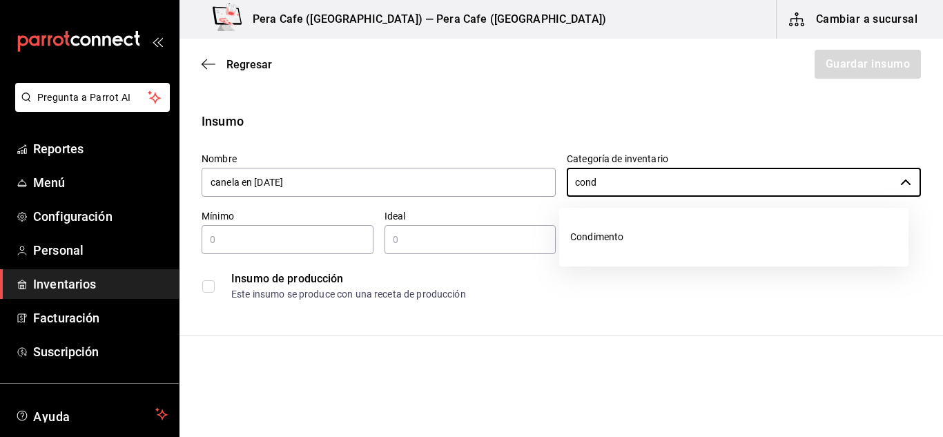
click at [620, 237] on li "Condimento" at bounding box center [733, 237] width 349 height 37
type input "Condimento"
click at [237, 240] on input "text" at bounding box center [288, 239] width 172 height 17
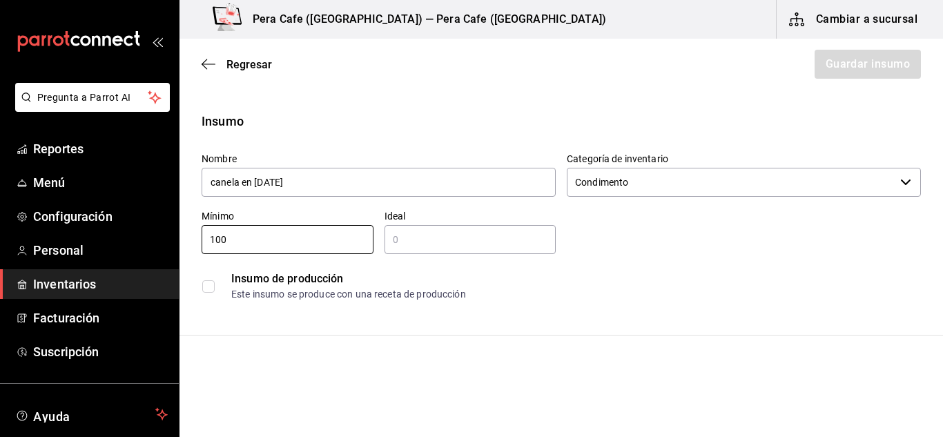
type input "100"
click at [423, 249] on div "​" at bounding box center [471, 239] width 172 height 29
type input "1"
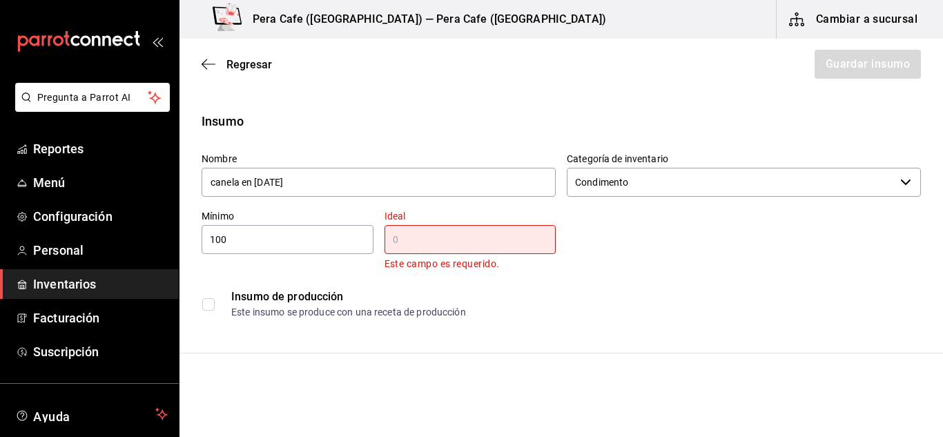
click at [248, 237] on input "100" at bounding box center [288, 239] width 172 height 17
type input "1"
type input "50"
click at [441, 253] on div "​" at bounding box center [471, 239] width 172 height 29
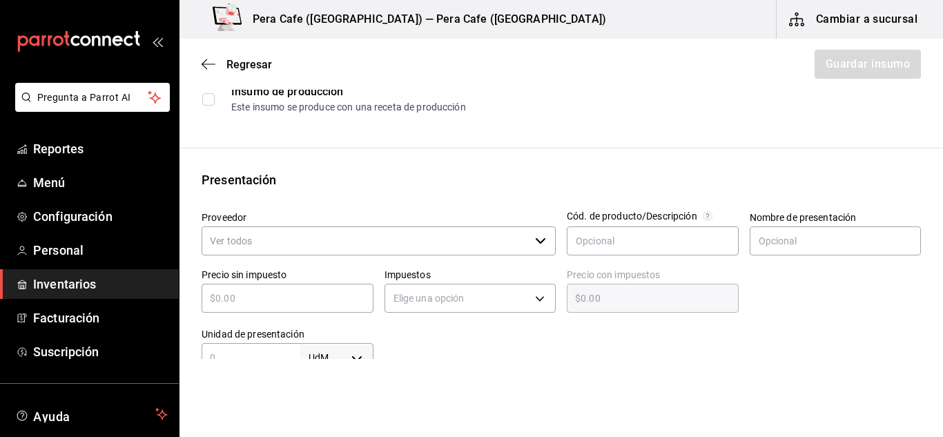
scroll to position [203, 0]
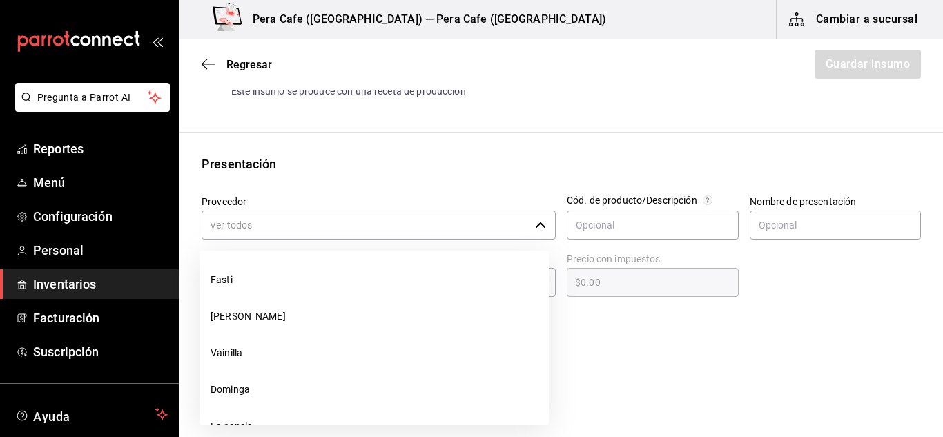
click at [539, 226] on icon "button" at bounding box center [540, 225] width 11 height 11
type input "250"
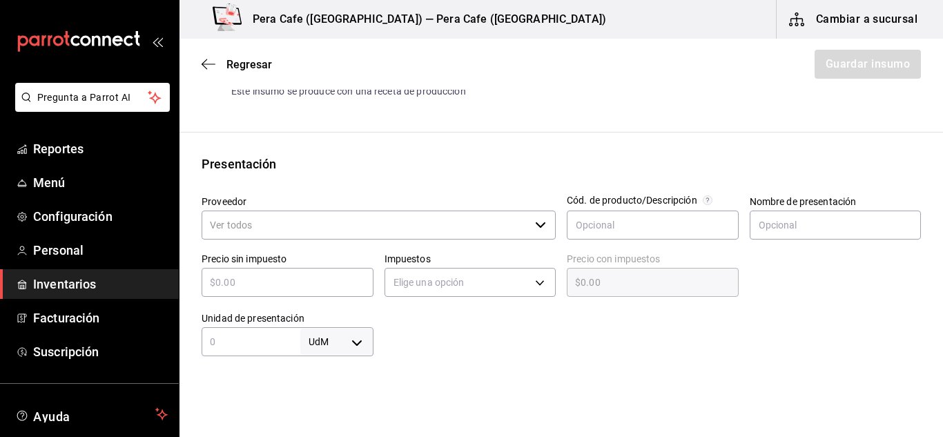
click at [477, 231] on input "Proveedor" at bounding box center [366, 225] width 328 height 29
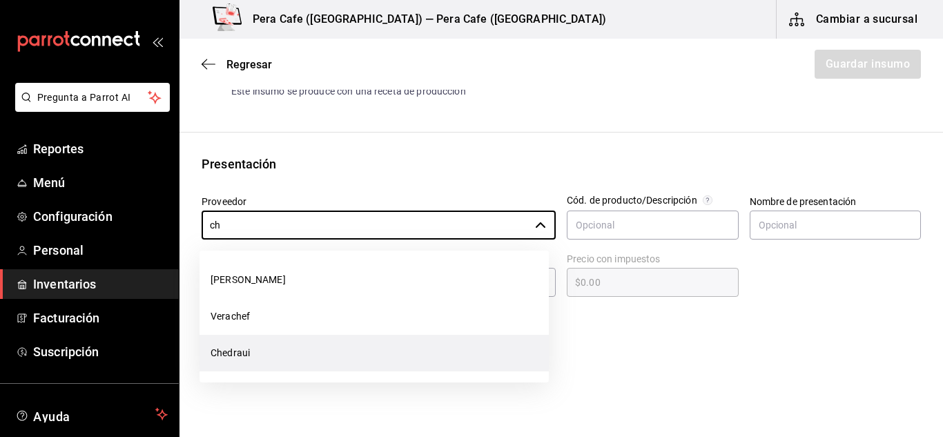
click at [239, 349] on li "Chedraui" at bounding box center [374, 353] width 349 height 37
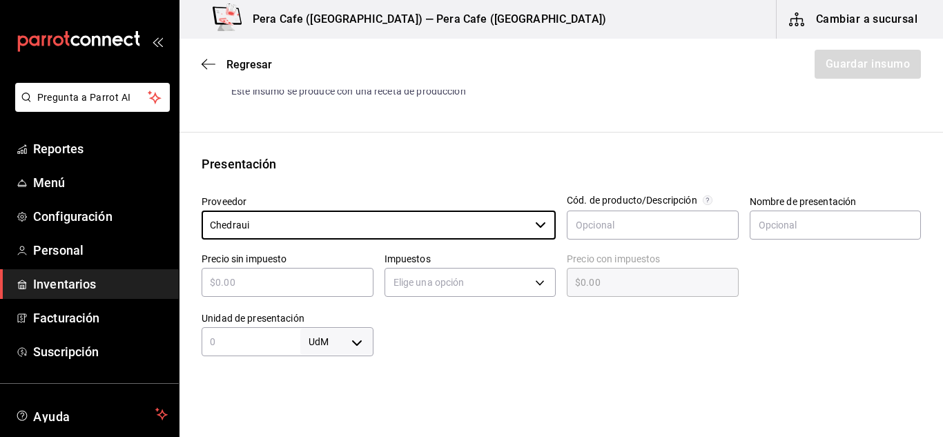
type input "Chedraui"
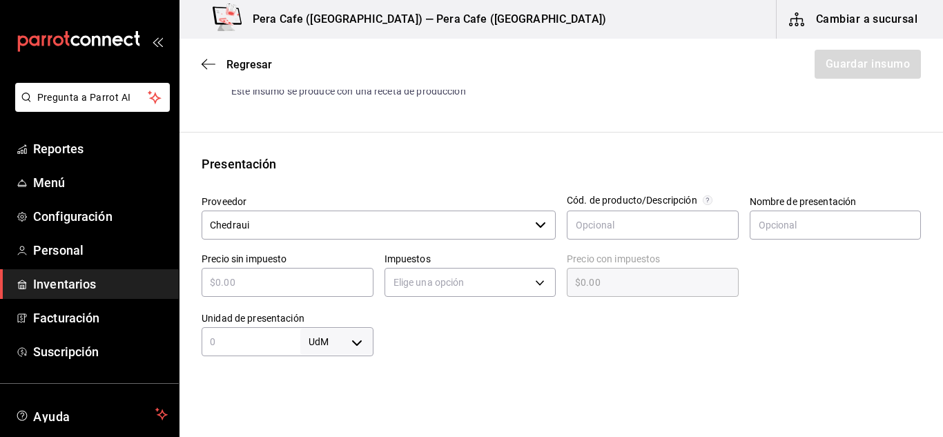
click at [334, 279] on input "text" at bounding box center [288, 282] width 172 height 17
type input "$8"
type input "$8.00"
type input "$82"
type input "$82.00"
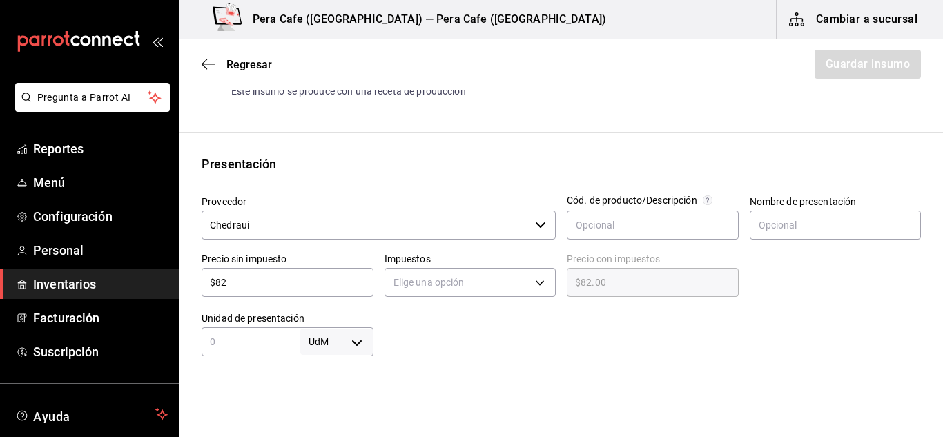
type input "$820"
type input "$820.00"
type input "$820"
click at [276, 344] on input "text" at bounding box center [251, 342] width 99 height 17
type input "1"
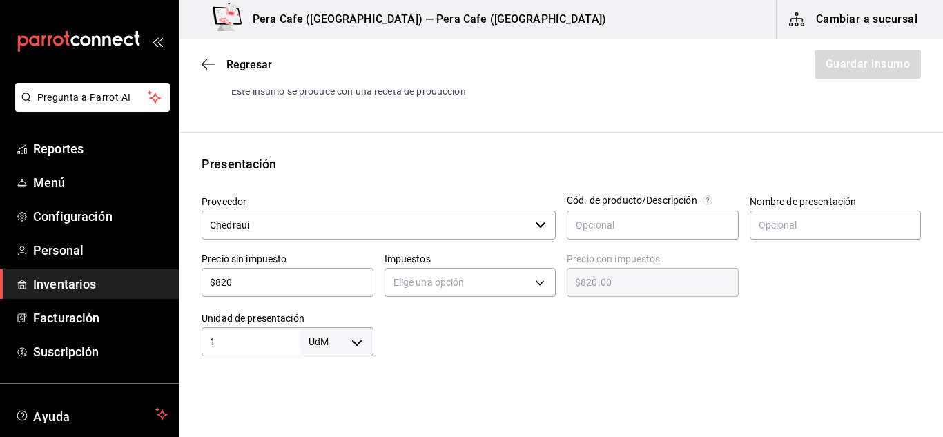
click at [363, 345] on body "Pregunta a Parrot AI Reportes Menú Configuración Personal Inventarios Facturaci…" at bounding box center [471, 179] width 943 height 359
click at [327, 305] on li "kg" at bounding box center [334, 305] width 72 height 23
type input "KILOGRAM"
type input "1"
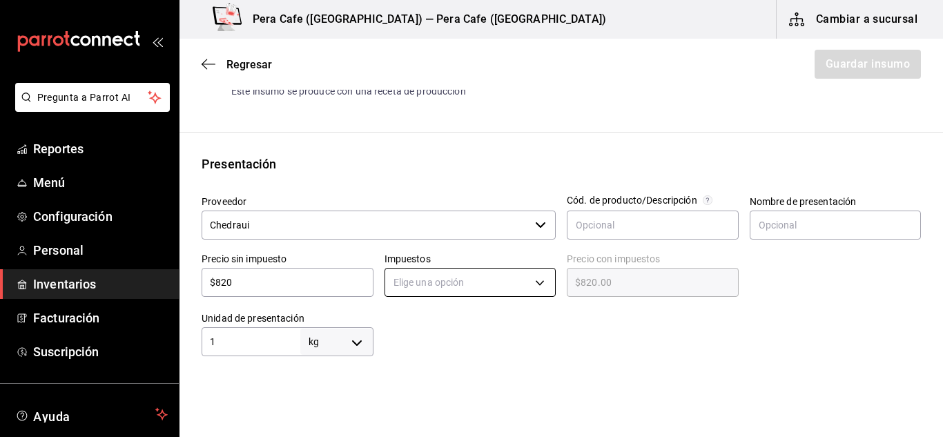
click at [540, 287] on body "Pregunta a Parrot AI Reportes Menú Configuración Personal Inventarios Facturaci…" at bounding box center [471, 179] width 943 height 359
click at [417, 325] on li "IVA 0%" at bounding box center [467, 325] width 168 height 23
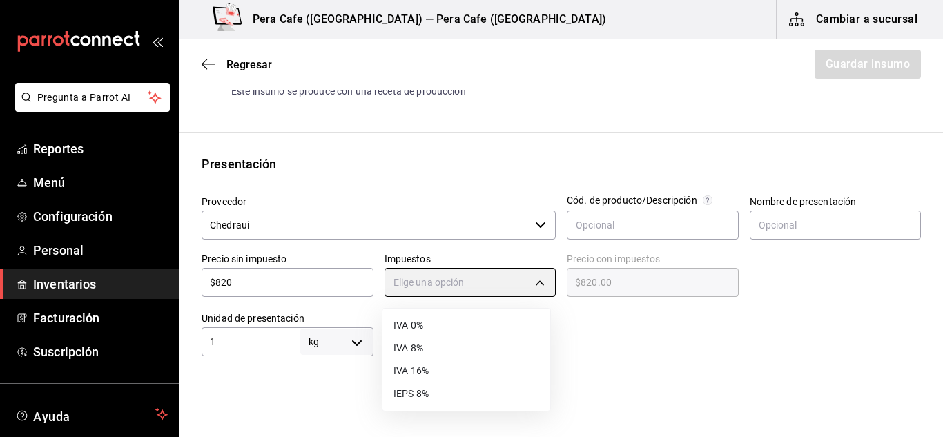
type input "IVA_0"
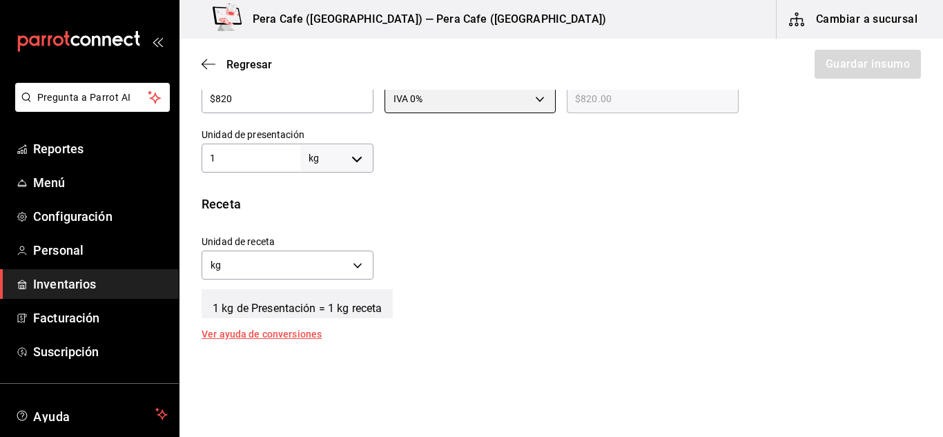
scroll to position [394, 0]
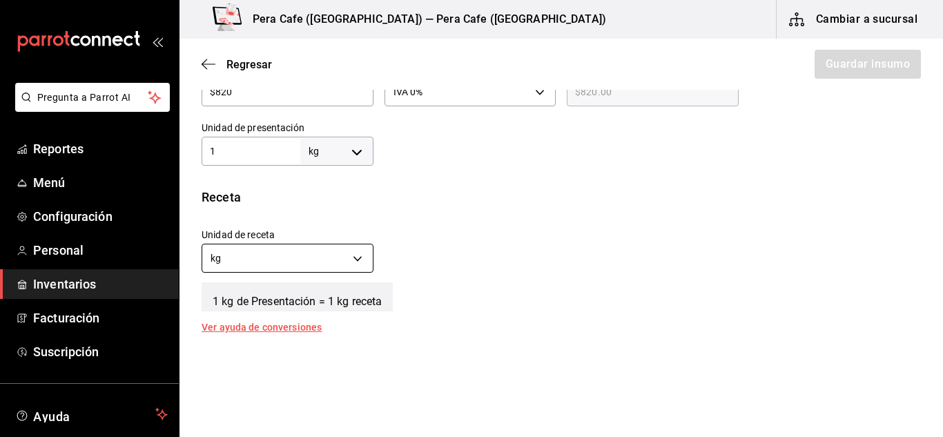
click at [361, 260] on body "Pregunta a Parrot AI Reportes Menú Configuración Personal Inventarios Facturaci…" at bounding box center [471, 179] width 943 height 359
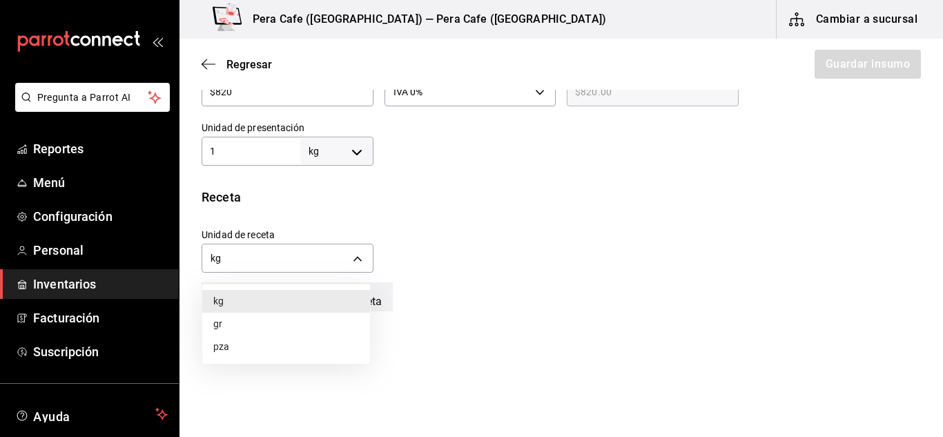
click at [270, 325] on li "gr" at bounding box center [286, 324] width 168 height 23
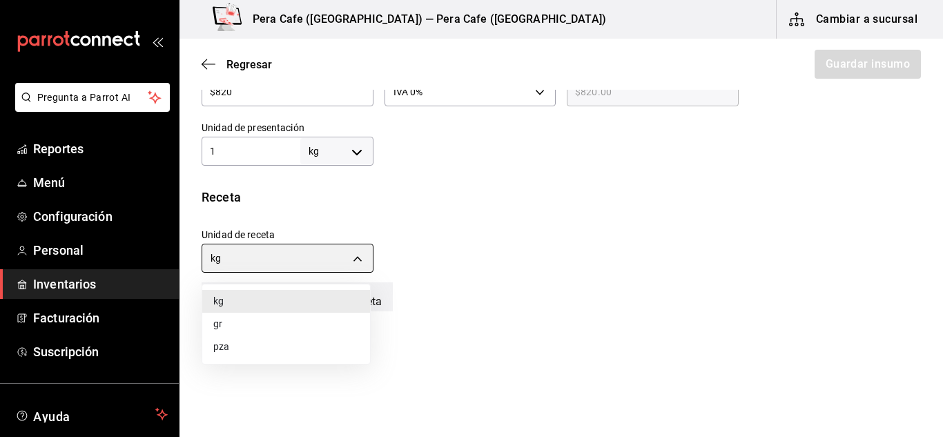
type input "GRAM"
type input "1,000"
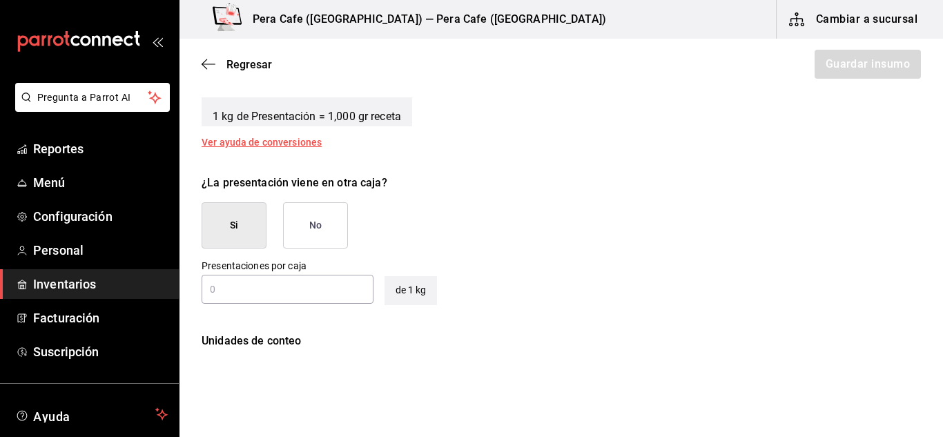
scroll to position [579, 0]
click at [307, 231] on button "No" at bounding box center [315, 225] width 65 height 46
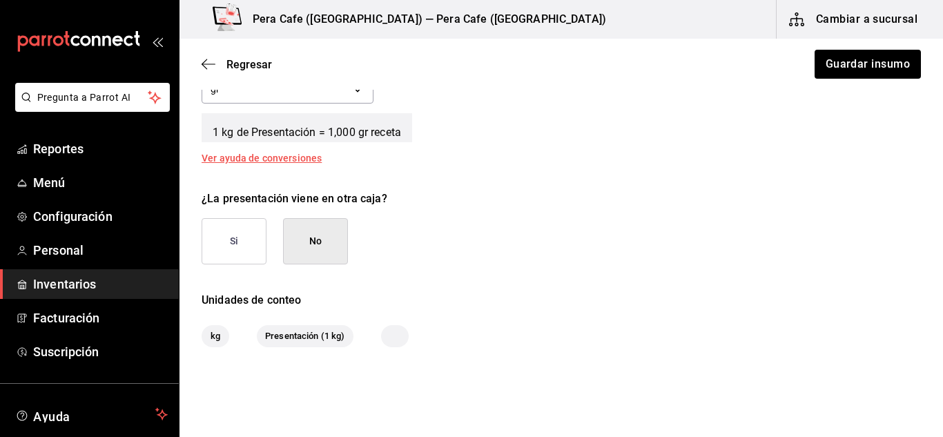
scroll to position [617, 0]
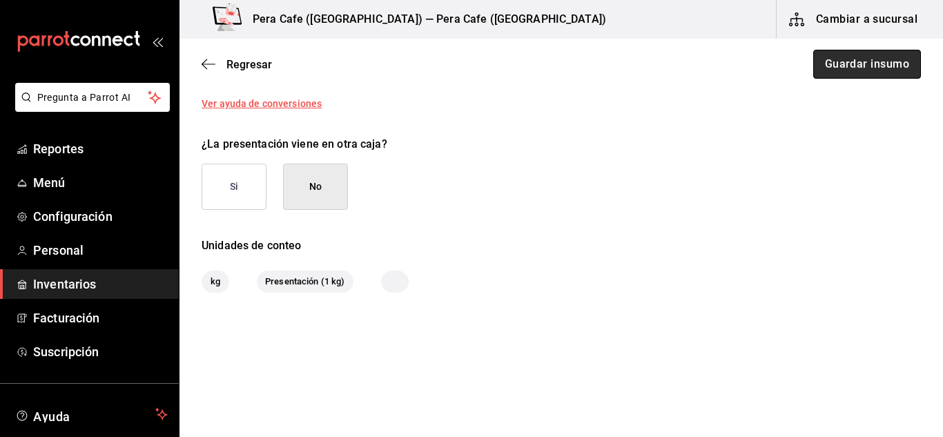
click at [844, 76] on button "Guardar insumo" at bounding box center [868, 64] width 108 height 29
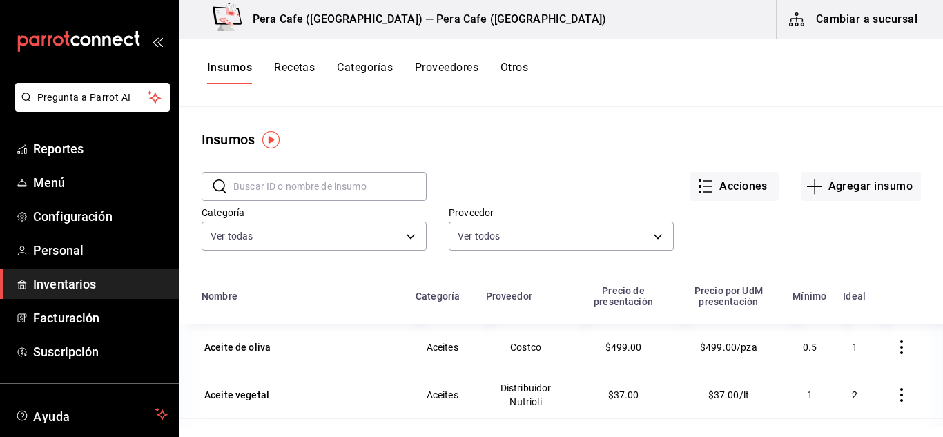
click at [378, 189] on input "text" at bounding box center [329, 187] width 193 height 28
click at [490, 151] on div "Acciones Agregar insumo" at bounding box center [674, 175] width 495 height 51
click at [404, 188] on input "text" at bounding box center [329, 187] width 193 height 28
click at [296, 66] on button "Recetas" at bounding box center [294, 72] width 41 height 23
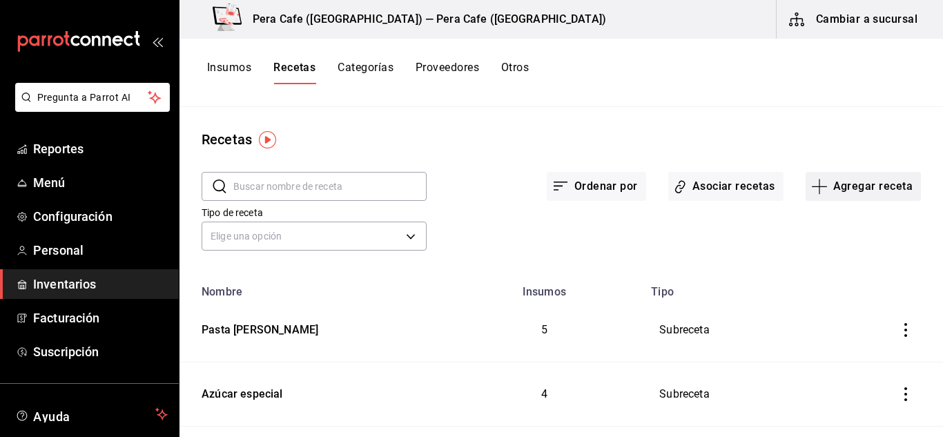
click at [814, 187] on icon "button" at bounding box center [820, 186] width 17 height 17
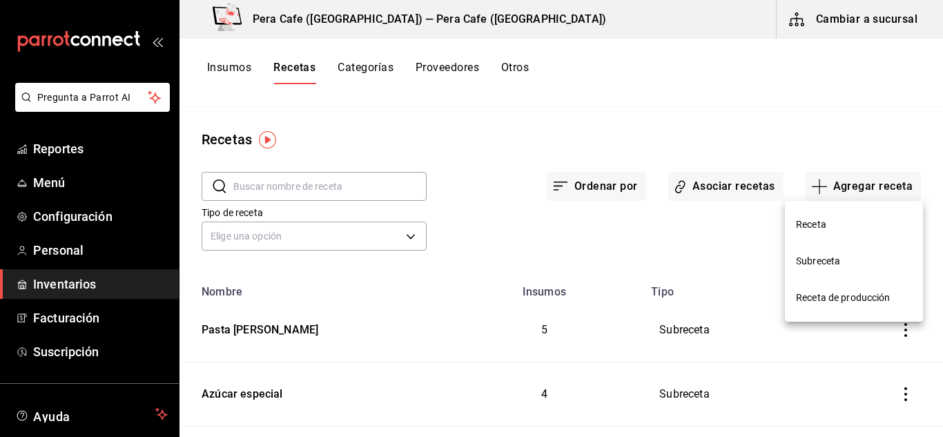
click at [830, 259] on span "Subreceta" at bounding box center [854, 261] width 116 height 15
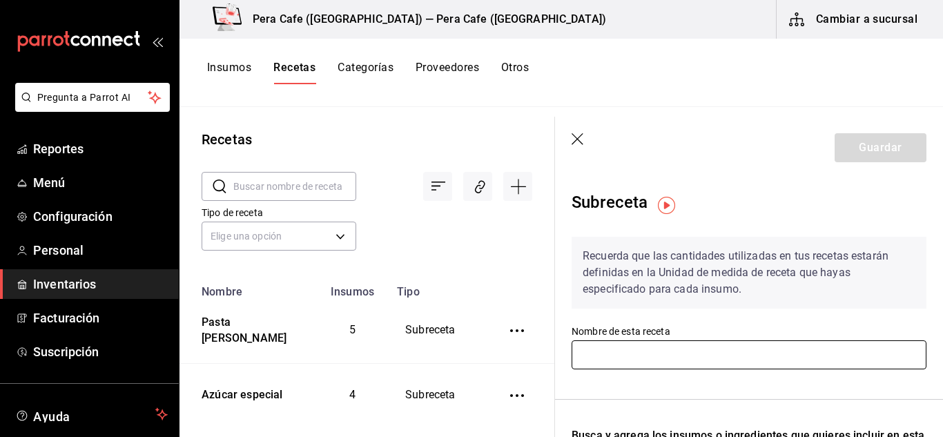
click at [796, 363] on input "text" at bounding box center [749, 354] width 355 height 29
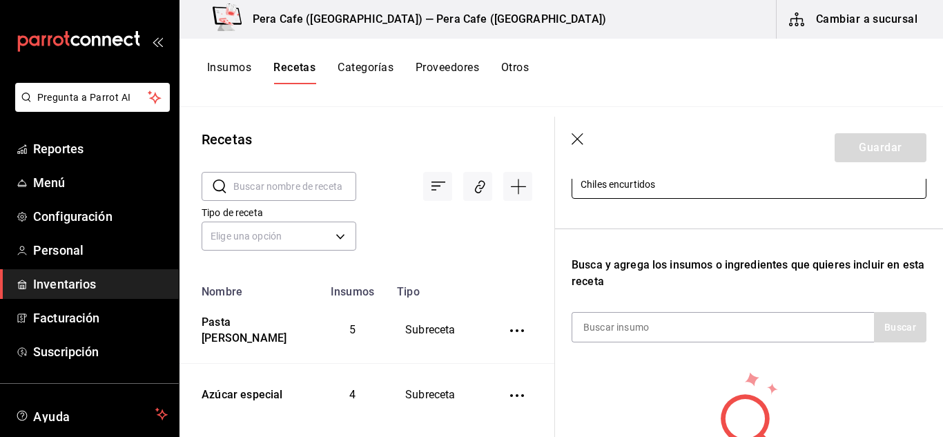
scroll to position [171, 0]
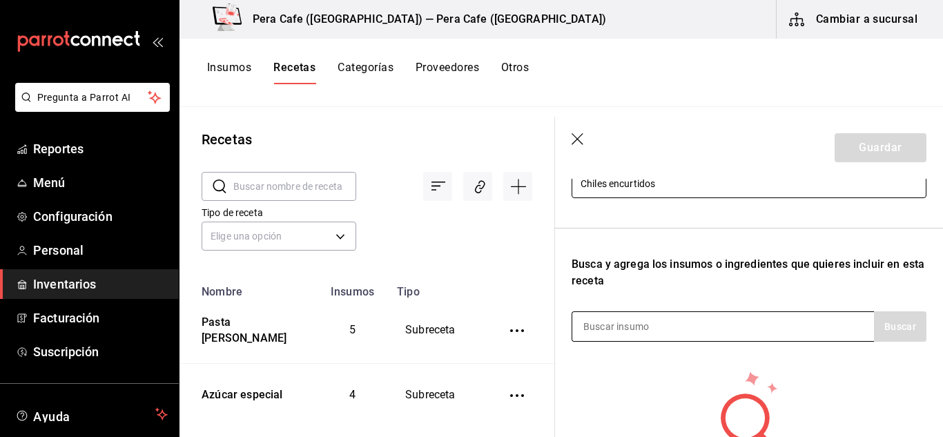
type input "Chiles encurtidos"
click at [666, 326] on input at bounding box center [642, 326] width 138 height 29
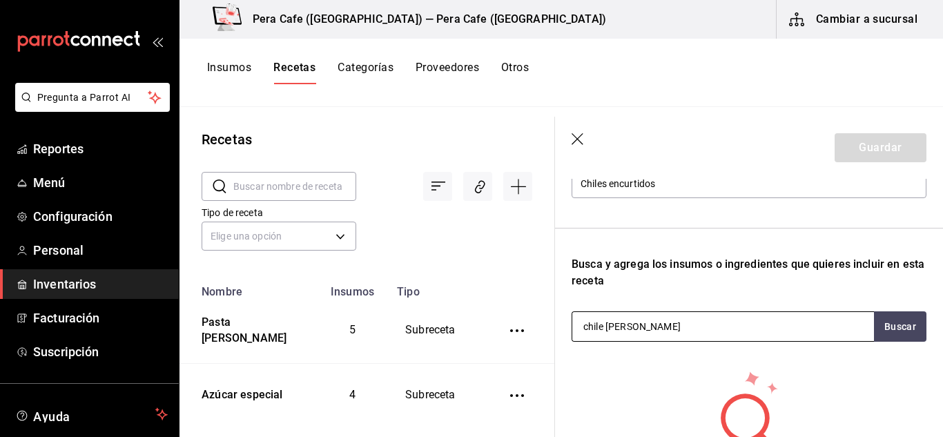
type input "chile serrano"
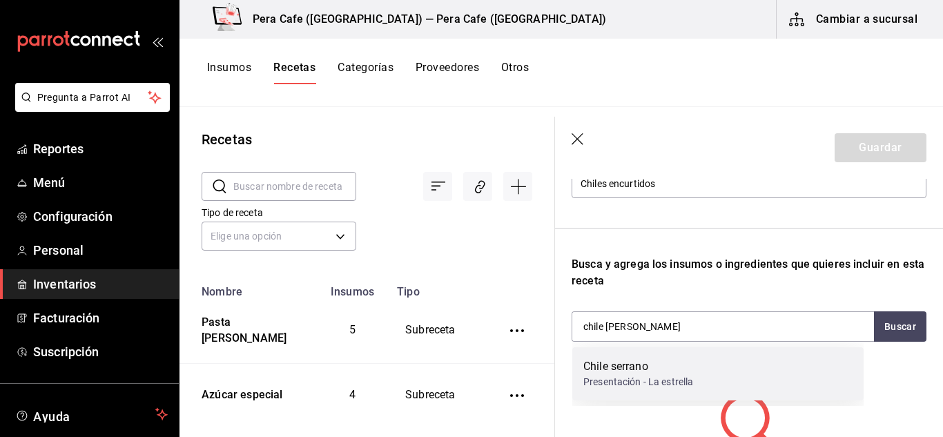
click at [645, 362] on div "Chile serrano" at bounding box center [639, 366] width 110 height 17
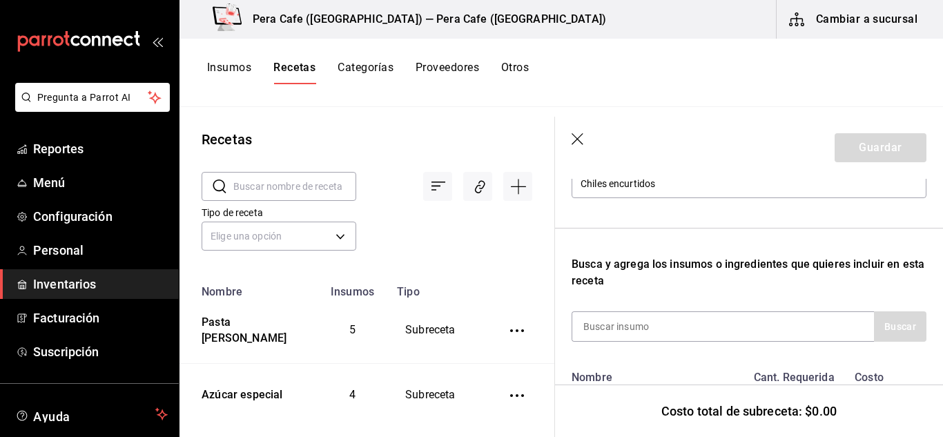
scroll to position [280, 0]
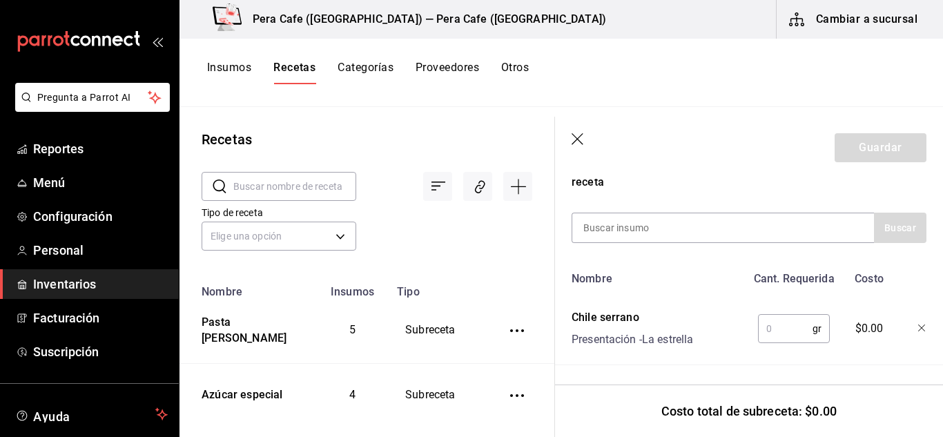
click at [767, 325] on input "text" at bounding box center [785, 329] width 55 height 28
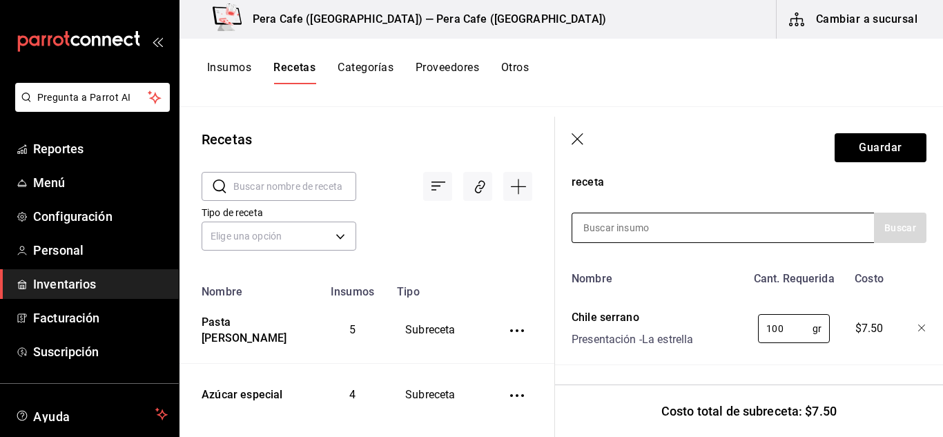
type input "100"
click at [689, 213] on input at bounding box center [642, 227] width 138 height 29
type input "jalapeño"
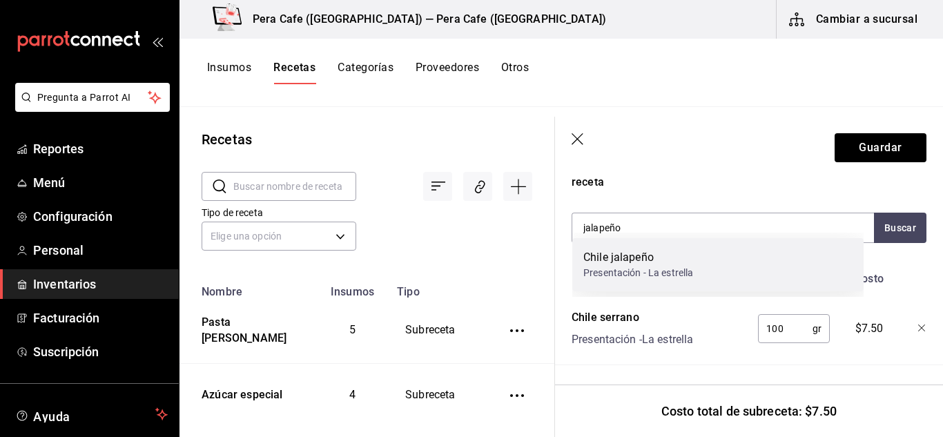
click at [664, 268] on div "Presentación - La estrella" at bounding box center [639, 273] width 110 height 15
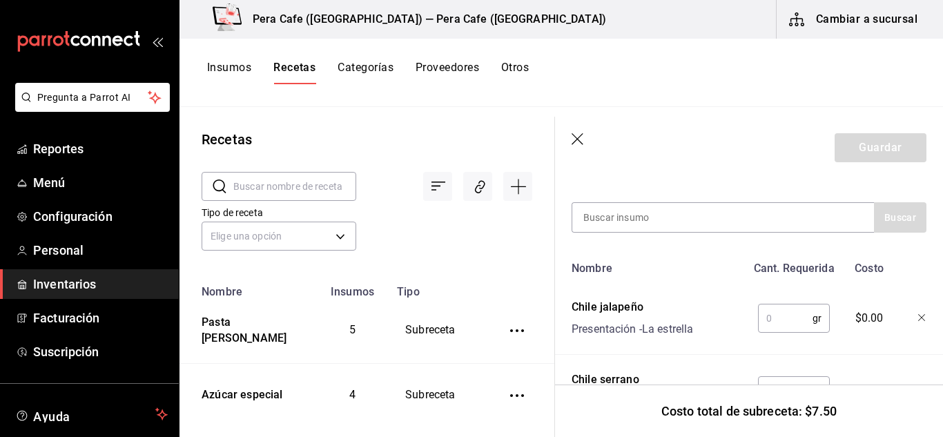
click at [778, 318] on input "text" at bounding box center [785, 319] width 55 height 28
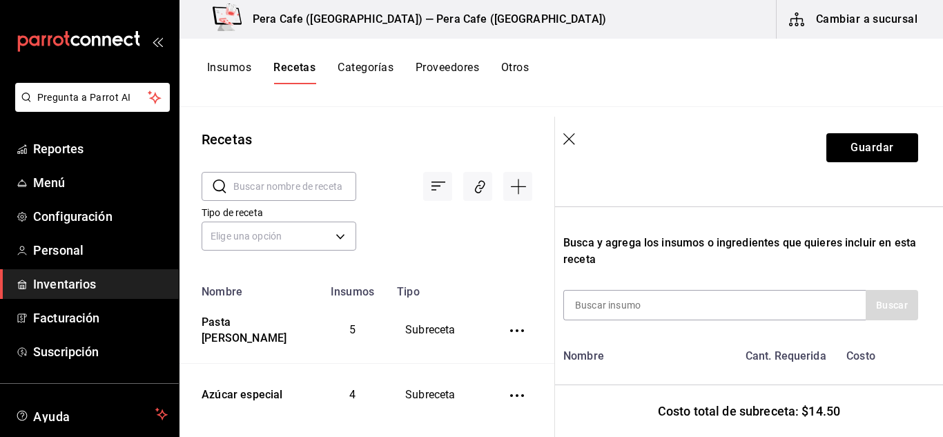
scroll to position [190, 8]
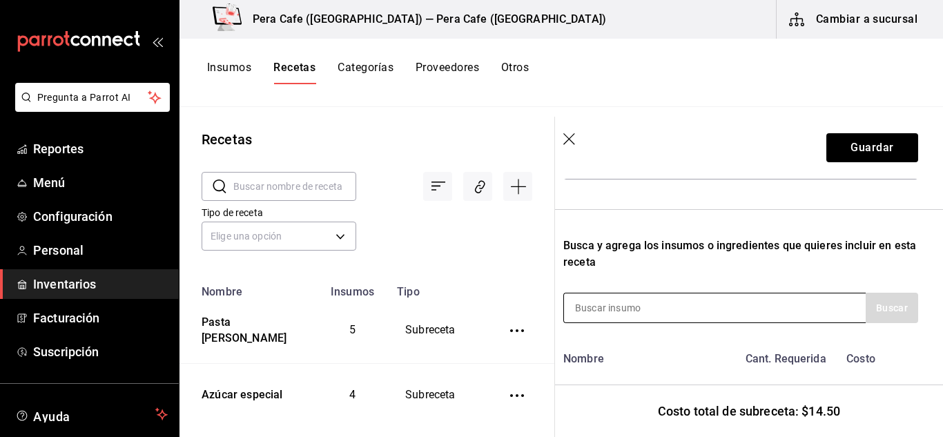
type input "350"
click at [722, 314] on div at bounding box center [715, 308] width 303 height 30
click at [654, 314] on input at bounding box center [633, 308] width 138 height 29
type input "cebollin"
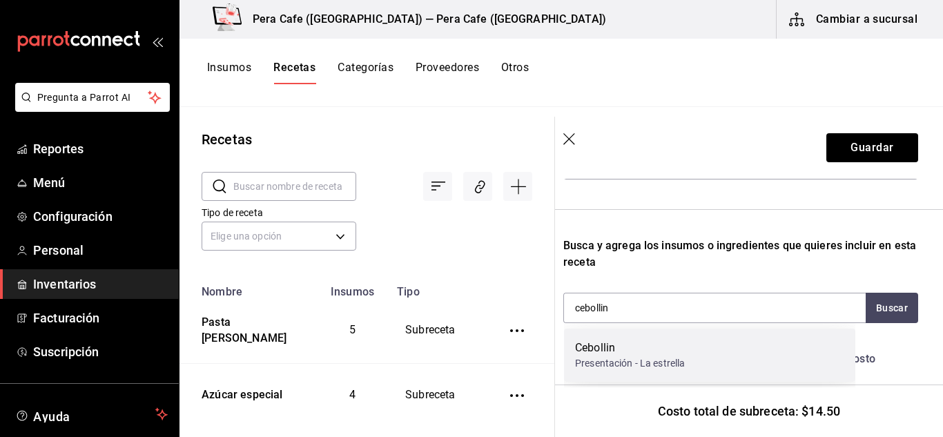
click at [629, 360] on div "Presentación - La estrella" at bounding box center [630, 363] width 110 height 15
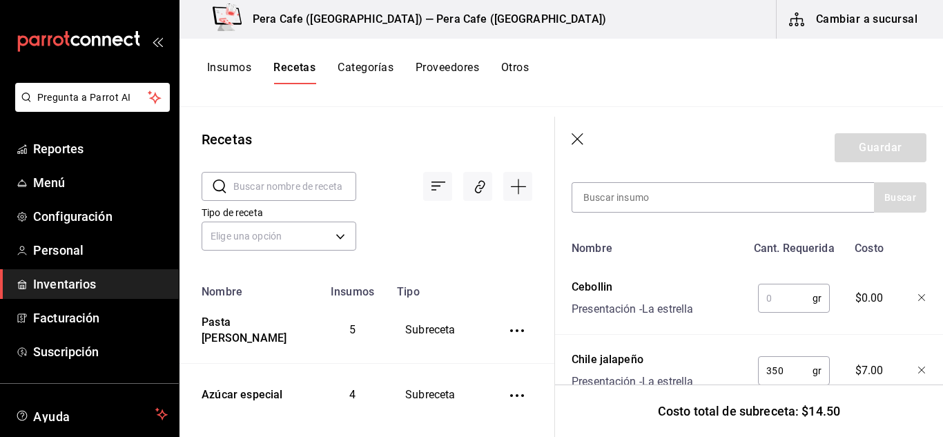
scroll to position [299, 0]
click at [769, 296] on input "text" at bounding box center [785, 300] width 55 height 28
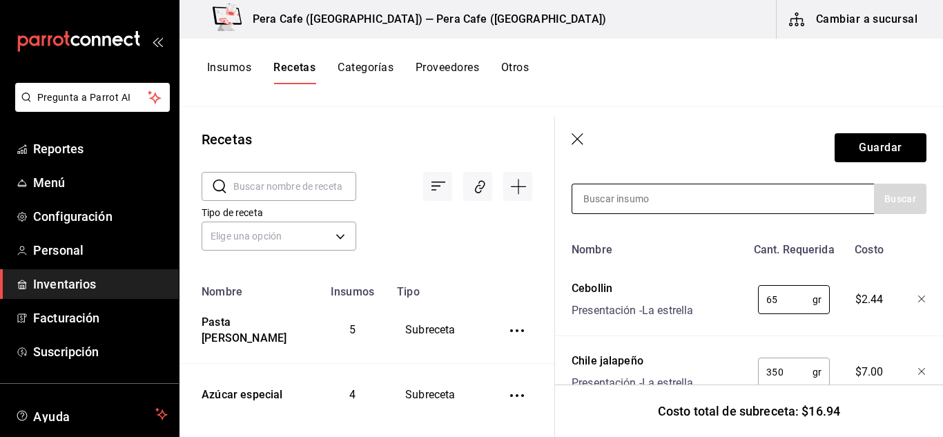
type input "65"
click at [673, 201] on input at bounding box center [642, 198] width 138 height 29
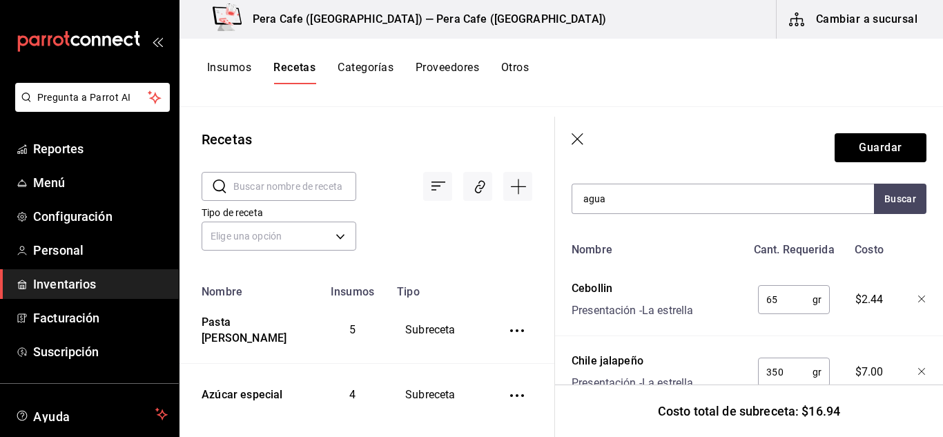
click at [564, 249] on div "Subreceta Recuerda que las cantidades utilizadas en tus recetas estarán definid…" at bounding box center [749, 216] width 388 height 673
click at [620, 210] on input "agua" at bounding box center [642, 198] width 138 height 29
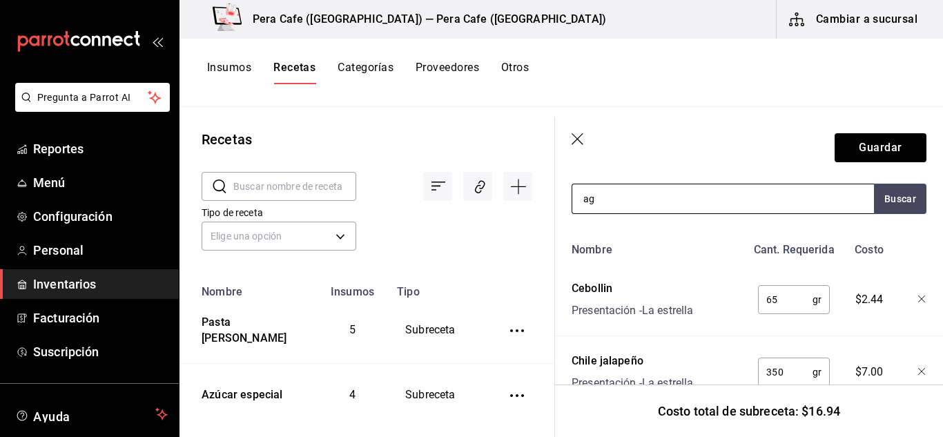
type input "a"
type input "garrafon"
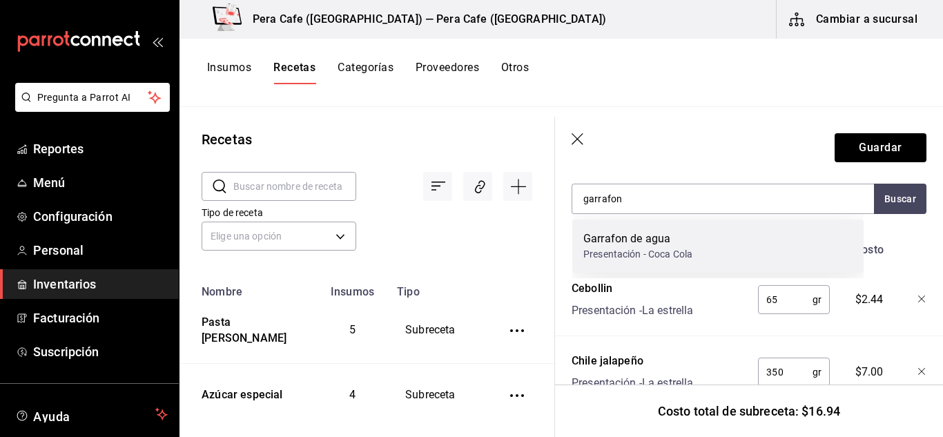
click at [646, 240] on div "Garrafon de agua" at bounding box center [638, 239] width 109 height 17
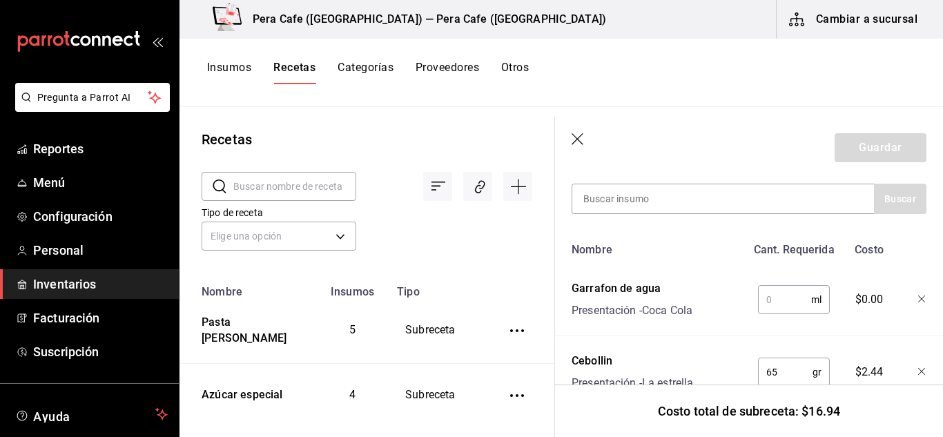
scroll to position [396, 0]
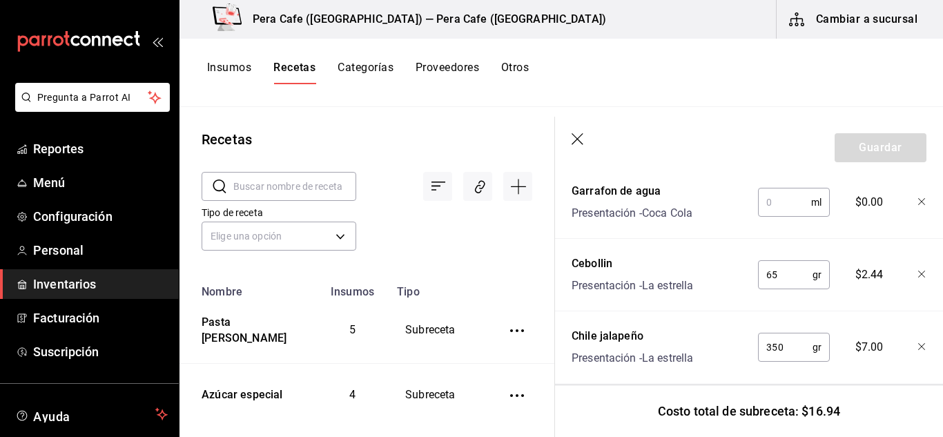
click at [778, 202] on input "text" at bounding box center [784, 203] width 53 height 28
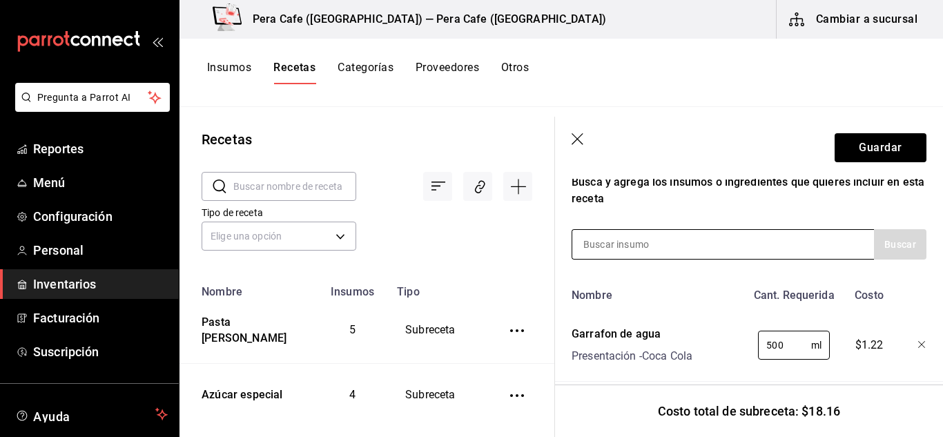
scroll to position [253, 0]
type input "500"
click at [659, 244] on input at bounding box center [642, 245] width 138 height 29
type input "vinagre"
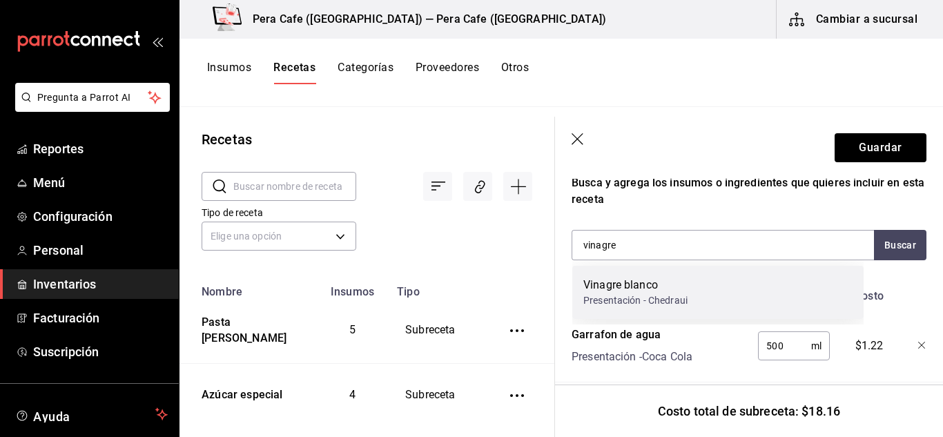
click at [655, 276] on div "Vinagre blanco Presentación - Chedraui" at bounding box center [718, 292] width 291 height 53
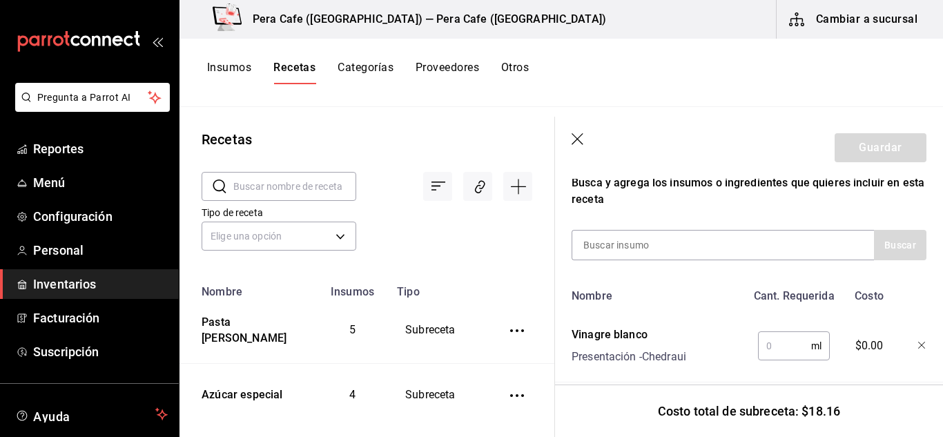
click at [765, 352] on input "text" at bounding box center [784, 346] width 53 height 28
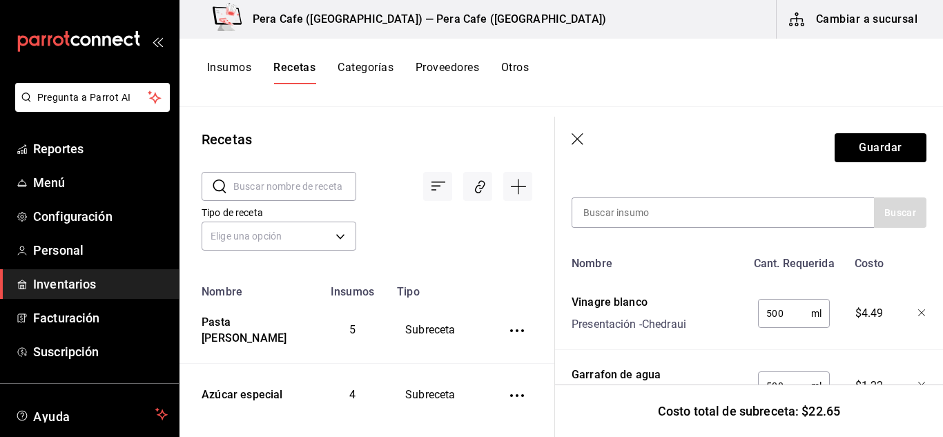
scroll to position [287, 0]
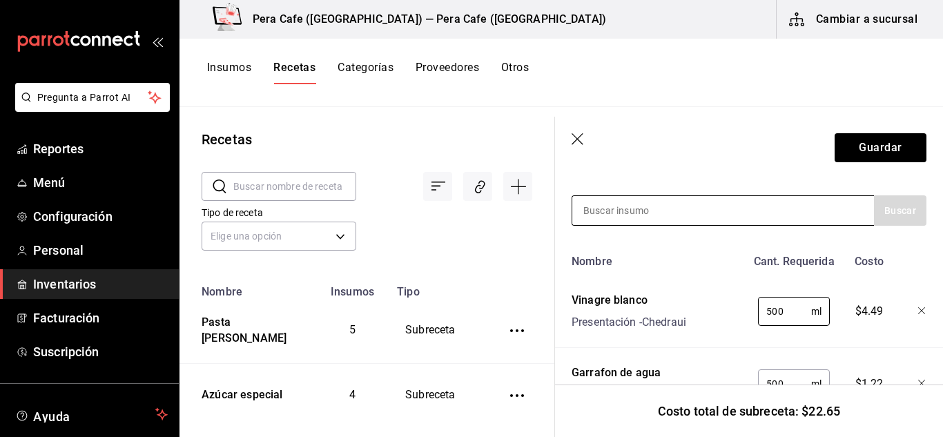
type input "500"
click at [718, 213] on div at bounding box center [723, 210] width 303 height 30
click at [632, 208] on input at bounding box center [642, 210] width 138 height 29
type input "azúcar"
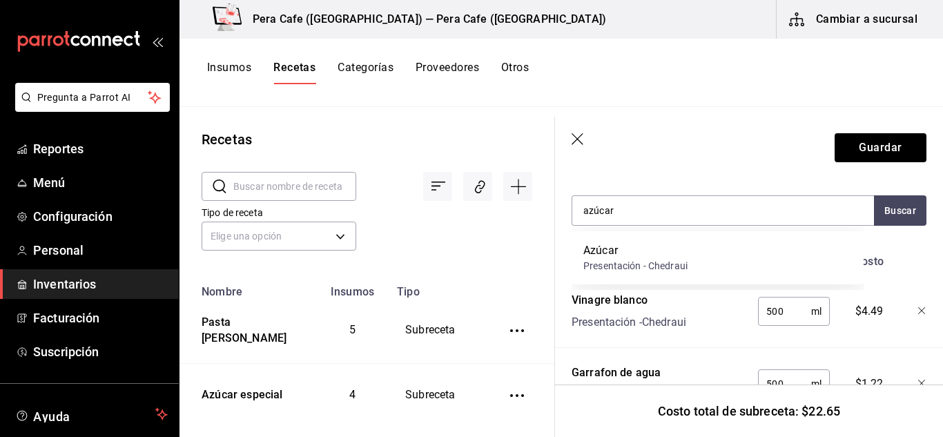
click at [628, 261] on div "Presentación - Chedraui" at bounding box center [636, 266] width 104 height 15
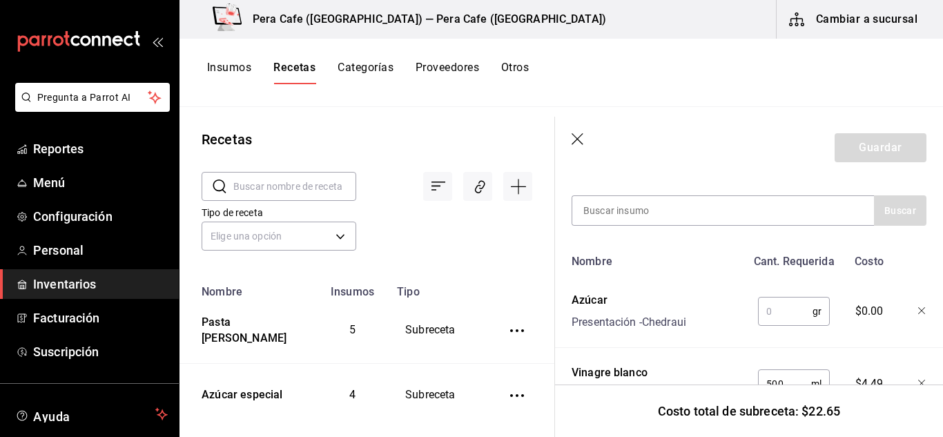
click at [763, 307] on input "text" at bounding box center [785, 312] width 55 height 28
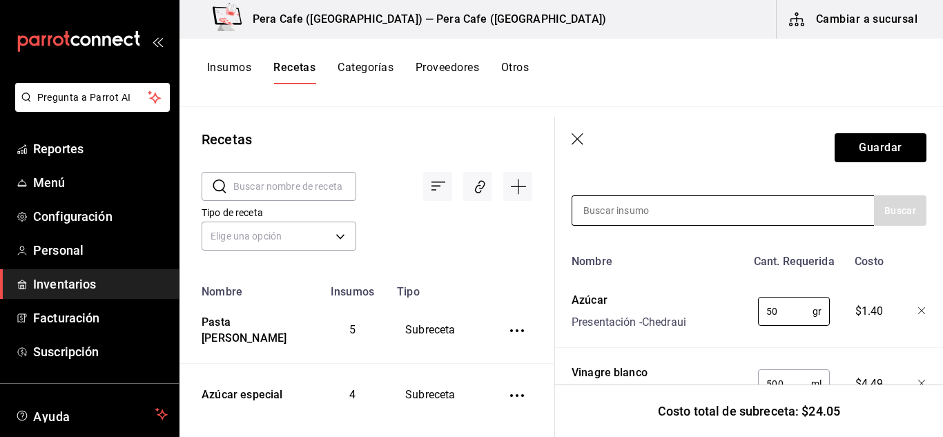
type input "50"
click at [713, 225] on div at bounding box center [723, 210] width 303 height 30
click at [604, 208] on input at bounding box center [642, 210] width 138 height 29
type input "sal"
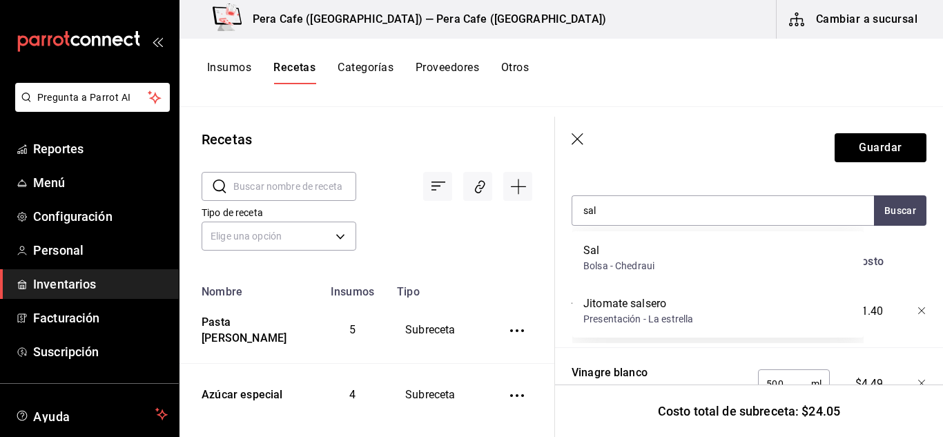
click at [602, 256] on div "Sal" at bounding box center [619, 250] width 71 height 17
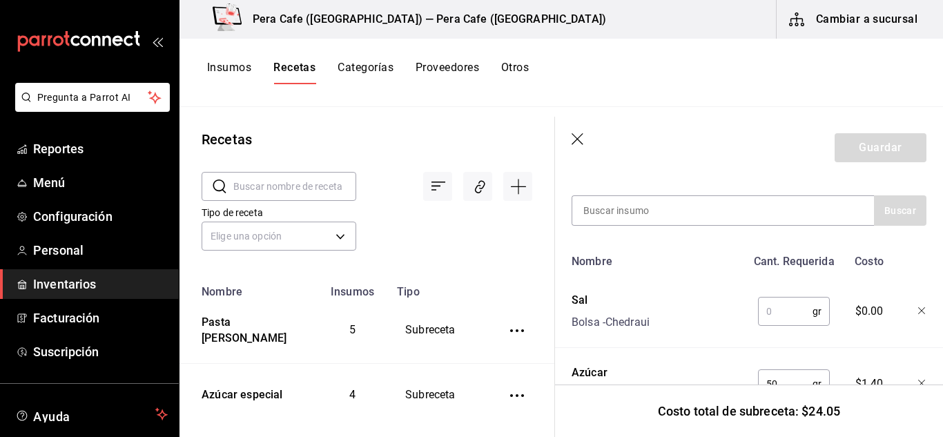
click at [764, 312] on input "text" at bounding box center [785, 312] width 55 height 28
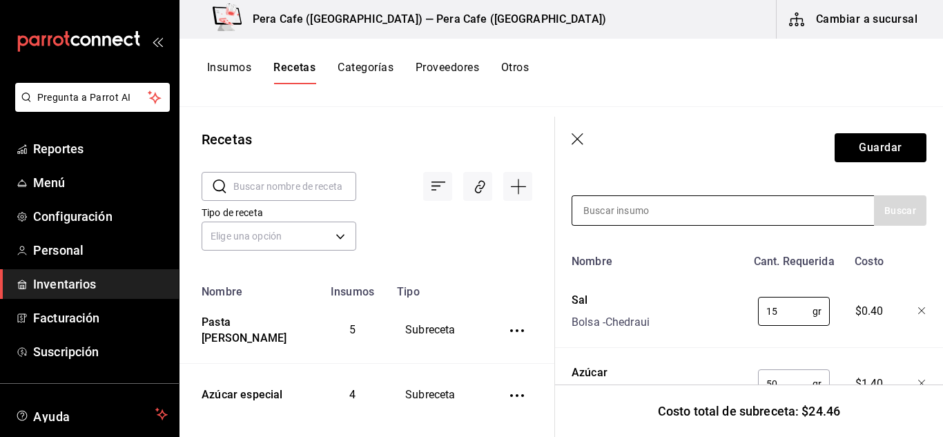
type input "15"
click at [673, 218] on input at bounding box center [642, 210] width 138 height 29
type input "pimienta"
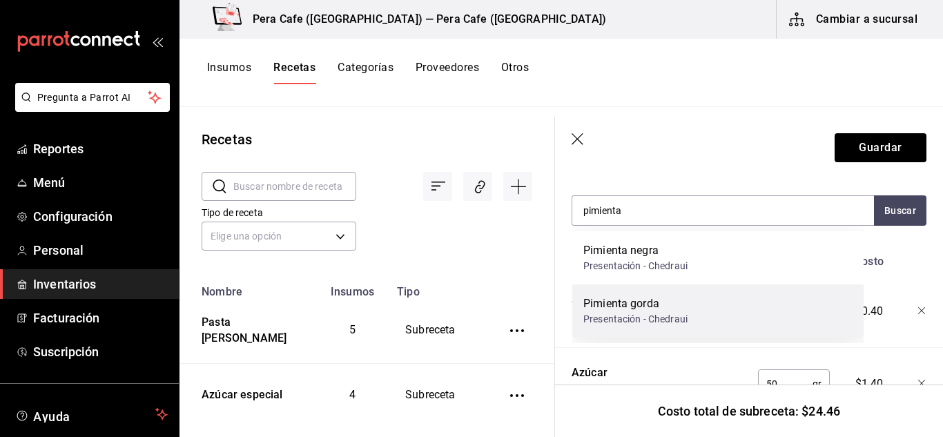
click at [624, 303] on div "Pimienta gorda" at bounding box center [636, 304] width 104 height 17
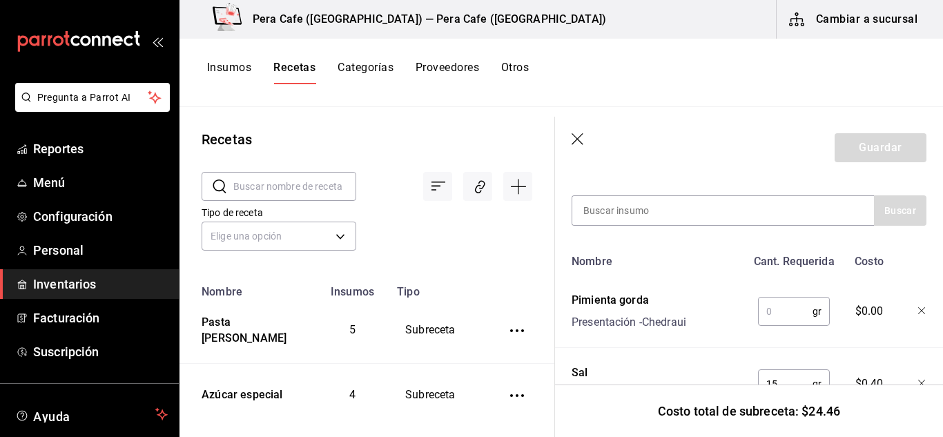
click at [779, 316] on input "text" at bounding box center [785, 312] width 55 height 28
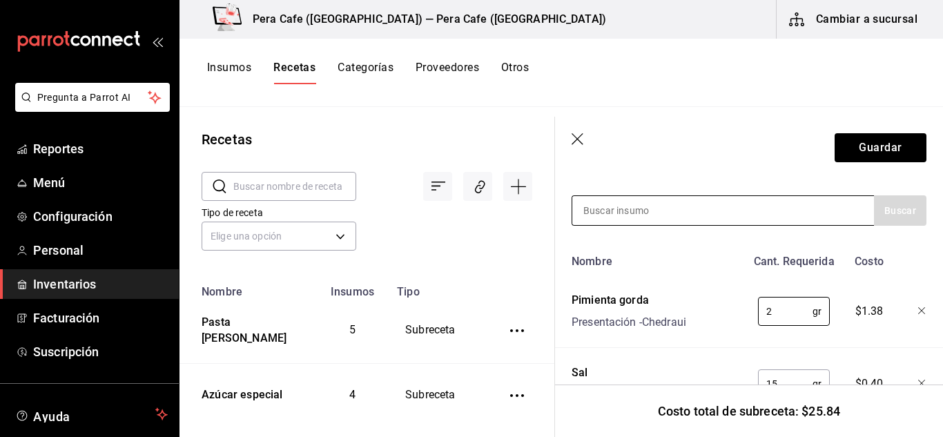
type input "2"
click at [597, 210] on input at bounding box center [642, 210] width 138 height 29
type input "ajo"
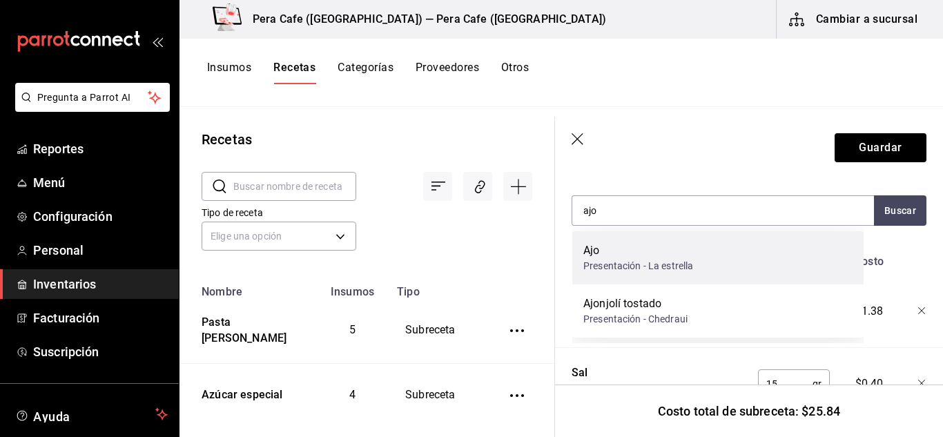
click at [633, 244] on div "Ajo" at bounding box center [639, 250] width 110 height 17
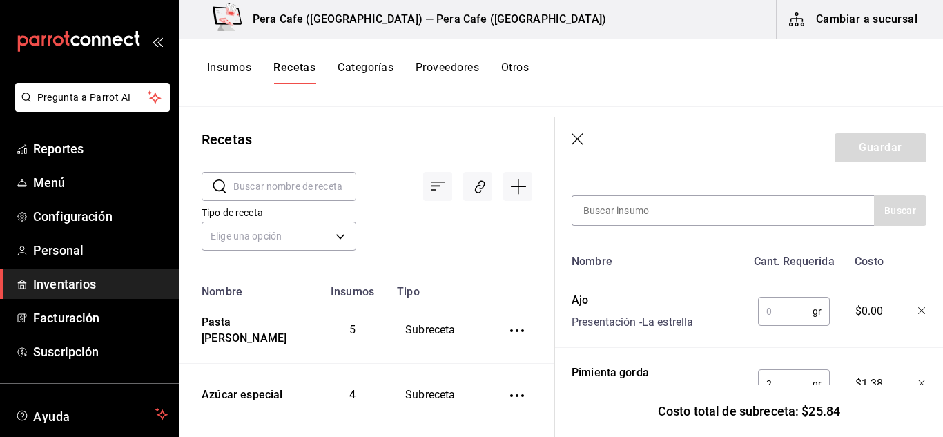
click at [766, 315] on input "text" at bounding box center [785, 312] width 55 height 28
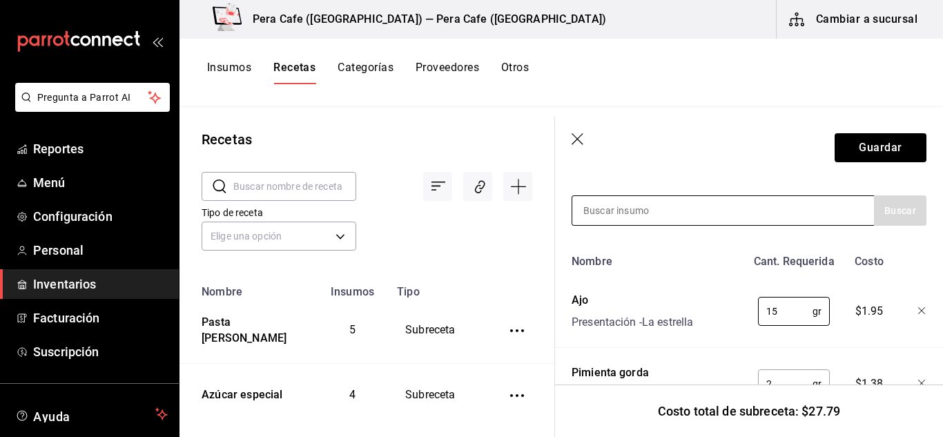
type input "15"
click at [629, 218] on input at bounding box center [642, 210] width 138 height 29
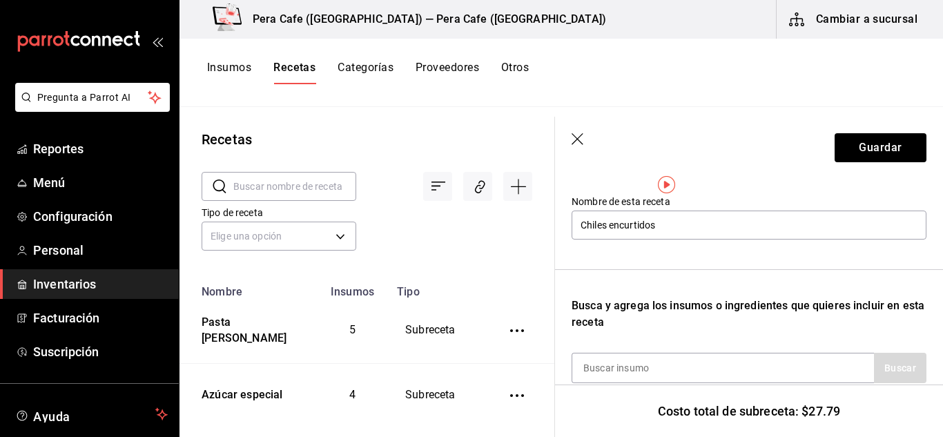
scroll to position [0, 0]
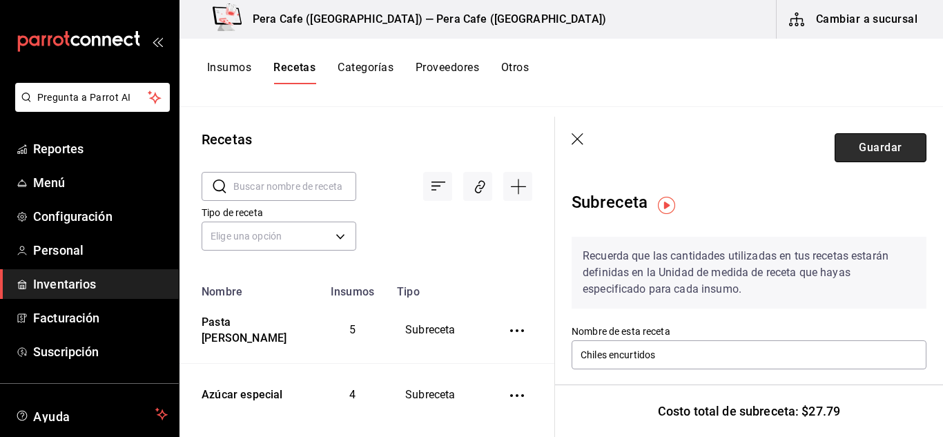
click at [871, 145] on button "Guardar" at bounding box center [881, 147] width 92 height 29
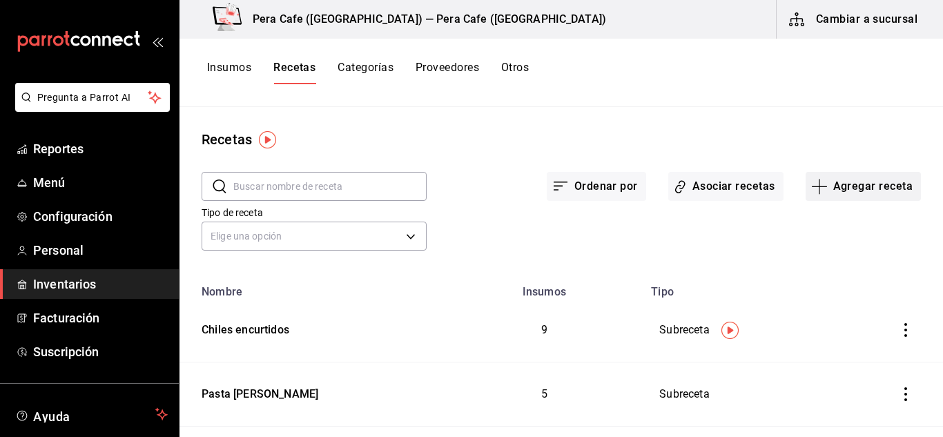
click at [812, 178] on button "Agregar receta" at bounding box center [863, 186] width 115 height 29
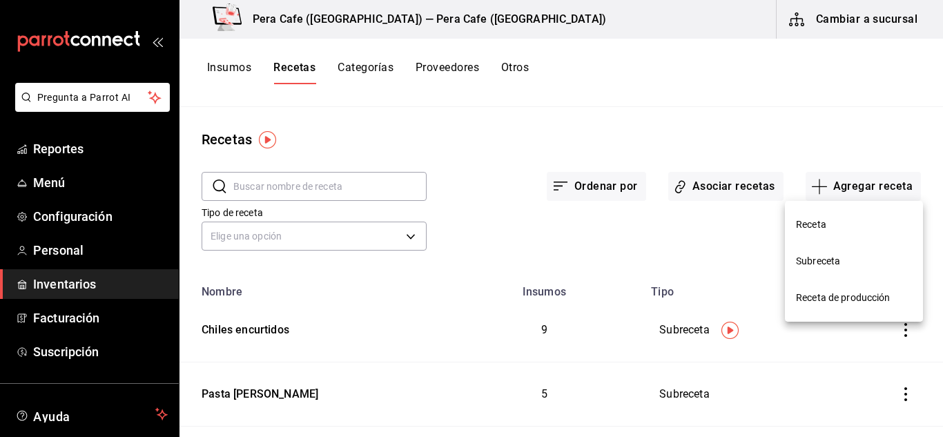
click at [825, 256] on span "Subreceta" at bounding box center [854, 261] width 116 height 15
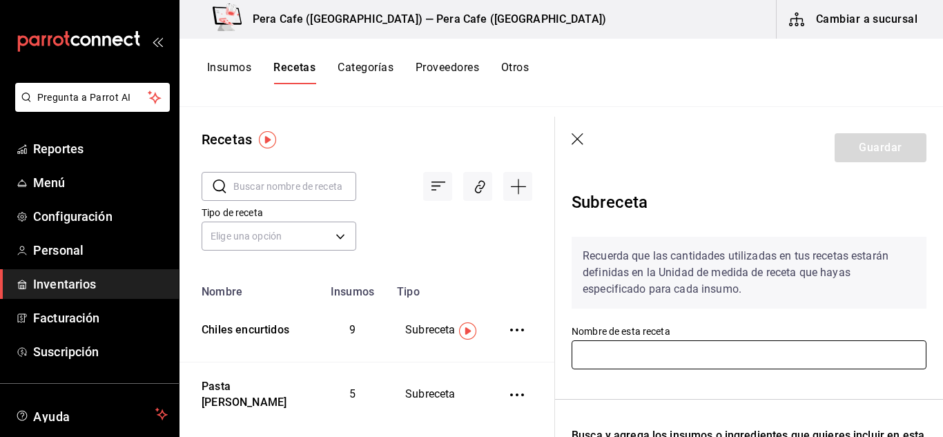
click at [686, 360] on input "text" at bounding box center [749, 354] width 355 height 29
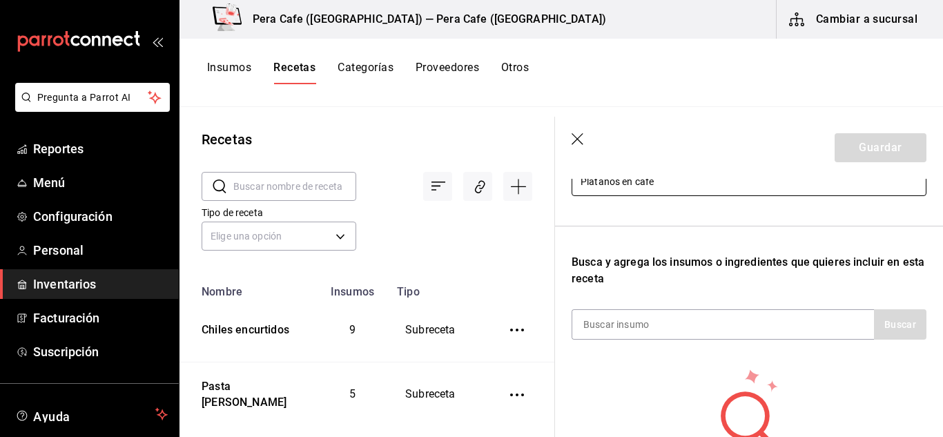
scroll to position [174, 0]
type input "Plátanos en café"
click at [684, 338] on div at bounding box center [723, 324] width 303 height 30
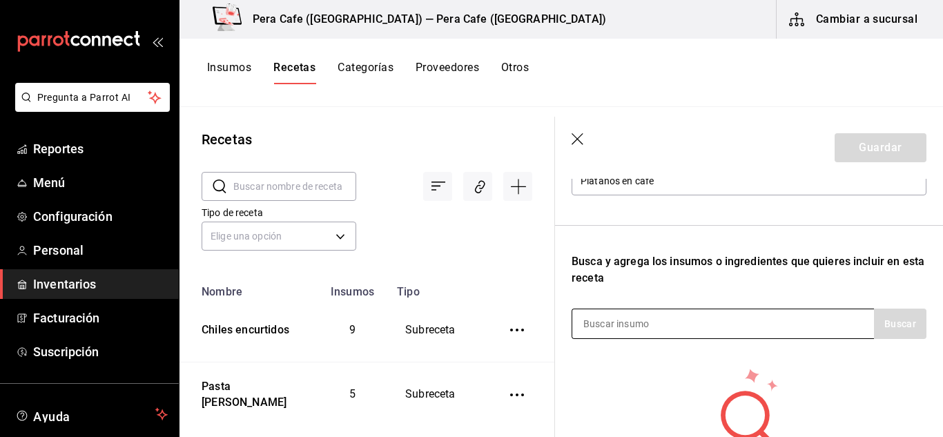
click at [684, 329] on input at bounding box center [642, 323] width 138 height 29
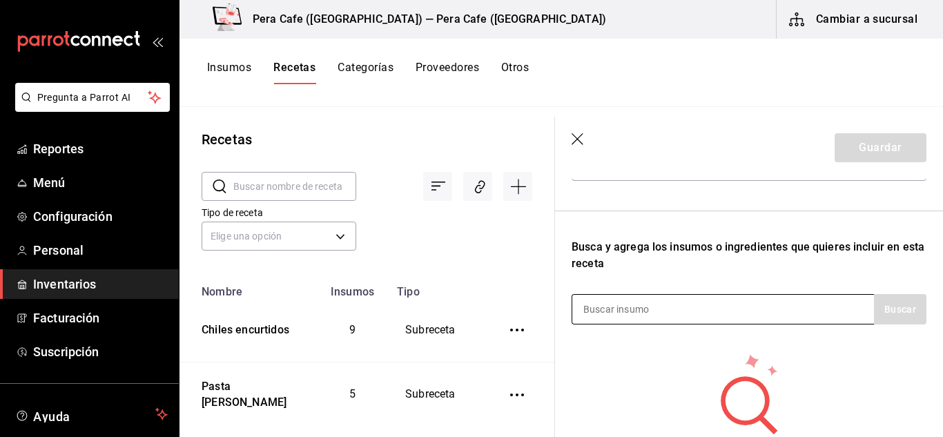
scroll to position [189, 0]
click at [639, 318] on input "pl" at bounding box center [642, 308] width 138 height 29
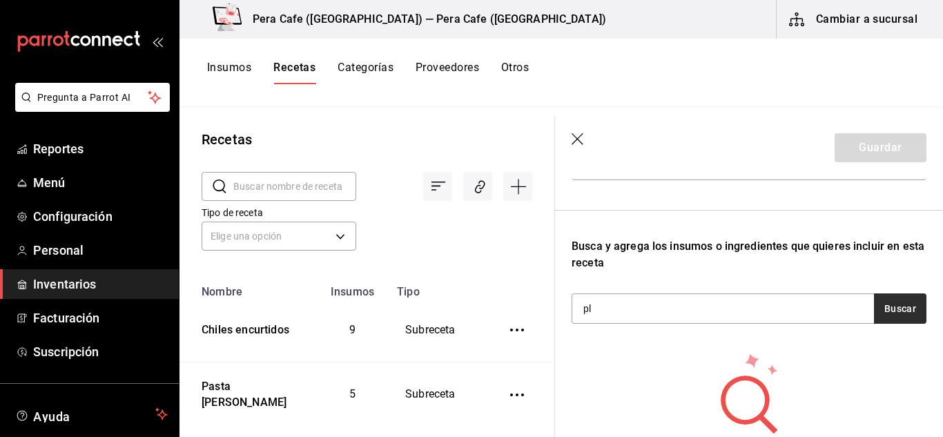
type input "pl"
click at [910, 310] on button "Buscar" at bounding box center [900, 309] width 52 height 30
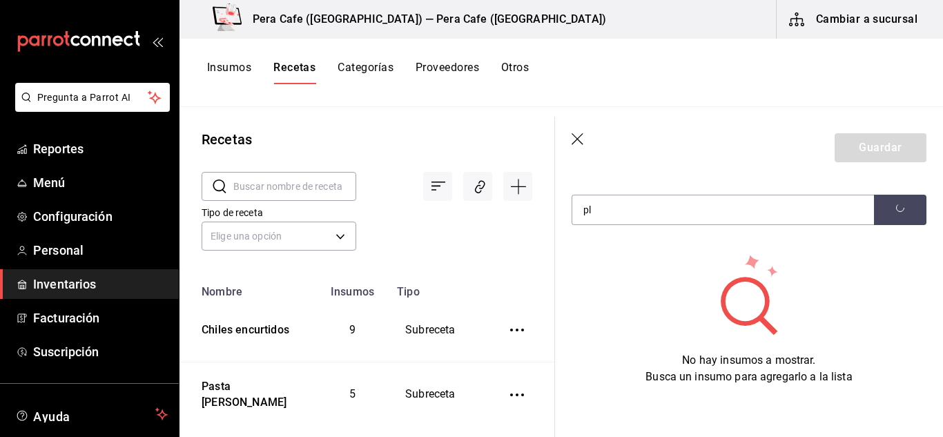
scroll to position [289, 0]
click at [577, 140] on icon "button" at bounding box center [578, 139] width 12 height 12
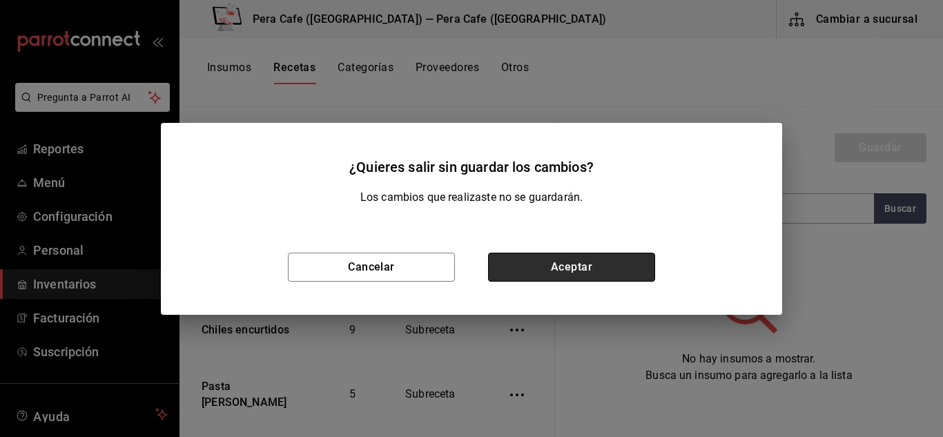
click at [579, 274] on button "Aceptar" at bounding box center [571, 267] width 167 height 29
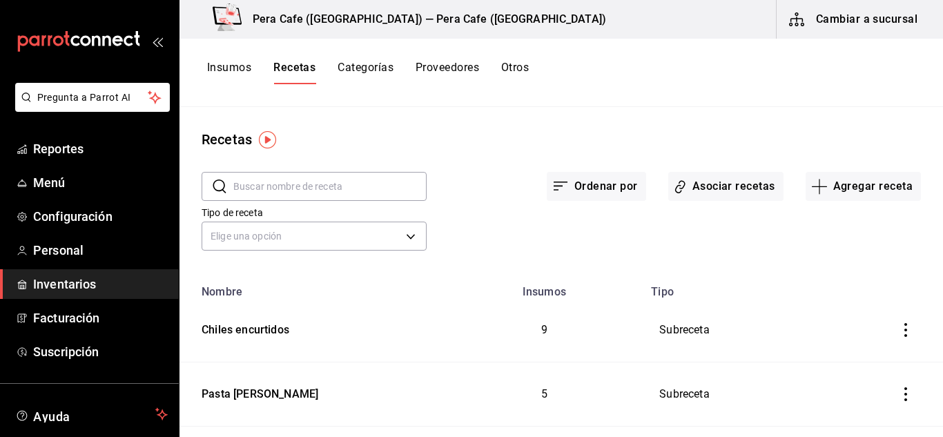
click at [219, 61] on button "Insumos" at bounding box center [229, 72] width 44 height 23
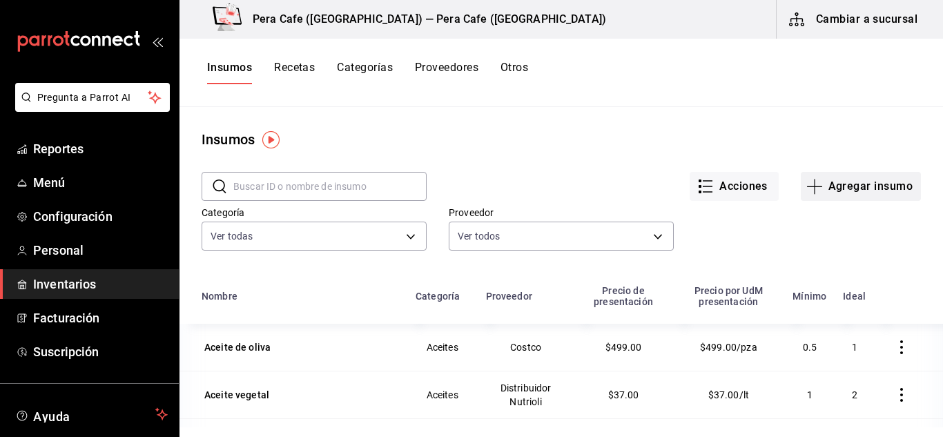
click at [810, 197] on button "Agregar insumo" at bounding box center [861, 186] width 120 height 29
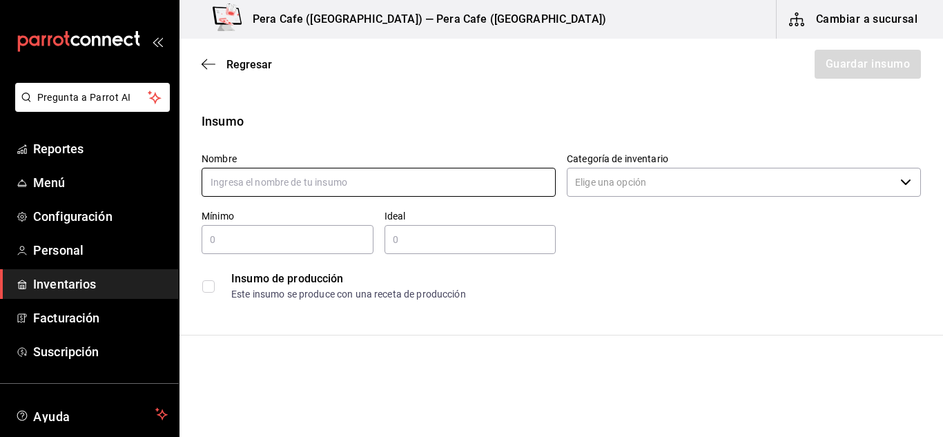
click at [372, 183] on input "text" at bounding box center [379, 182] width 354 height 29
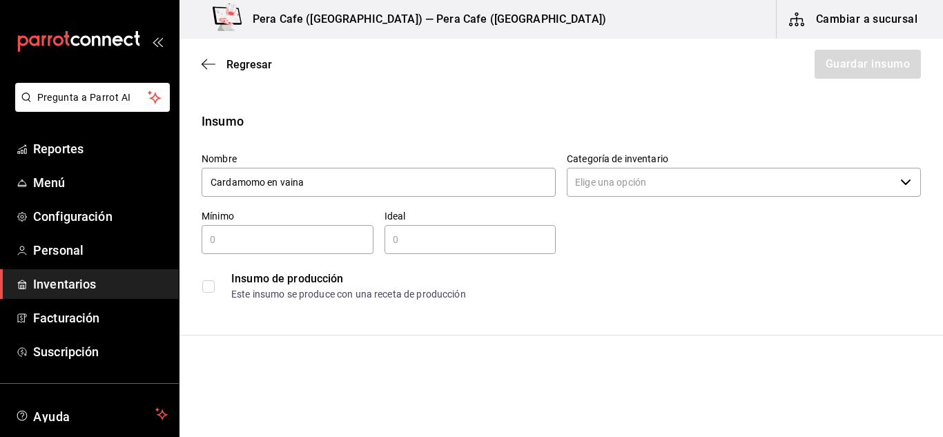
type input "Cardamomo en vaina"
click at [314, 242] on input "text" at bounding box center [288, 239] width 172 height 17
type input "0"
click at [435, 244] on input "text" at bounding box center [471, 239] width 172 height 17
click at [682, 275] on div "Insumo de producción" at bounding box center [575, 279] width 689 height 17
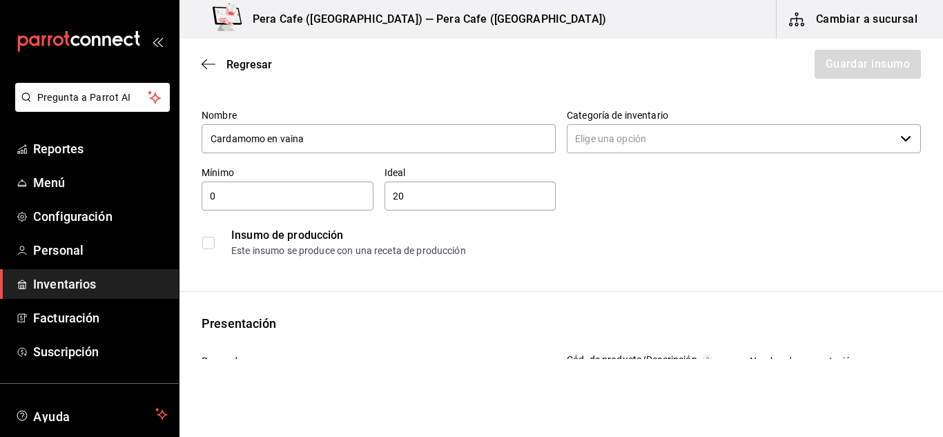
scroll to position [43, 0]
click at [437, 200] on input "20" at bounding box center [471, 197] width 172 height 17
type input "2"
type input "1"
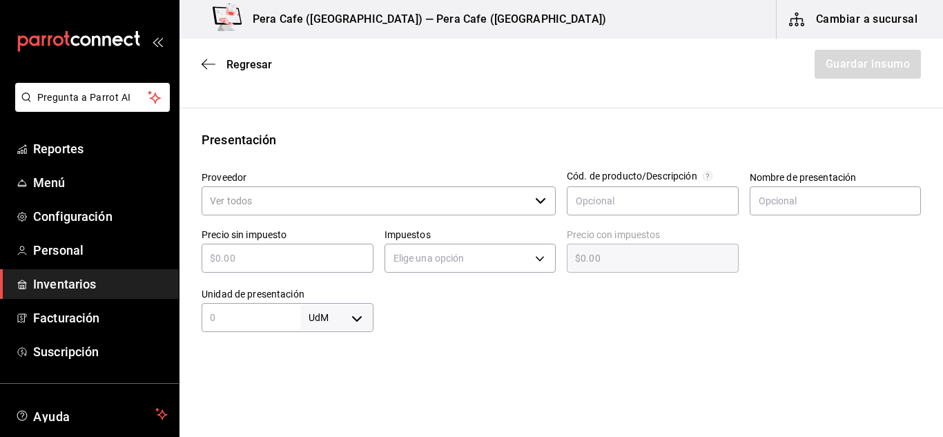
scroll to position [228, 0]
click at [311, 200] on input "Proveedor" at bounding box center [366, 200] width 328 height 29
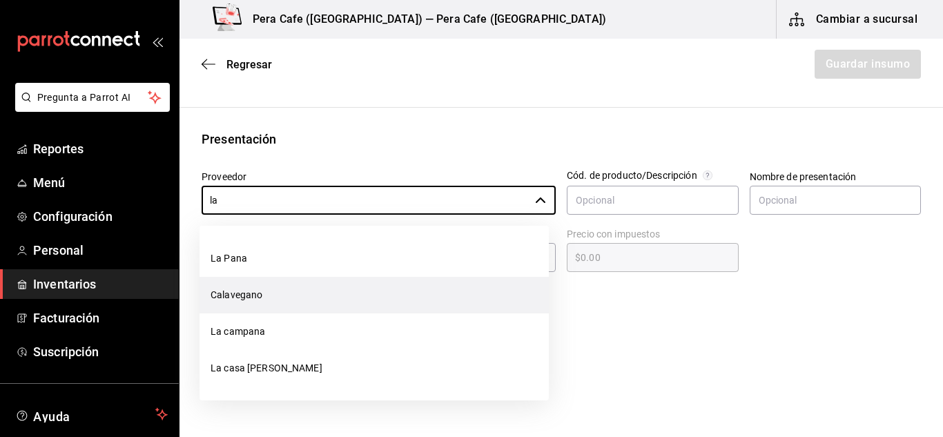
scroll to position [213, 0]
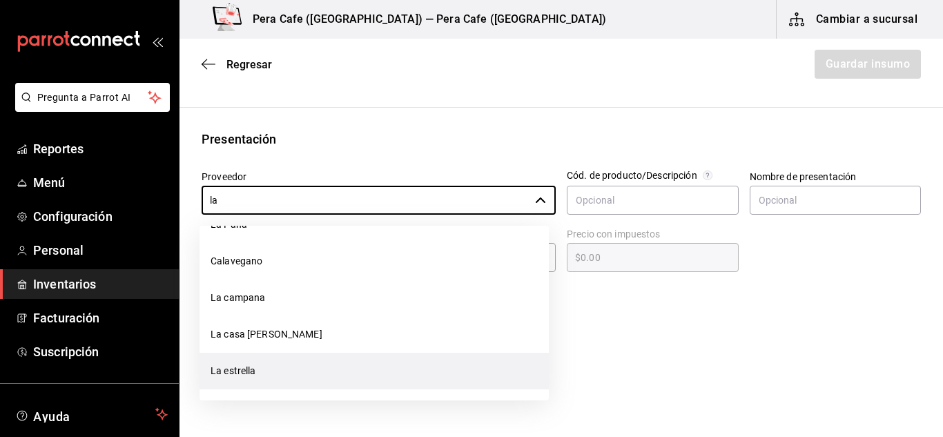
click at [298, 373] on li "La estrella" at bounding box center [374, 371] width 349 height 37
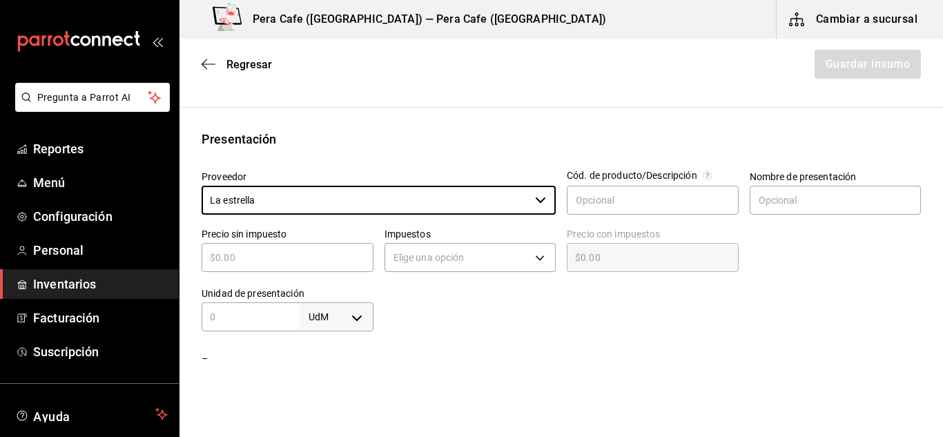
type input "La estrella"
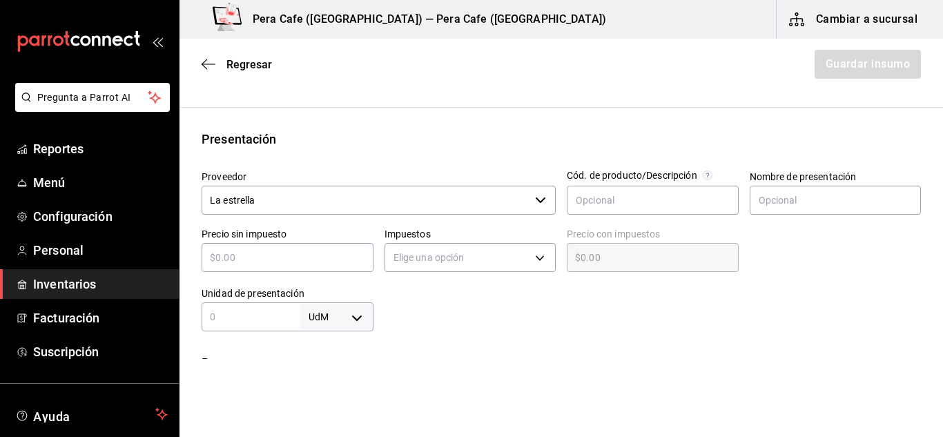
click at [299, 262] on input "text" at bounding box center [288, 257] width 172 height 17
type input "$2"
type input "$2.00"
type input "$20"
type input "$20.00"
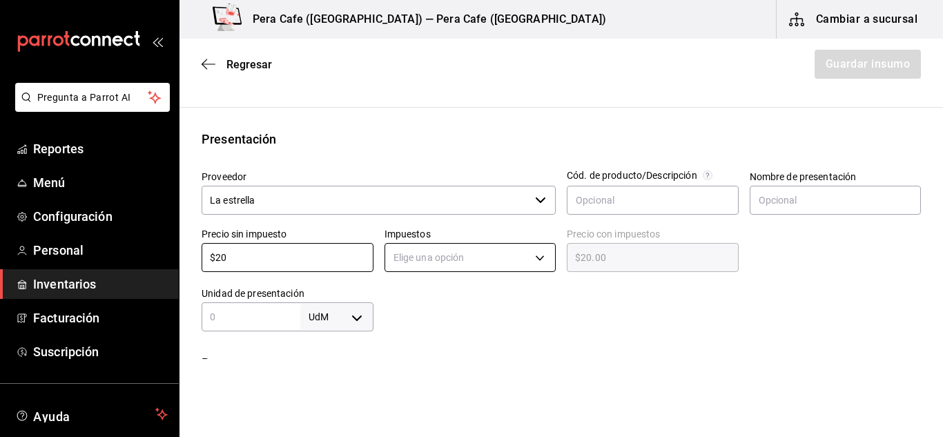
type input "$20"
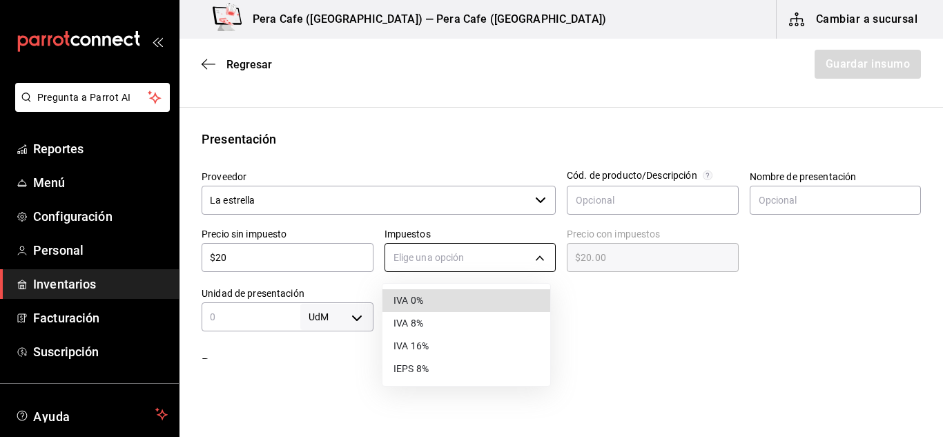
click at [528, 260] on body "Pregunta a Parrot AI Reportes Menú Configuración Personal Inventarios Facturaci…" at bounding box center [471, 179] width 943 height 359
click at [392, 306] on li "IVA 0%" at bounding box center [467, 300] width 168 height 23
type input "IVA_0"
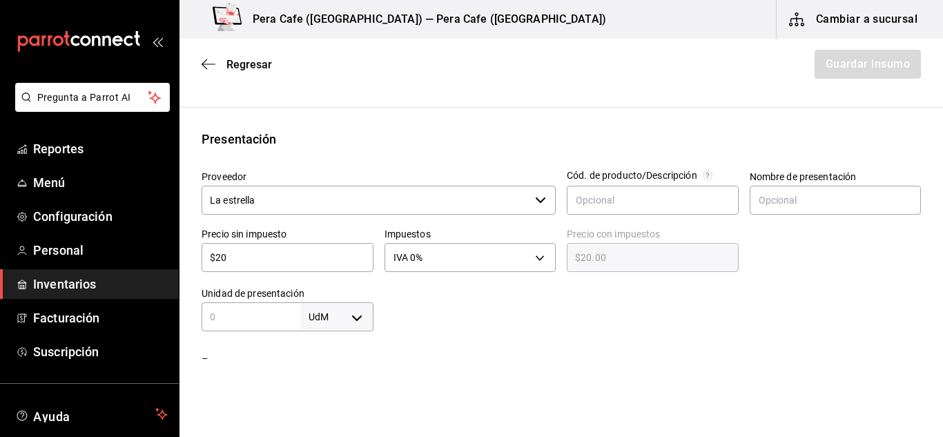
click at [265, 311] on input "text" at bounding box center [251, 317] width 99 height 17
type input "1"
click at [352, 321] on body "Pregunta a Parrot AI Reportes Menú Configuración Personal Inventarios Facturaci…" at bounding box center [471, 179] width 943 height 359
click at [318, 395] on li "pza" at bounding box center [334, 396] width 72 height 23
type input "UNIT"
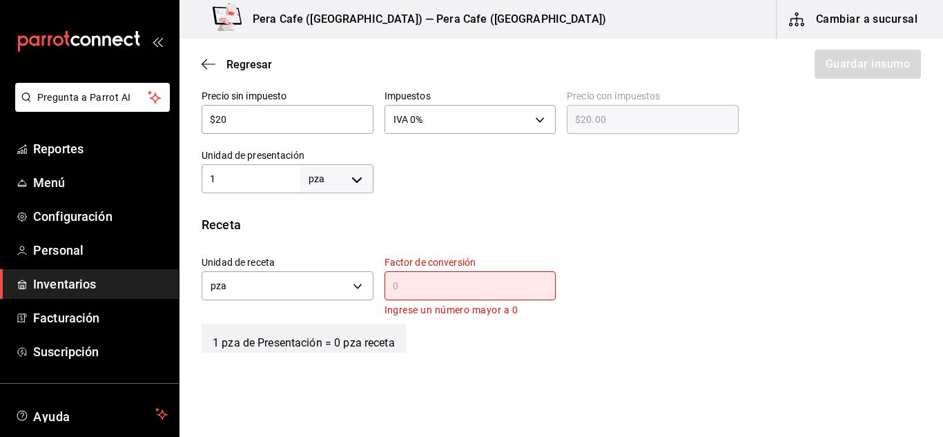
scroll to position [367, 0]
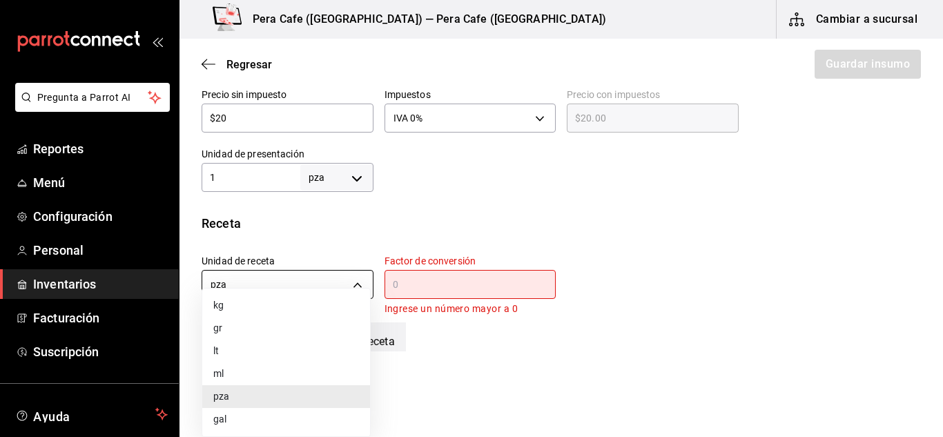
click at [357, 284] on body "Pregunta a Parrot AI Reportes Menú Configuración Personal Inventarios Facturaci…" at bounding box center [471, 179] width 943 height 359
click at [262, 327] on li "gr" at bounding box center [286, 328] width 168 height 23
type input "GRAM"
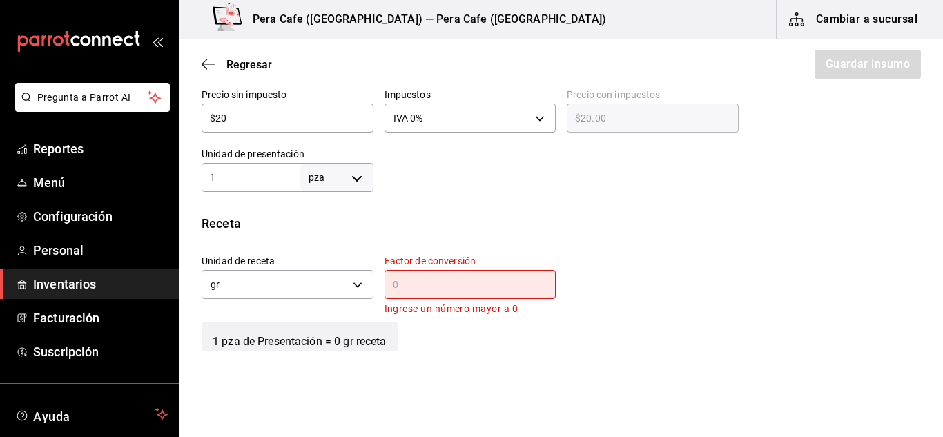
click at [406, 294] on div "​" at bounding box center [471, 284] width 172 height 29
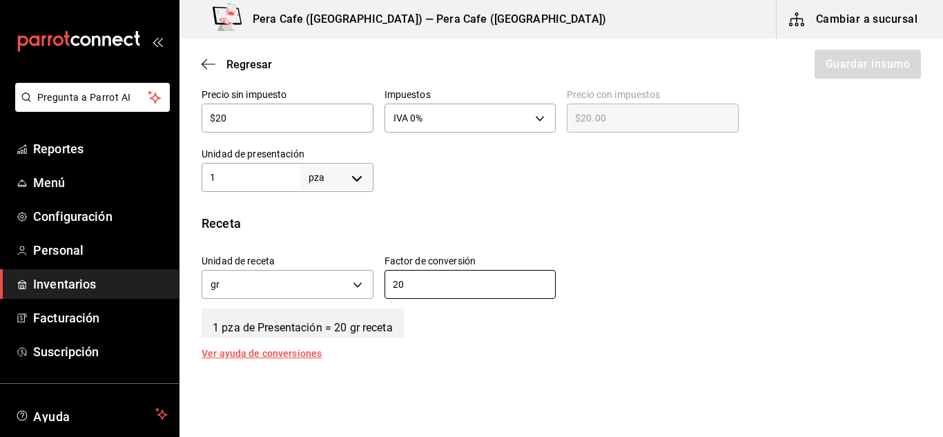
type input "20"
click at [649, 296] on div "Unidad de receta gr GRAM Factor de conversión 20 ​" at bounding box center [556, 273] width 731 height 59
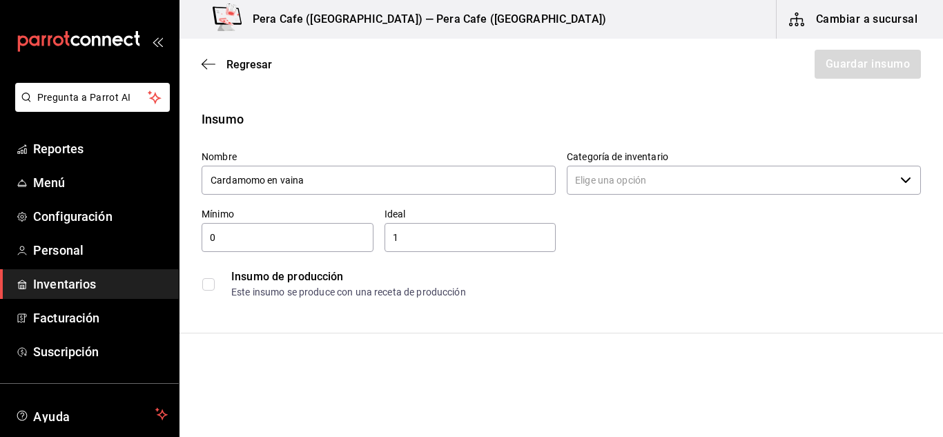
scroll to position [0, 0]
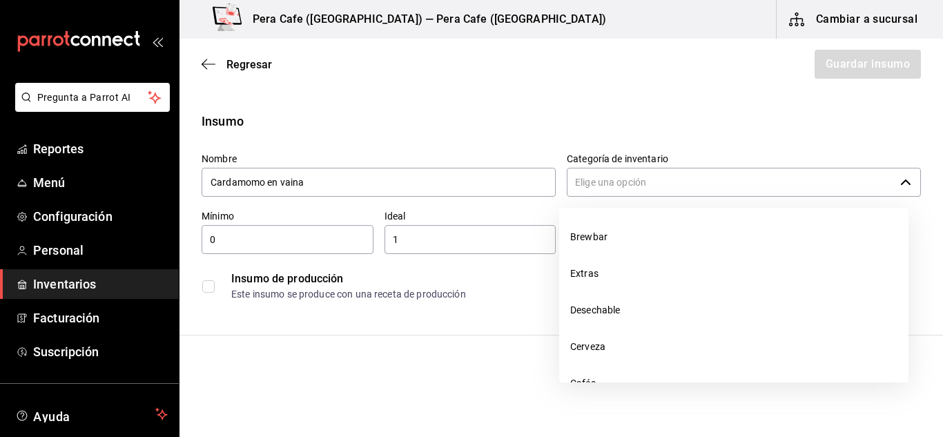
click at [901, 182] on icon "button" at bounding box center [906, 182] width 11 height 11
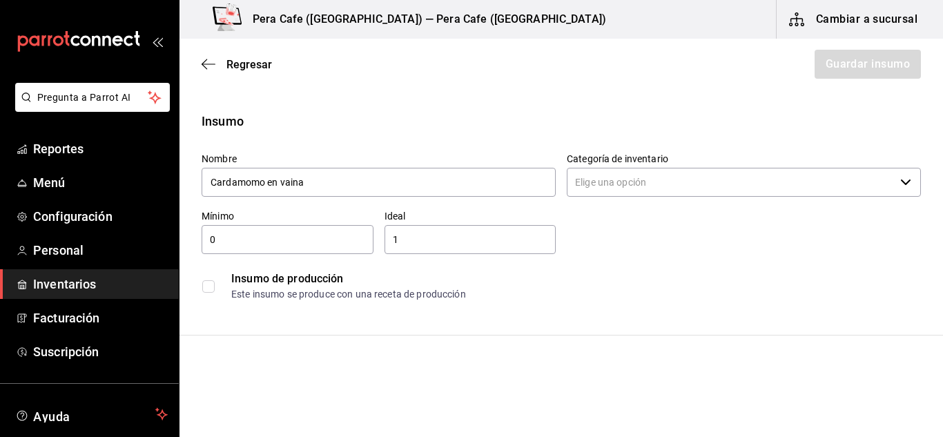
click at [770, 189] on input "Categoría de inventario" at bounding box center [731, 182] width 328 height 29
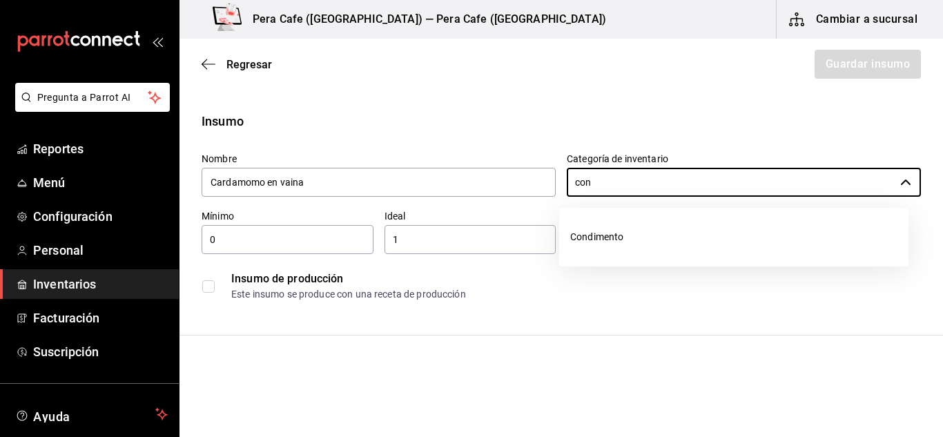
click at [711, 245] on li "Condimento" at bounding box center [733, 237] width 349 height 37
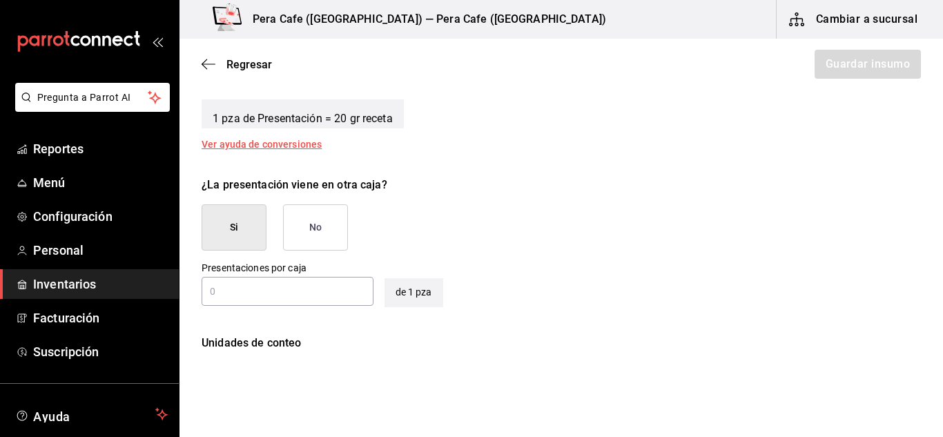
scroll to position [585, 0]
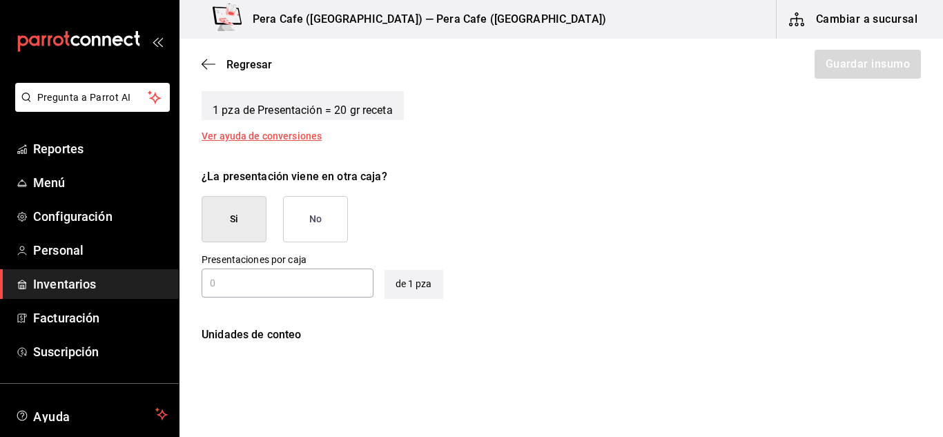
type input "Condimento"
click at [332, 204] on button "No" at bounding box center [315, 219] width 65 height 46
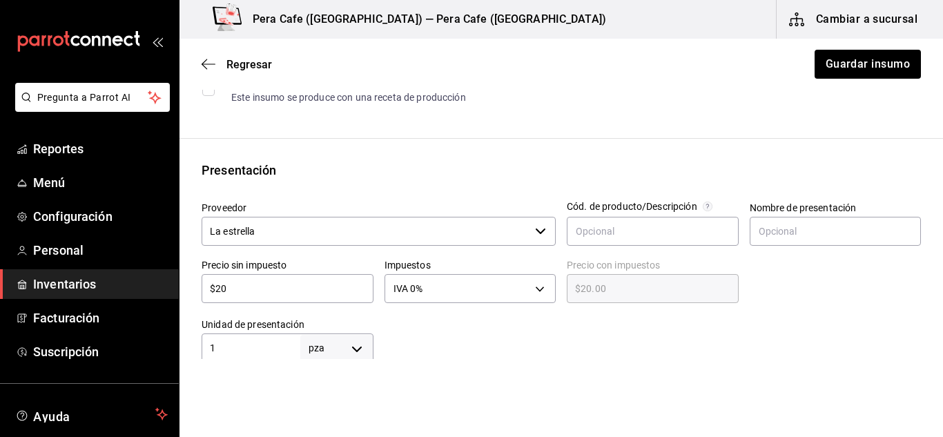
scroll to position [196, 0]
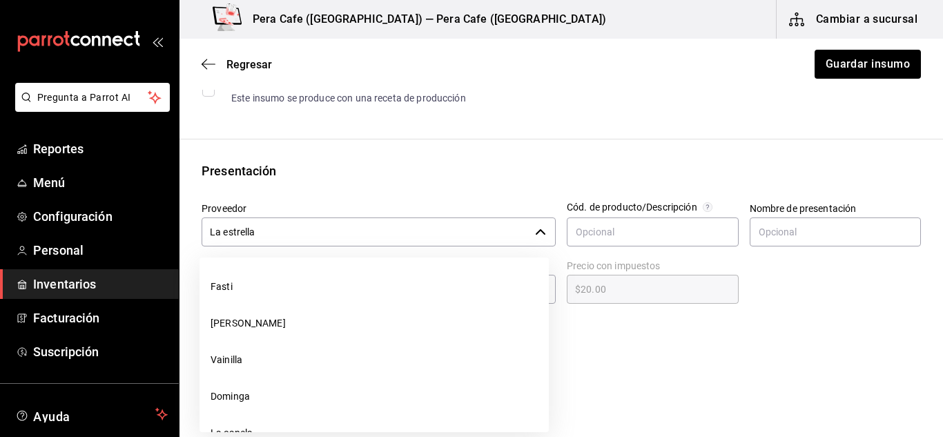
click at [537, 231] on icon "button" at bounding box center [540, 232] width 11 height 11
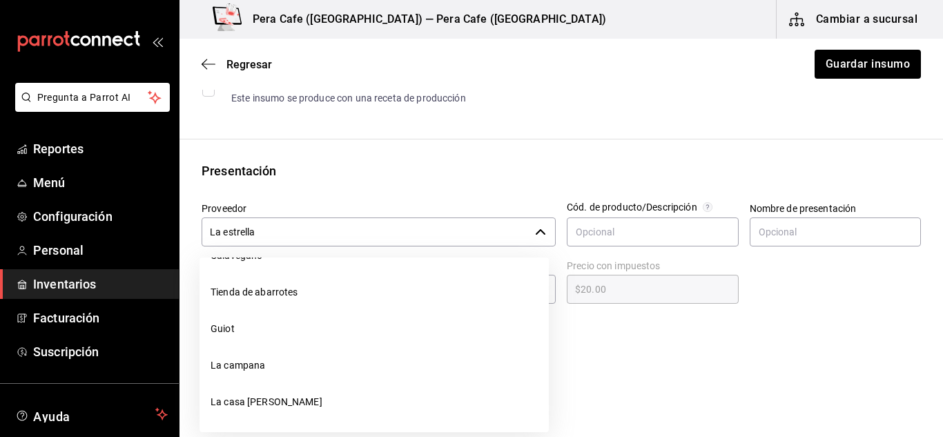
scroll to position [726, 0]
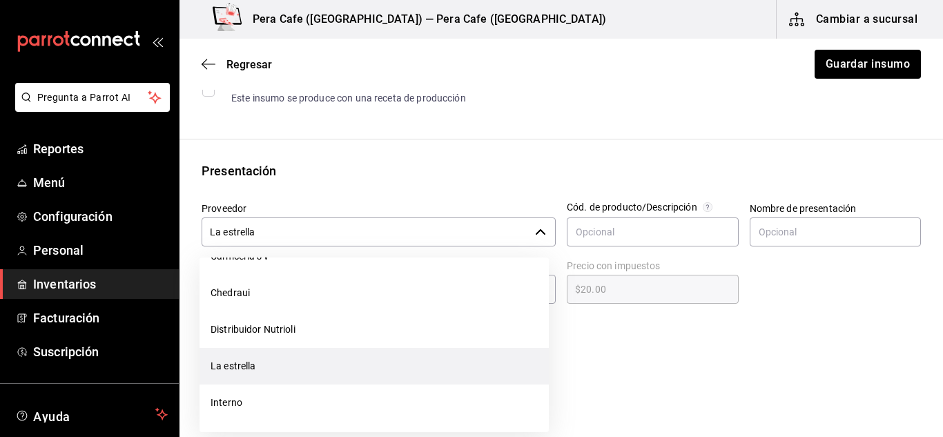
click at [639, 347] on div at bounding box center [648, 335] width 548 height 55
click at [538, 235] on icon "button" at bounding box center [540, 232] width 11 height 11
click at [358, 220] on input "La estrella" at bounding box center [366, 232] width 328 height 29
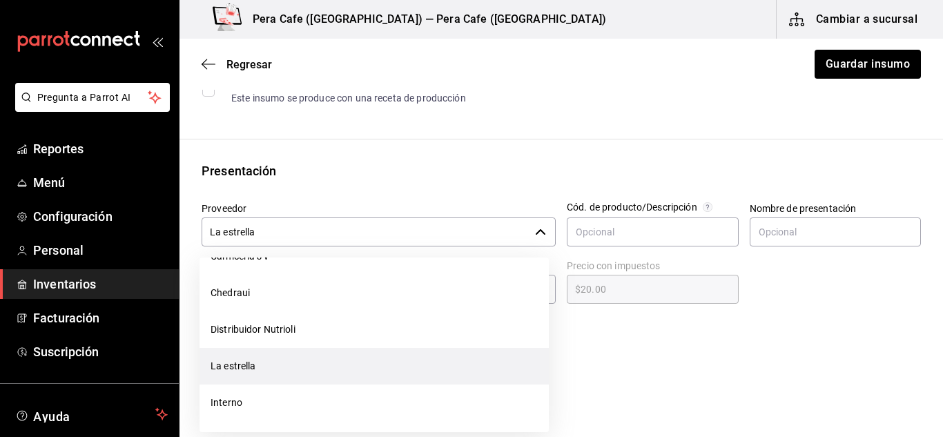
click at [358, 220] on input "La estrella" at bounding box center [366, 232] width 328 height 29
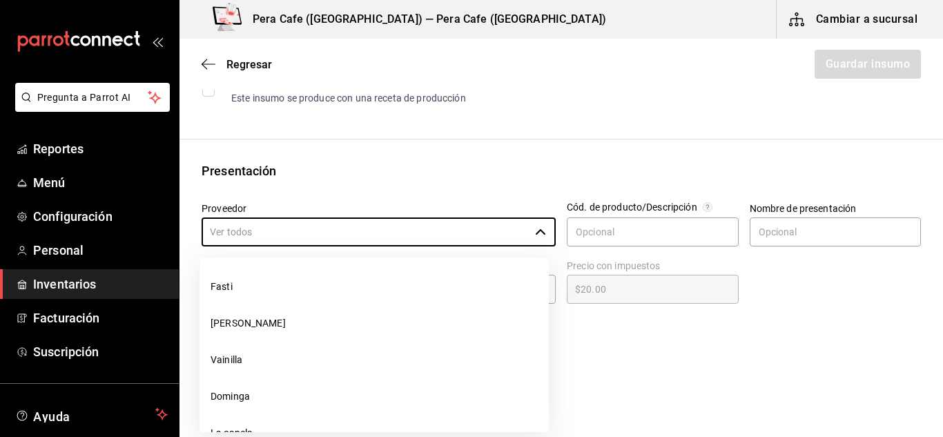
click at [420, 163] on div "Presentación" at bounding box center [562, 171] width 720 height 19
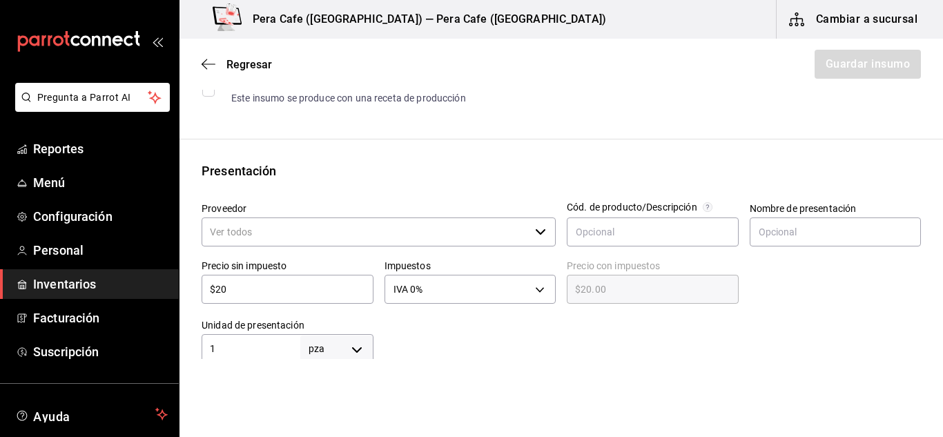
click at [535, 234] on span "button" at bounding box center [540, 232] width 11 height 11
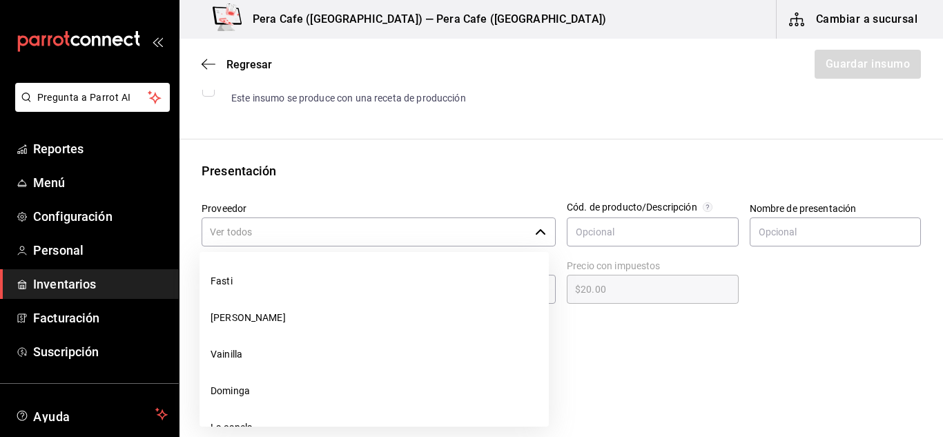
scroll to position [210, 0]
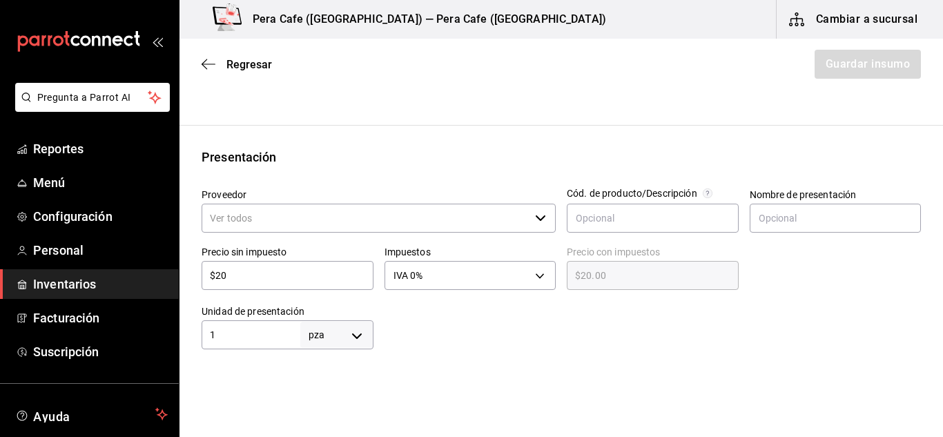
click at [332, 221] on input "Proveedor" at bounding box center [366, 218] width 328 height 29
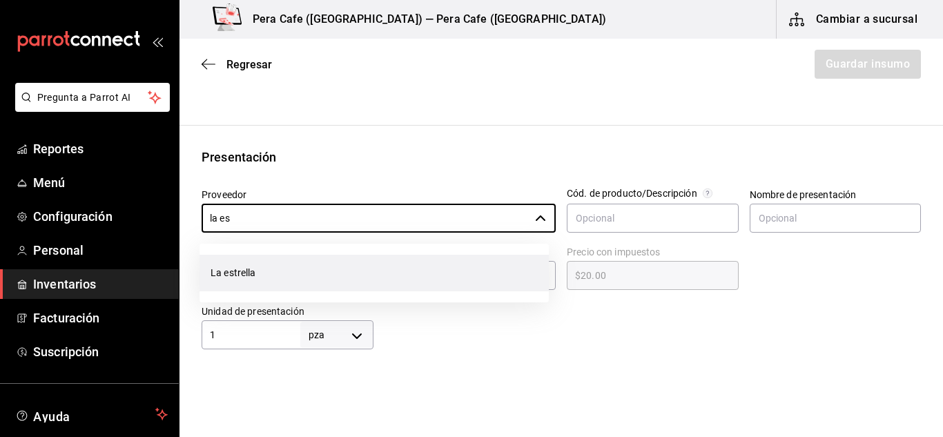
click at [233, 274] on li "La estrella" at bounding box center [374, 273] width 349 height 37
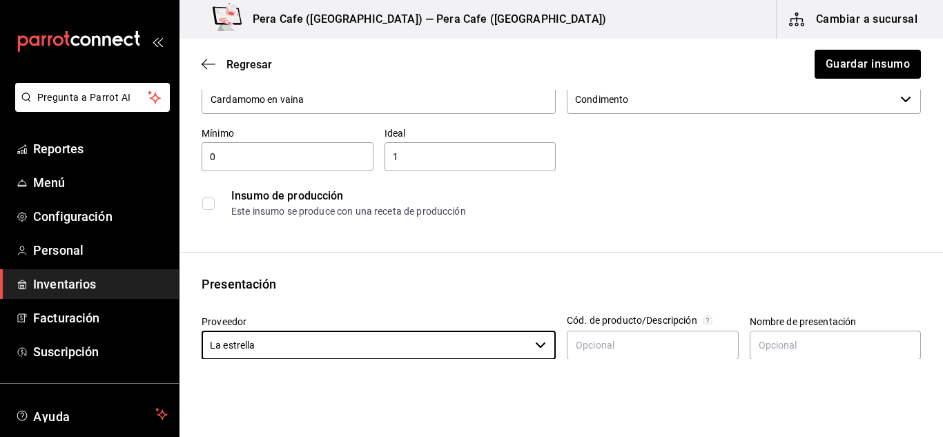
scroll to position [0, 0]
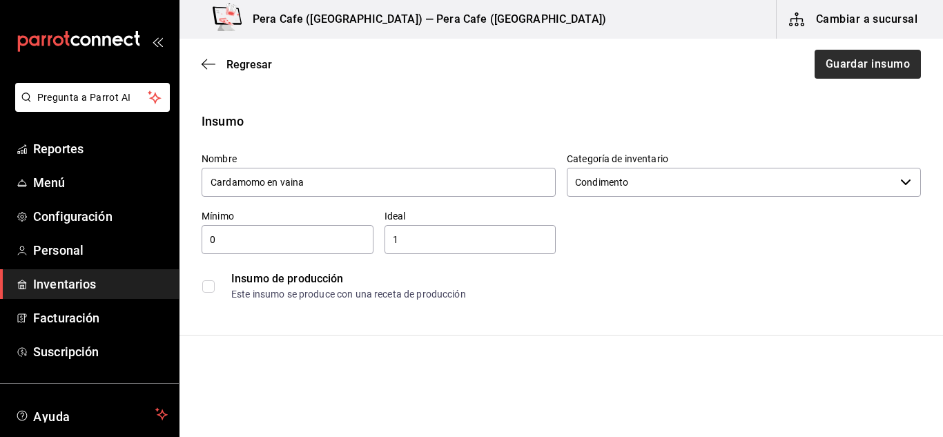
type input "La estrella"
click at [874, 73] on button "Guardar insumo" at bounding box center [868, 64] width 108 height 29
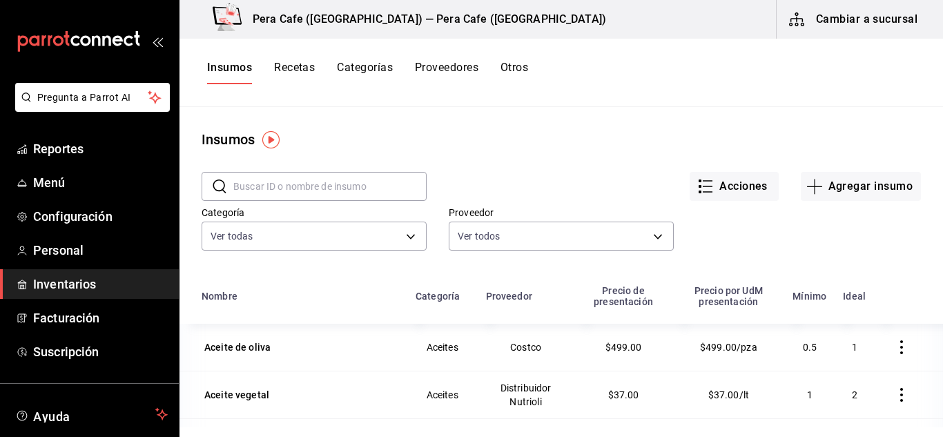
click at [296, 72] on button "Recetas" at bounding box center [294, 72] width 41 height 23
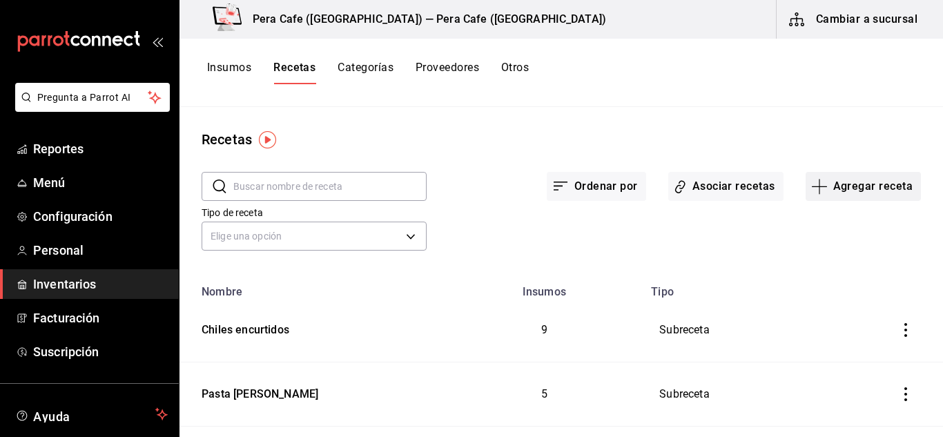
click at [813, 182] on icon "button" at bounding box center [820, 186] width 17 height 17
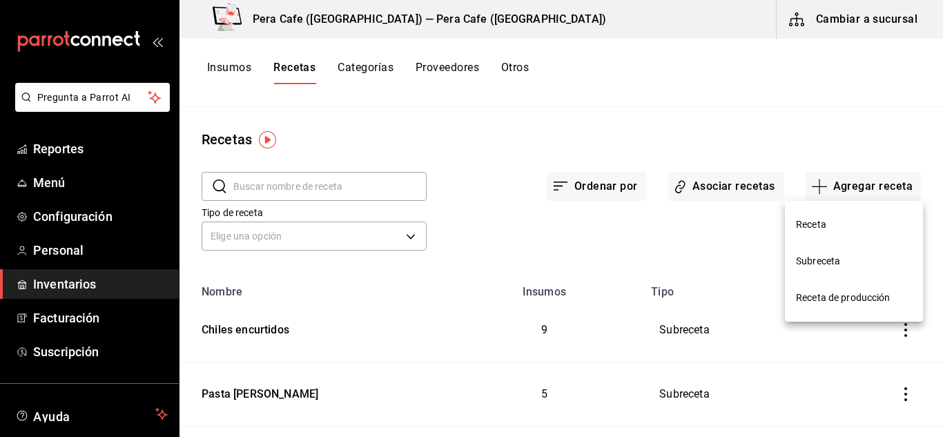
drag, startPoint x: 813, startPoint y: 182, endPoint x: 821, endPoint y: 266, distance: 84.7
click at [821, 266] on div "Receta Subreceta Receta de producción" at bounding box center [471, 218] width 943 height 437
click at [835, 262] on span "Subreceta" at bounding box center [854, 261] width 116 height 15
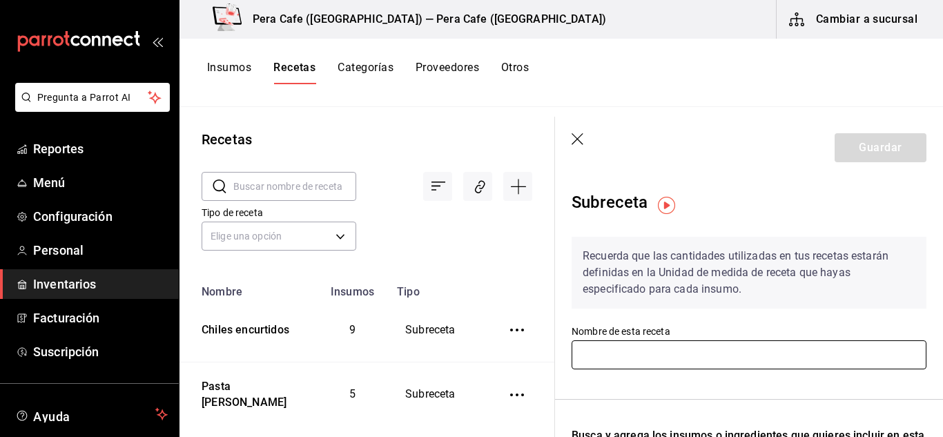
click at [709, 352] on input "text" at bounding box center [749, 354] width 355 height 29
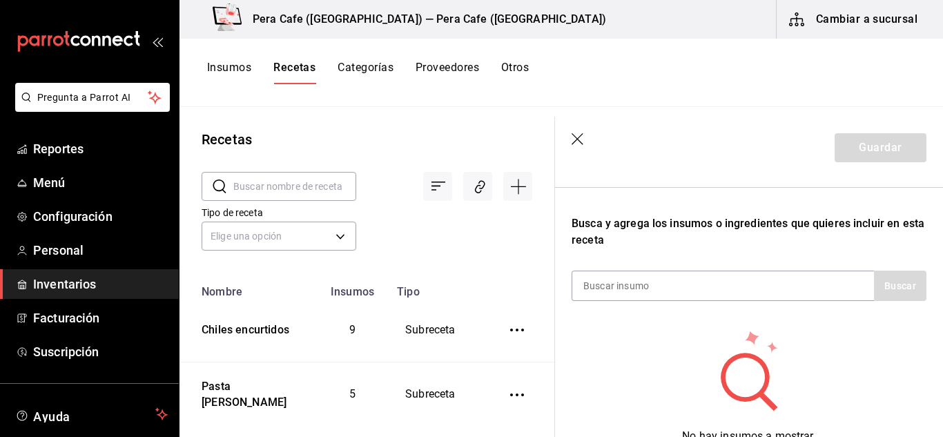
scroll to position [215, 0]
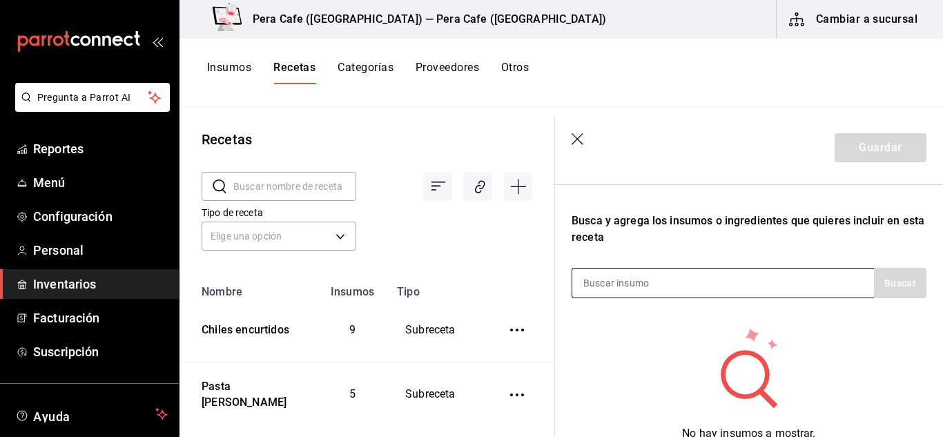
type input "Plátanos en café"
click at [618, 284] on input at bounding box center [642, 283] width 138 height 29
click at [598, 287] on input "platano" at bounding box center [642, 283] width 138 height 29
type input "plátano"
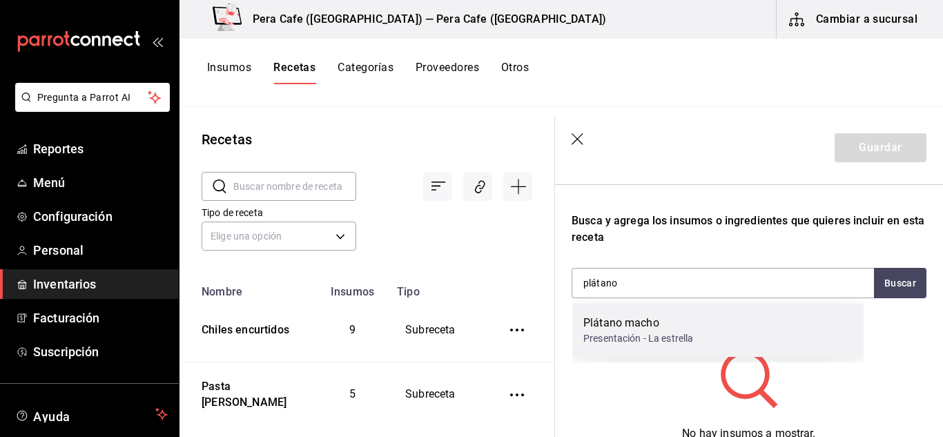
click at [642, 321] on div "Plátano macho" at bounding box center [639, 323] width 110 height 17
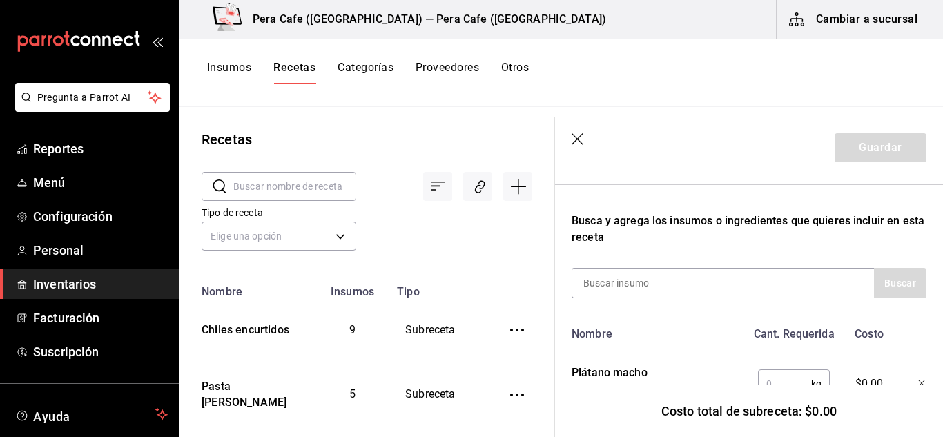
scroll to position [280, 0]
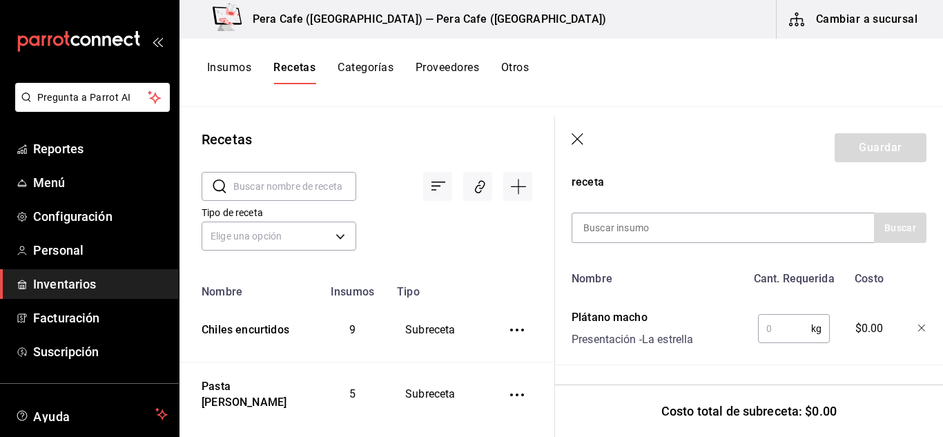
click at [778, 321] on input "text" at bounding box center [784, 329] width 53 height 28
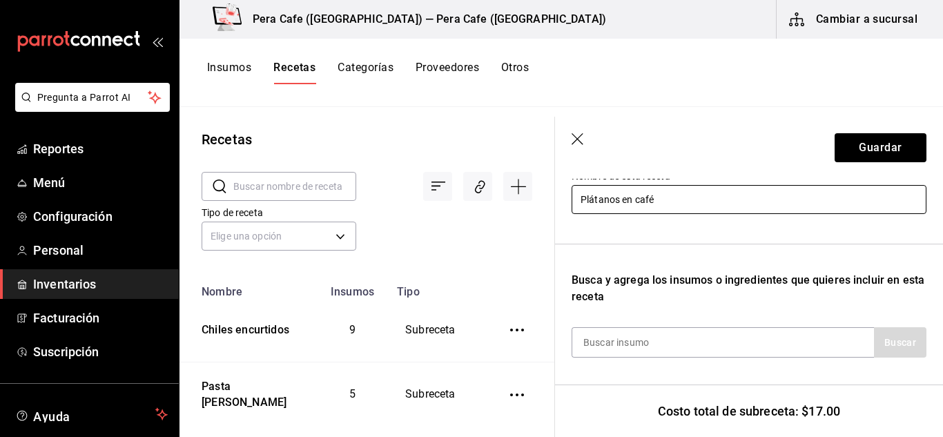
scroll to position [195, 0]
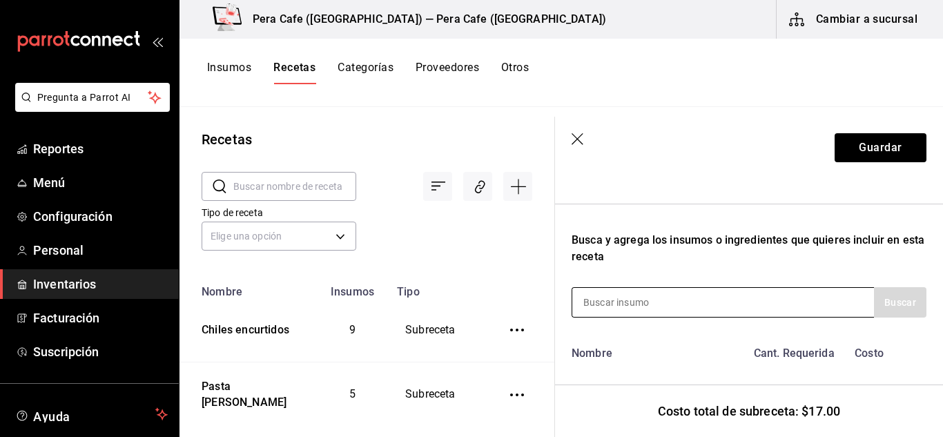
type input "1"
click at [667, 305] on input at bounding box center [642, 302] width 138 height 29
type input "aceite"
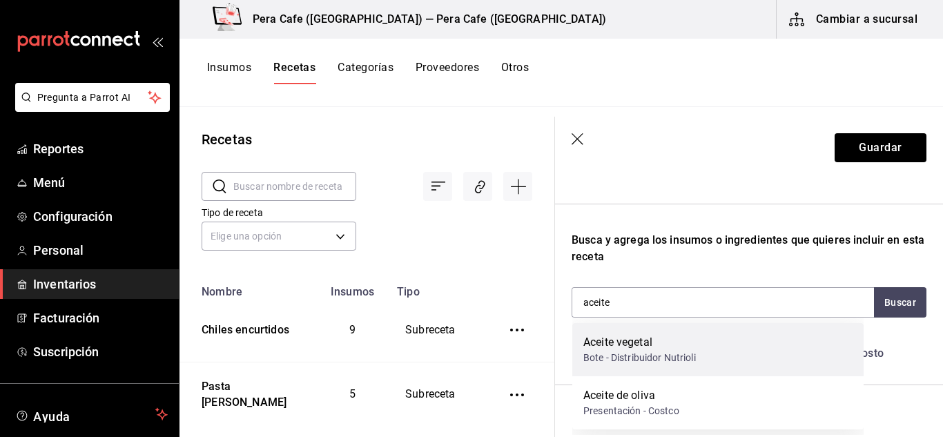
click at [629, 346] on div "Aceite vegetal" at bounding box center [640, 342] width 113 height 17
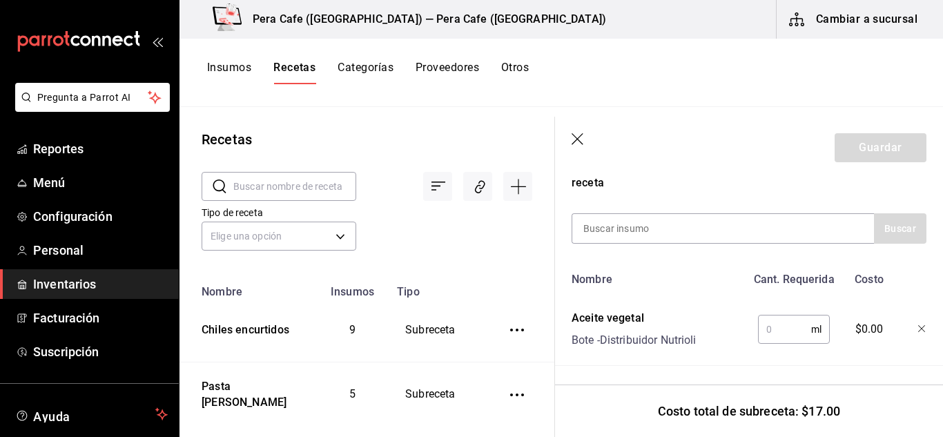
scroll to position [282, 0]
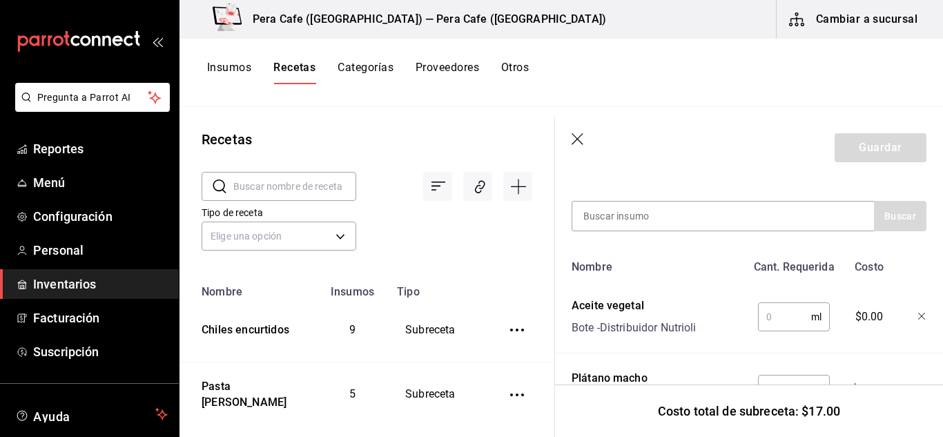
click at [774, 307] on input "text" at bounding box center [784, 317] width 53 height 28
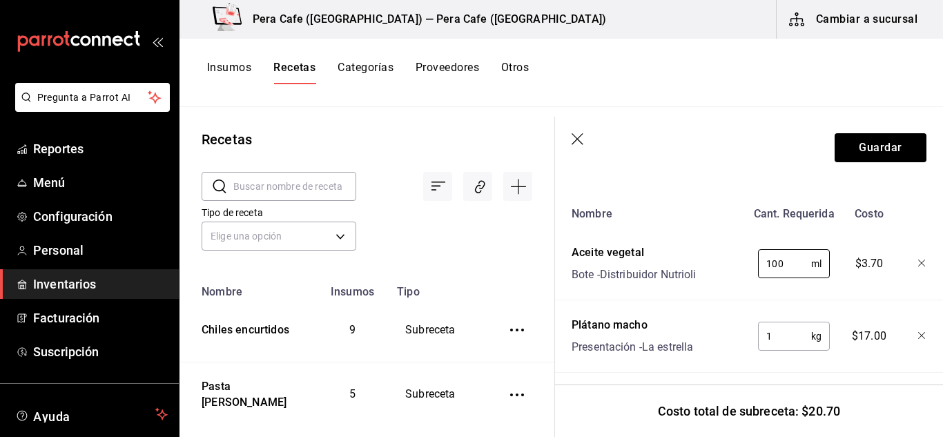
scroll to position [264, 0]
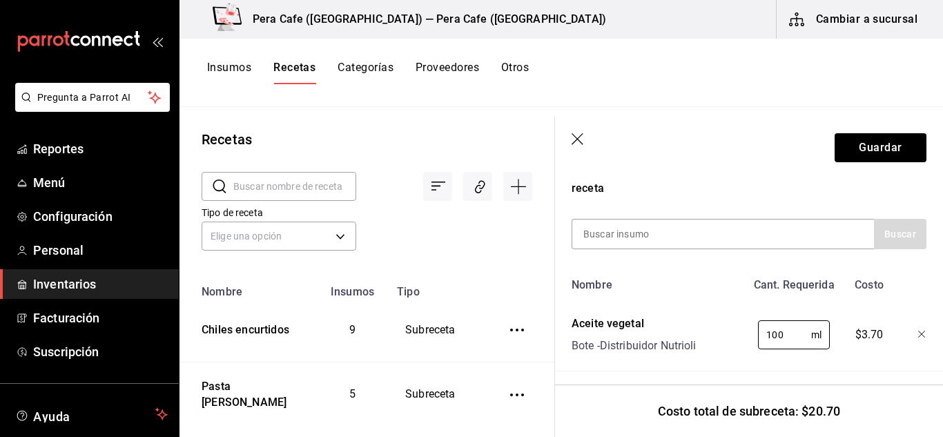
type input "100"
click at [642, 214] on div "Recuerda que las cantidades utilizadas en tus recetas estarán definidas en la U…" at bounding box center [749, 203] width 355 height 482
click at [637, 229] on input at bounding box center [642, 234] width 138 height 29
type input "azúcar"
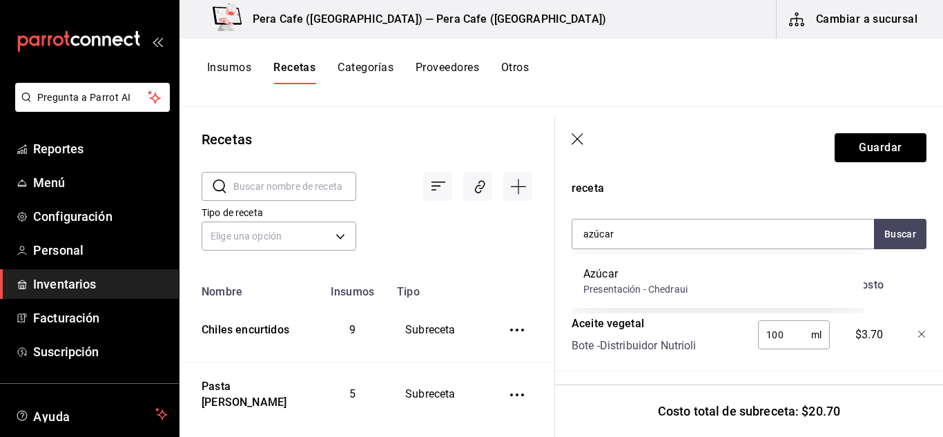
click at [622, 285] on div "Presentación - Chedraui" at bounding box center [636, 289] width 104 height 15
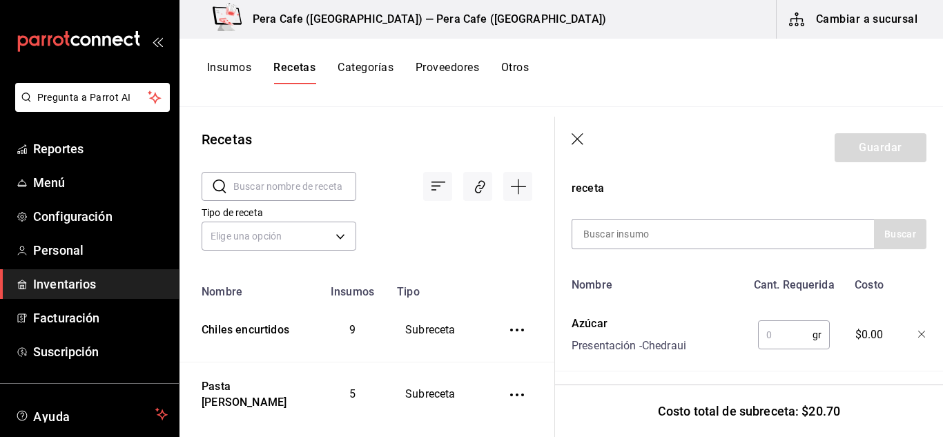
click at [771, 359] on div "Nombre Cant. Requerida Costo Azúcar Presentación - Chedraui gr ​ $0.00 Aceite v…" at bounding box center [749, 393] width 355 height 245
click at [775, 322] on input "text" at bounding box center [785, 335] width 55 height 28
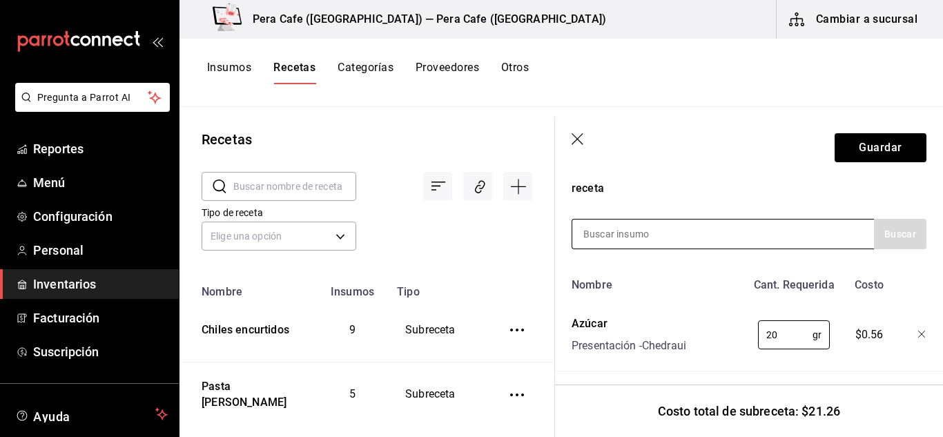
type input "20"
click at [635, 240] on input at bounding box center [642, 234] width 138 height 29
type input "espresso"
click at [737, 207] on div "Recuerda que las cantidades utilizadas en tus recetas estarán definidas en la U…" at bounding box center [749, 239] width 355 height 555
click at [738, 229] on div "espresso" at bounding box center [723, 234] width 303 height 30
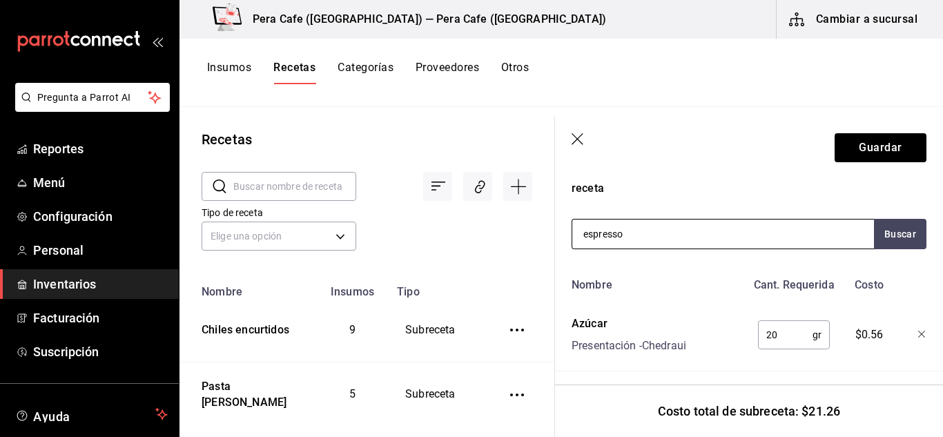
click at [738, 229] on div "espresso" at bounding box center [723, 234] width 303 height 30
click at [622, 244] on input "espresso" at bounding box center [642, 234] width 138 height 29
click at [631, 234] on input "espresso" at bounding box center [642, 234] width 138 height 29
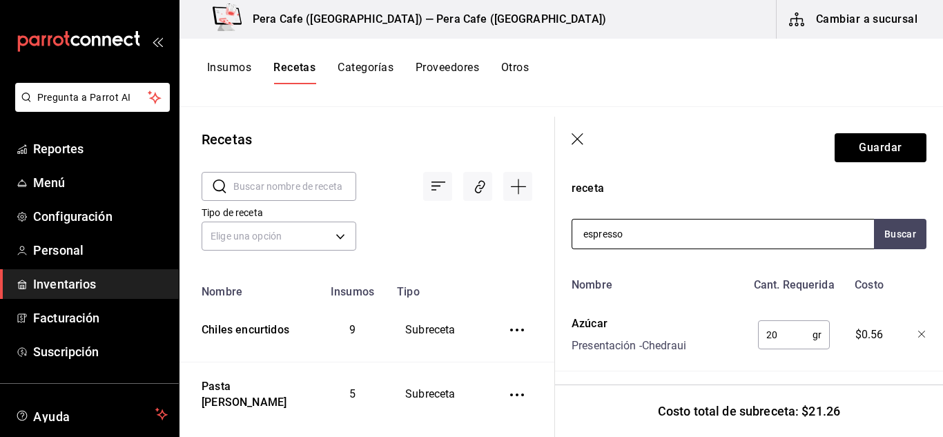
click at [631, 234] on input "espresso" at bounding box center [642, 234] width 138 height 29
type input "a"
type input "garrafon"
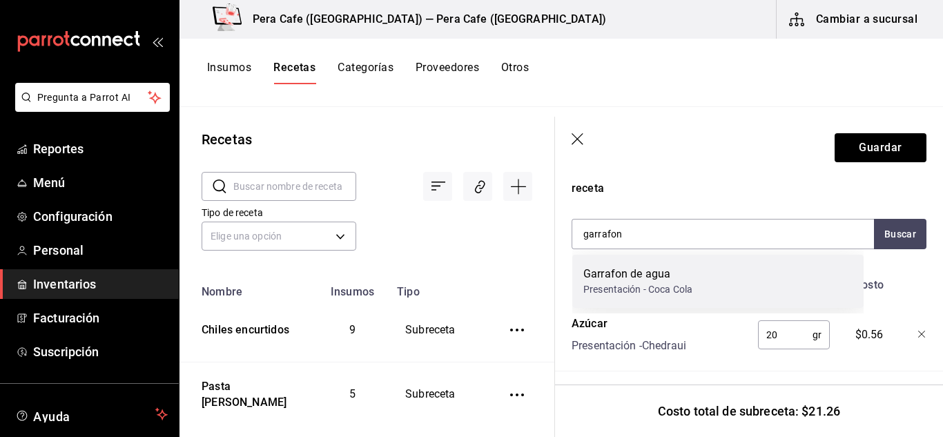
click at [638, 286] on div "Presentación - Coca Cola" at bounding box center [638, 289] width 109 height 15
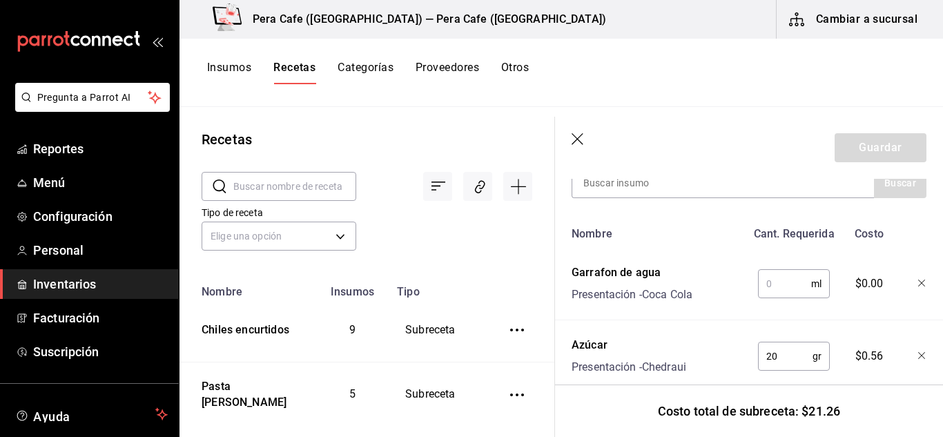
scroll to position [316, 0]
click at [780, 289] on input "text" at bounding box center [784, 283] width 53 height 28
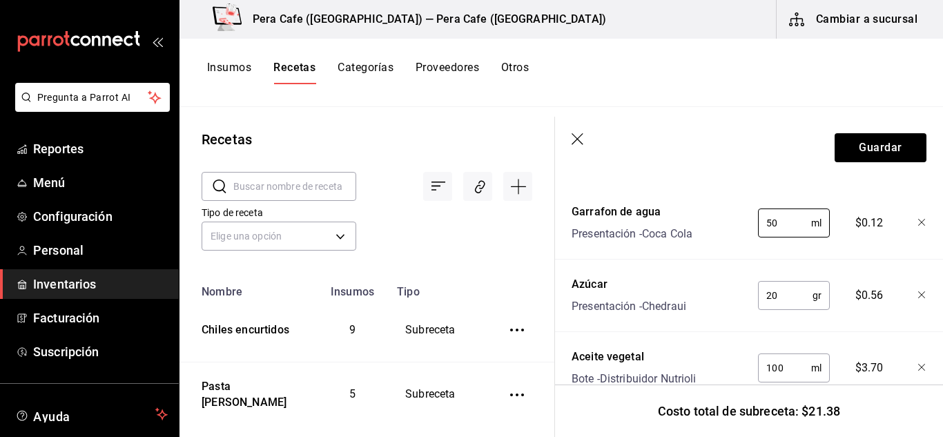
scroll to position [498, 0]
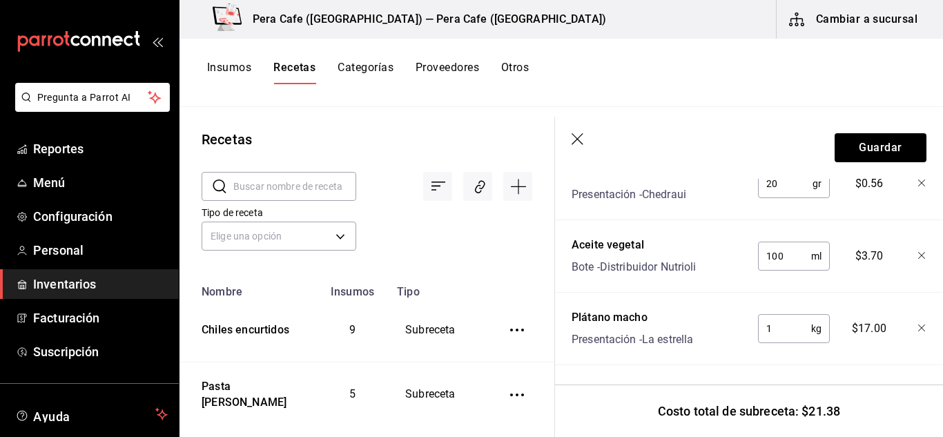
type input "50"
drag, startPoint x: 846, startPoint y: 166, endPoint x: 859, endPoint y: 151, distance: 19.6
click at [859, 151] on header "Guardar" at bounding box center [749, 148] width 388 height 62
click at [879, 147] on button "Guardar" at bounding box center [881, 147] width 92 height 29
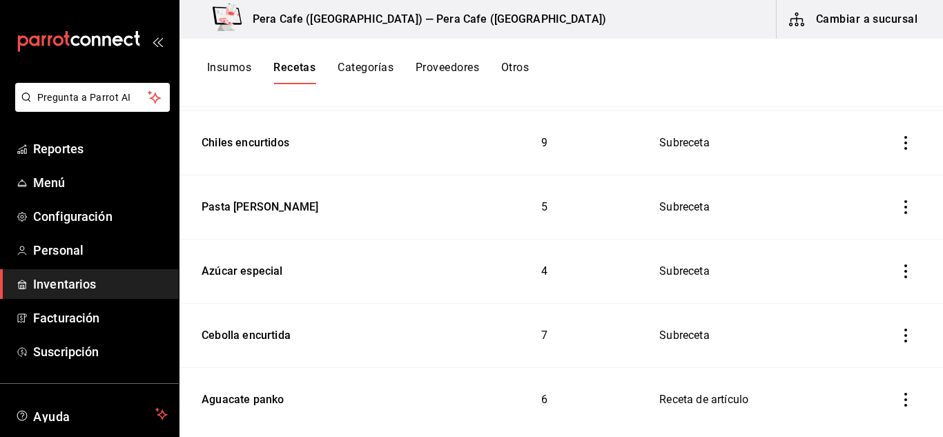
scroll to position [273, 0]
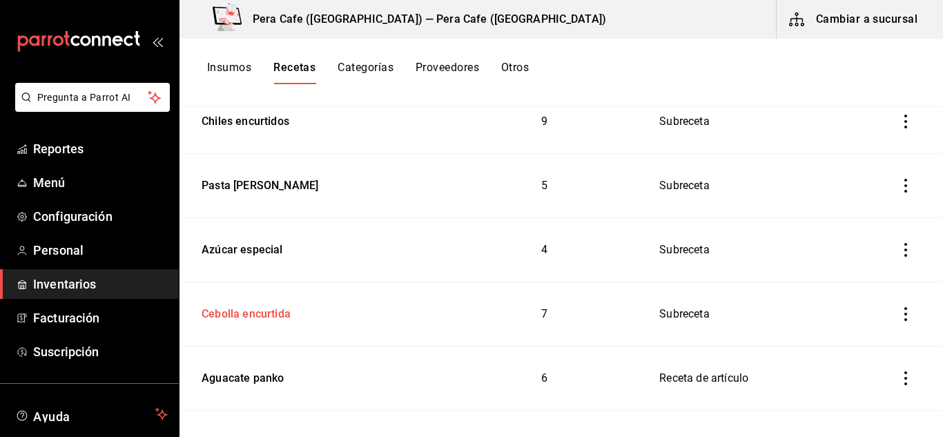
click at [278, 328] on td "Cebolla encurtida" at bounding box center [313, 314] width 266 height 64
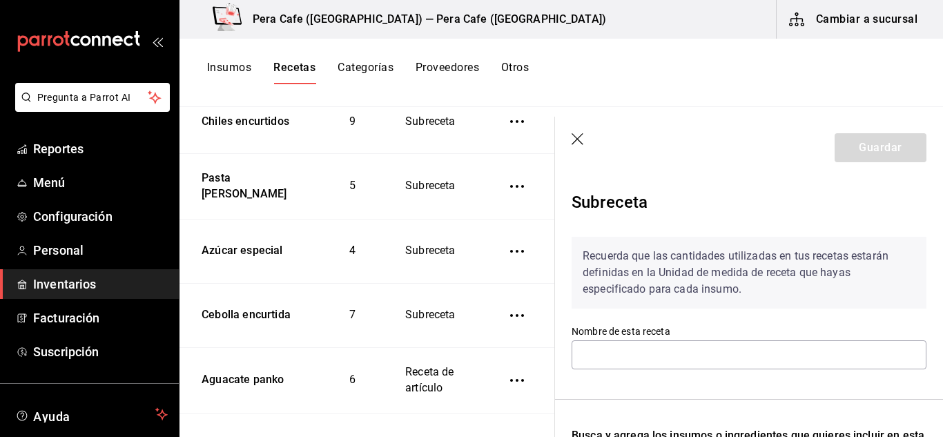
type input "Cebolla encurtida"
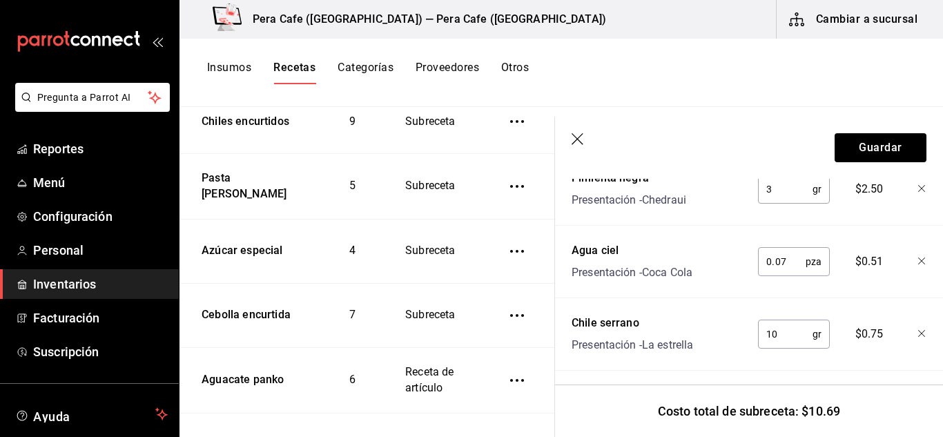
scroll to position [413, 0]
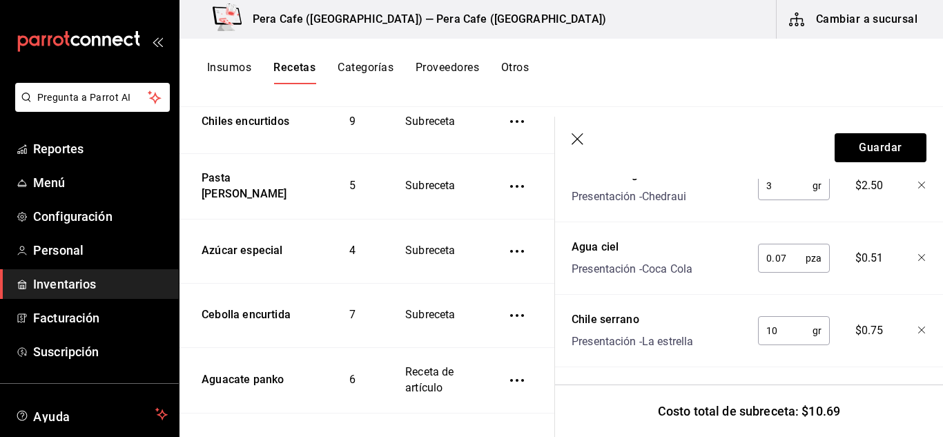
click at [919, 257] on icon "button" at bounding box center [923, 258] width 8 height 8
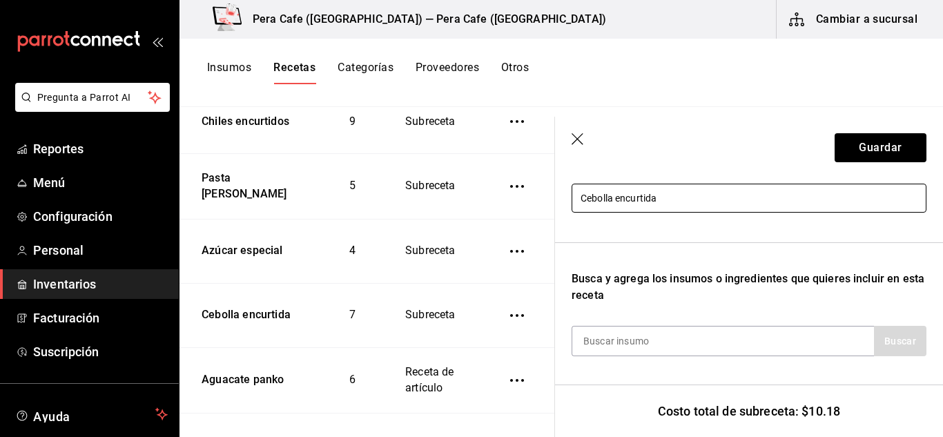
scroll to position [157, 0]
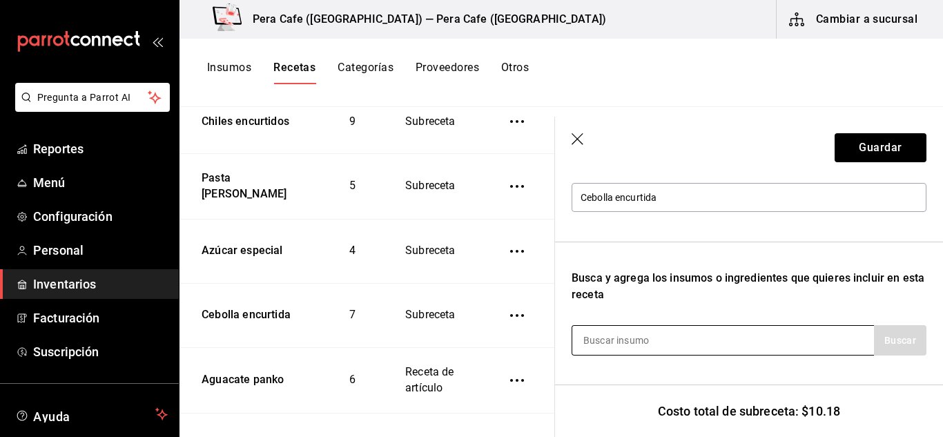
click at [703, 343] on input at bounding box center [642, 340] width 138 height 29
type input "garra"
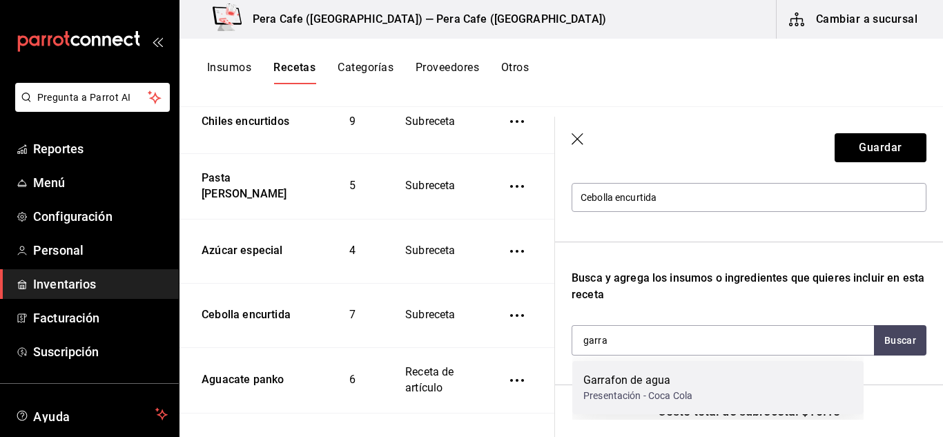
click at [633, 376] on div "Garrafon de agua" at bounding box center [638, 380] width 109 height 17
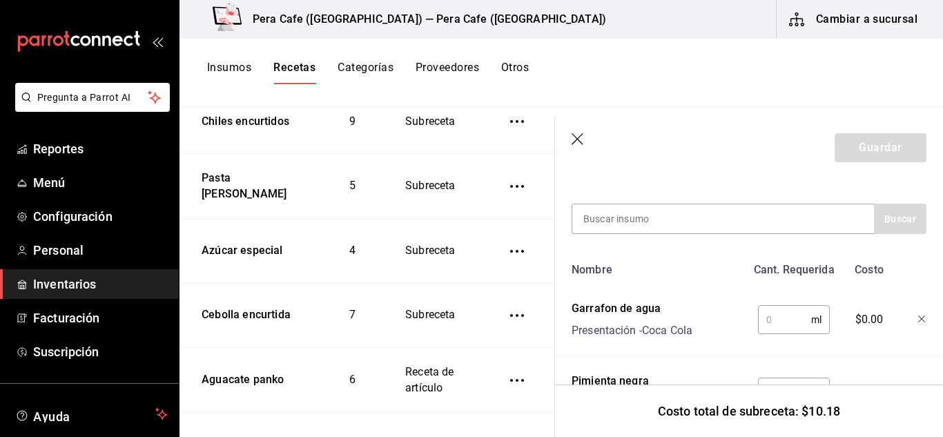
scroll to position [278, 0]
type input "7"
click at [778, 317] on input "text" at bounding box center [784, 321] width 53 height 28
type input "7"
type input "0"
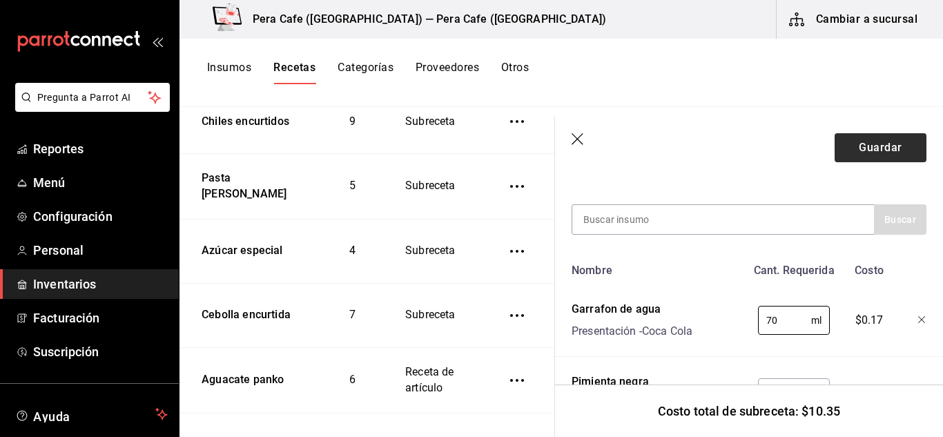
type input "70"
click at [864, 148] on button "Guardar" at bounding box center [881, 147] width 92 height 29
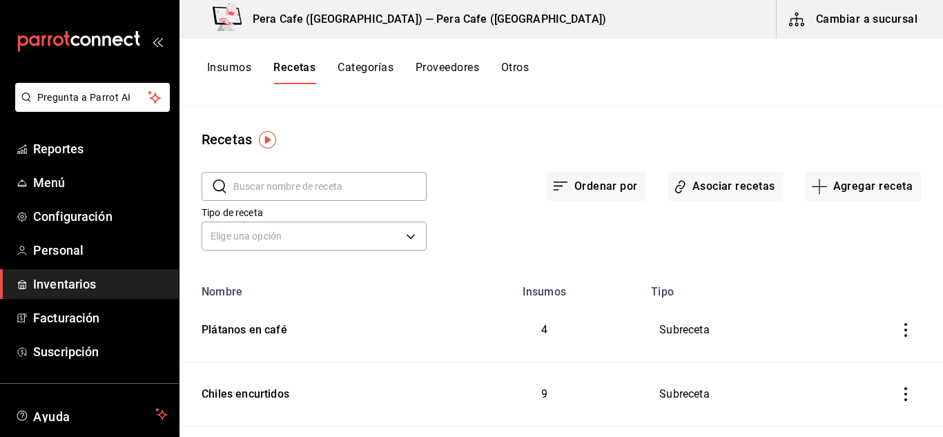
click at [328, 189] on input "text" at bounding box center [329, 187] width 193 height 28
click at [718, 240] on div "Tipo de receta Elige una opción default" at bounding box center [551, 217] width 742 height 76
click at [820, 187] on button "Agregar receta" at bounding box center [863, 186] width 115 height 29
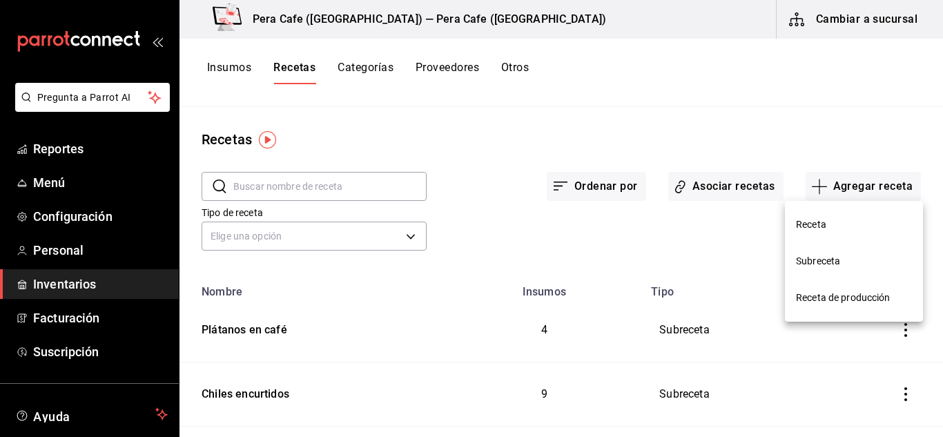
click at [816, 260] on span "Subreceta" at bounding box center [854, 261] width 116 height 15
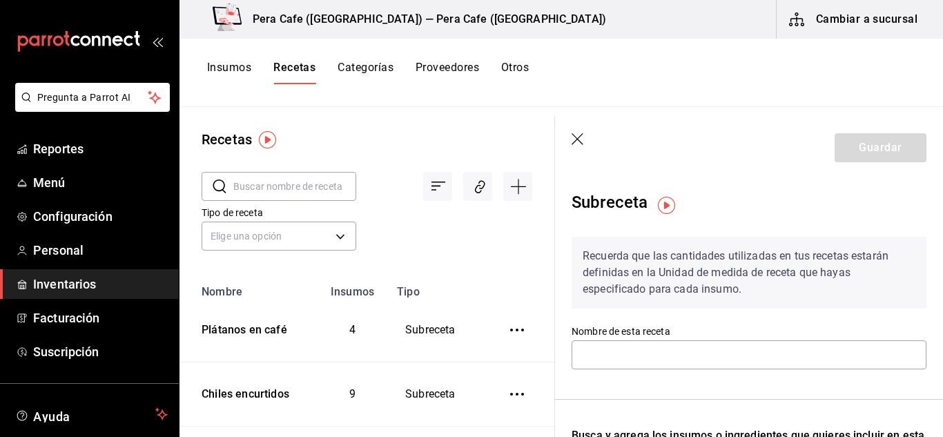
click at [575, 142] on icon "button" at bounding box center [578, 139] width 12 height 12
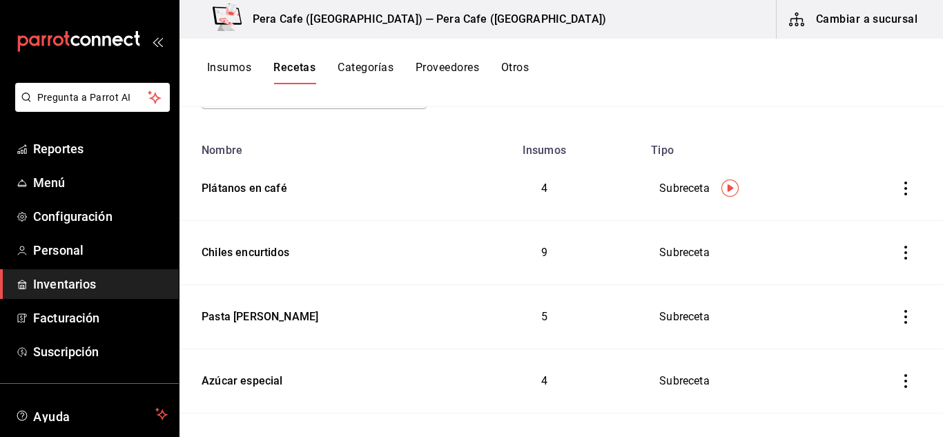
scroll to position [142, 0]
click at [264, 184] on div "Plátanos en café" at bounding box center [241, 185] width 91 height 21
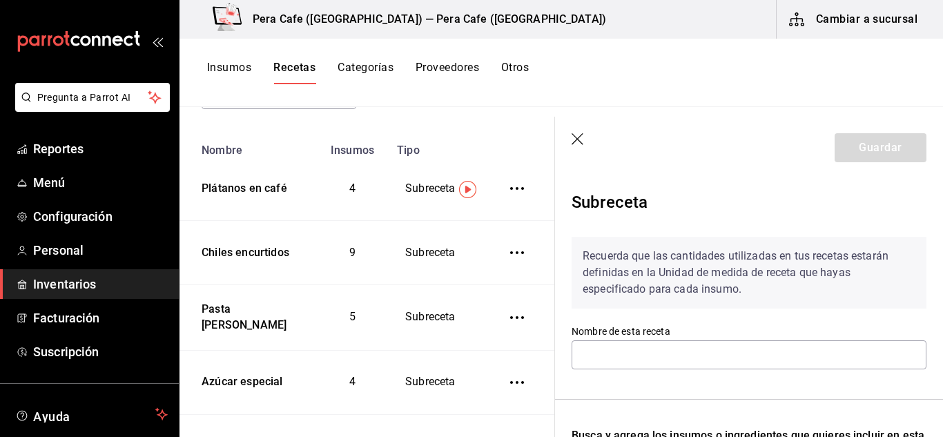
type input "Plátanos en café"
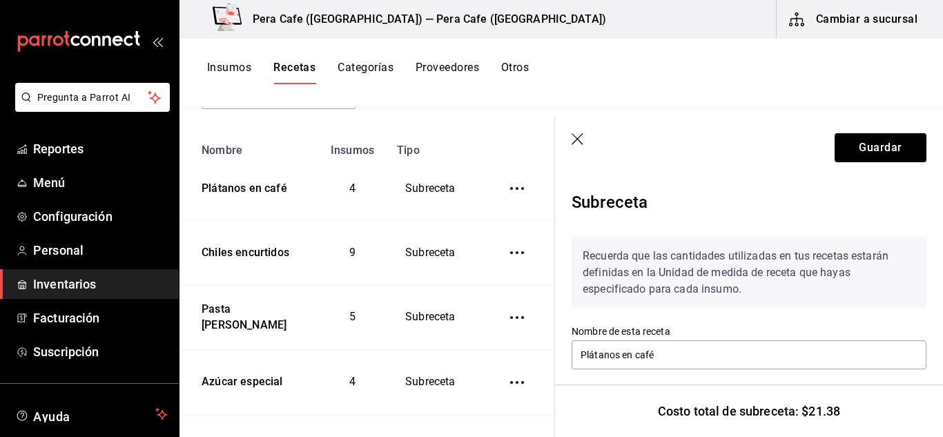
click at [577, 142] on icon "button" at bounding box center [579, 140] width 14 height 14
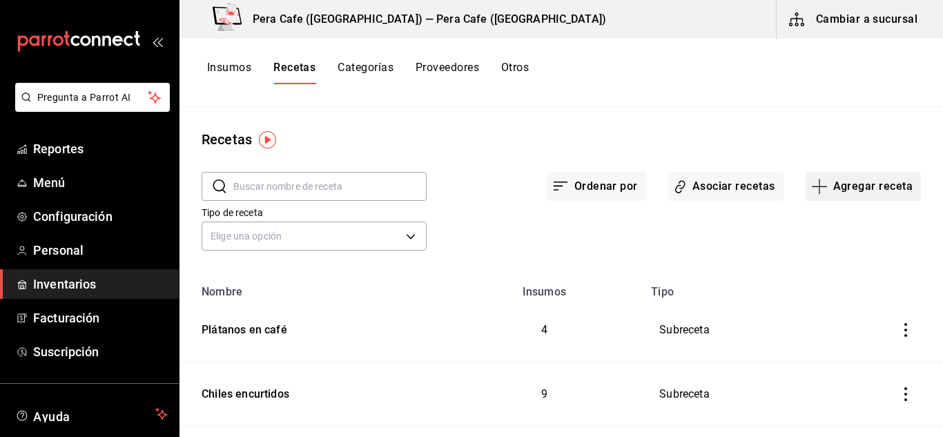
click at [812, 180] on icon "button" at bounding box center [820, 186] width 17 height 17
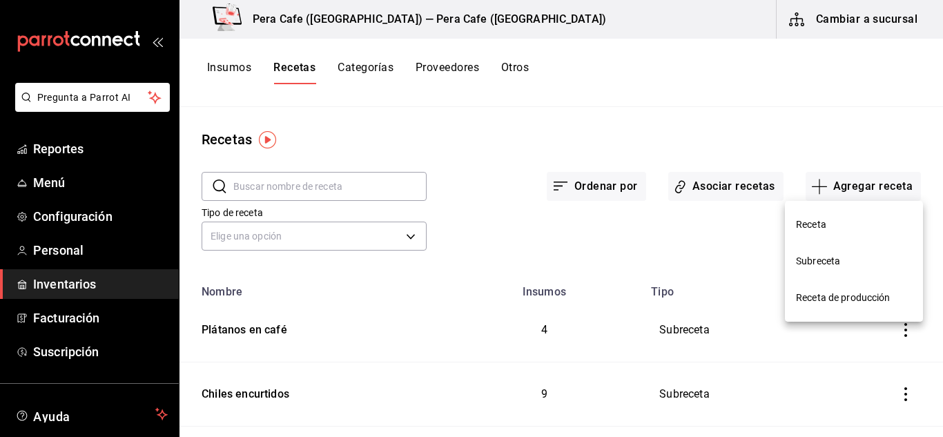
click at [833, 291] on span "Receta de producción" at bounding box center [854, 298] width 116 height 15
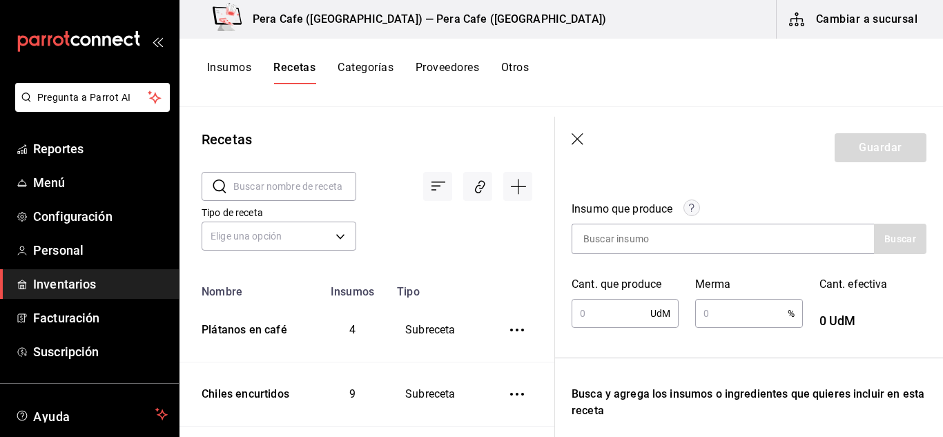
scroll to position [193, 0]
click at [579, 144] on icon "button" at bounding box center [579, 140] width 14 height 14
